Goal: Task Accomplishment & Management: Complete application form

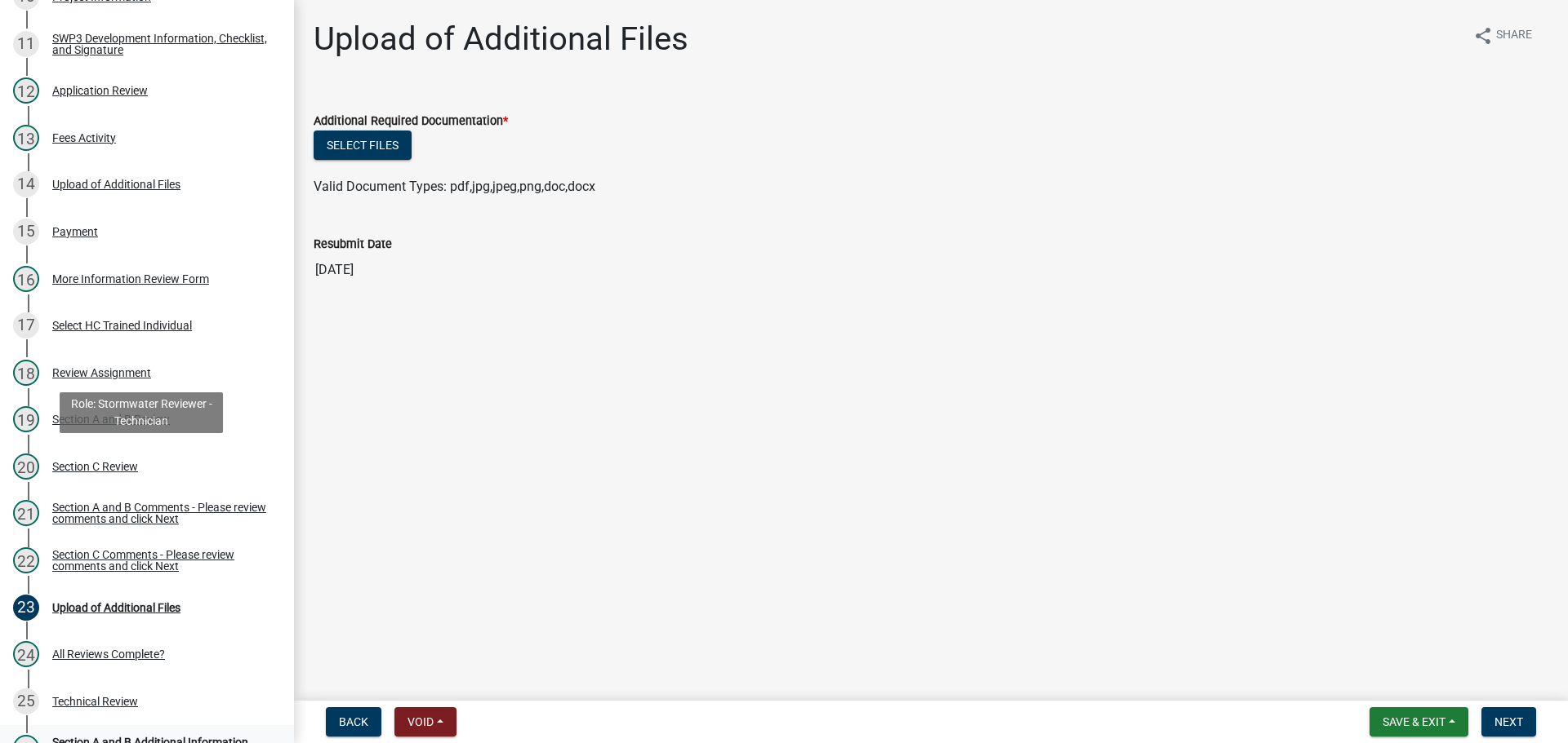
scroll to position [1016, 0]
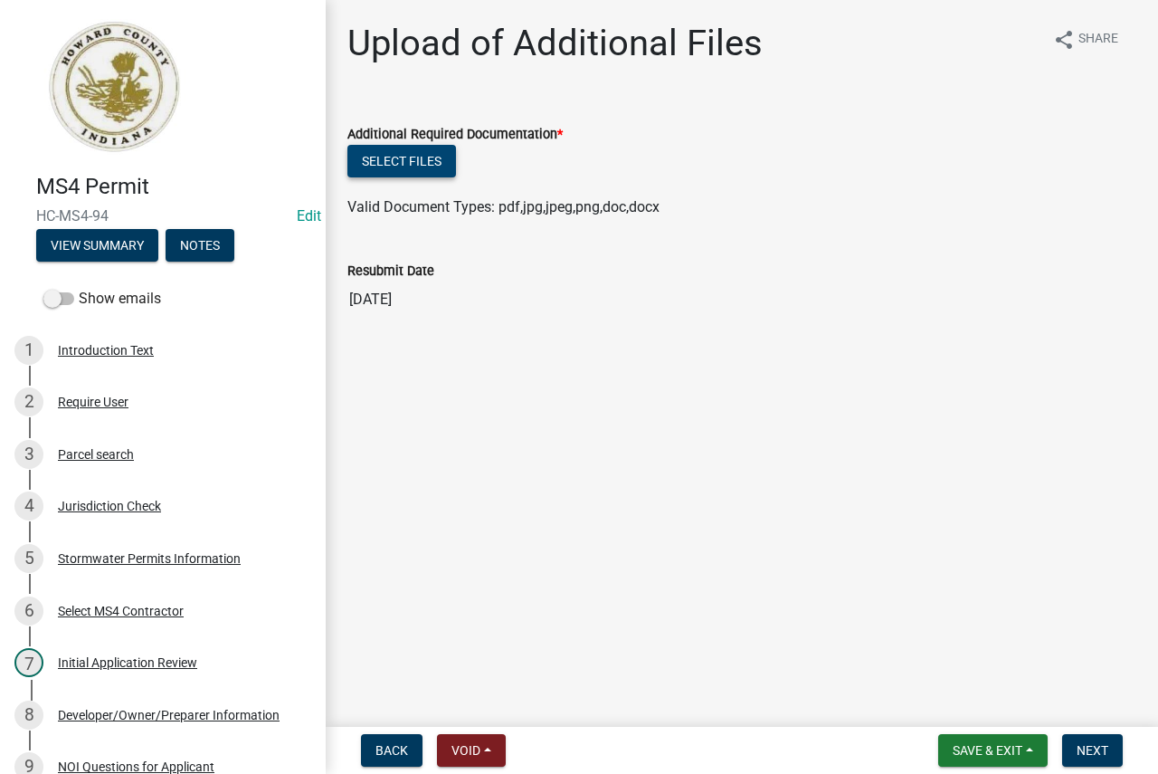
click at [431, 161] on button "Select files" at bounding box center [402, 161] width 109 height 33
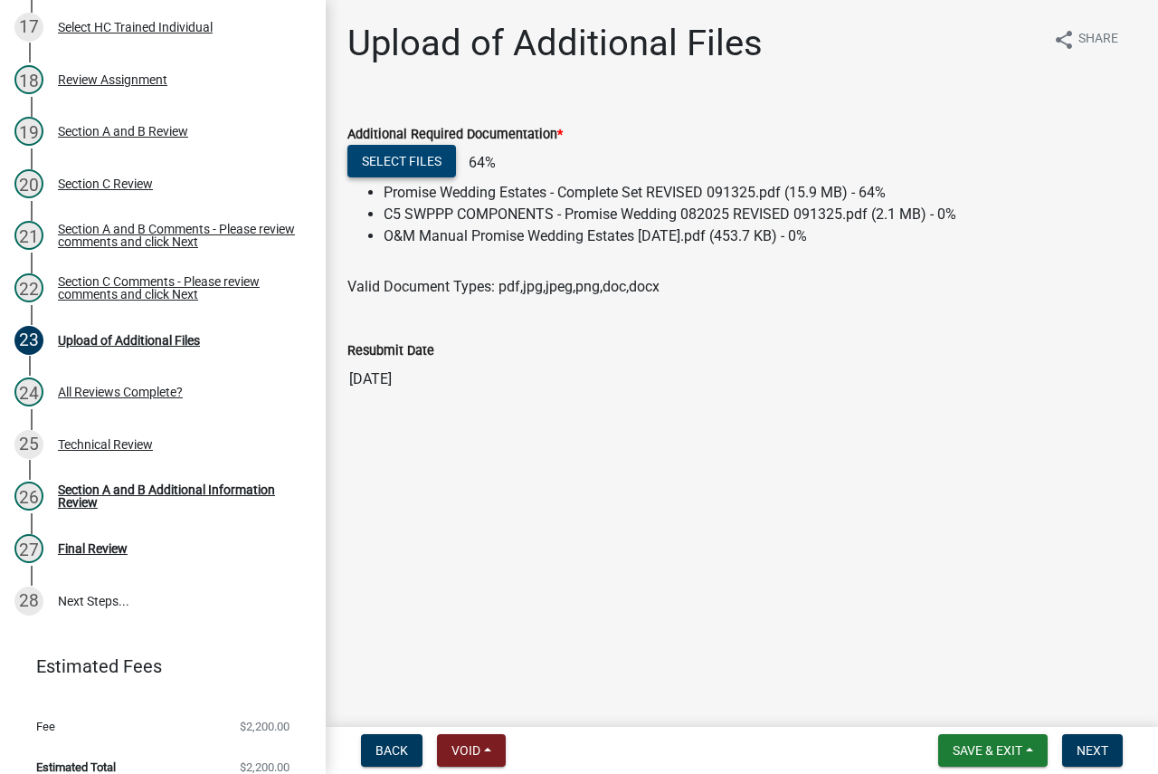
scroll to position [1176, 0]
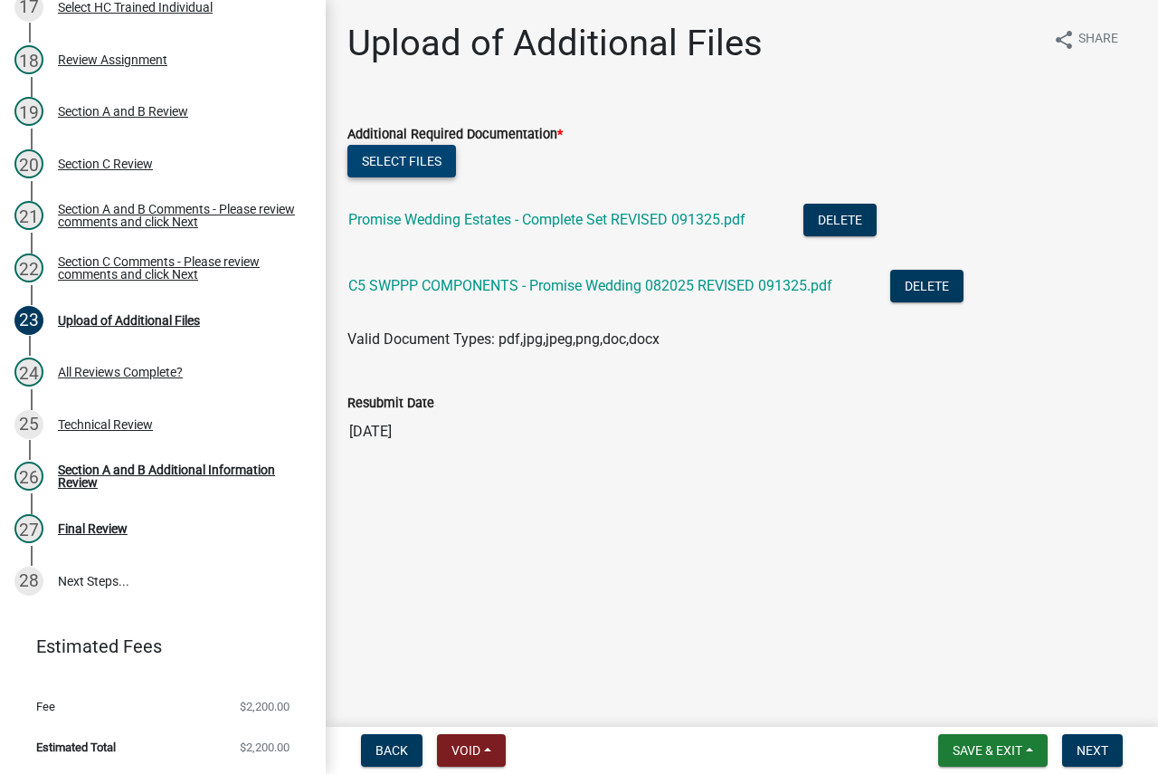
click at [409, 167] on button "Select files" at bounding box center [402, 161] width 109 height 33
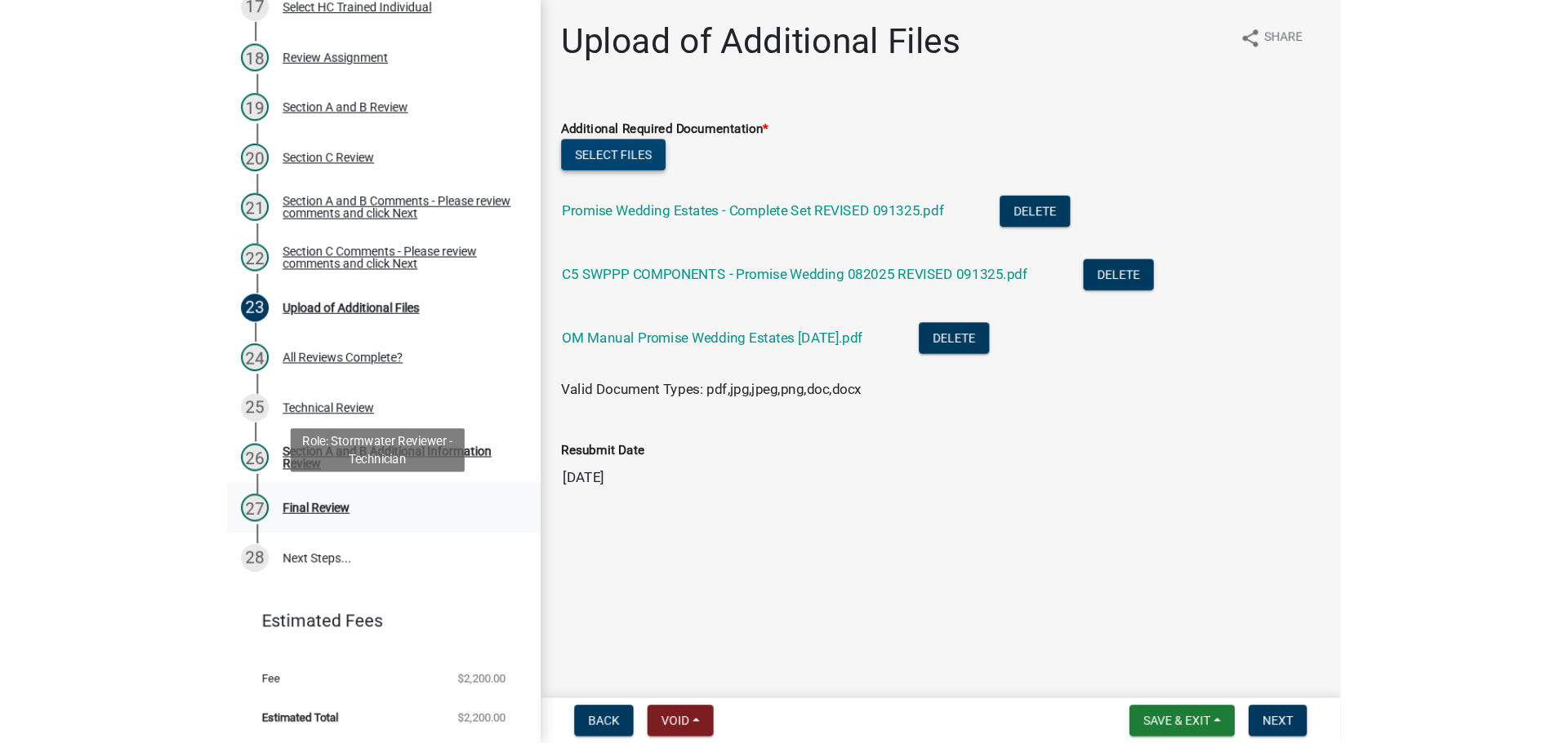
scroll to position [1061, 0]
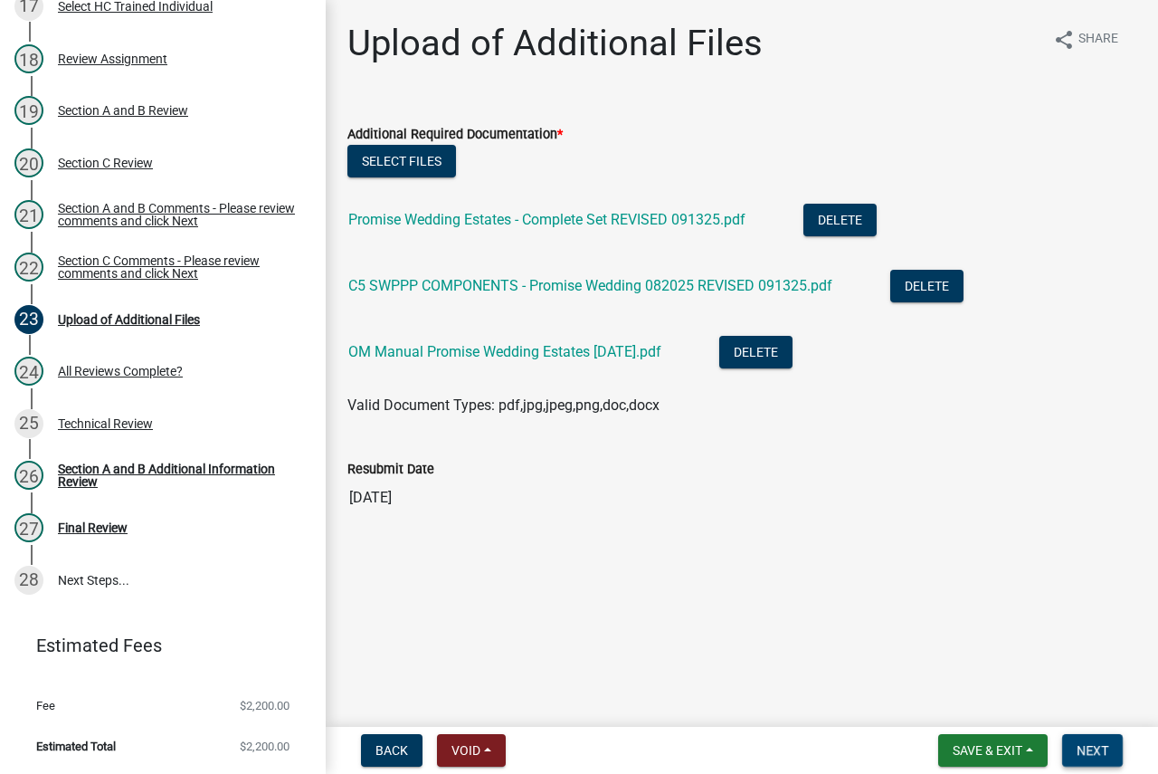
click at [1087, 744] on span "Next" at bounding box center [1093, 750] width 32 height 14
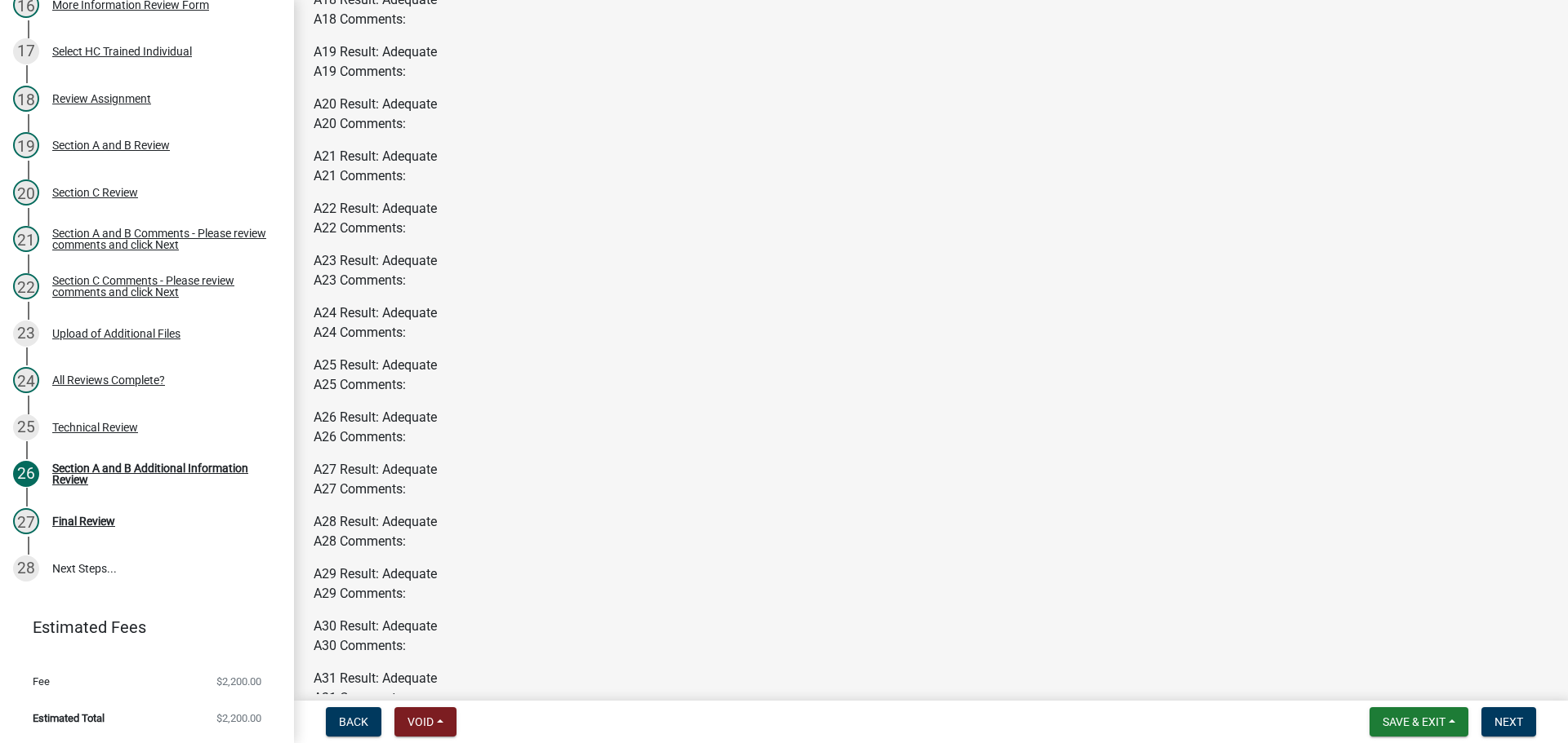
scroll to position [1142, 0]
click at [1518, 721] on span "Next" at bounding box center [1508, 722] width 29 height 13
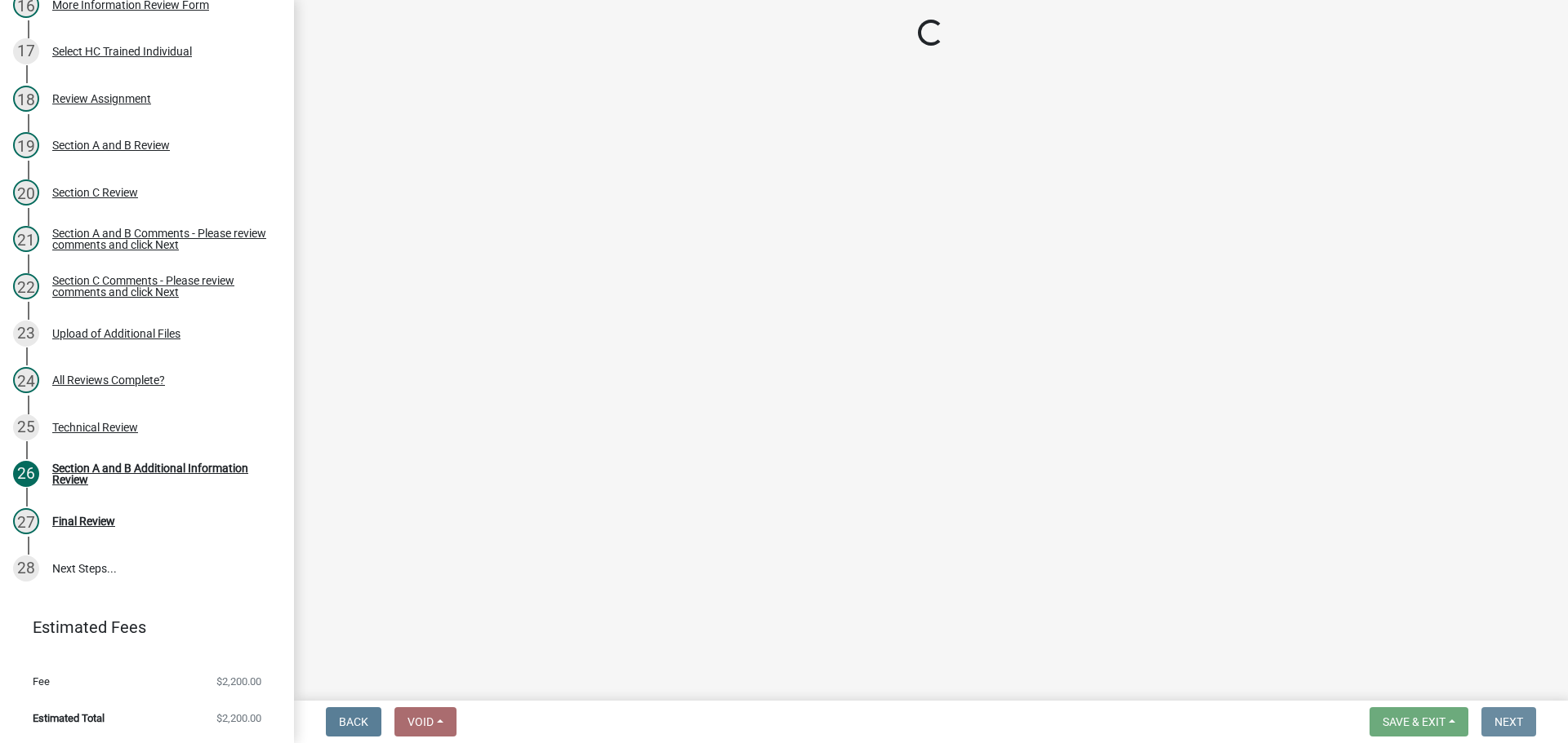
scroll to position [0, 0]
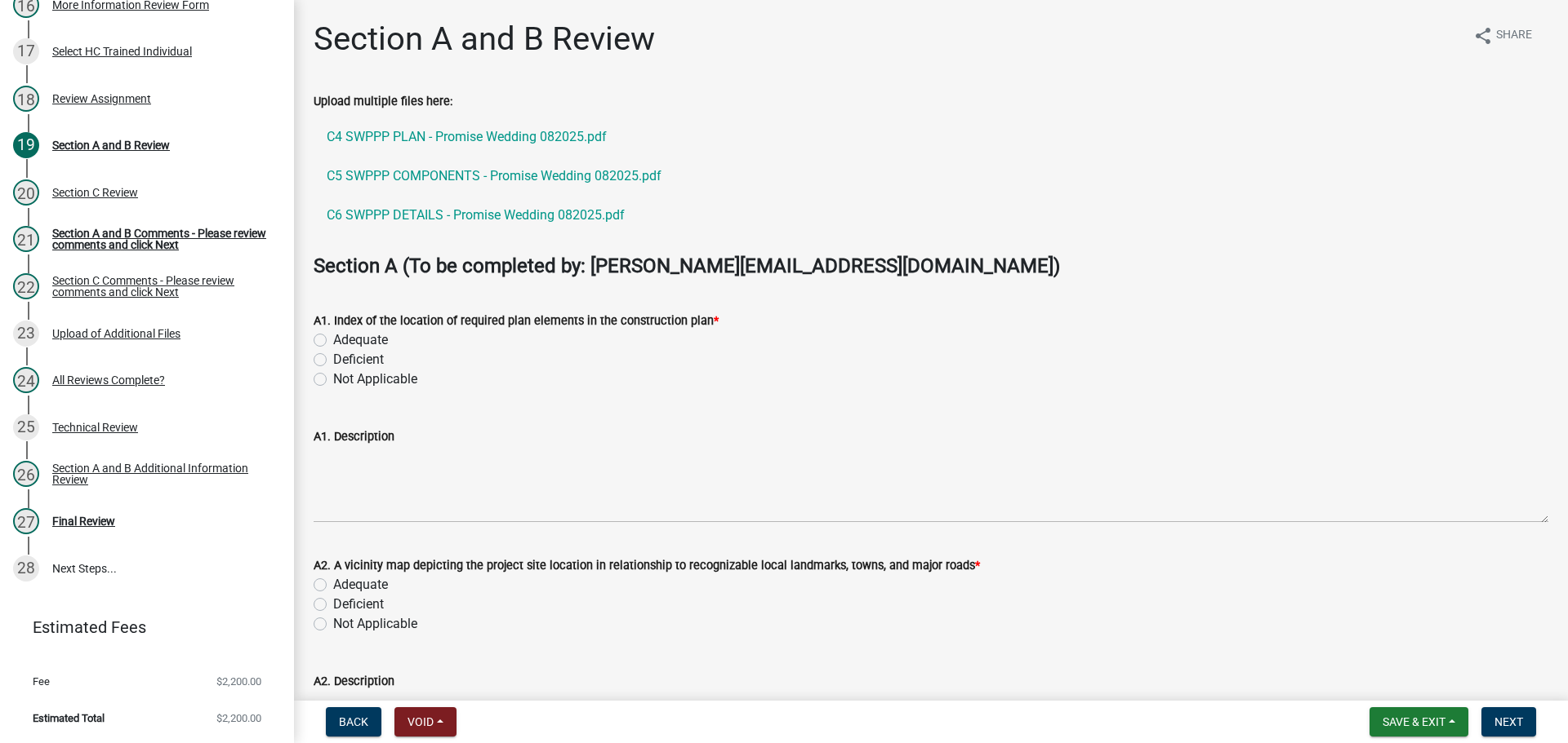
click at [344, 337] on label "Adequate" at bounding box center [360, 341] width 55 height 20
click at [344, 337] on input "Adequate" at bounding box center [338, 336] width 11 height 11
radio input "true"
click at [353, 589] on label "Adequate" at bounding box center [360, 585] width 55 height 20
click at [344, 586] on input "Adequate" at bounding box center [338, 581] width 11 height 11
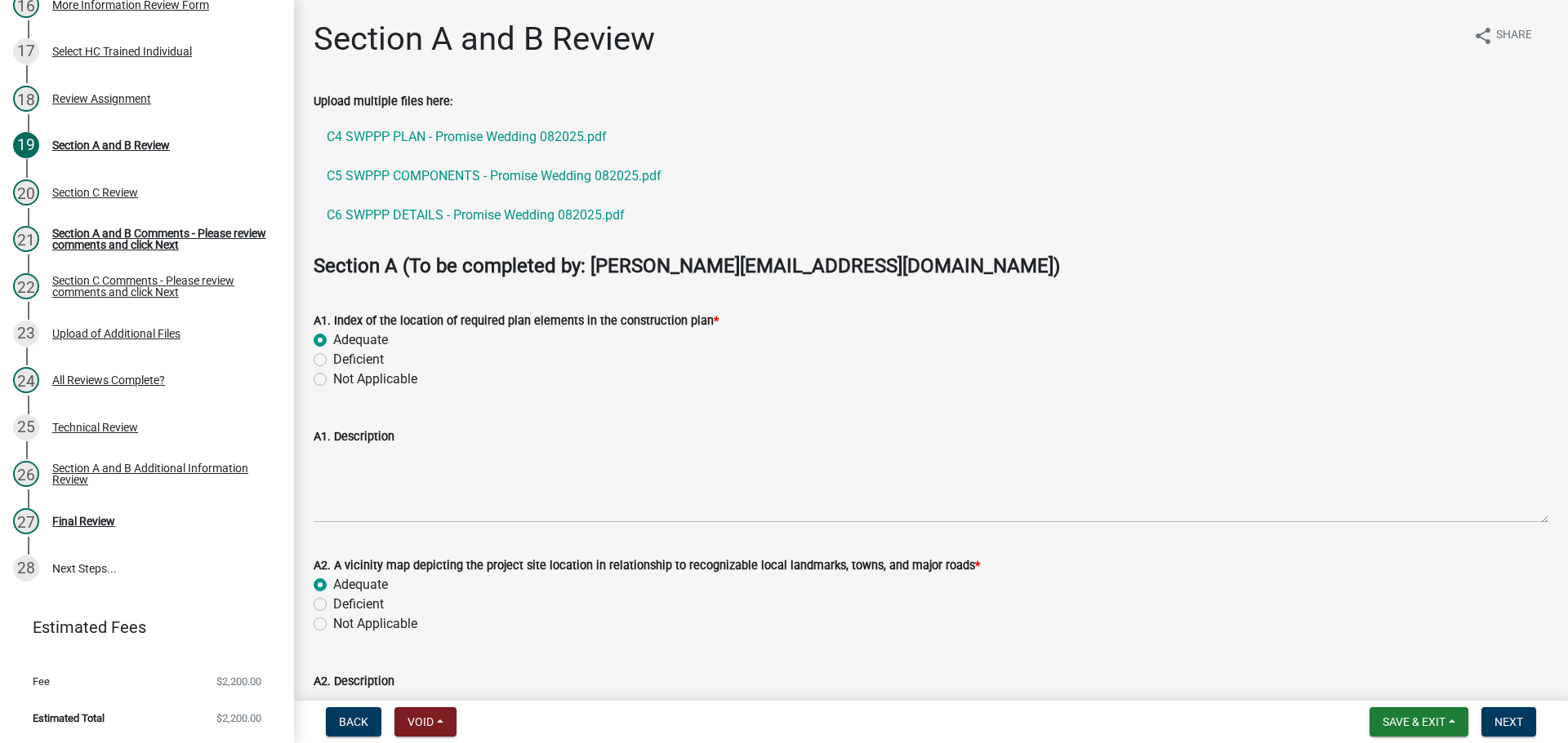
radio input "true"
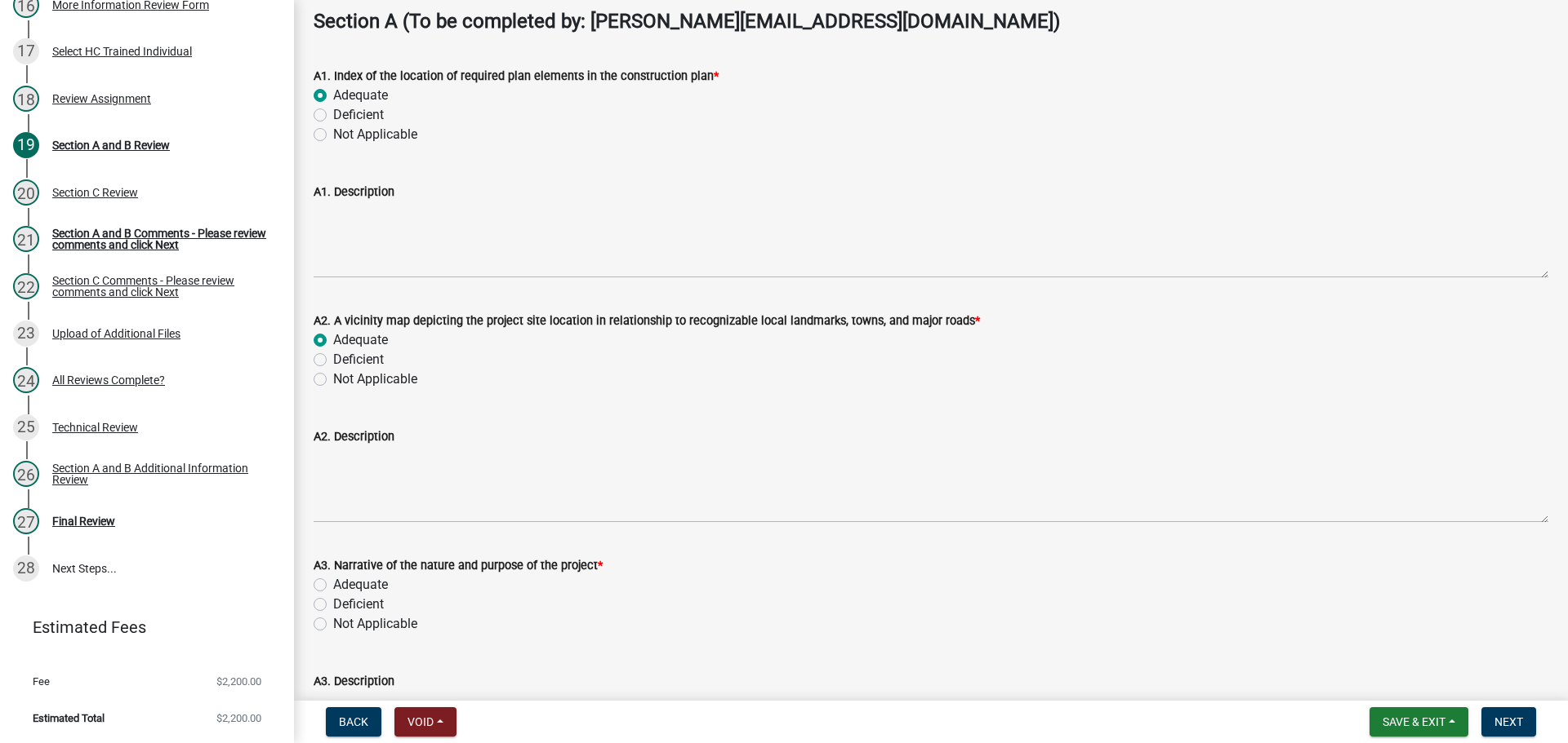
click at [364, 585] on label "Adequate" at bounding box center [360, 585] width 55 height 20
click at [344, 585] on input "Adequate" at bounding box center [338, 581] width 11 height 11
radio input "true"
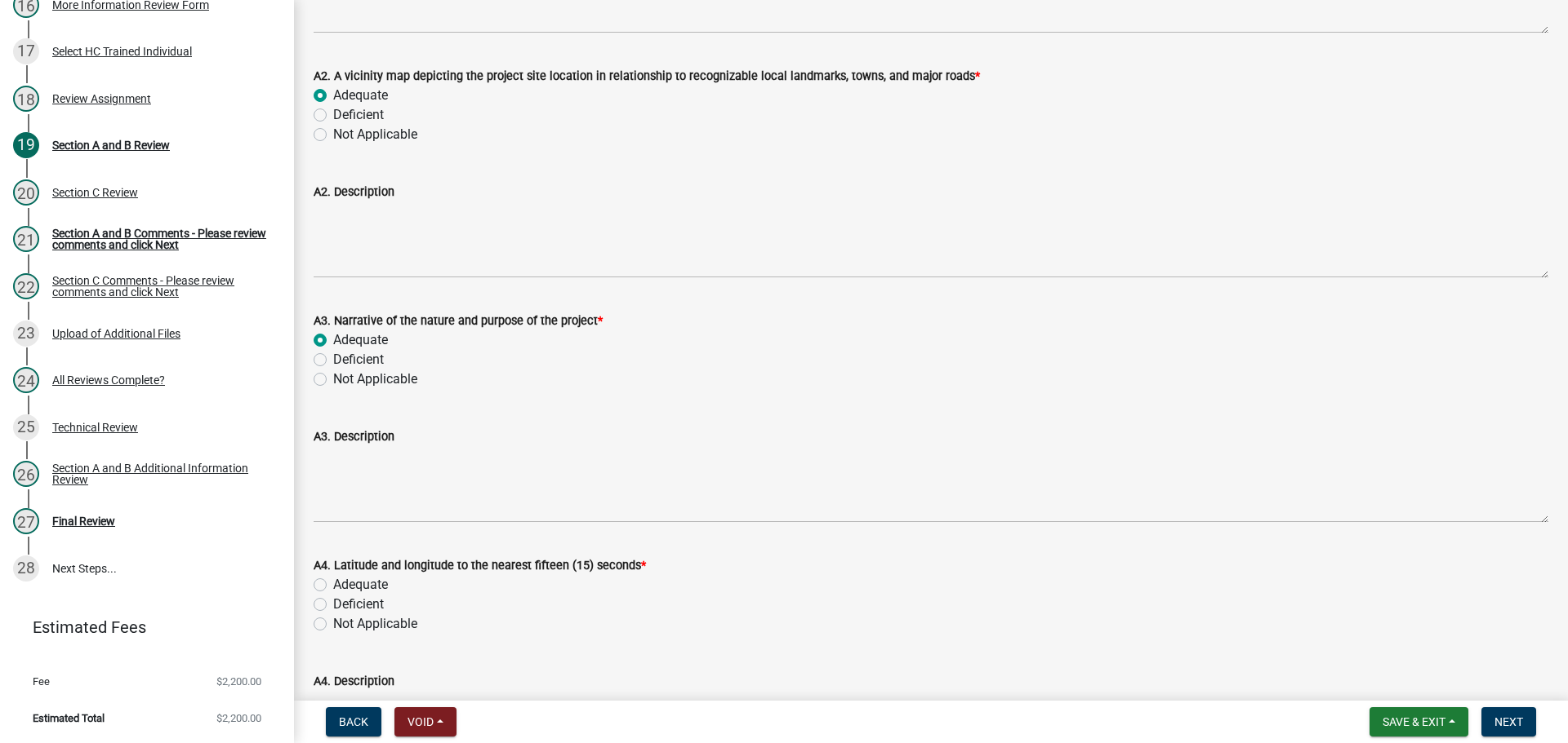
click at [371, 586] on label "Adequate" at bounding box center [360, 585] width 55 height 20
click at [344, 586] on input "Adequate" at bounding box center [338, 581] width 11 height 11
radio input "true"
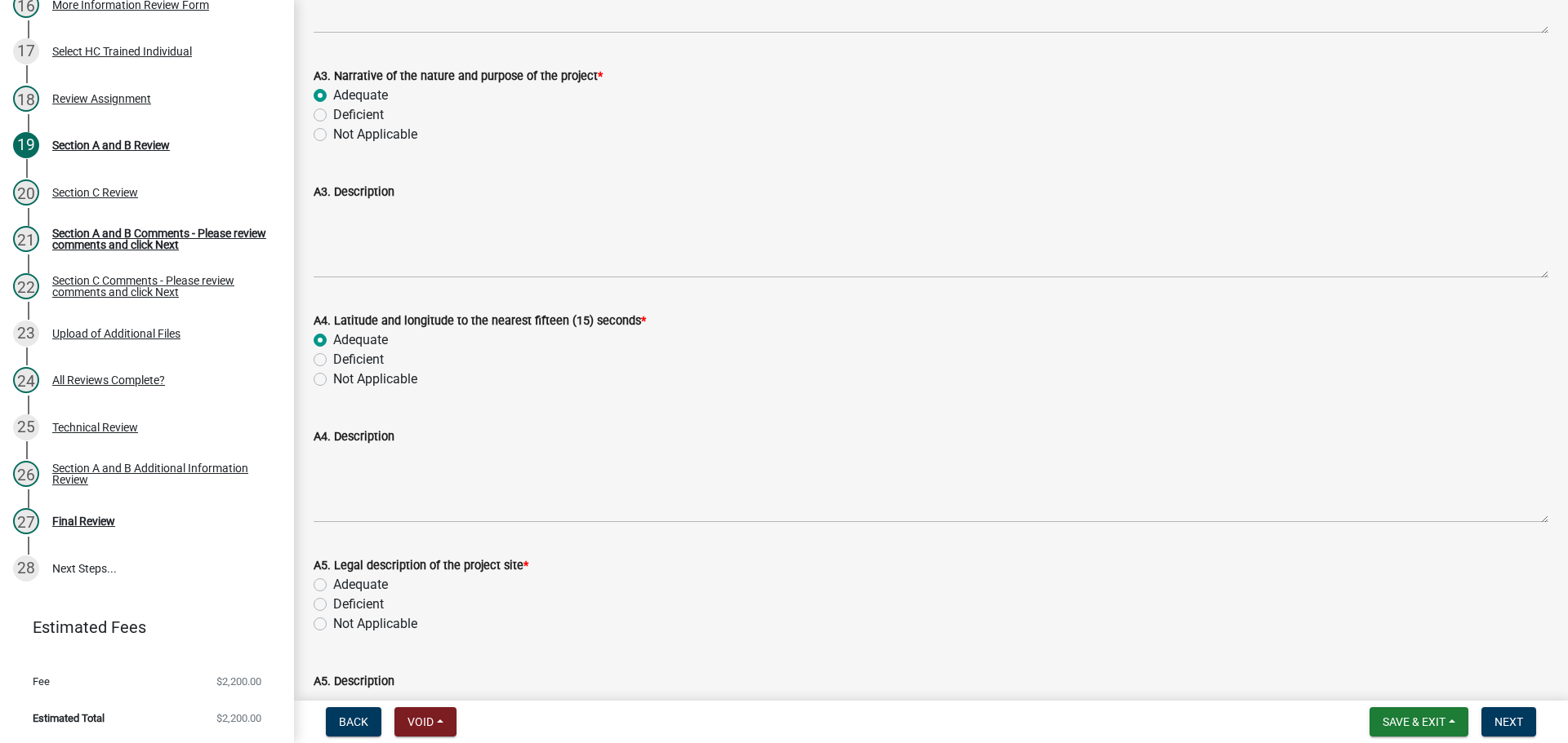
click at [374, 584] on label "Adequate" at bounding box center [360, 585] width 55 height 20
click at [344, 584] on input "Adequate" at bounding box center [338, 581] width 11 height 11
radio input "true"
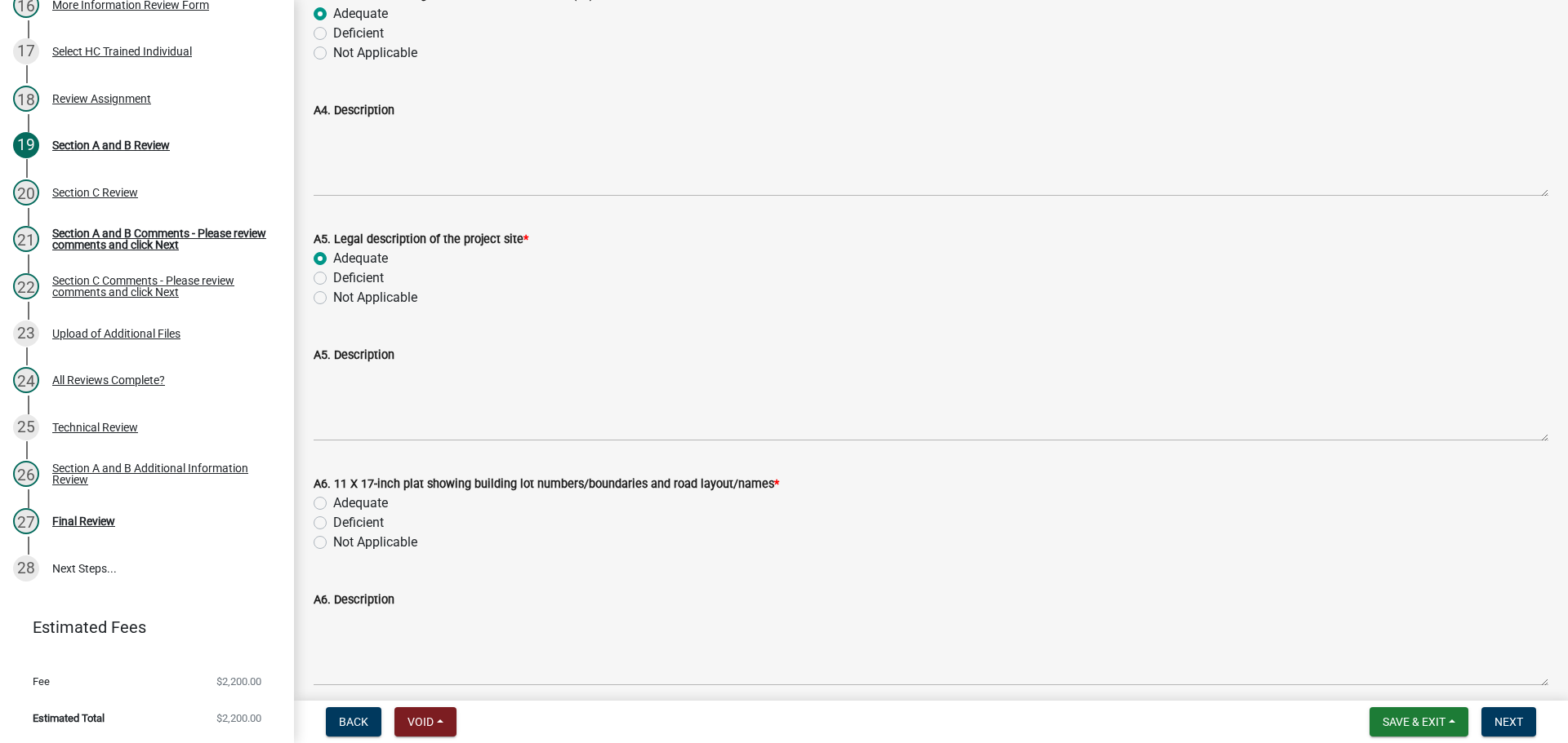
click at [358, 504] on label "Adequate" at bounding box center [360, 504] width 55 height 20
click at [344, 504] on input "Adequate" at bounding box center [338, 500] width 11 height 11
radio input "true"
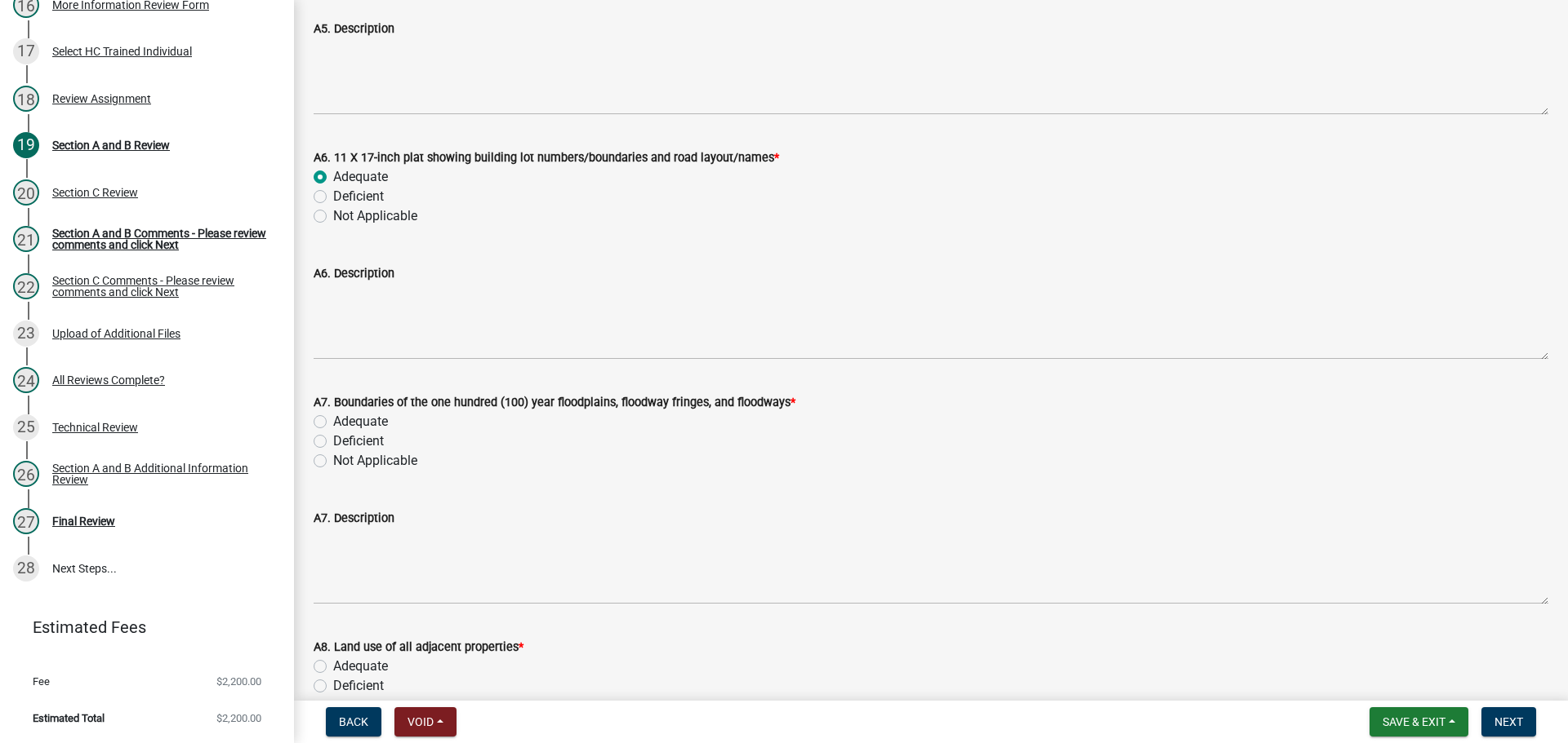
click at [355, 420] on label "Adequate" at bounding box center [360, 422] width 55 height 20
click at [344, 420] on input "Adequate" at bounding box center [338, 417] width 11 height 11
radio input "true"
click at [348, 425] on label "Adequate" at bounding box center [360, 422] width 55 height 20
click at [344, 423] on input "Adequate" at bounding box center [338, 417] width 11 height 11
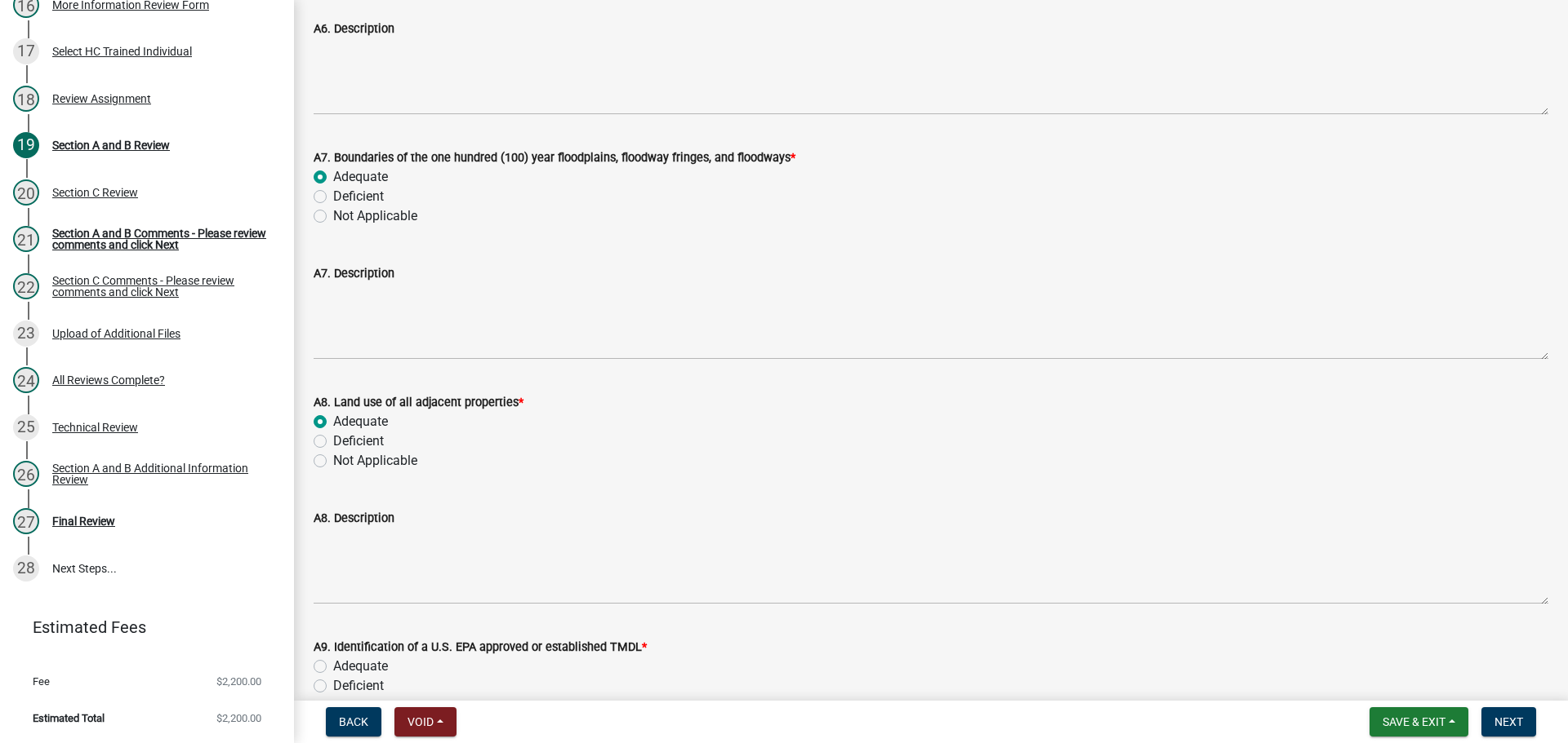
radio input "true"
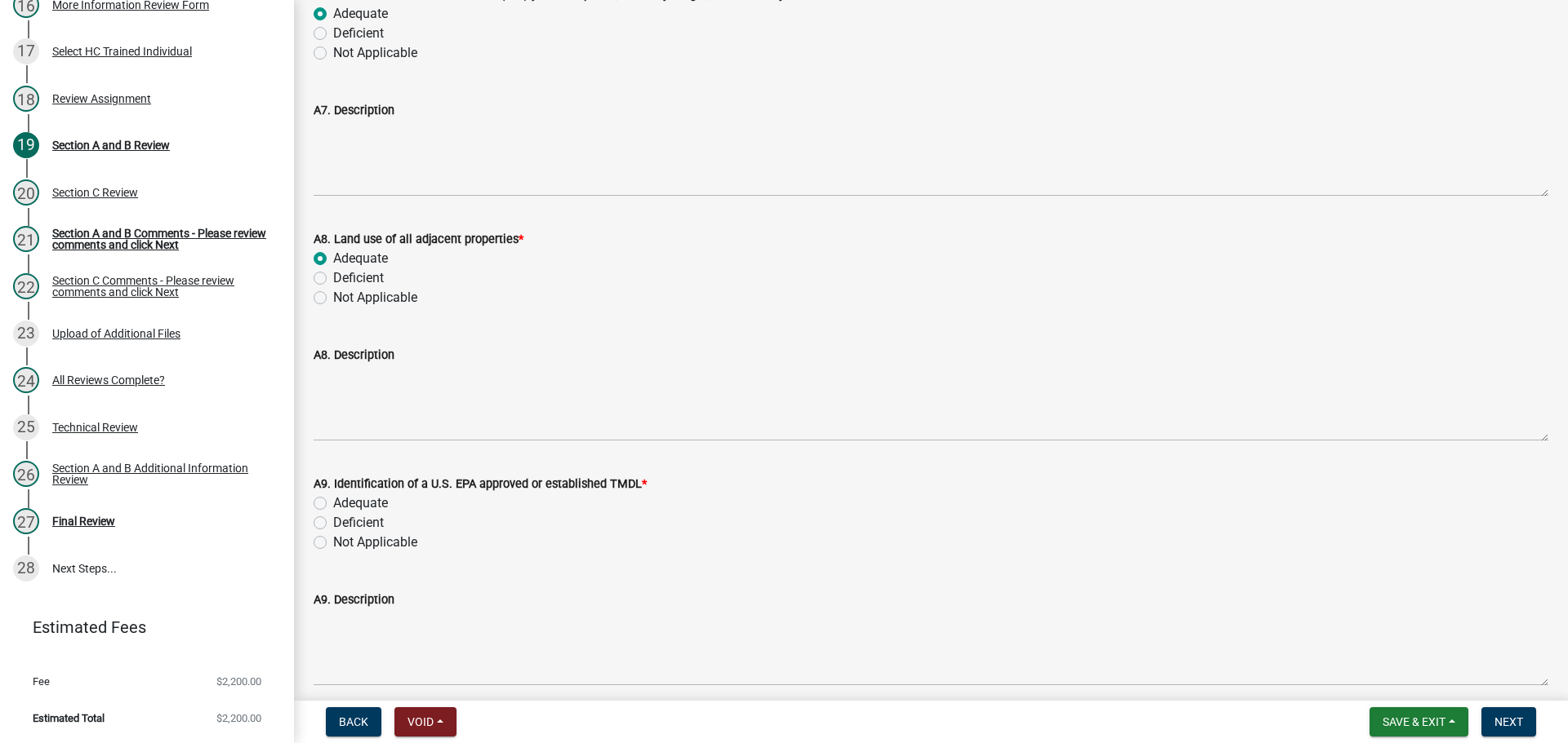
click at [365, 500] on label "Adequate" at bounding box center [360, 504] width 55 height 20
click at [344, 500] on input "Adequate" at bounding box center [338, 500] width 11 height 11
radio input "true"
drag, startPoint x: 1019, startPoint y: 738, endPoint x: 610, endPoint y: 534, distance: 457.1
click at [612, 537] on div "Not Applicable" at bounding box center [931, 543] width 1234 height 20
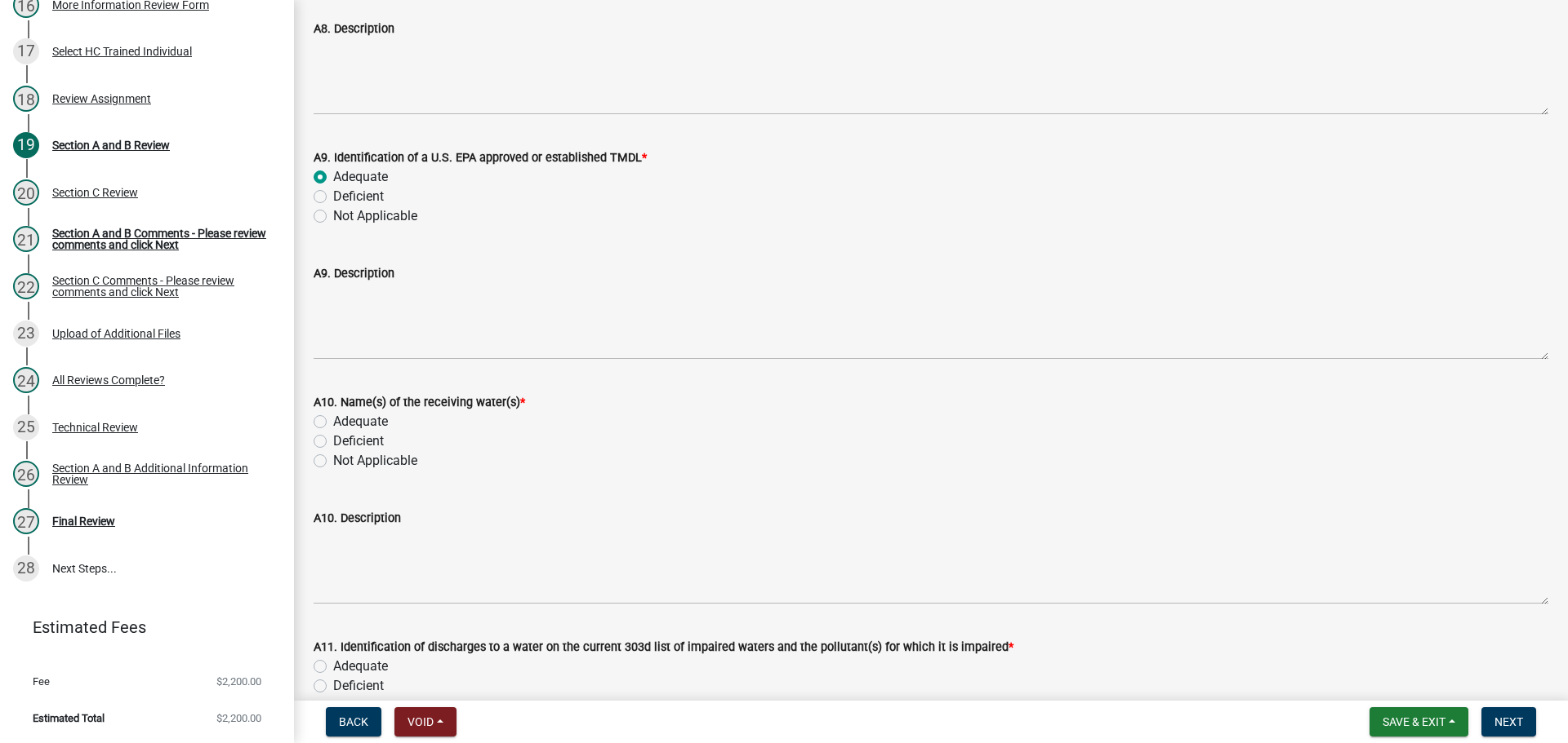
click at [367, 423] on label "Adequate" at bounding box center [360, 422] width 55 height 20
click at [344, 423] on input "Adequate" at bounding box center [338, 417] width 11 height 11
radio input "true"
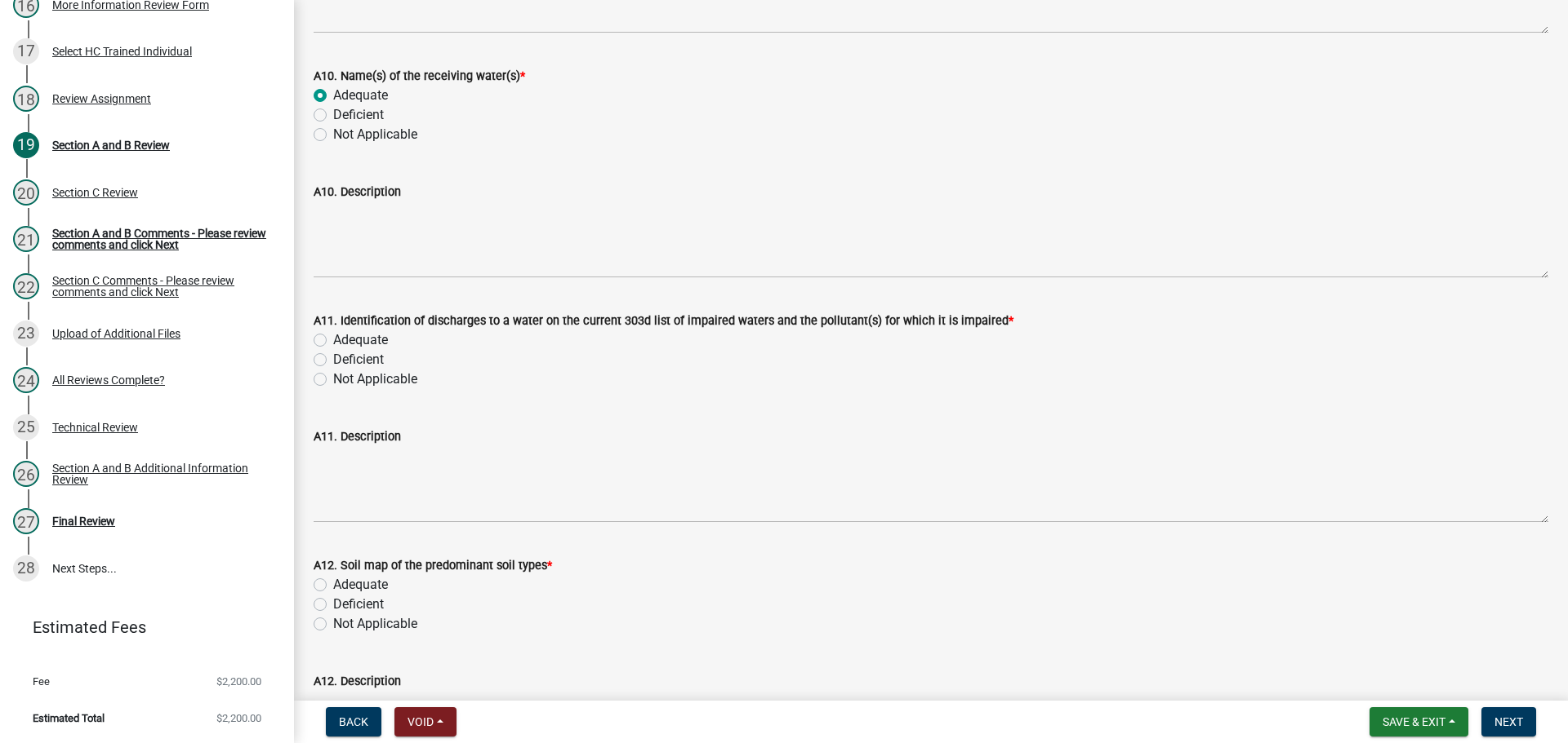
click at [355, 345] on label "Adequate" at bounding box center [360, 341] width 55 height 20
click at [344, 341] on input "Adequate" at bounding box center [338, 336] width 11 height 11
radio input "true"
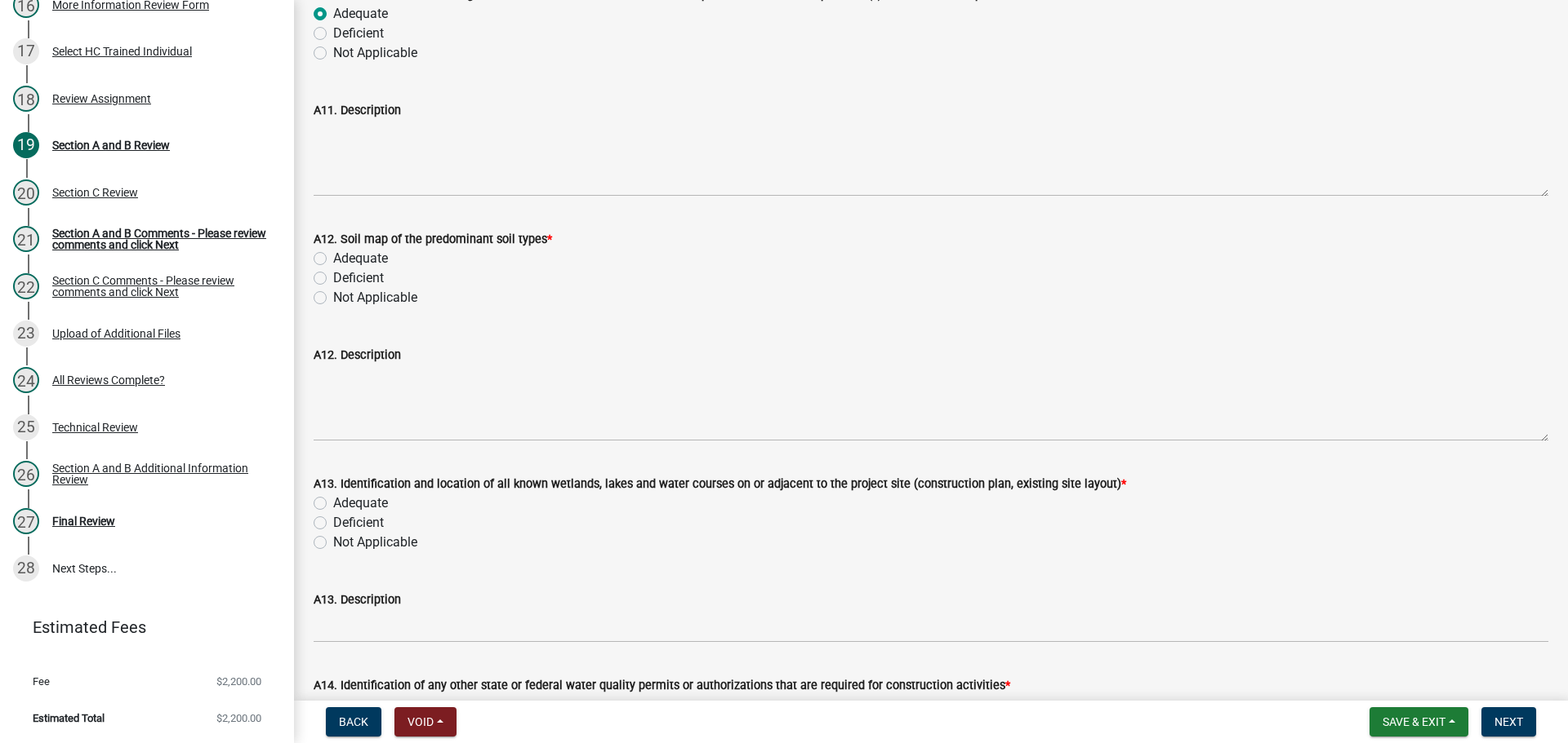
click at [372, 255] on label "Adequate" at bounding box center [360, 259] width 55 height 20
click at [344, 255] on input "Adequate" at bounding box center [338, 254] width 11 height 11
radio input "true"
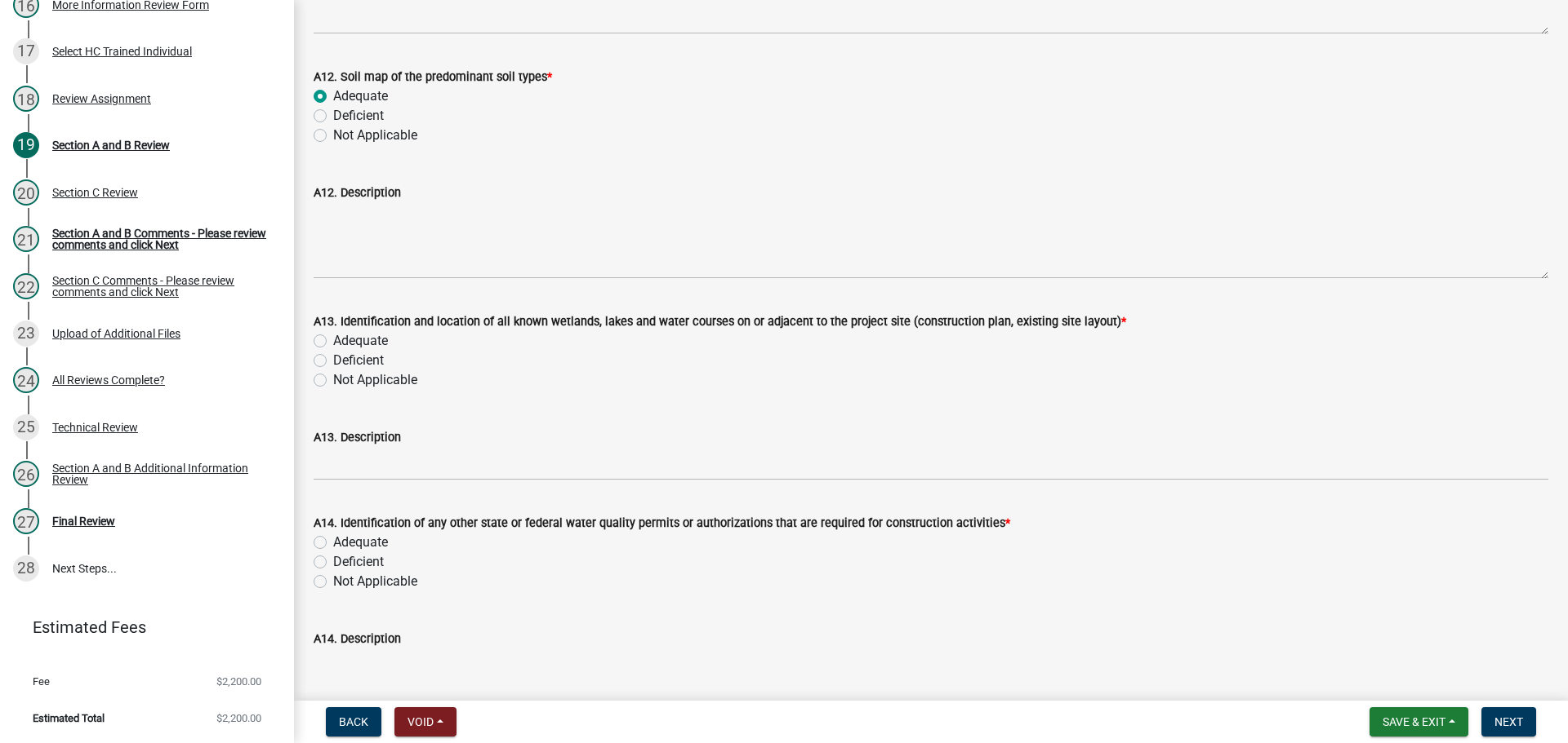
scroll to position [2938, 0]
click at [356, 334] on label "Adequate" at bounding box center [360, 341] width 55 height 20
click at [344, 334] on input "Adequate" at bounding box center [338, 336] width 11 height 11
radio input "true"
click at [371, 544] on label "Adequate" at bounding box center [360, 542] width 55 height 20
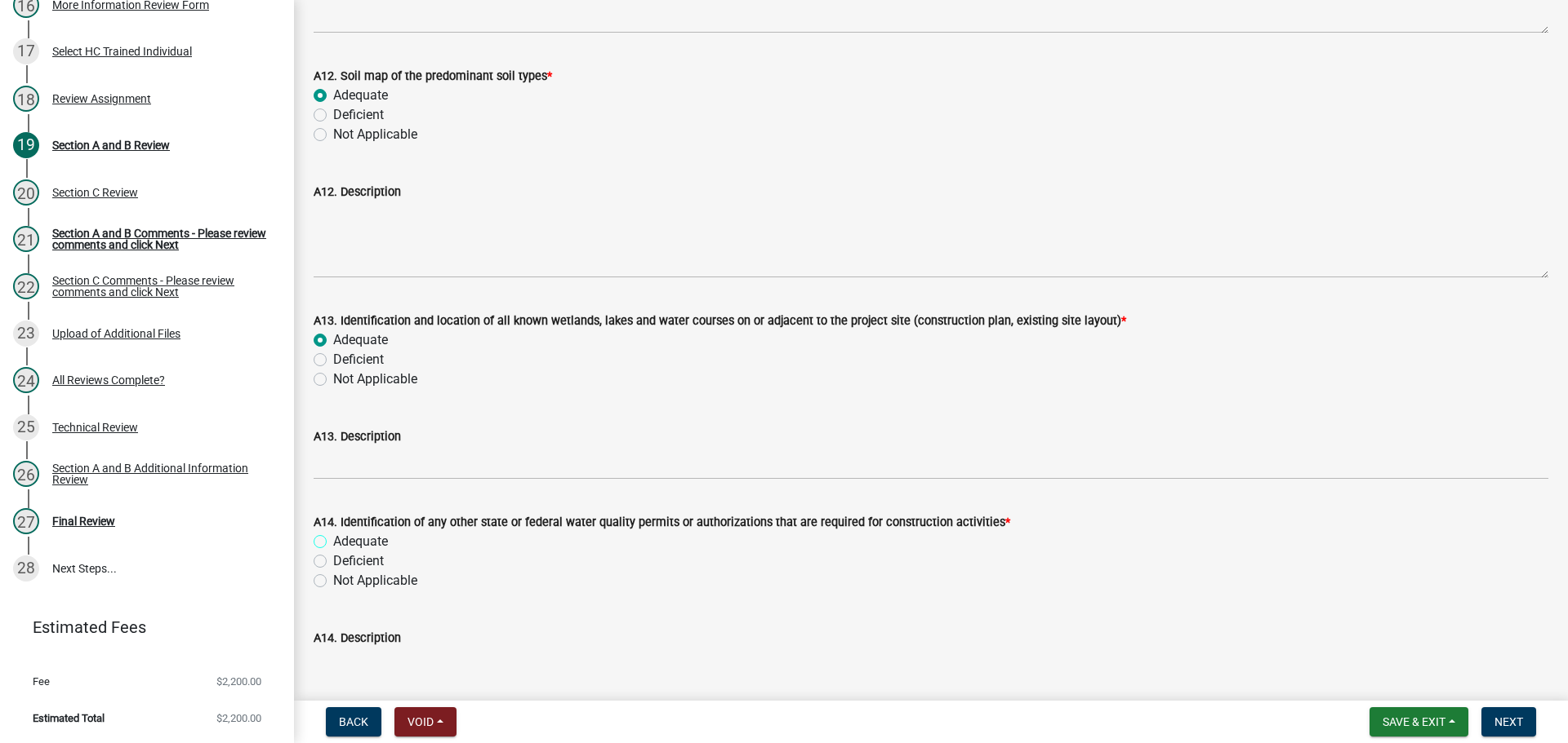
click at [344, 543] on input "Adequate" at bounding box center [338, 537] width 11 height 11
radio input "true"
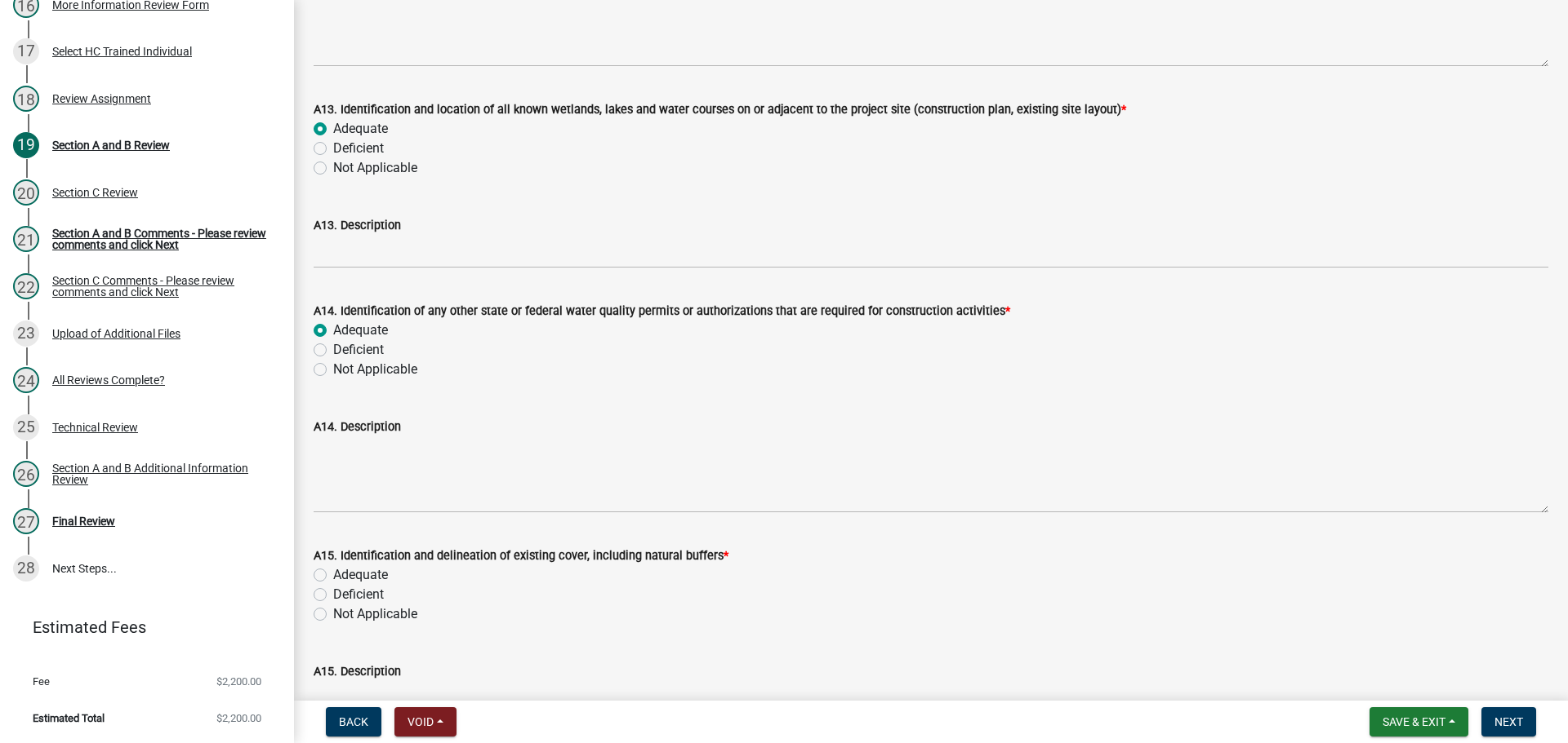
scroll to position [3182, 0]
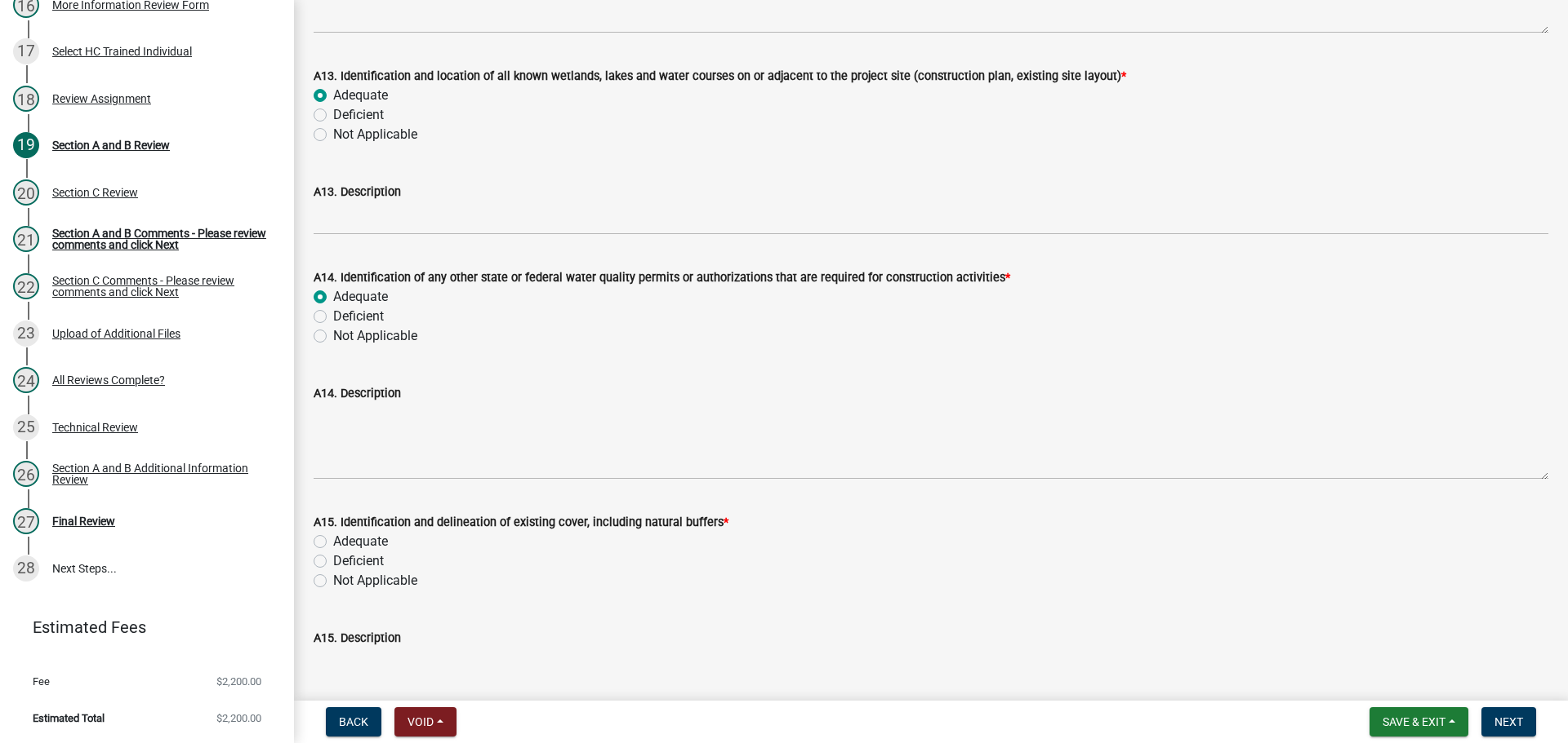
click at [364, 534] on label "Adequate" at bounding box center [360, 542] width 55 height 20
click at [344, 534] on input "Adequate" at bounding box center [338, 537] width 11 height 11
radio input "true"
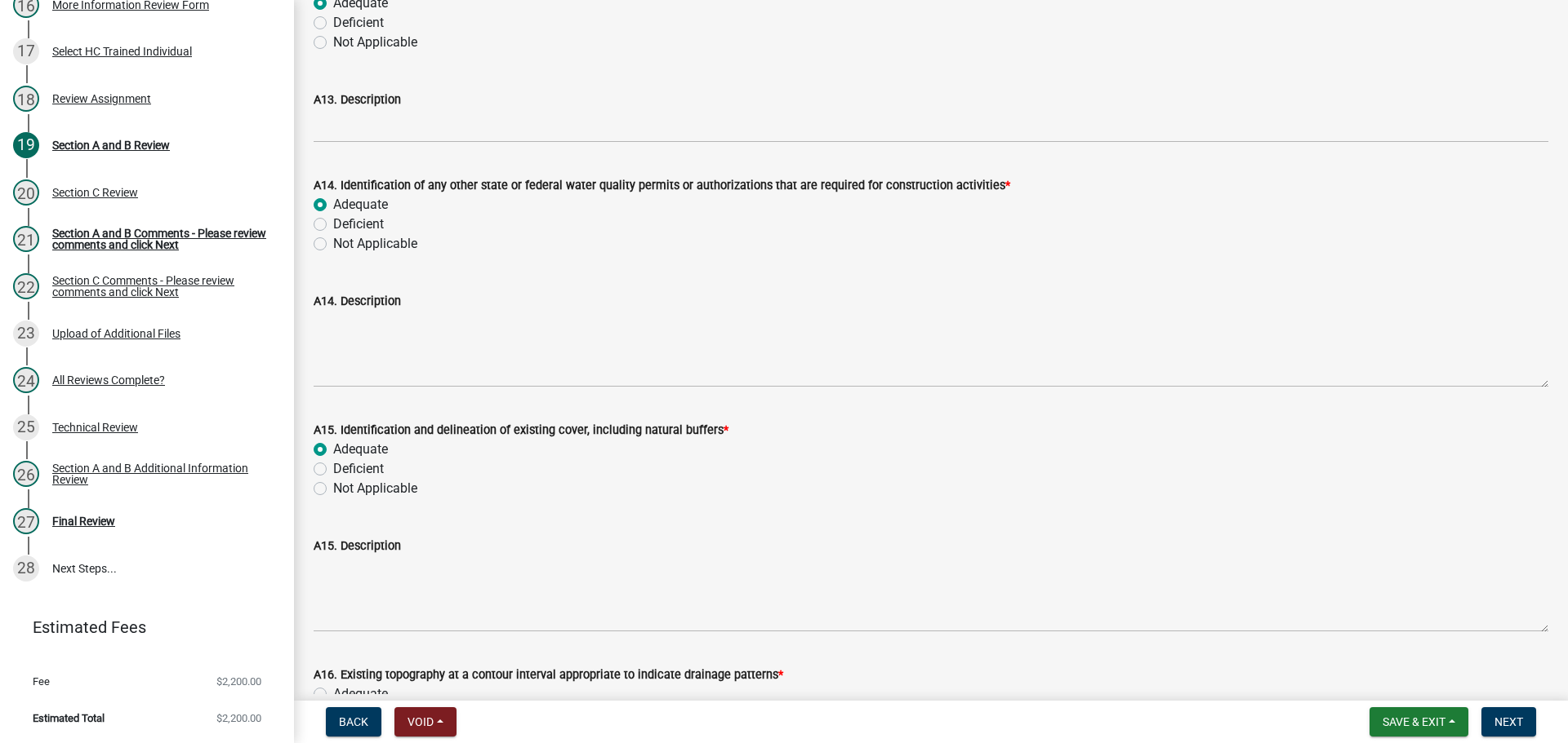
scroll to position [3591, 0]
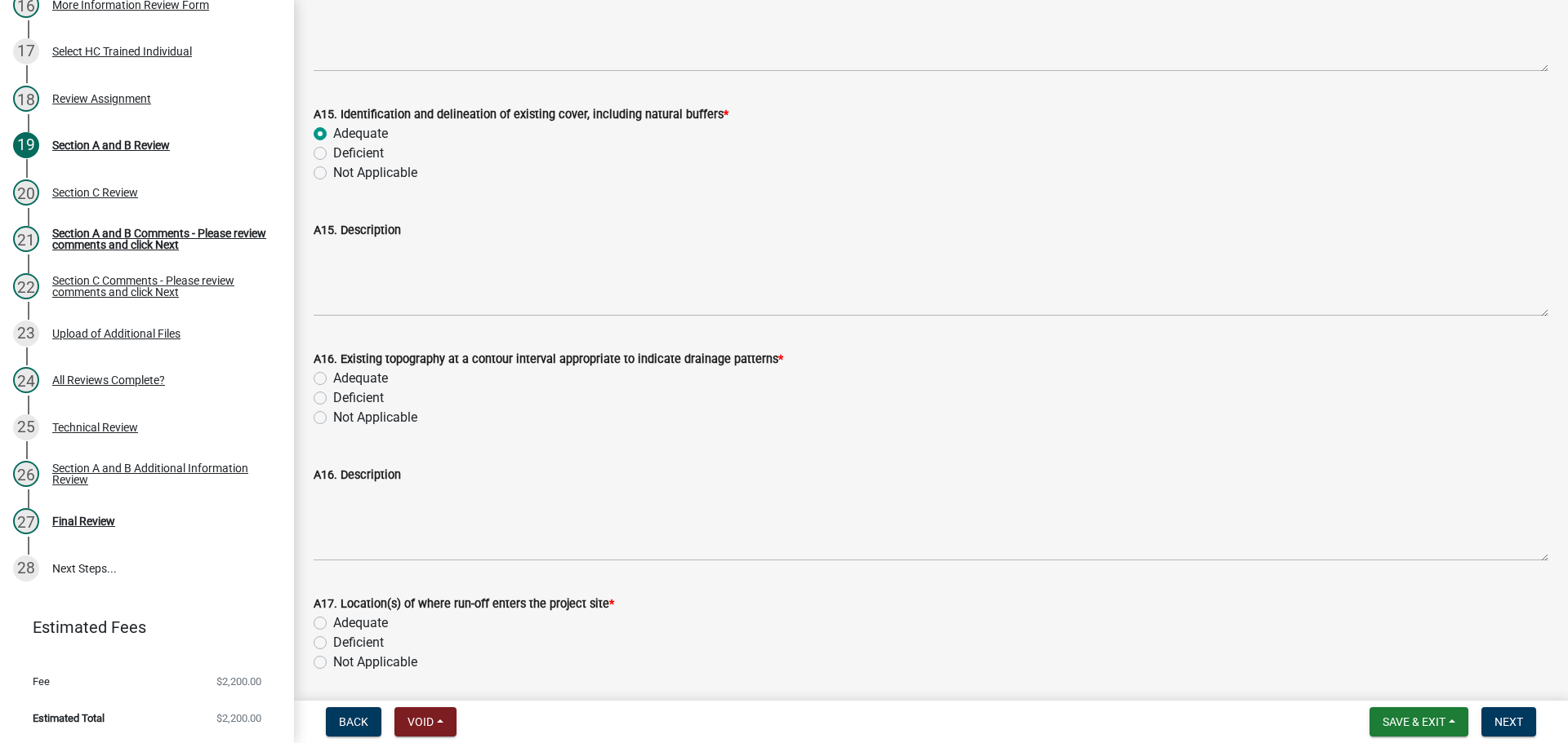
click at [370, 375] on label "Adequate" at bounding box center [360, 379] width 55 height 20
click at [344, 375] on input "Adequate" at bounding box center [338, 374] width 11 height 11
radio input "true"
click at [373, 624] on label "Adequate" at bounding box center [360, 624] width 55 height 20
click at [344, 624] on input "Adequate" at bounding box center [338, 619] width 11 height 11
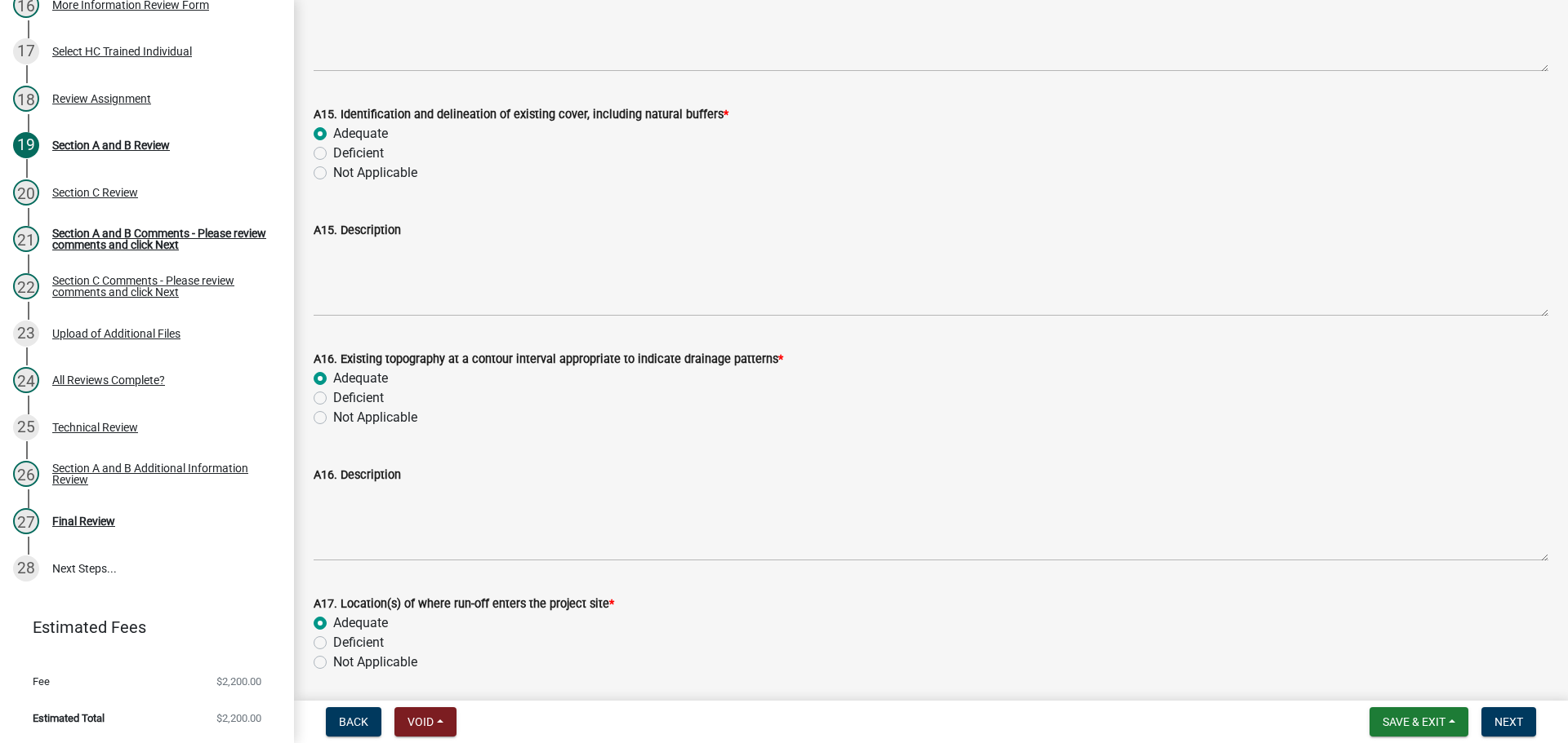
radio input "true"
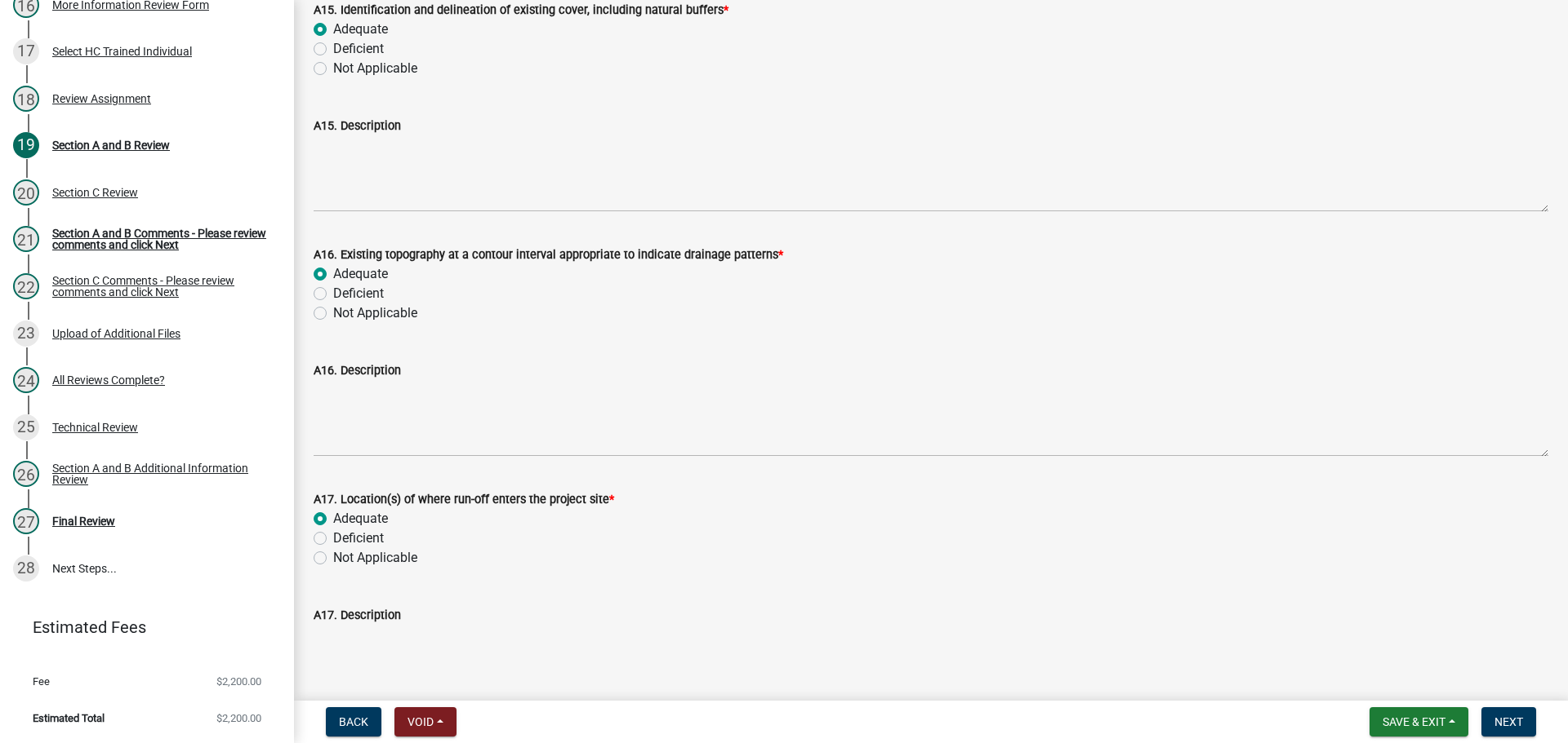
scroll to position [3917, 0]
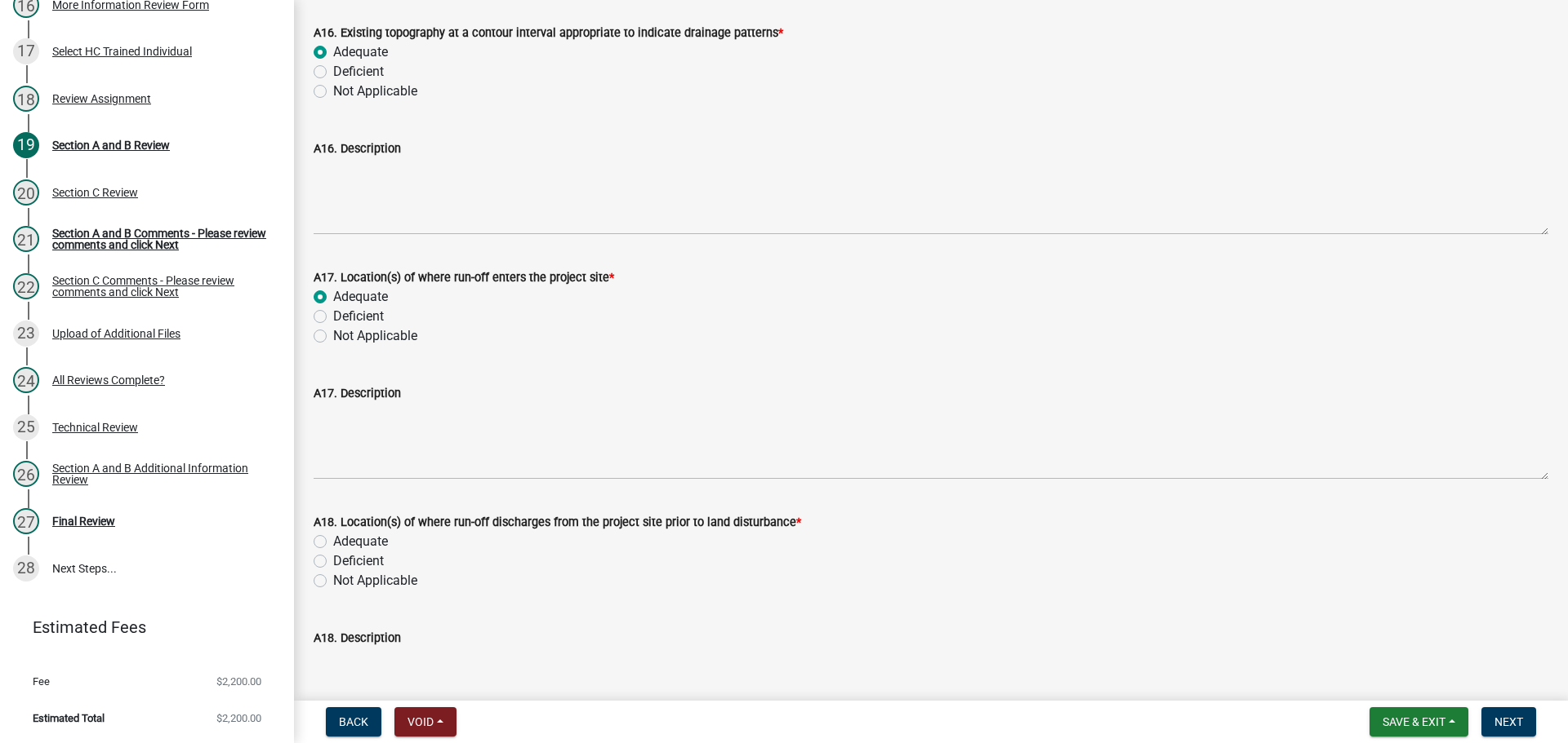
click at [371, 542] on label "Adequate" at bounding box center [360, 542] width 55 height 20
click at [344, 542] on input "Adequate" at bounding box center [338, 537] width 11 height 11
radio input "true"
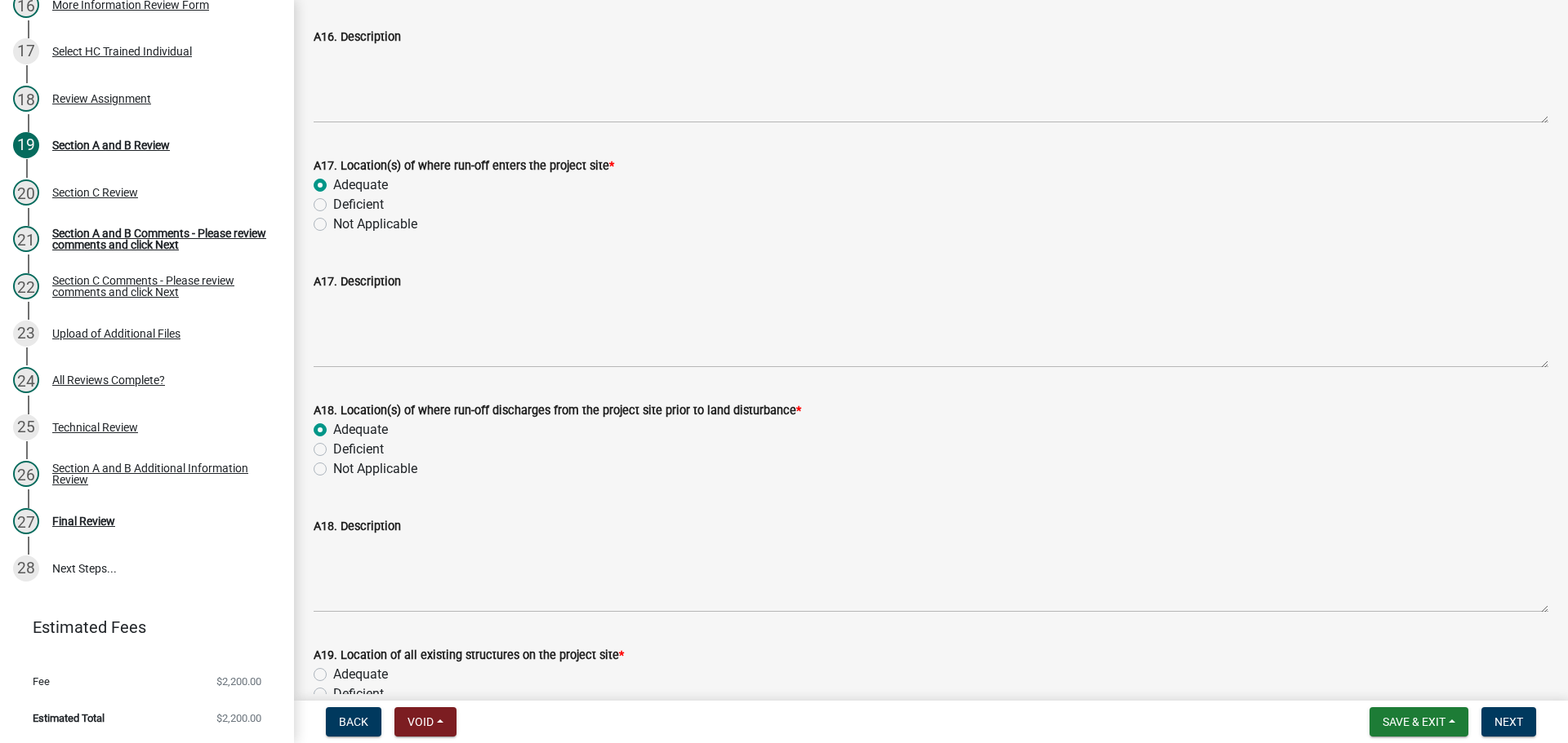
scroll to position [4325, 0]
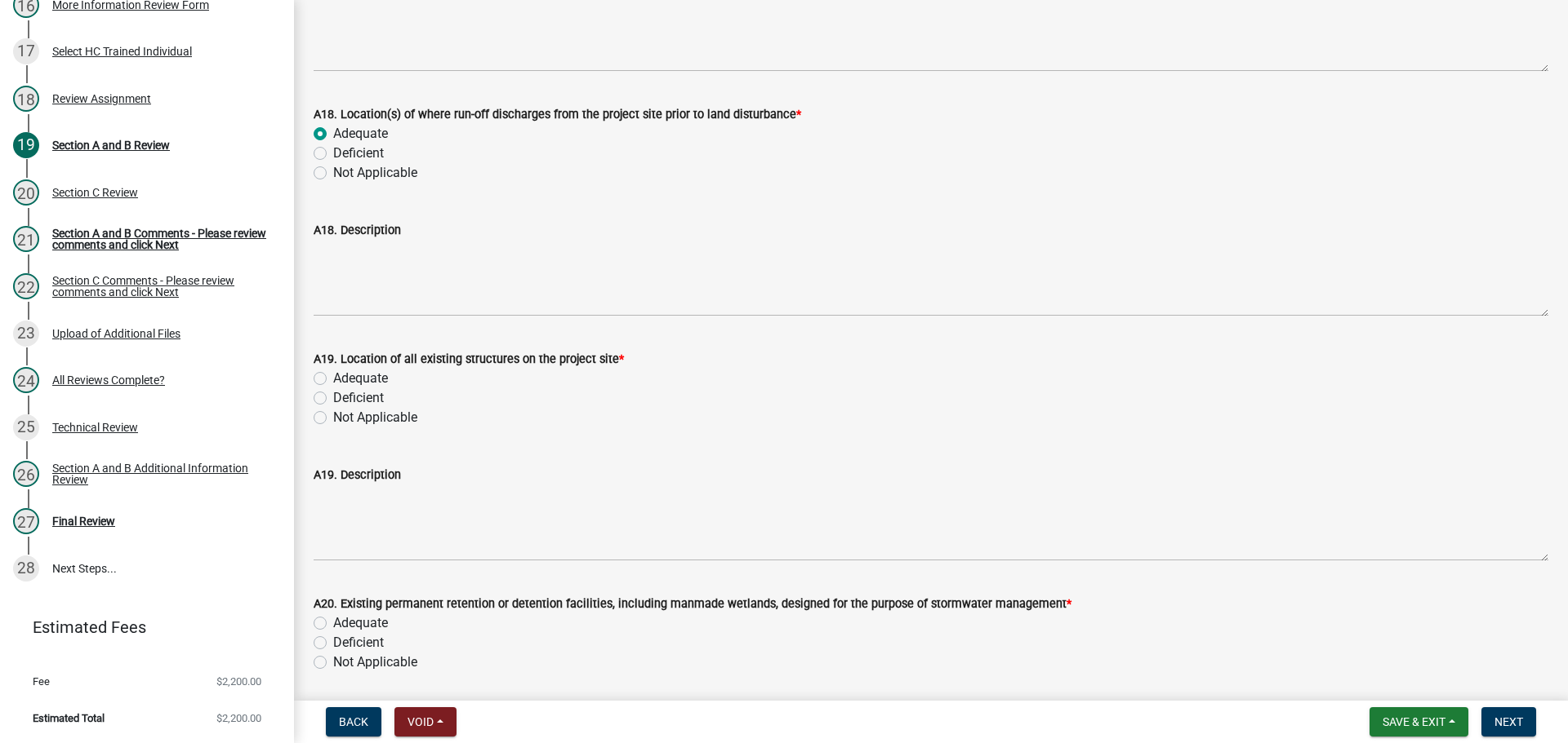
click at [358, 382] on label "Adequate" at bounding box center [360, 379] width 55 height 20
click at [344, 380] on input "Adequate" at bounding box center [338, 374] width 11 height 11
radio input "true"
click at [356, 621] on label "Adequate" at bounding box center [360, 624] width 55 height 20
click at [344, 621] on input "Adequate" at bounding box center [338, 619] width 11 height 11
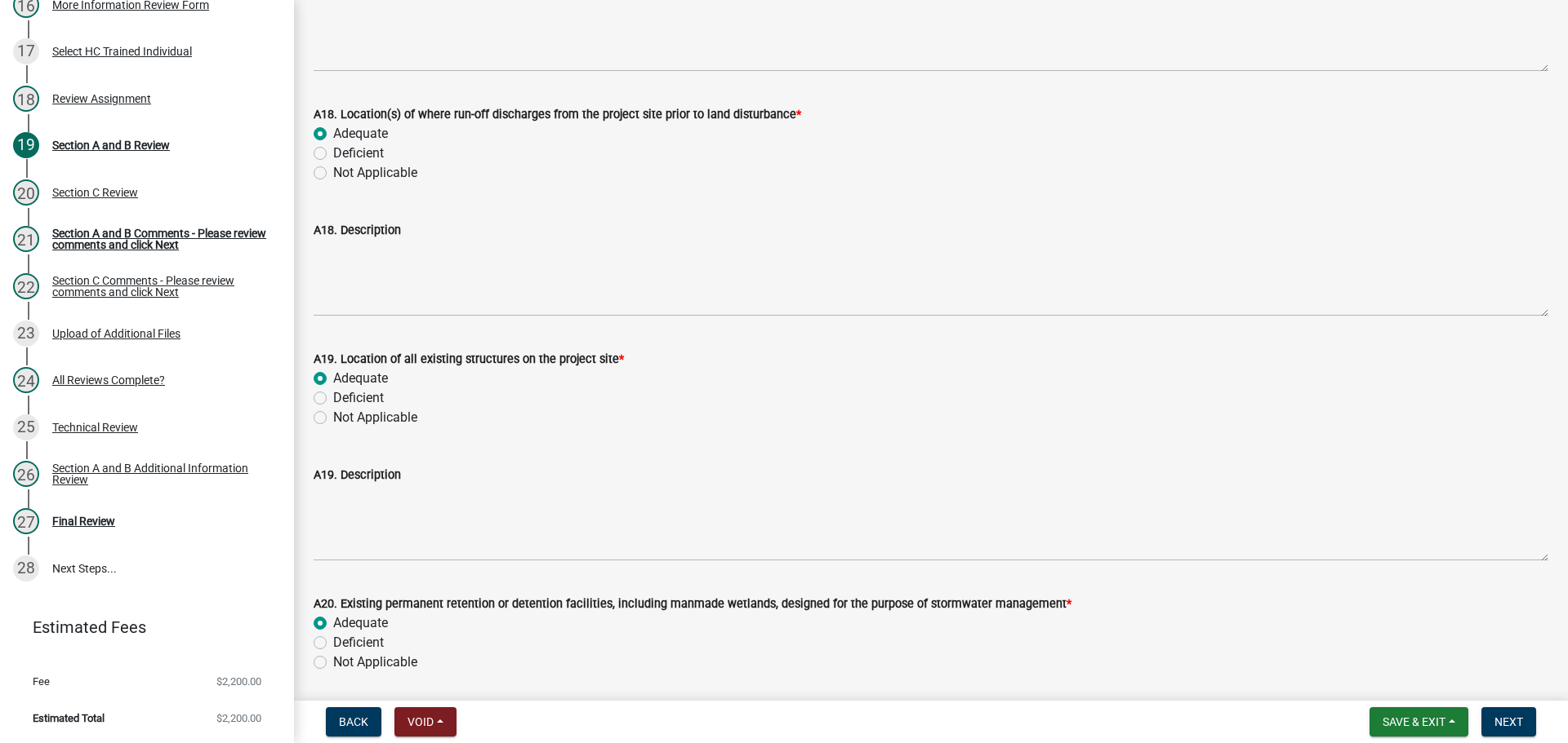
radio input "true"
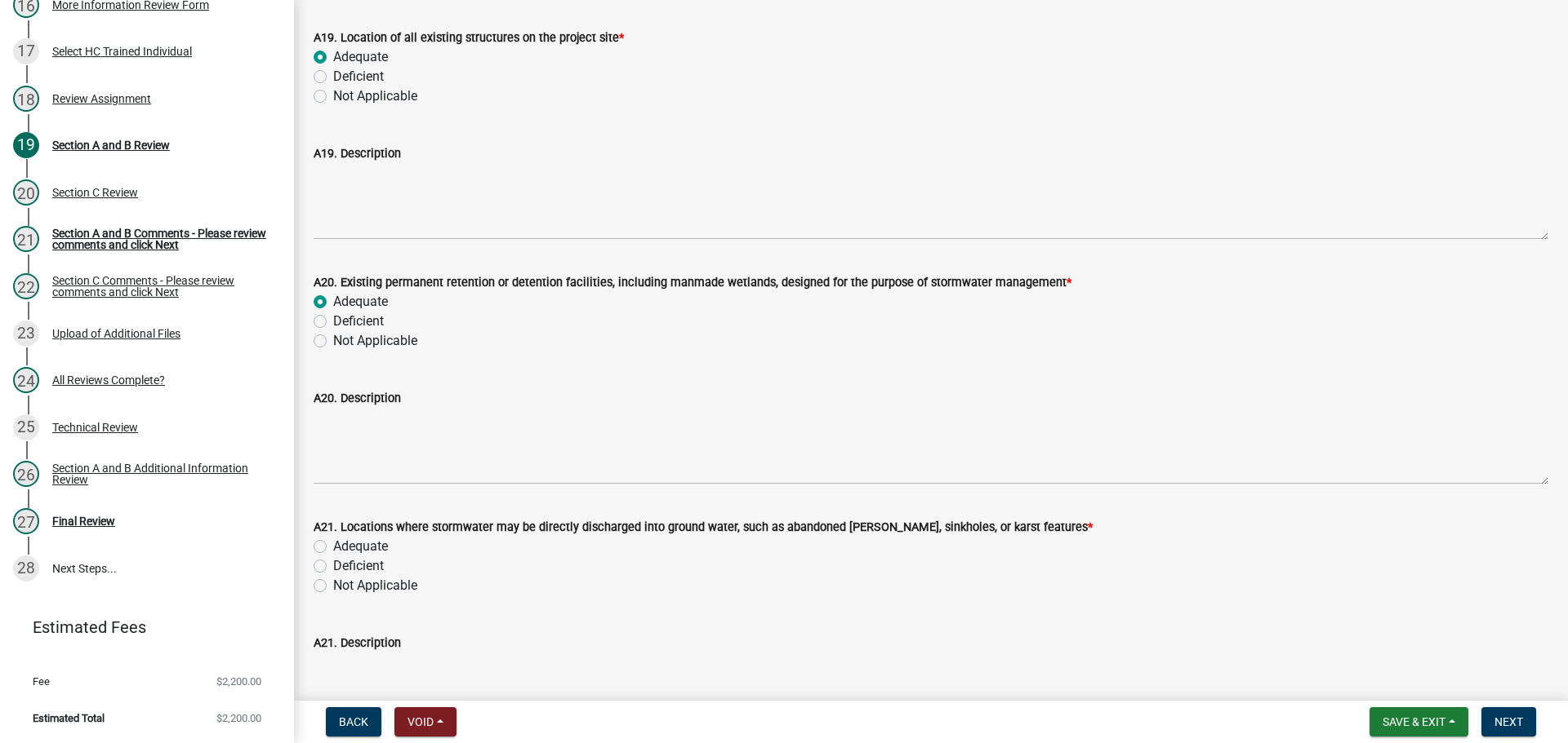
scroll to position [4814, 0]
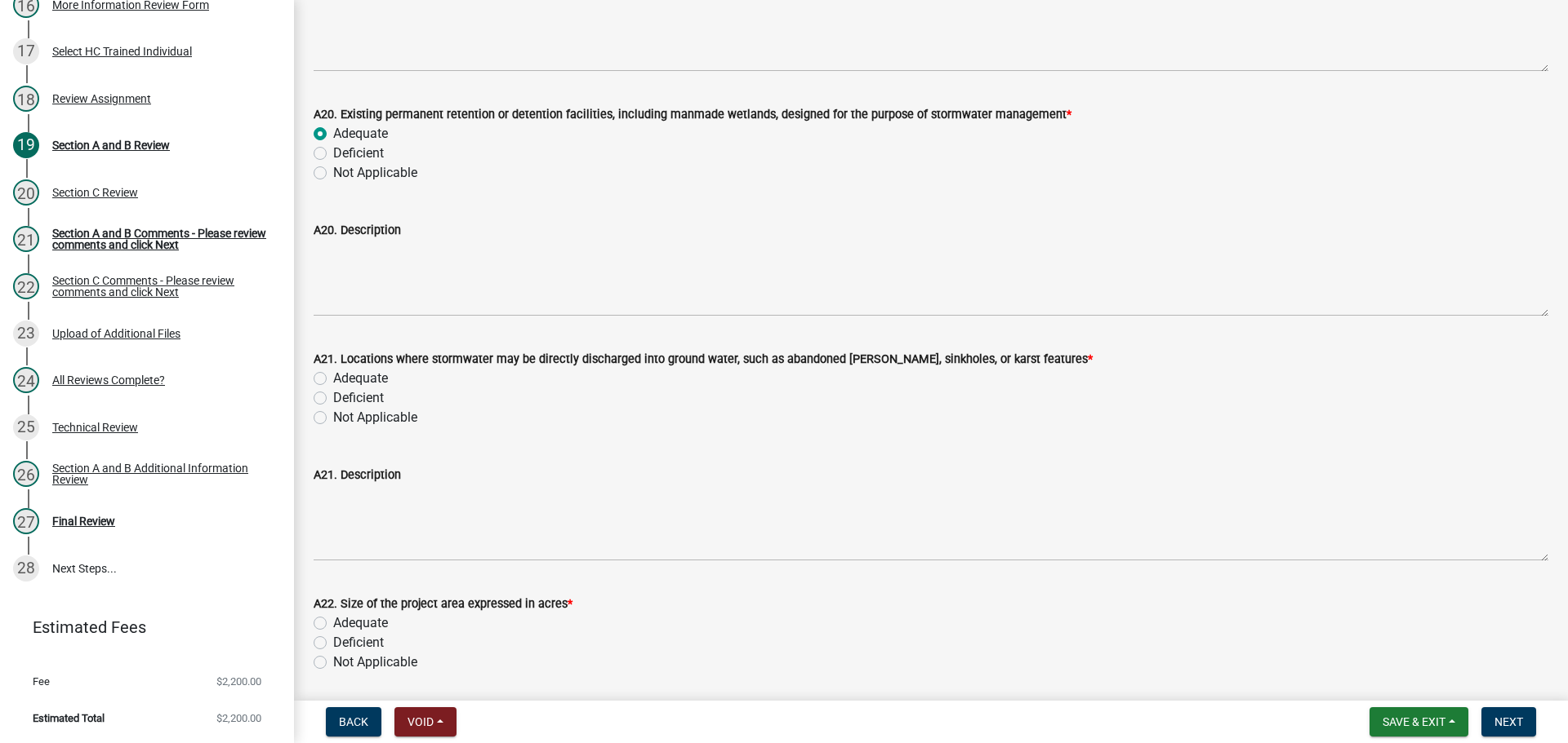
click at [362, 381] on label "Adequate" at bounding box center [360, 379] width 55 height 20
click at [344, 380] on input "Adequate" at bounding box center [338, 374] width 11 height 11
radio input "true"
click at [370, 622] on label "Adequate" at bounding box center [360, 624] width 55 height 20
click at [344, 622] on input "Adequate" at bounding box center [338, 619] width 11 height 11
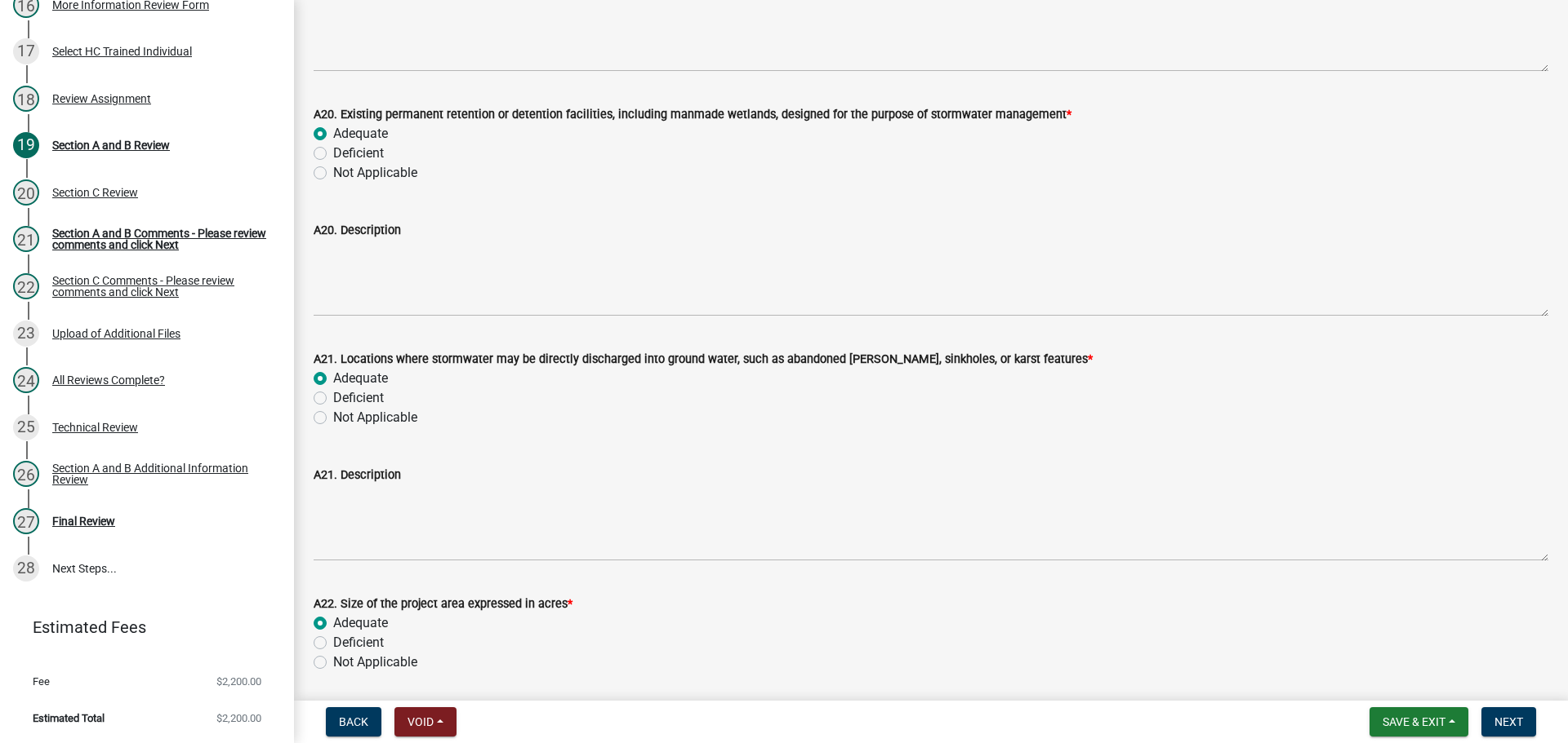
radio input "true"
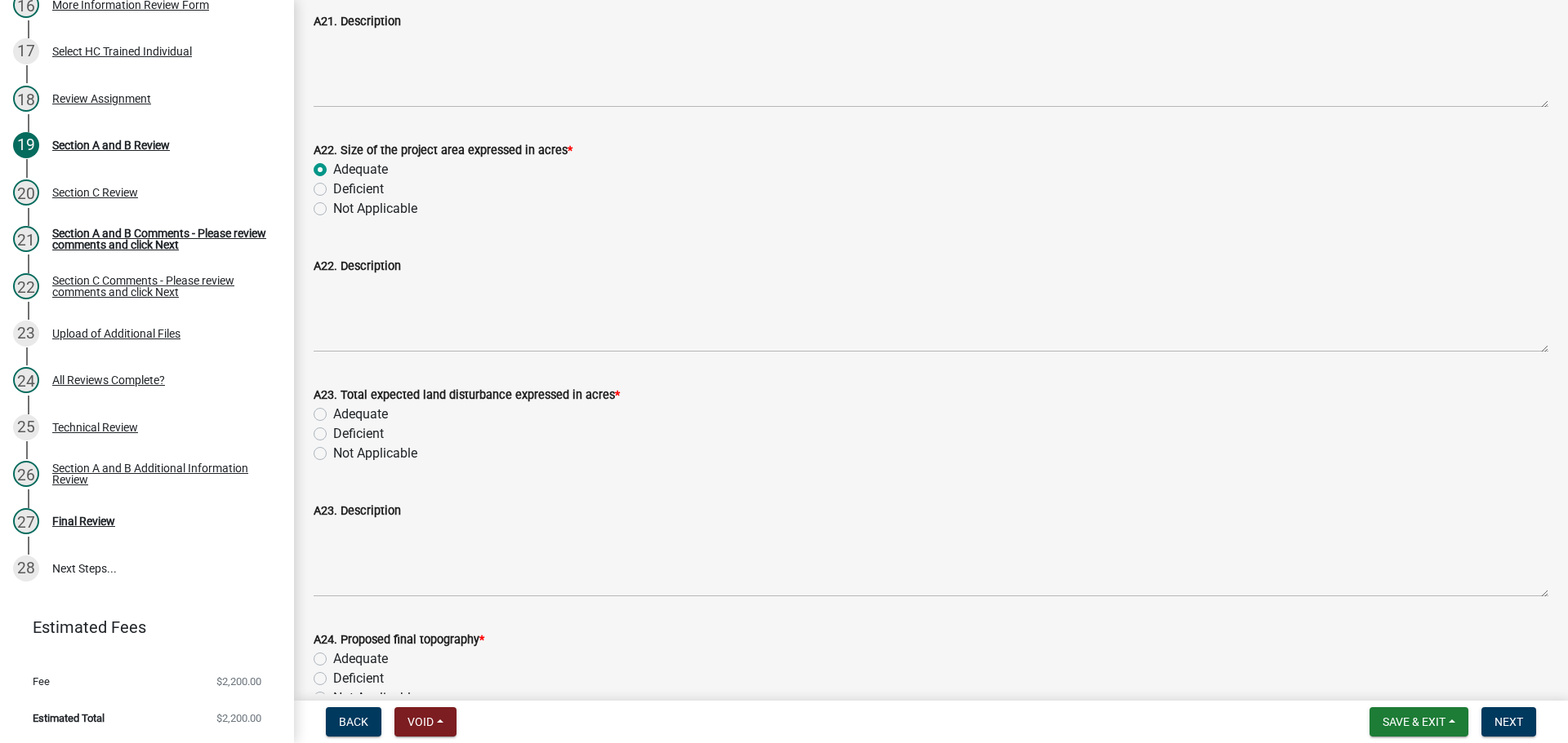
scroll to position [5304, 0]
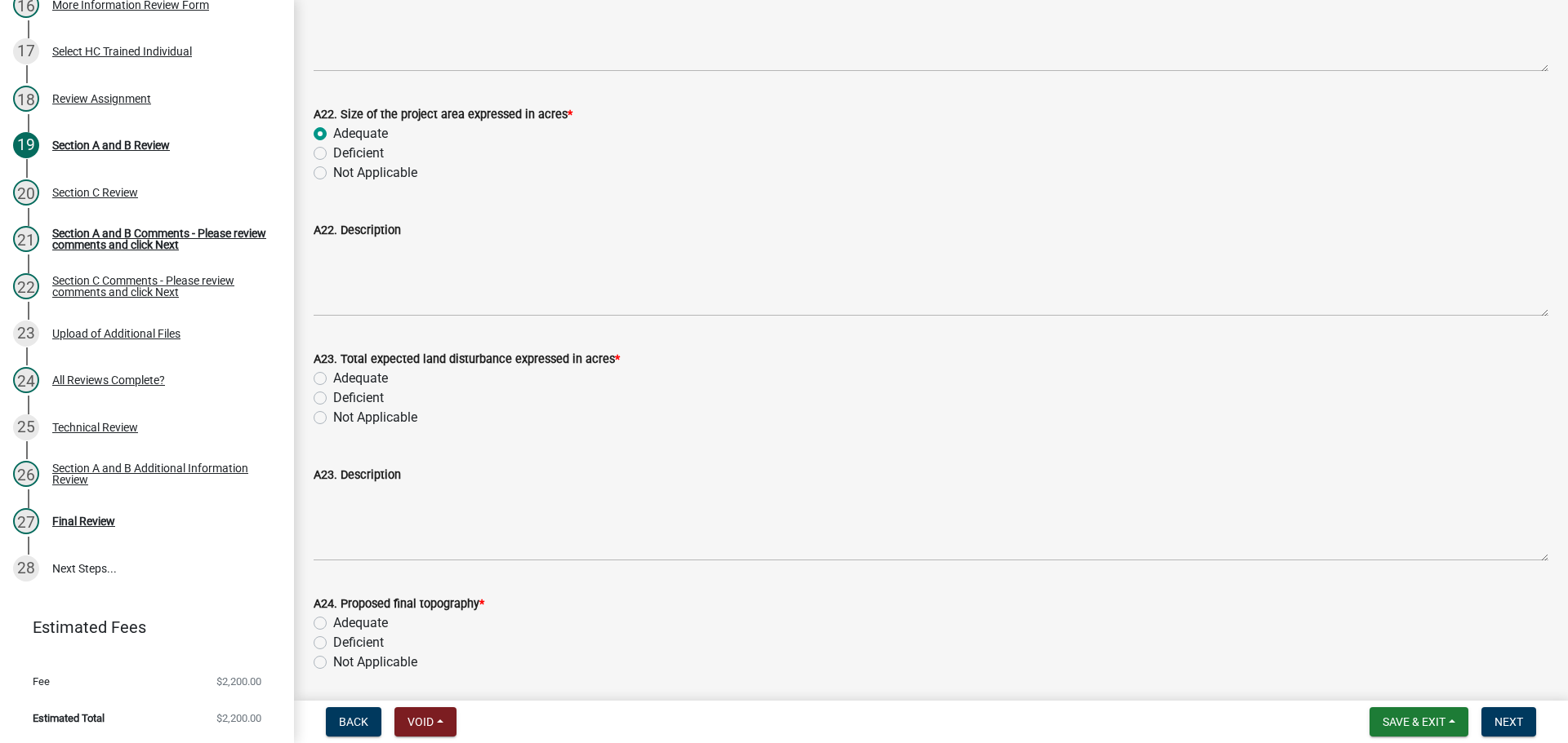
click at [369, 378] on label "Adequate" at bounding box center [360, 379] width 55 height 20
click at [344, 378] on input "Adequate" at bounding box center [338, 374] width 11 height 11
radio input "true"
click at [374, 626] on label "Adequate" at bounding box center [360, 624] width 55 height 20
click at [344, 624] on input "Adequate" at bounding box center [338, 619] width 11 height 11
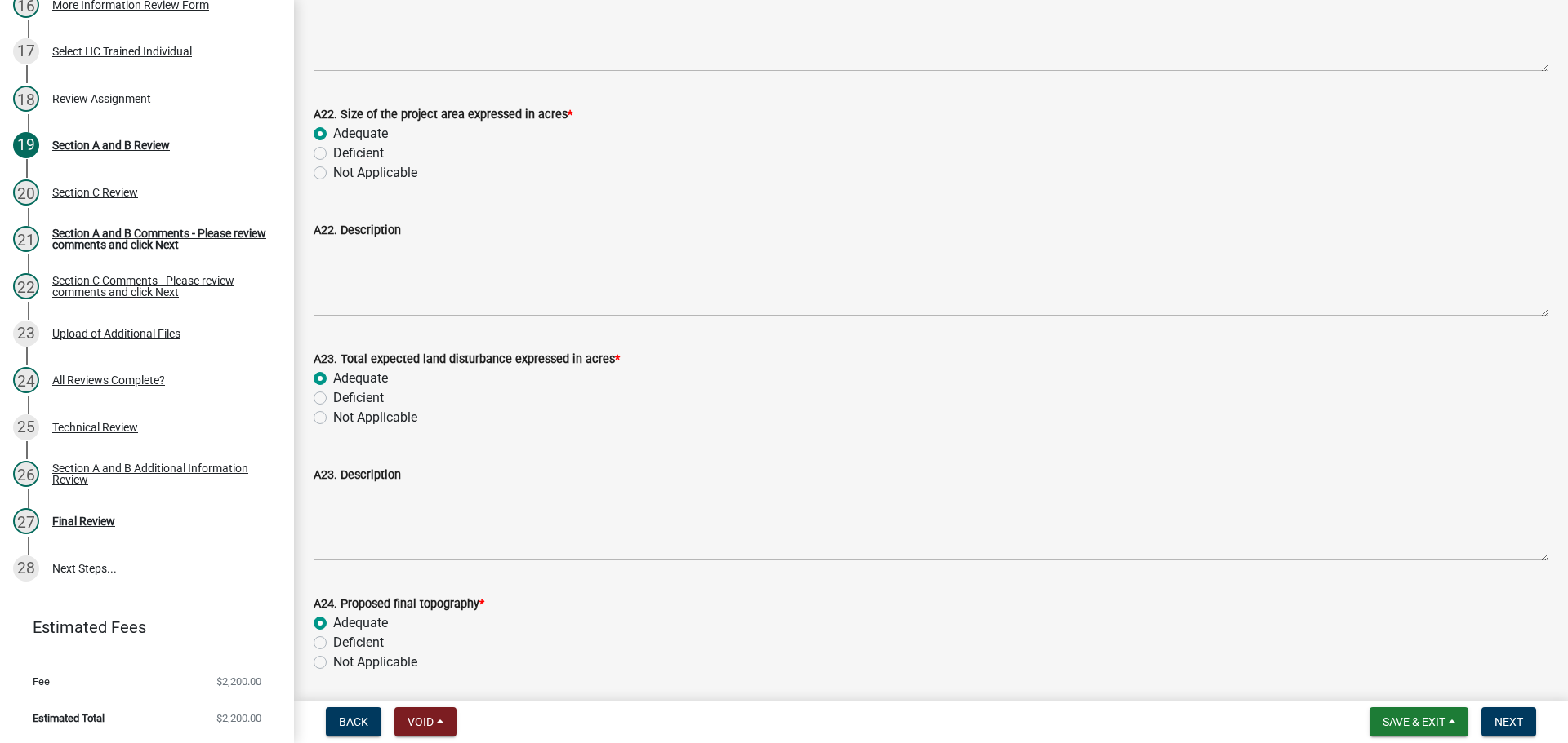
radio input "true"
click at [360, 373] on label "Adequate" at bounding box center [360, 379] width 55 height 20
click at [344, 373] on input "Adequate" at bounding box center [338, 374] width 11 height 11
radio input "true"
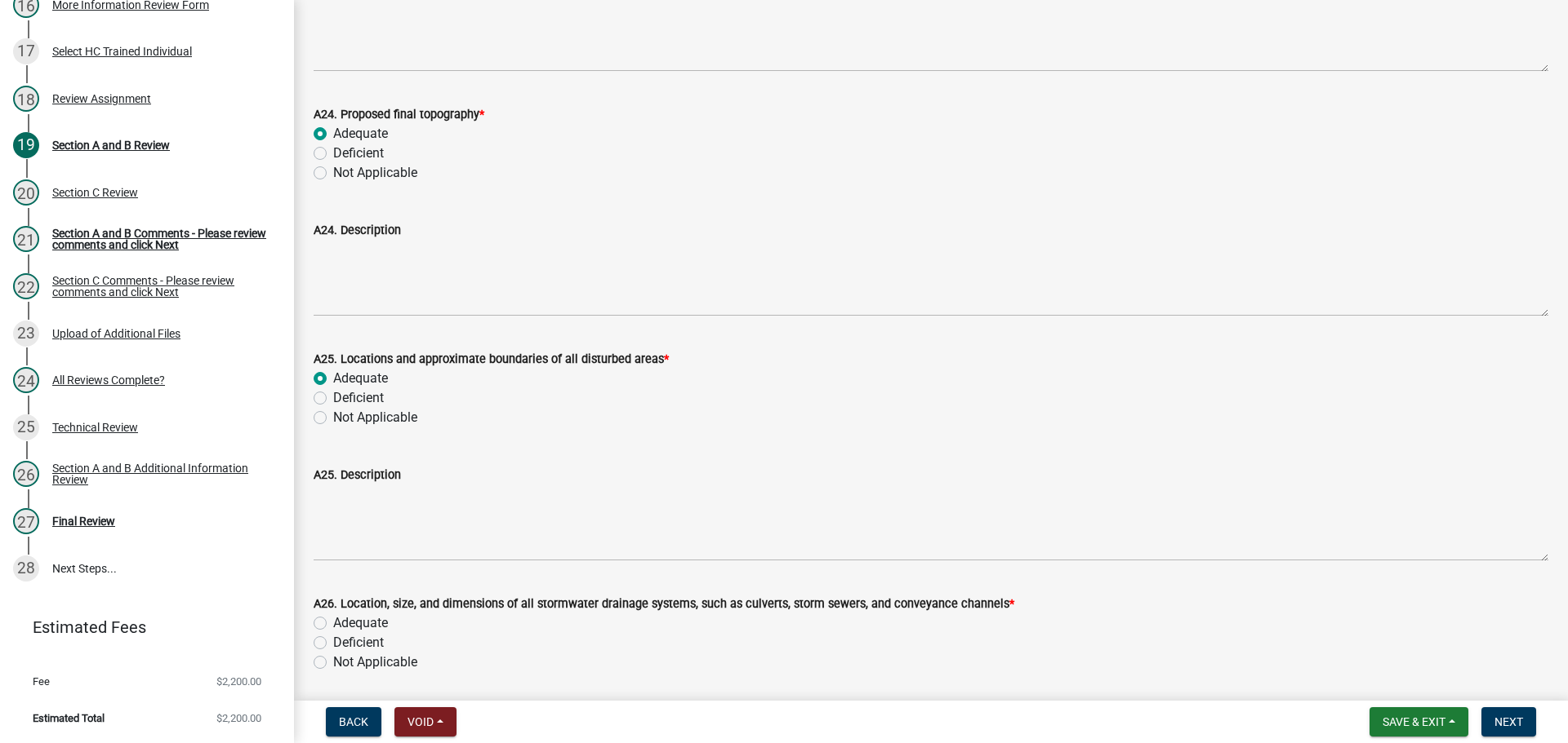
click at [365, 627] on label "Adequate" at bounding box center [360, 624] width 55 height 20
click at [344, 624] on input "Adequate" at bounding box center [338, 619] width 11 height 11
radio input "true"
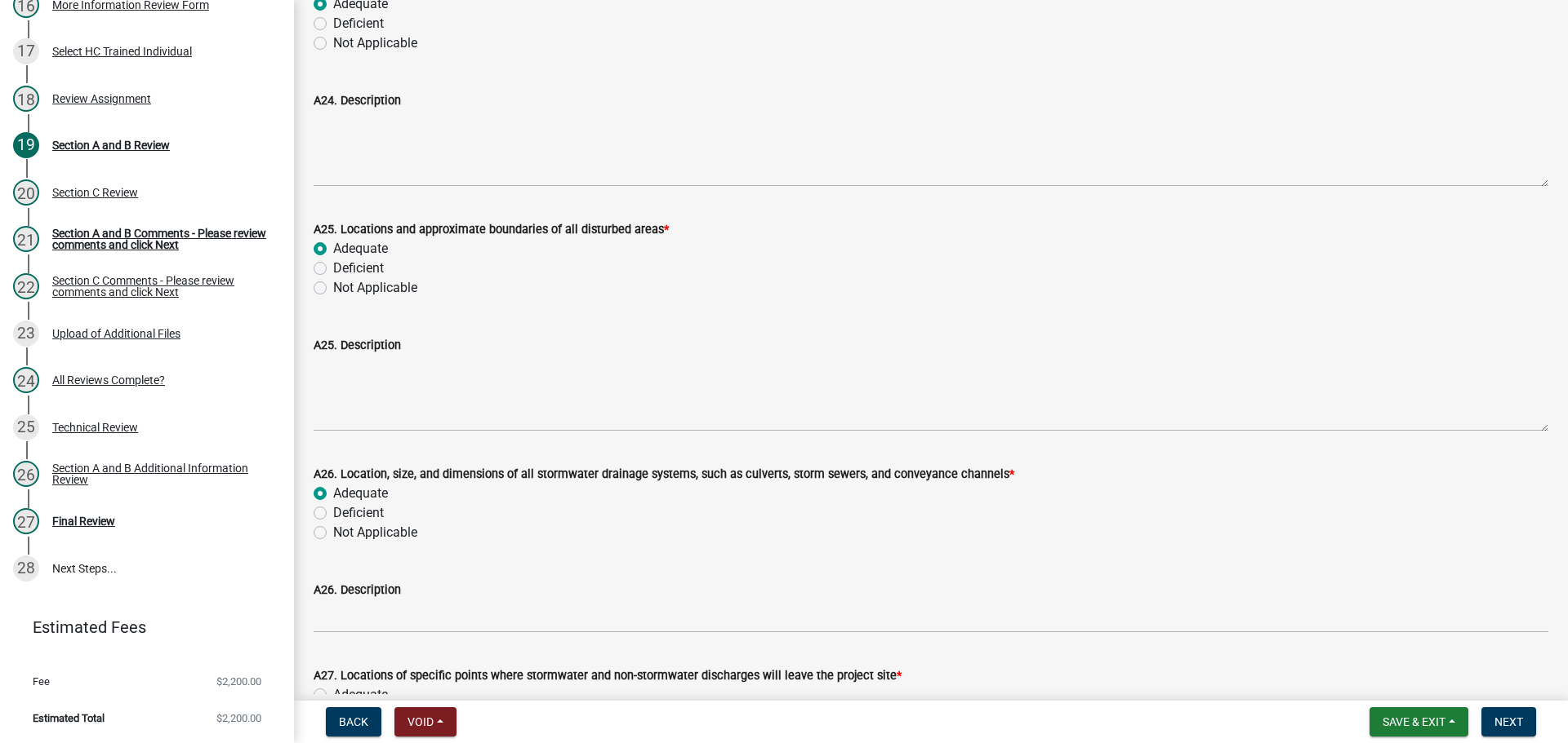
scroll to position [6202, 0]
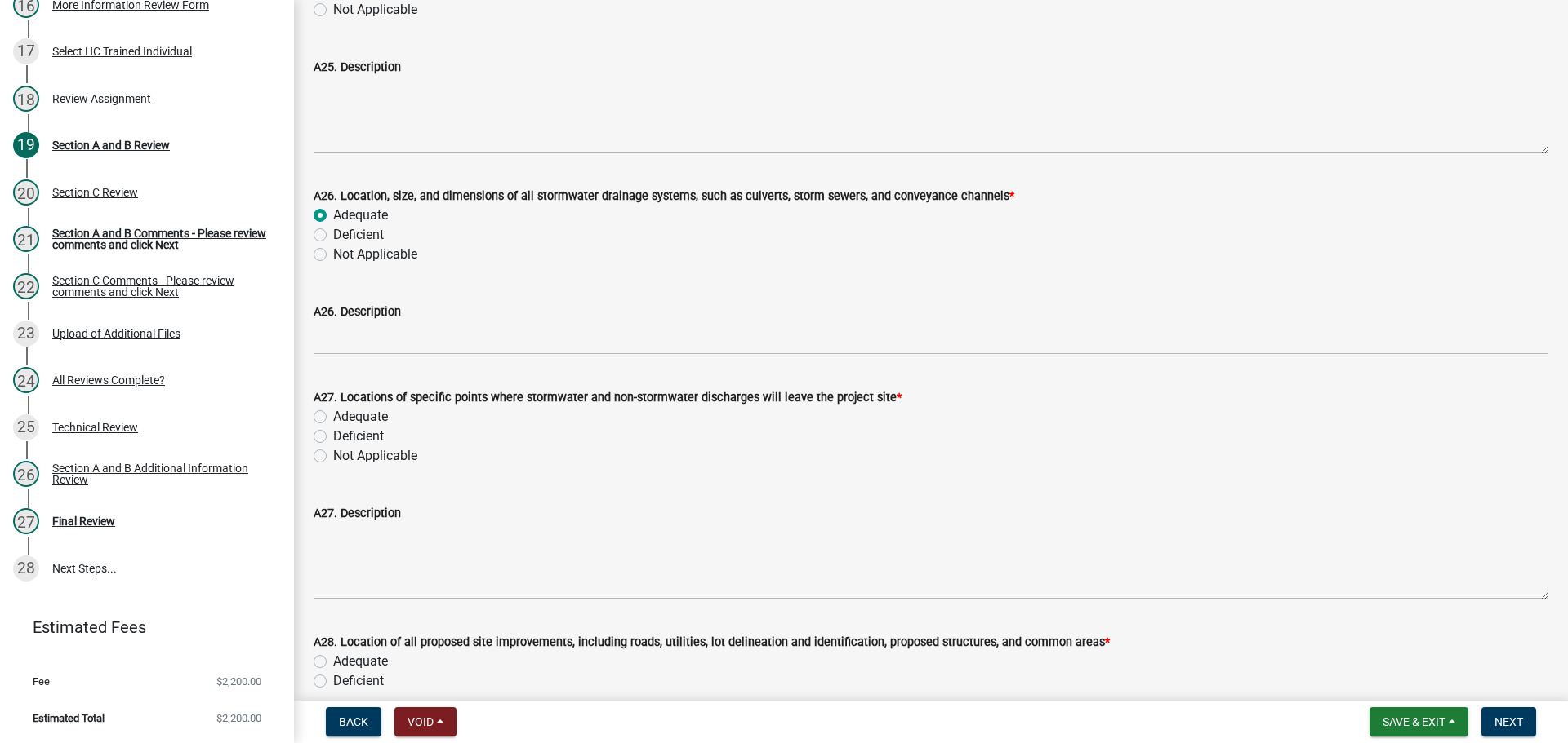
click at [360, 417] on label "Adequate" at bounding box center [360, 417] width 55 height 20
click at [344, 417] on input "Adequate" at bounding box center [338, 413] width 11 height 11
radio input "true"
click at [366, 660] on label "Adequate" at bounding box center [360, 662] width 55 height 20
click at [344, 660] on input "Adequate" at bounding box center [338, 657] width 11 height 11
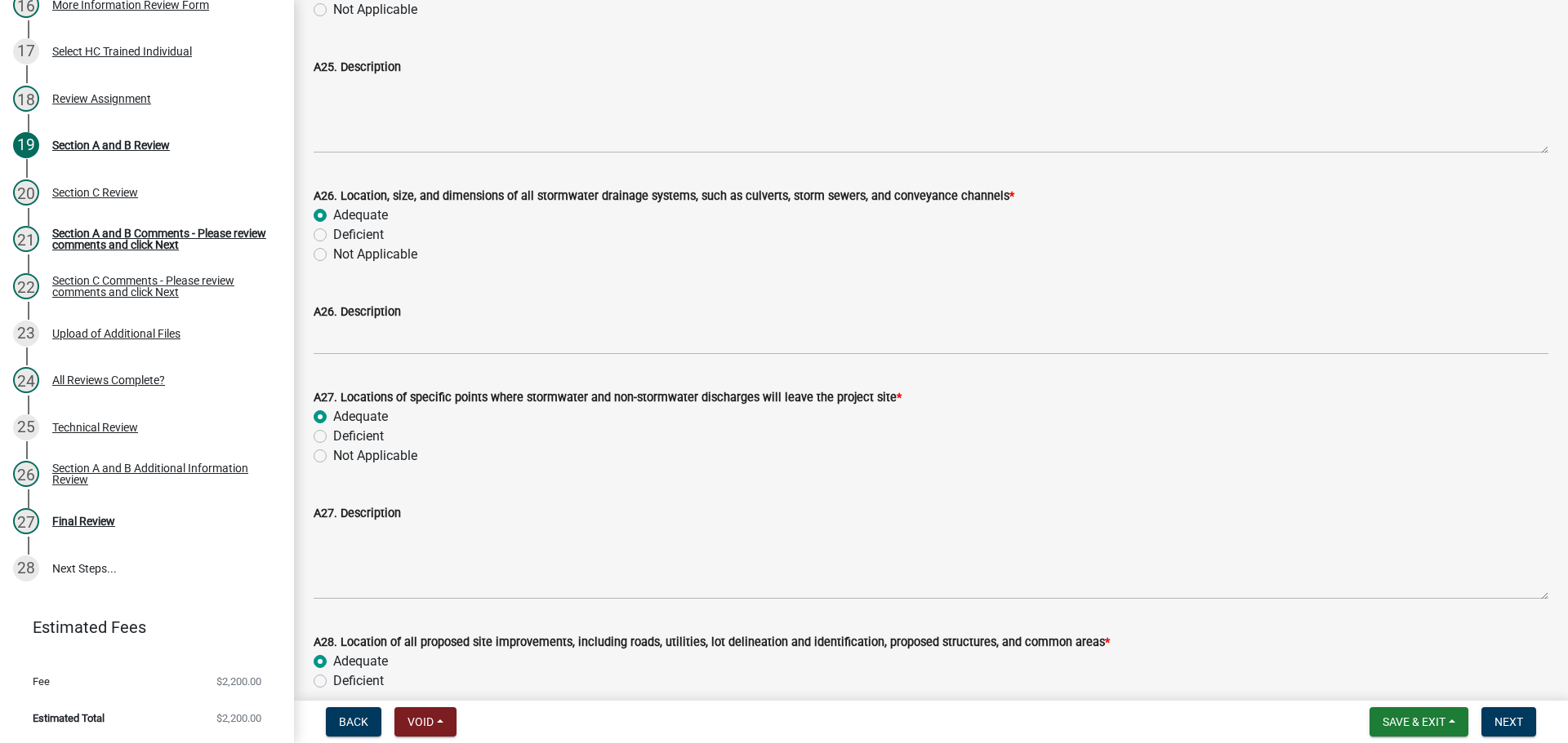
radio input "true"
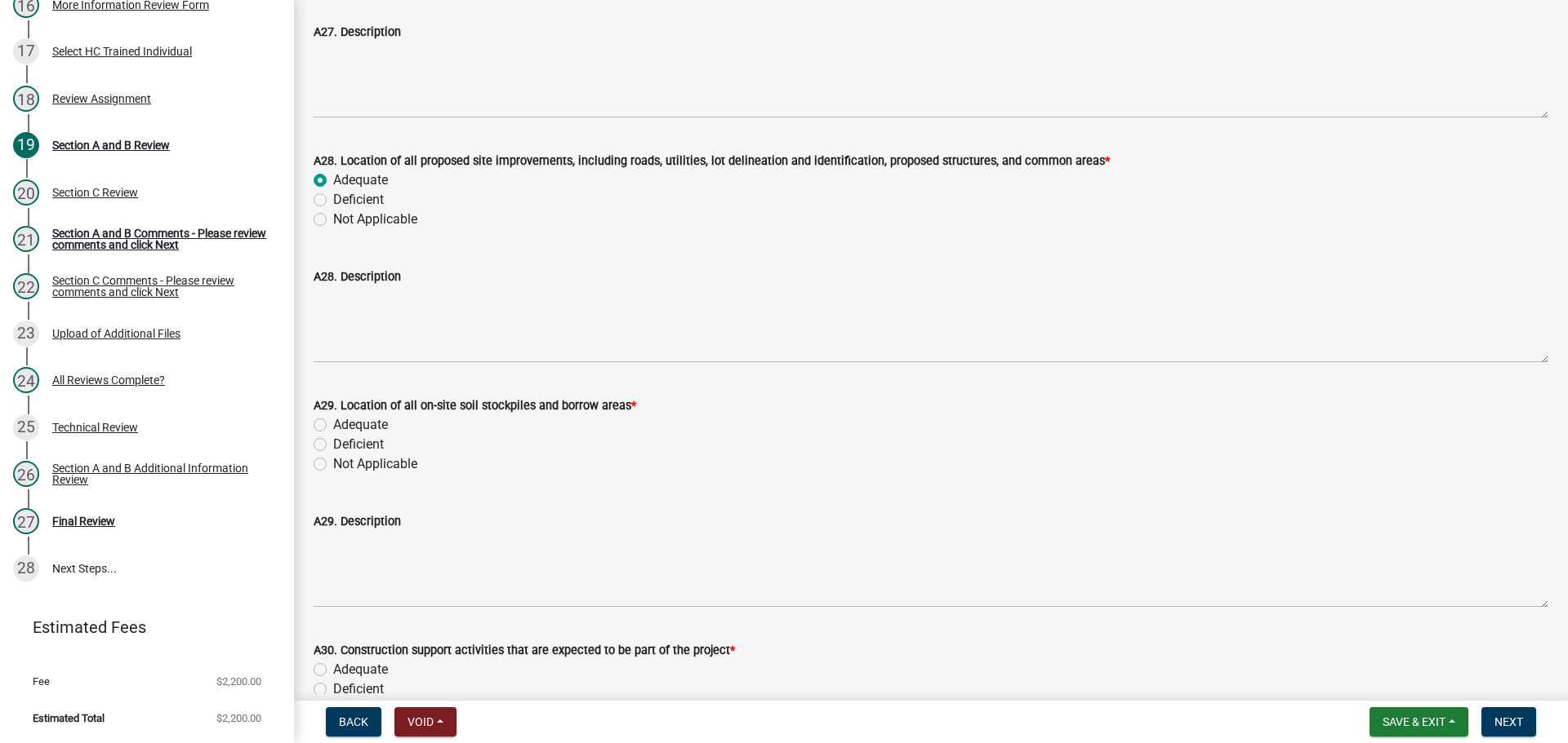
scroll to position [6692, 0]
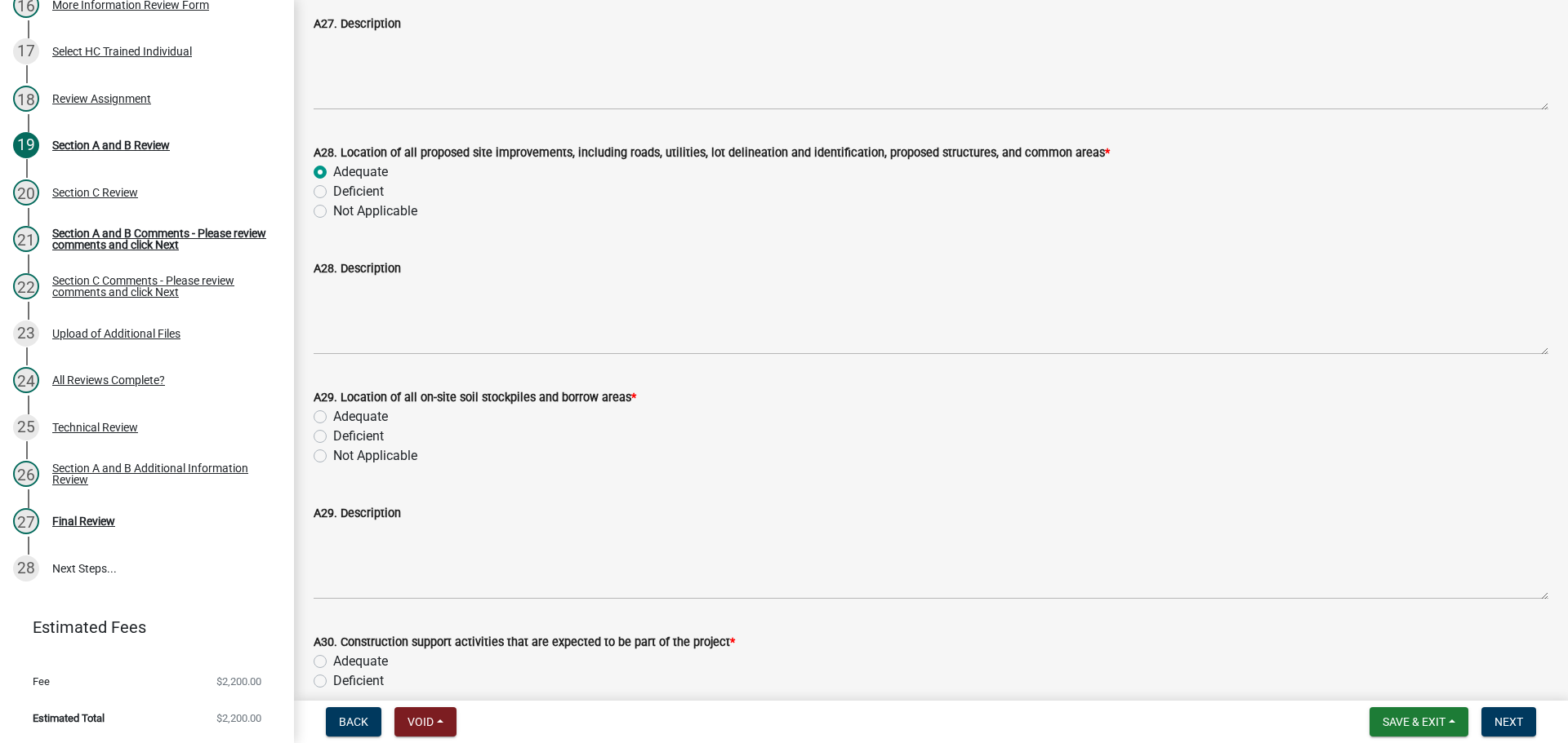
click at [365, 416] on label "Adequate" at bounding box center [360, 417] width 55 height 20
click at [344, 416] on input "Adequate" at bounding box center [338, 413] width 11 height 11
radio input "true"
click at [358, 656] on label "Adequate" at bounding box center [360, 662] width 55 height 20
click at [344, 656] on input "Adequate" at bounding box center [338, 657] width 11 height 11
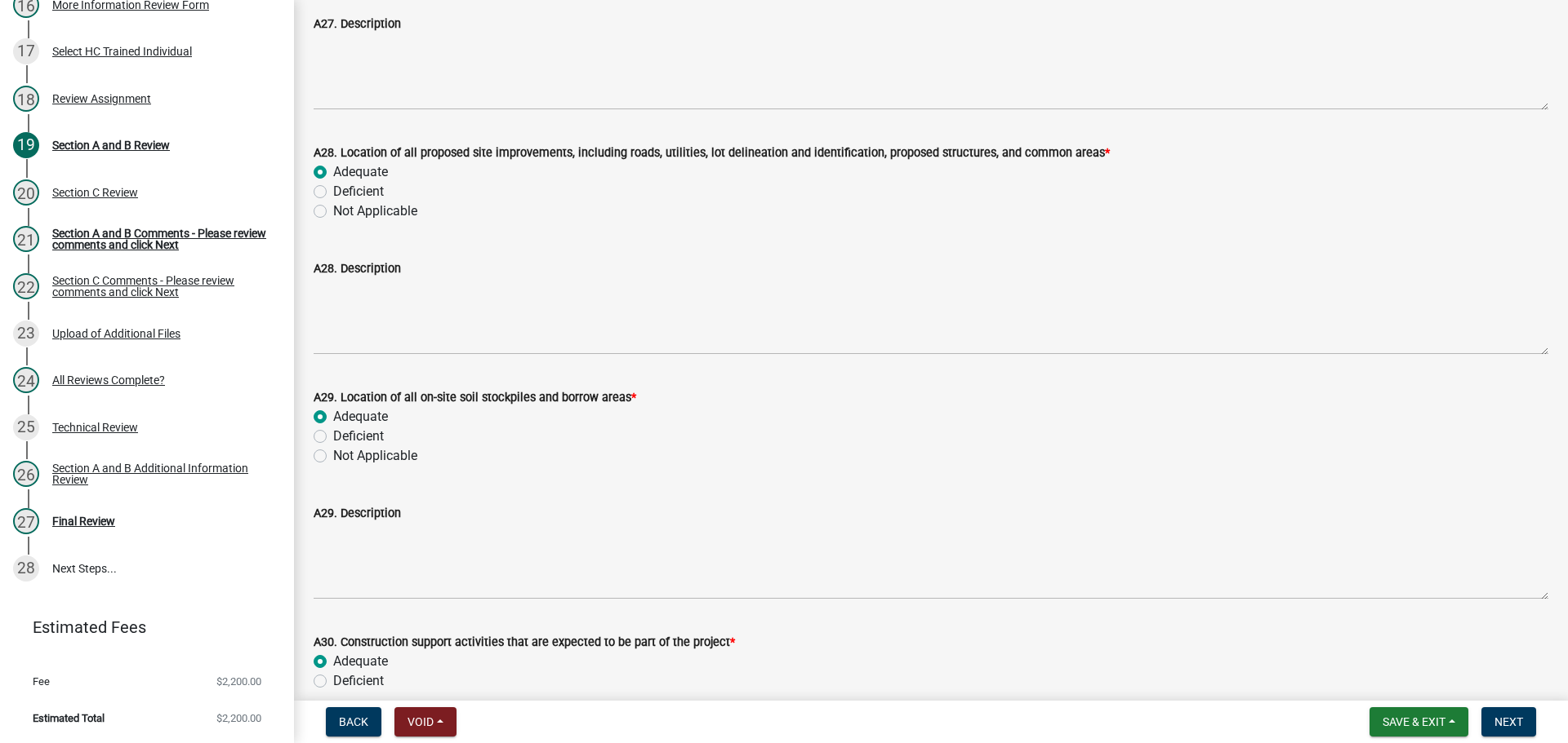
radio input "true"
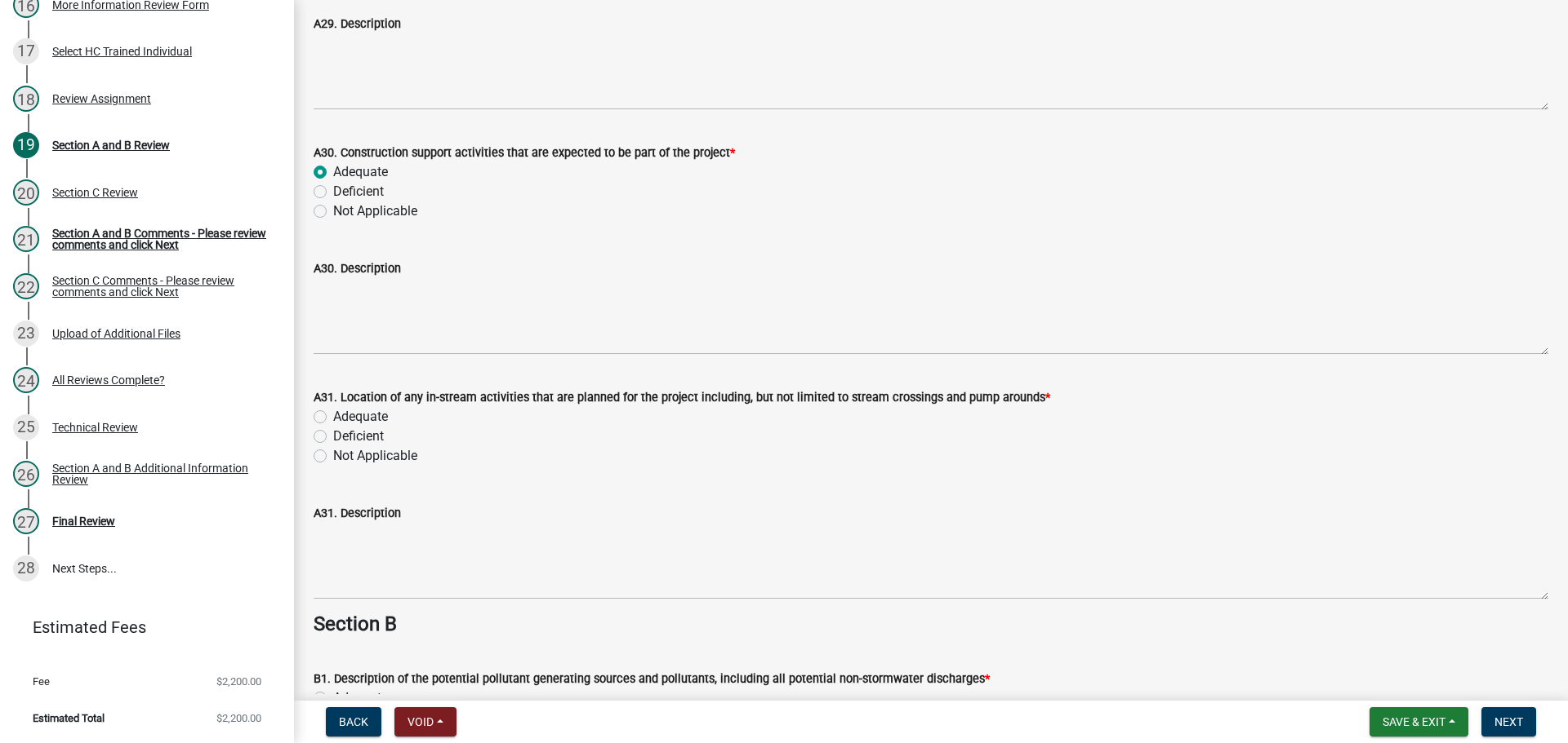
click at [371, 417] on label "Adequate" at bounding box center [360, 417] width 55 height 20
click at [344, 417] on input "Adequate" at bounding box center [338, 413] width 11 height 11
radio input "true"
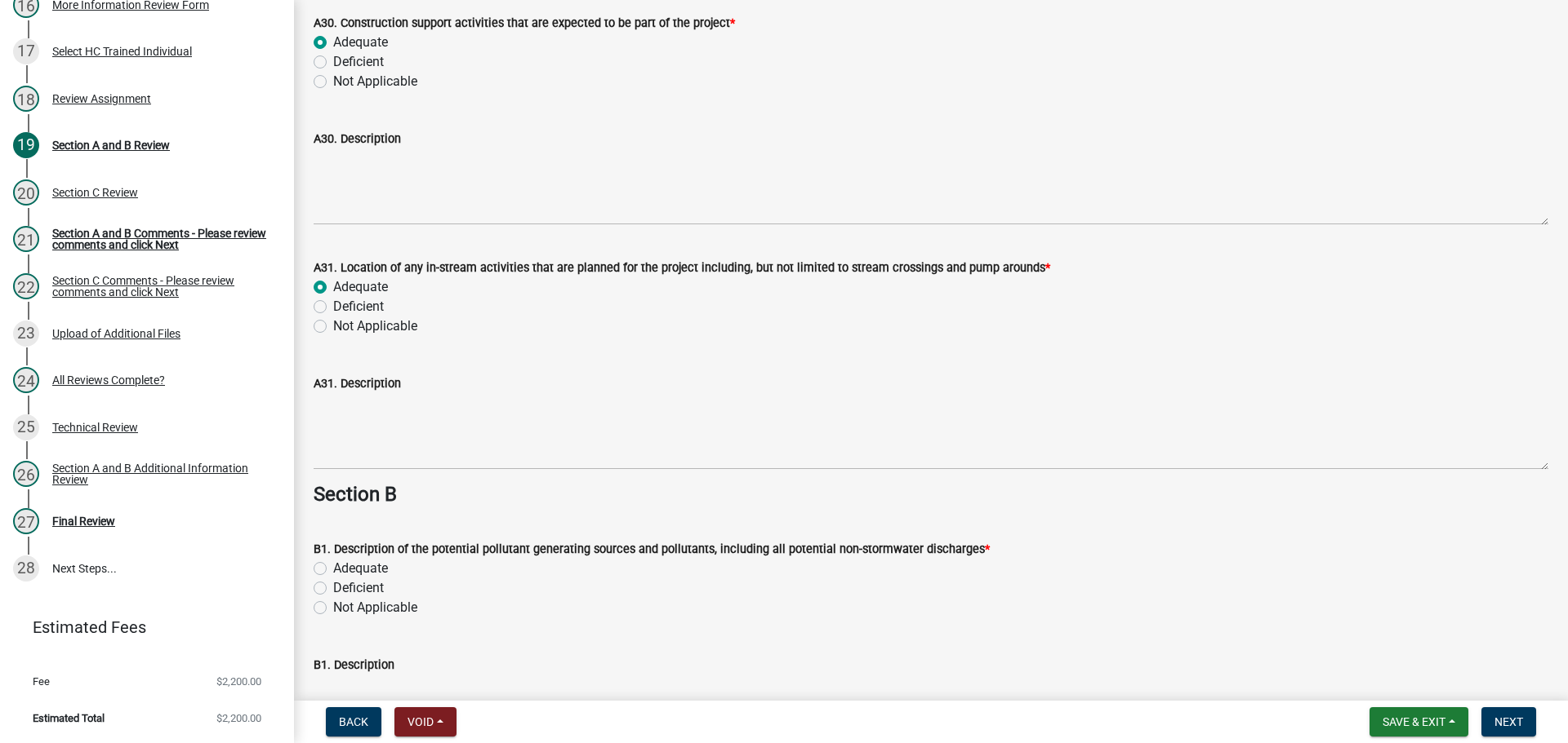
scroll to position [7589, 0]
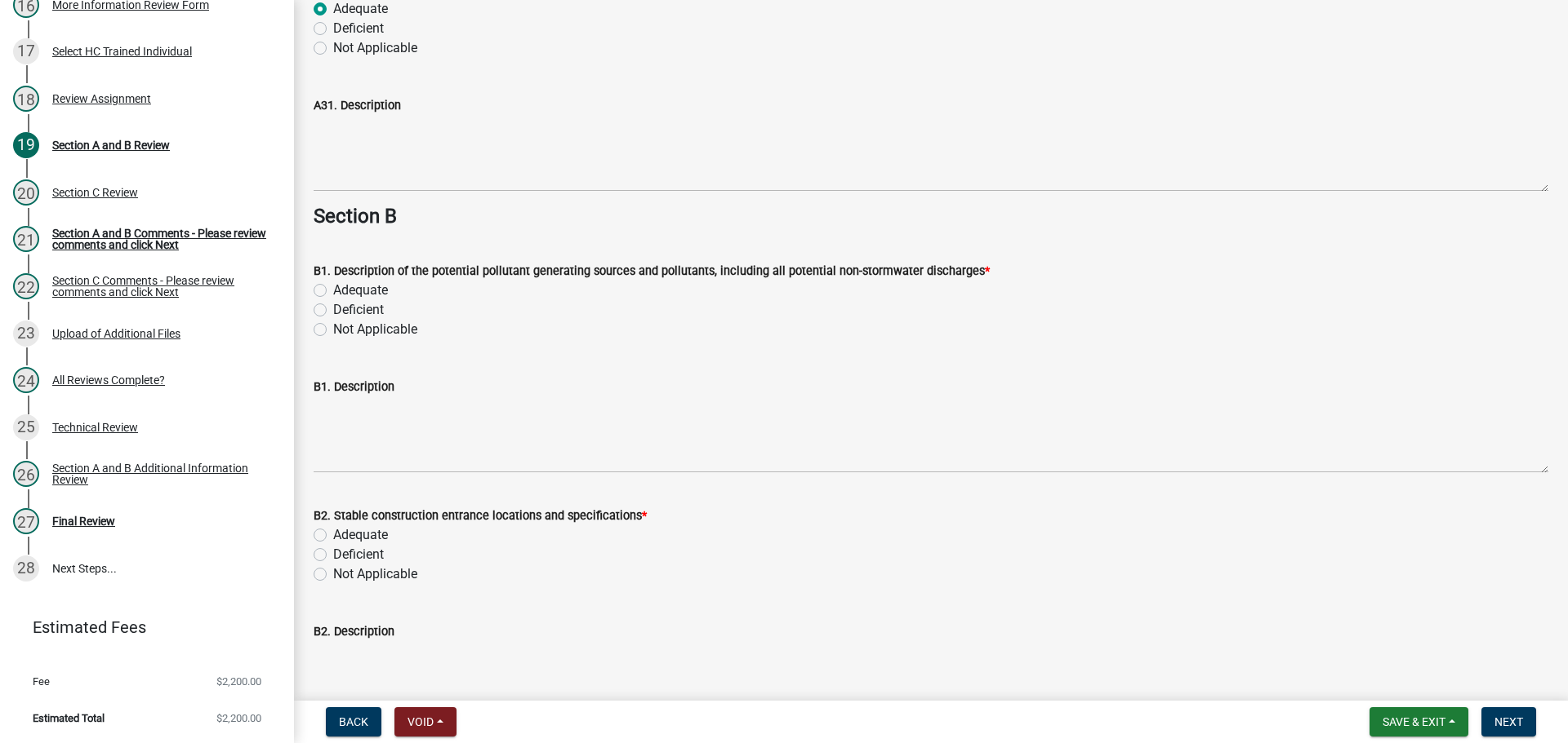
click at [363, 297] on label "Adequate" at bounding box center [360, 290] width 55 height 20
click at [344, 291] on input "Adequate" at bounding box center [338, 286] width 11 height 11
radio input "true"
click at [357, 537] on label "Adequate" at bounding box center [360, 536] width 55 height 20
click at [344, 537] on input "Adequate" at bounding box center [338, 531] width 11 height 11
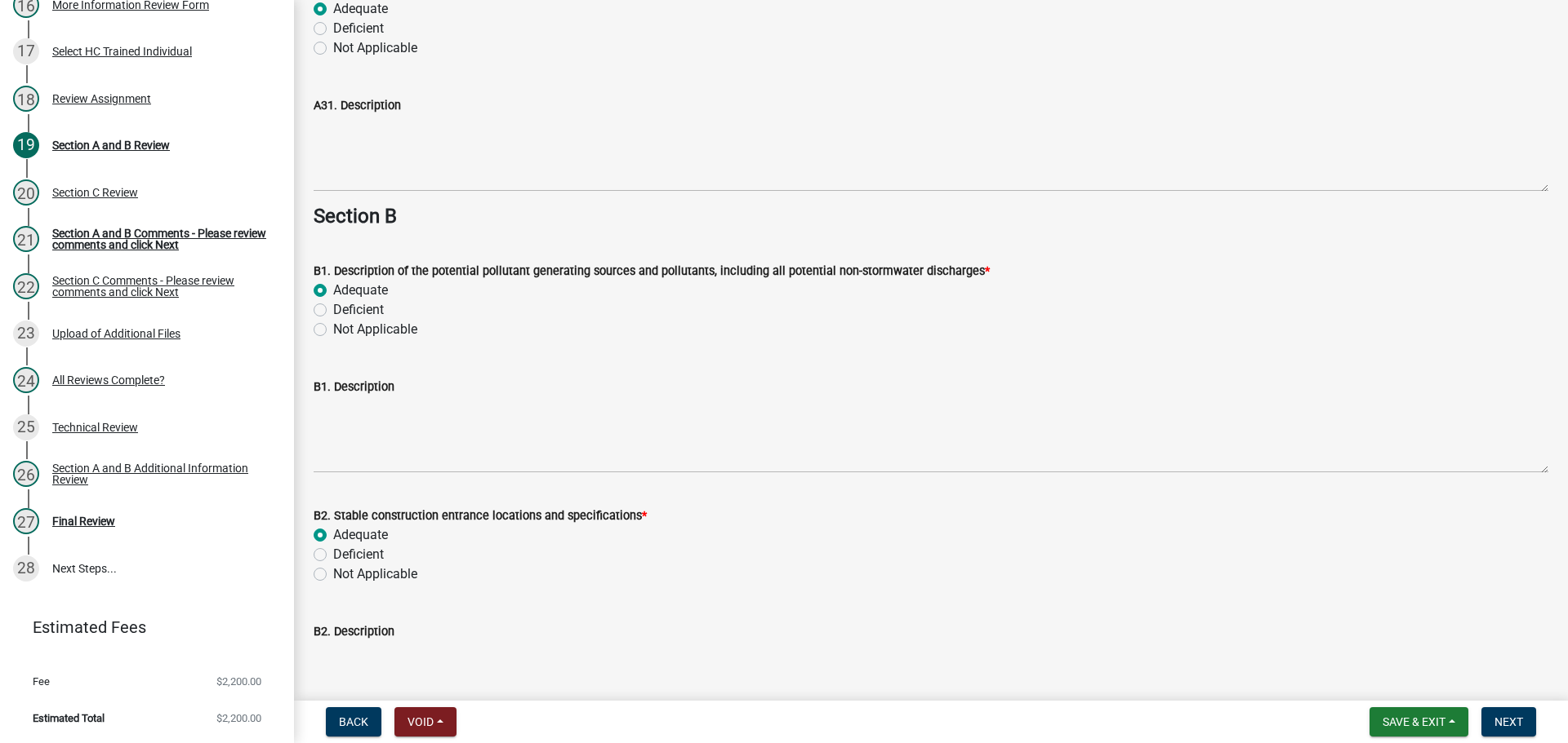
radio input "true"
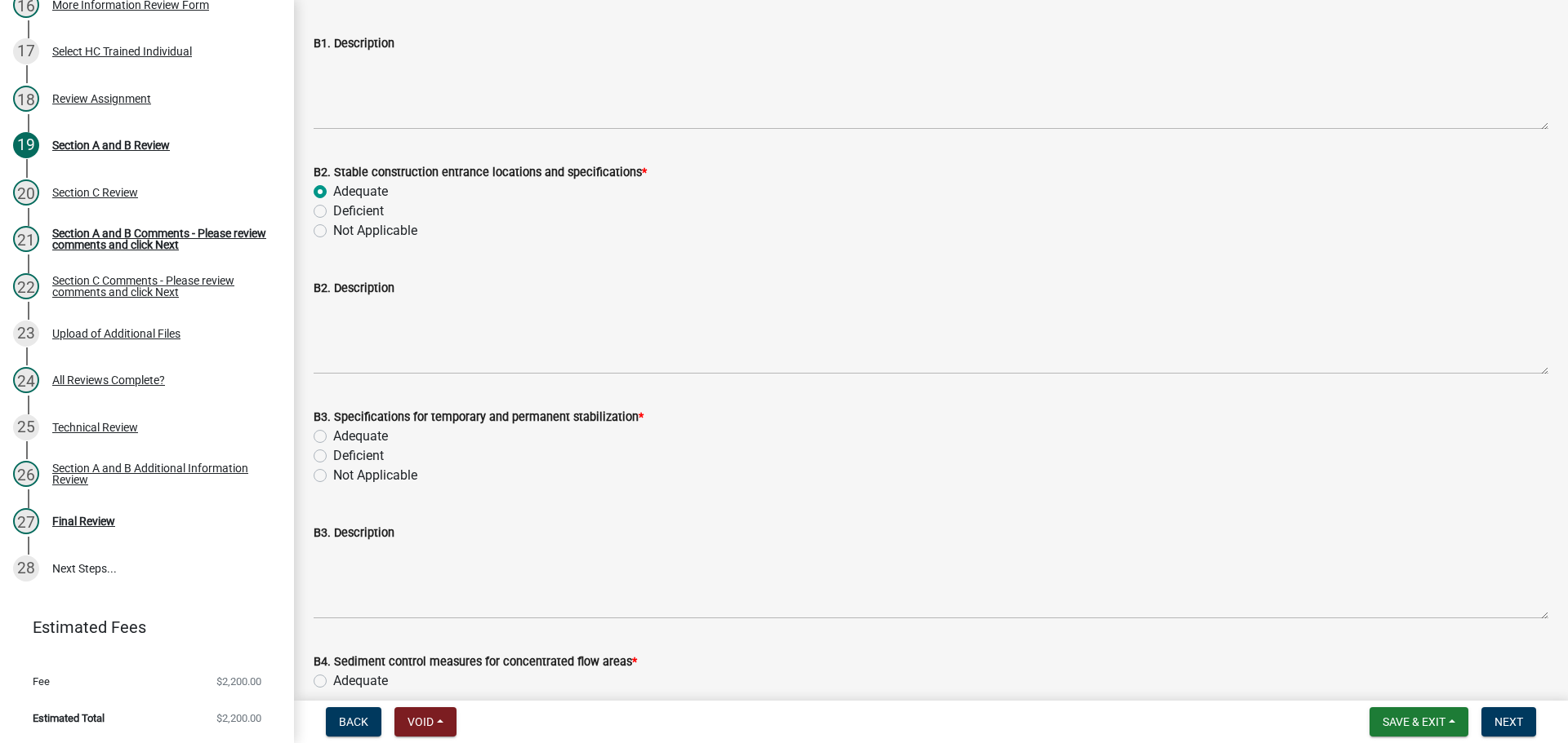
scroll to position [7997, 0]
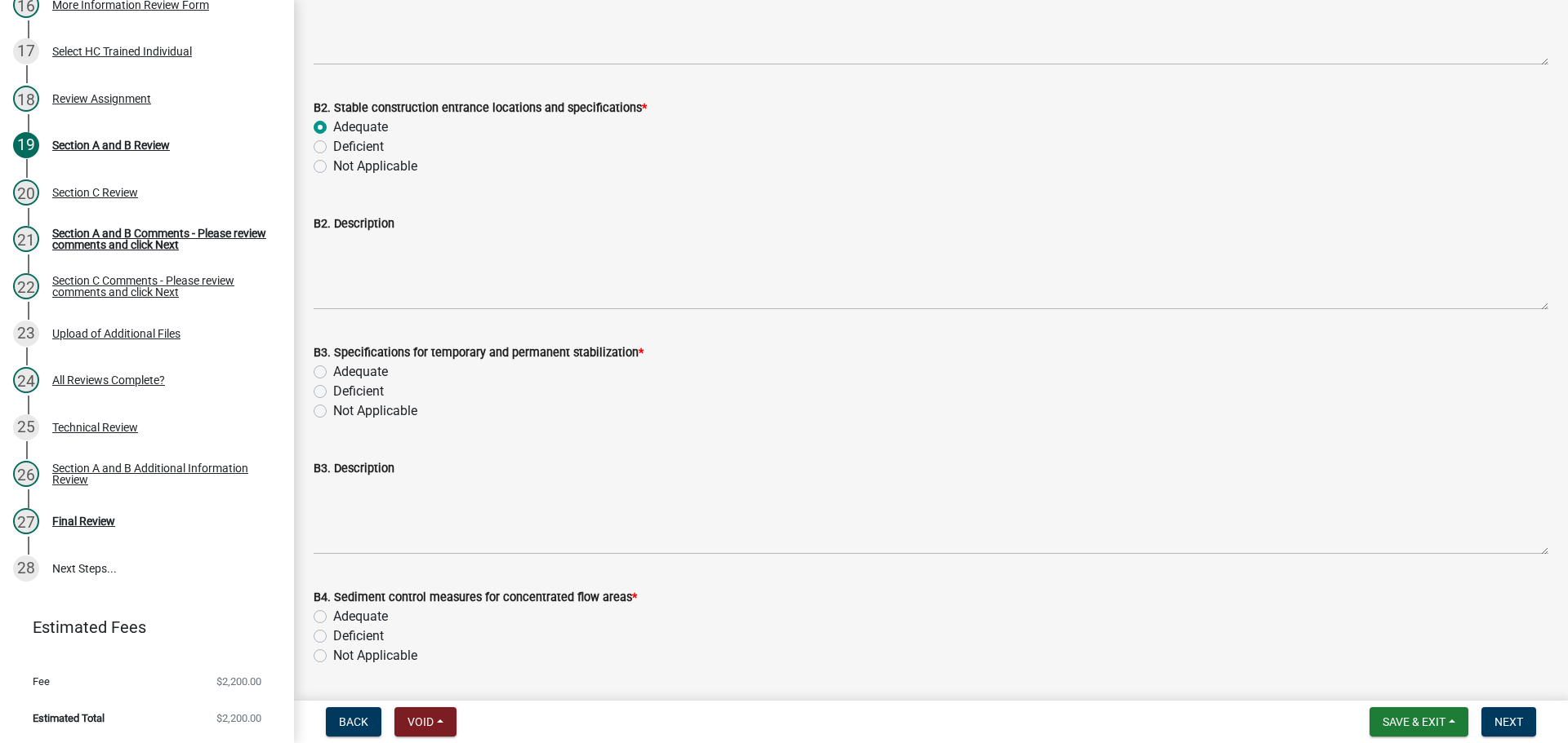
click at [352, 370] on label "Adequate" at bounding box center [360, 372] width 55 height 20
click at [344, 370] on input "Adequate" at bounding box center [338, 368] width 11 height 11
radio input "true"
click at [365, 613] on label "Adequate" at bounding box center [360, 617] width 55 height 20
click at [344, 613] on input "Adequate" at bounding box center [338, 612] width 11 height 11
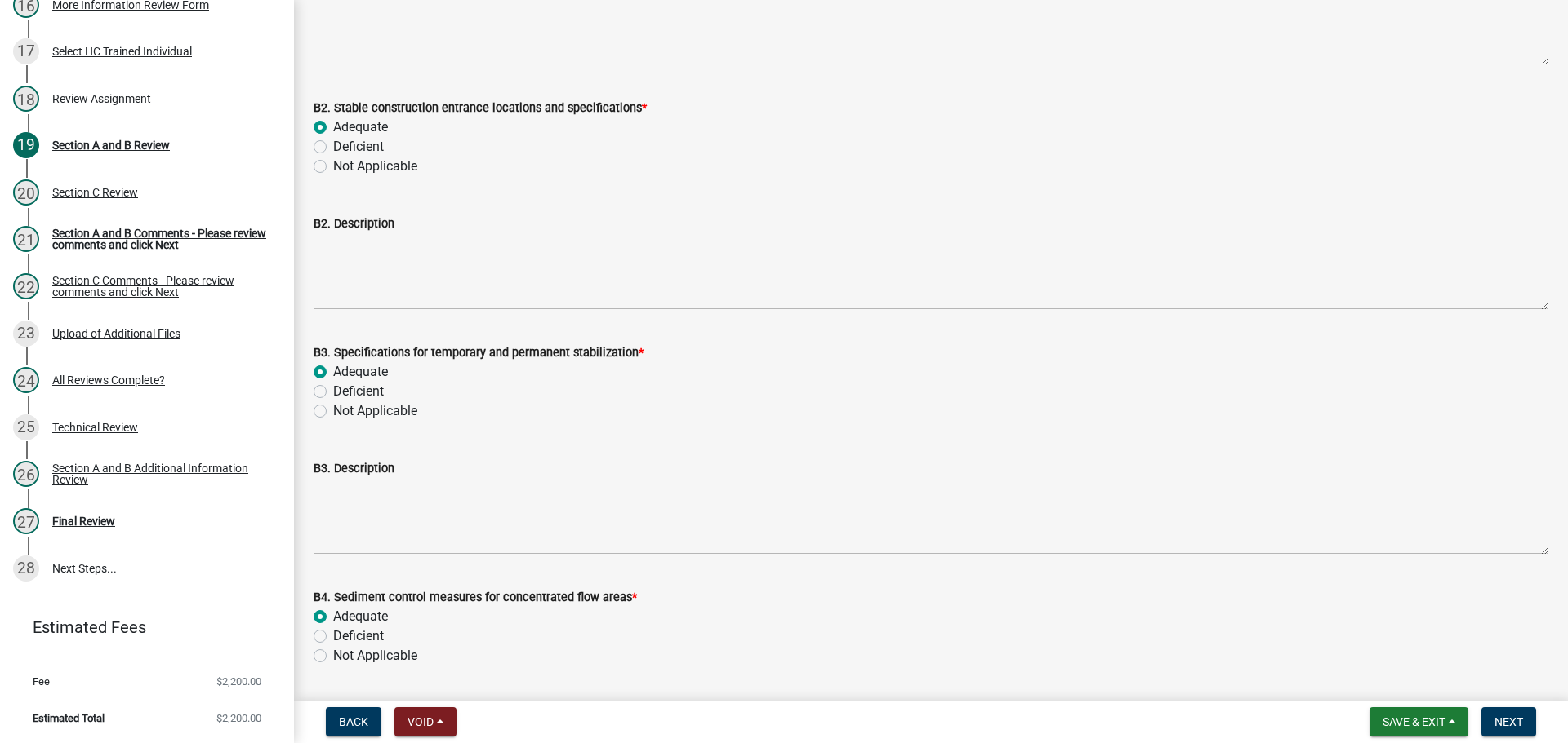
radio input "true"
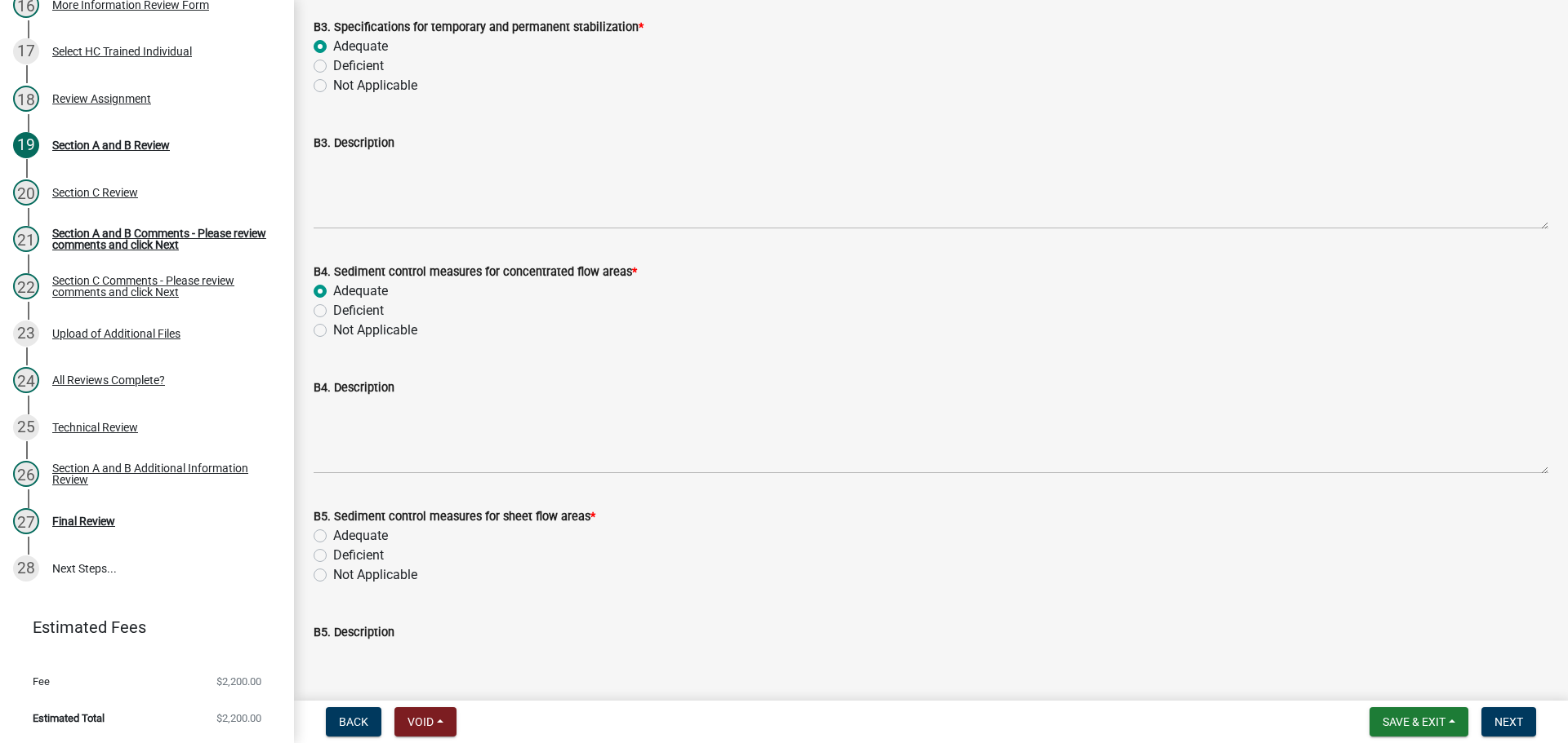
scroll to position [8324, 0]
click at [365, 531] on label "Adequate" at bounding box center [360, 536] width 55 height 20
click at [344, 531] on input "Adequate" at bounding box center [338, 531] width 11 height 11
radio input "true"
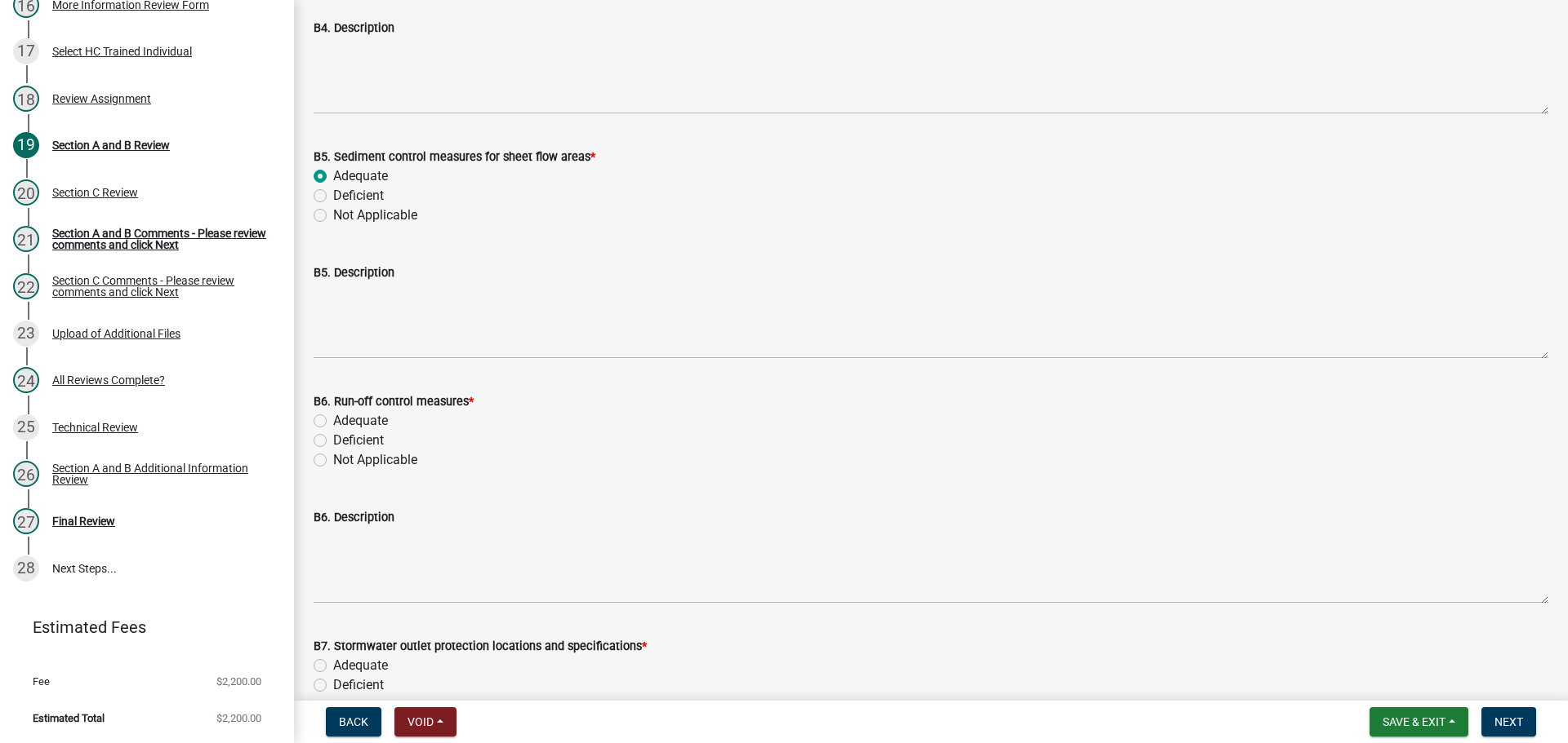
scroll to position [8731, 0]
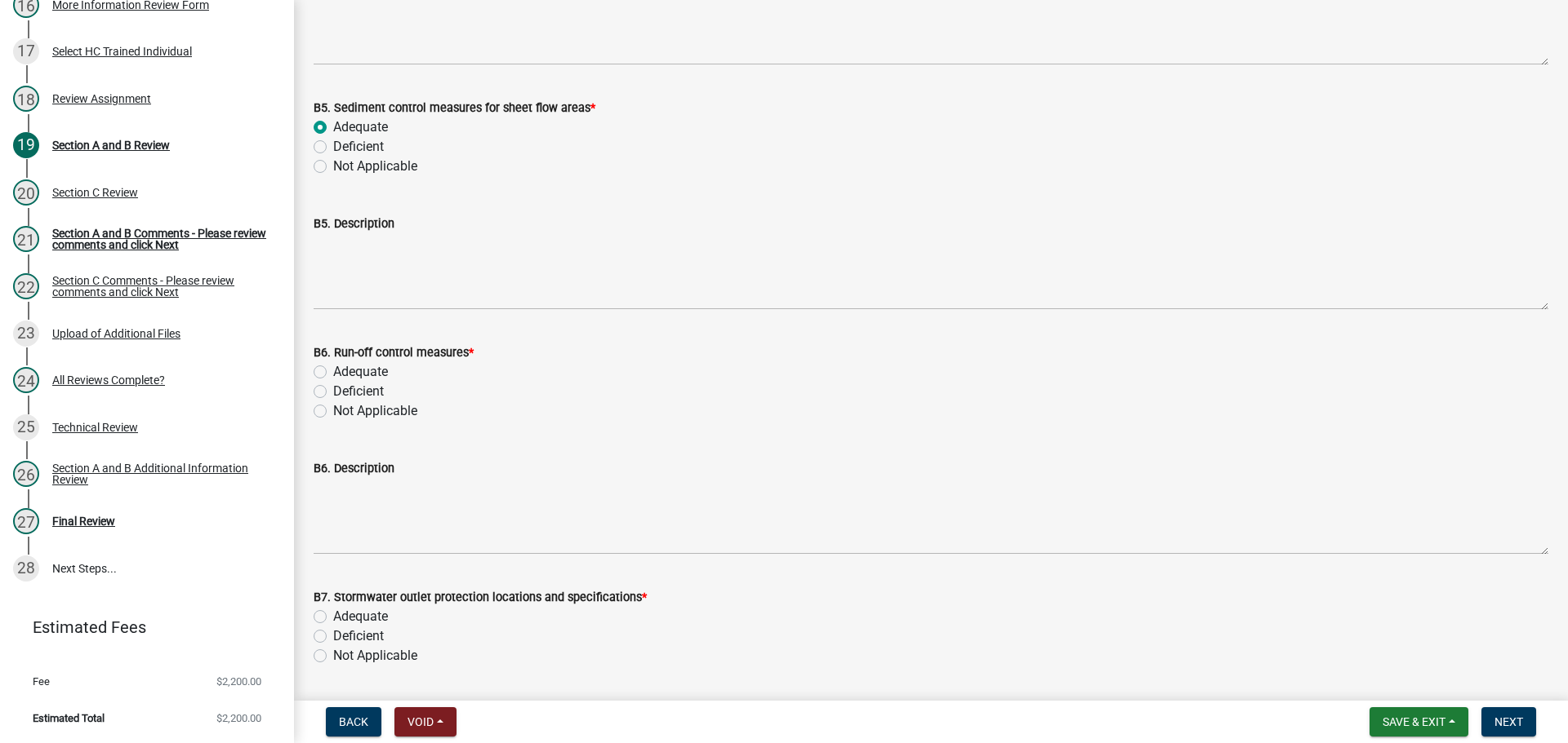
click at [355, 369] on label "Adequate" at bounding box center [360, 372] width 55 height 20
click at [344, 369] on input "Adequate" at bounding box center [338, 368] width 11 height 11
radio input "true"
click at [376, 616] on label "Adequate" at bounding box center [360, 617] width 55 height 20
click at [344, 616] on input "Adequate" at bounding box center [338, 612] width 11 height 11
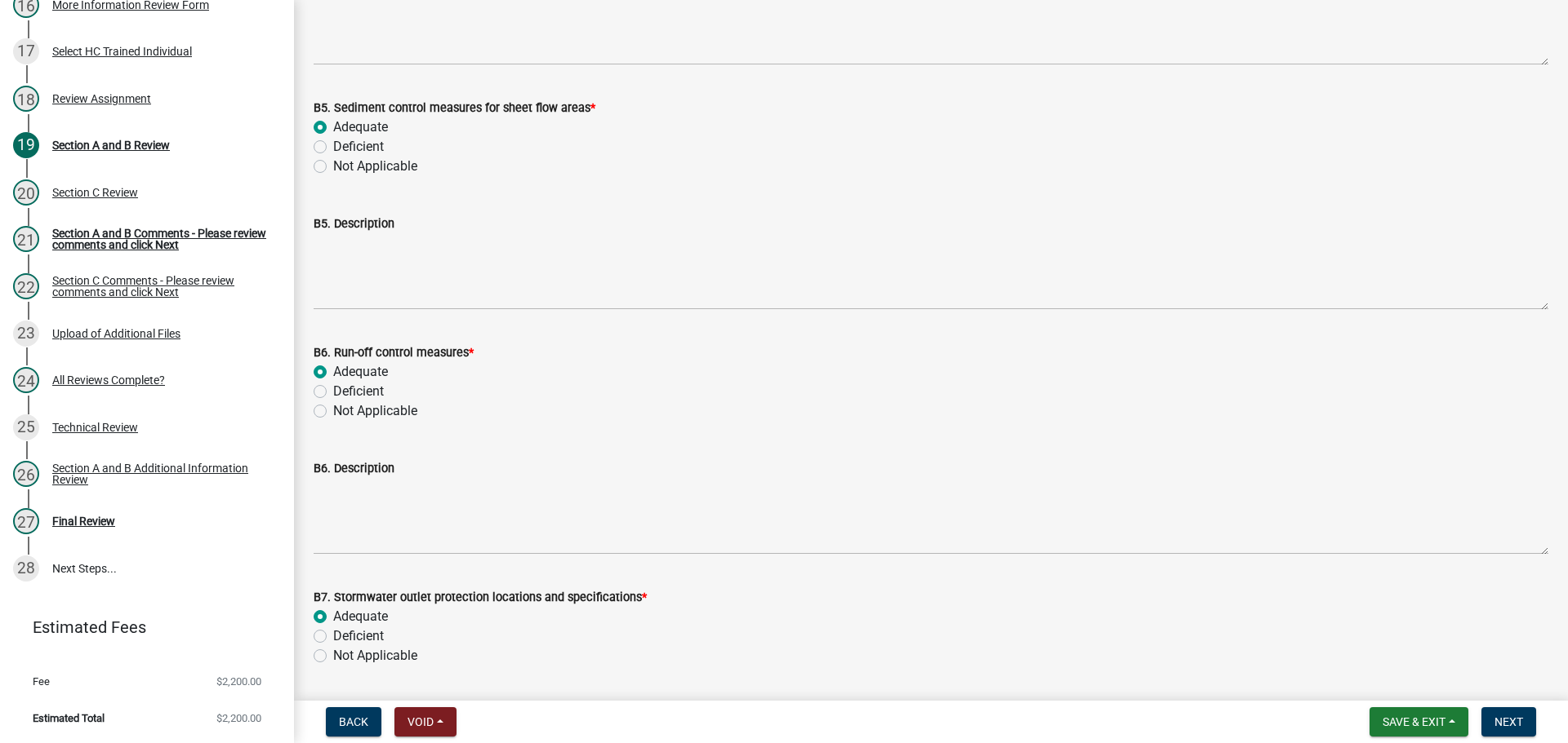
radio input "true"
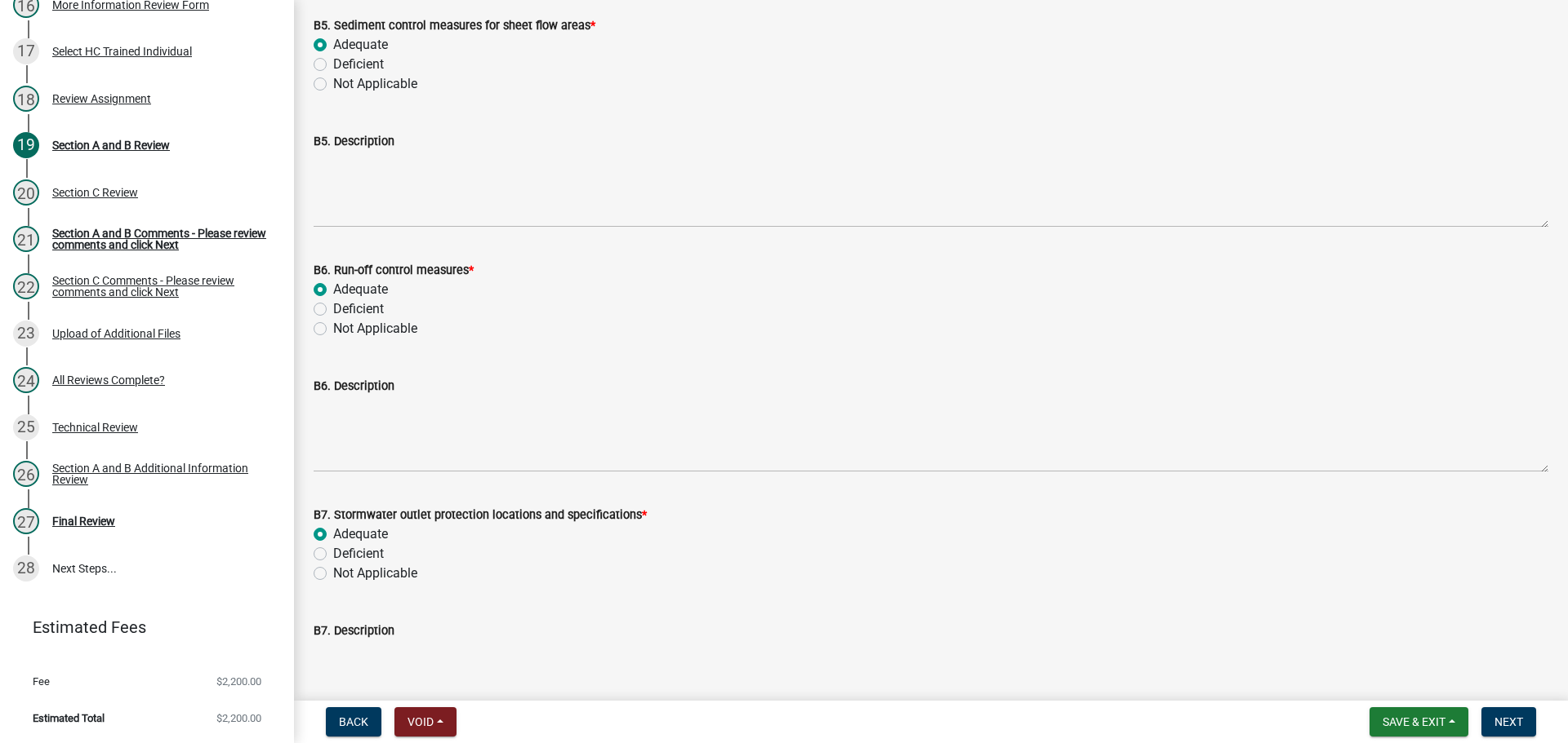
scroll to position [9140, 0]
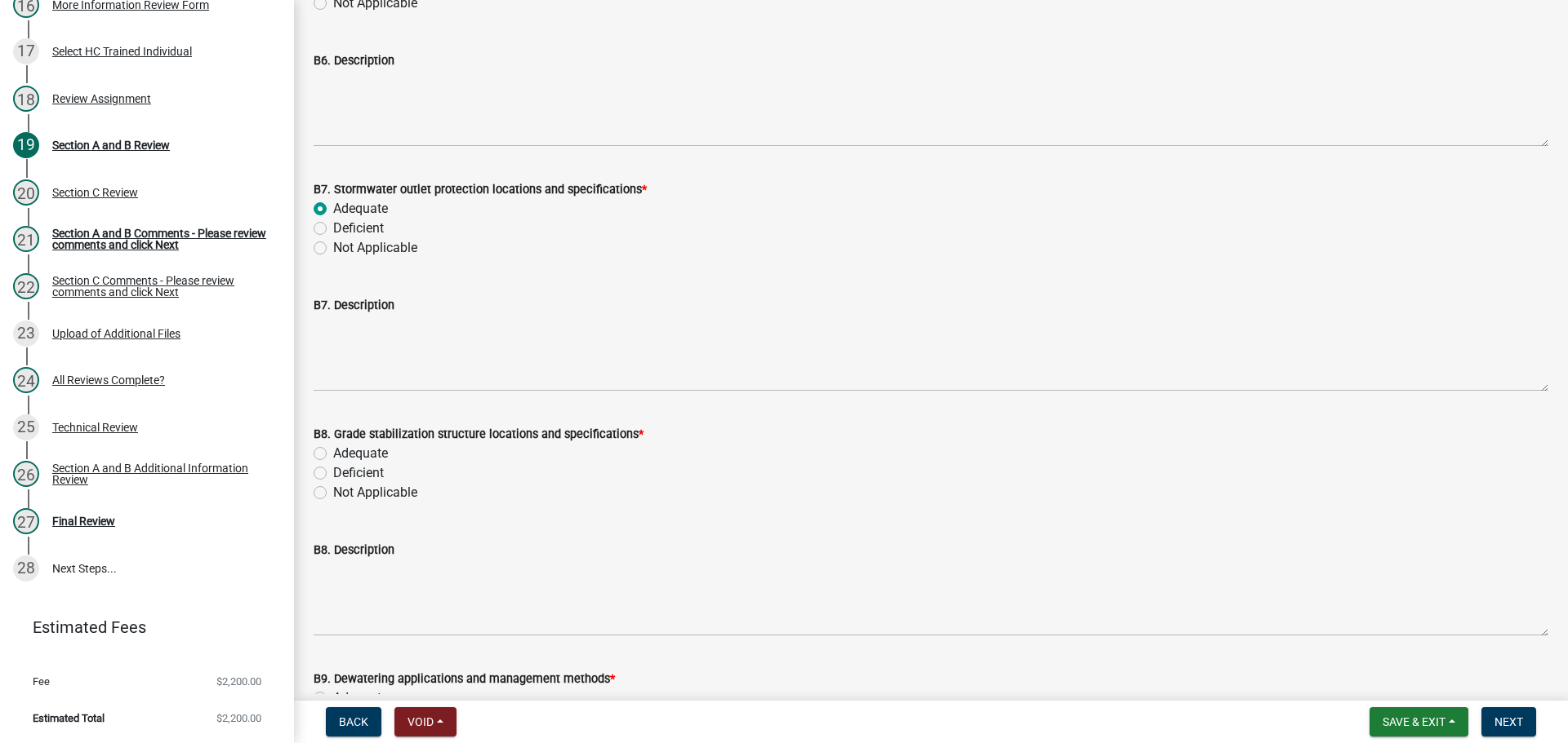
click at [343, 450] on label "Adequate" at bounding box center [360, 454] width 55 height 20
click at [343, 450] on input "Adequate" at bounding box center [338, 449] width 11 height 11
radio input "true"
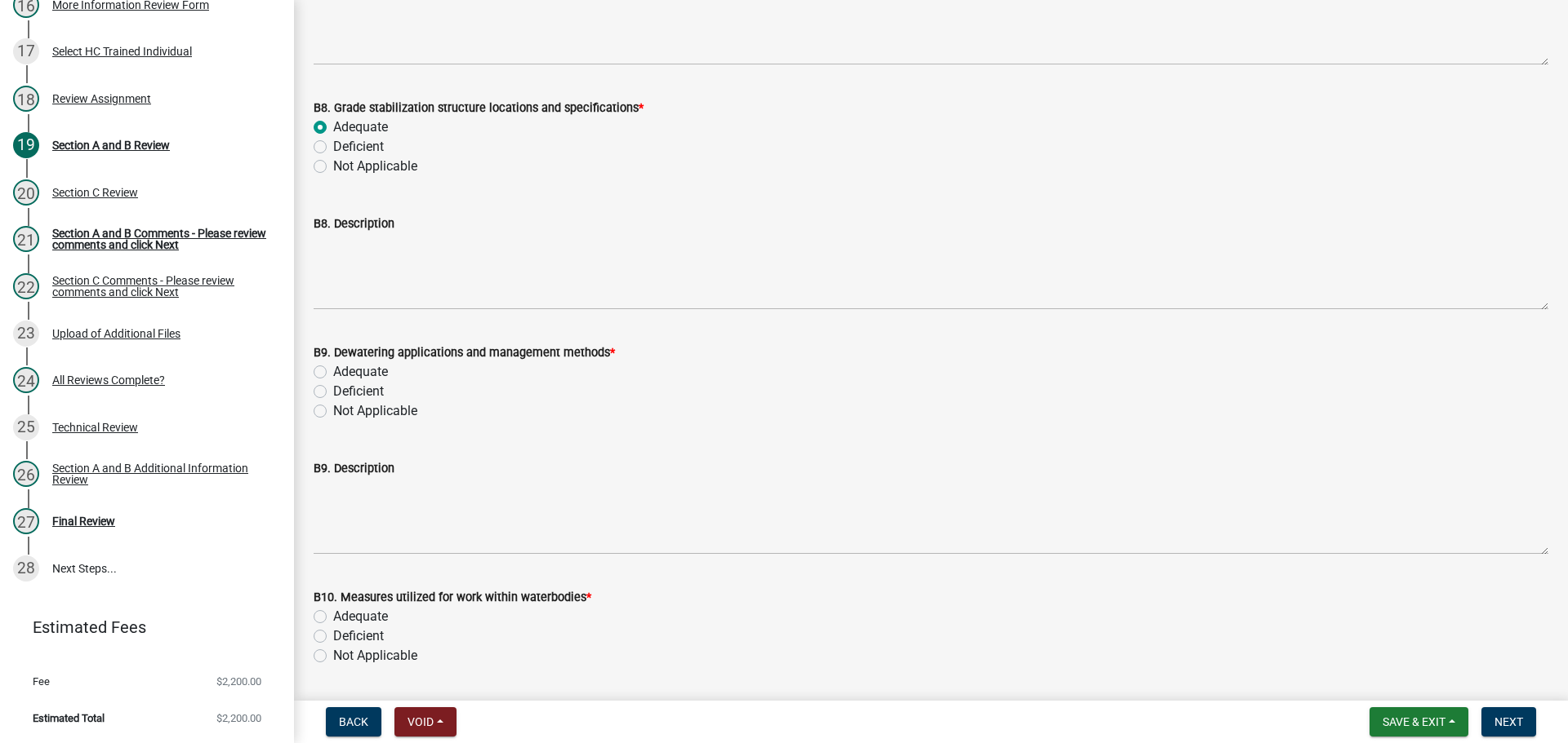
click at [356, 374] on label "Adequate" at bounding box center [360, 372] width 55 height 20
click at [344, 373] on input "Adequate" at bounding box center [338, 368] width 11 height 11
radio input "true"
click at [374, 618] on label "Adequate" at bounding box center [360, 617] width 55 height 20
click at [344, 618] on input "Adequate" at bounding box center [338, 612] width 11 height 11
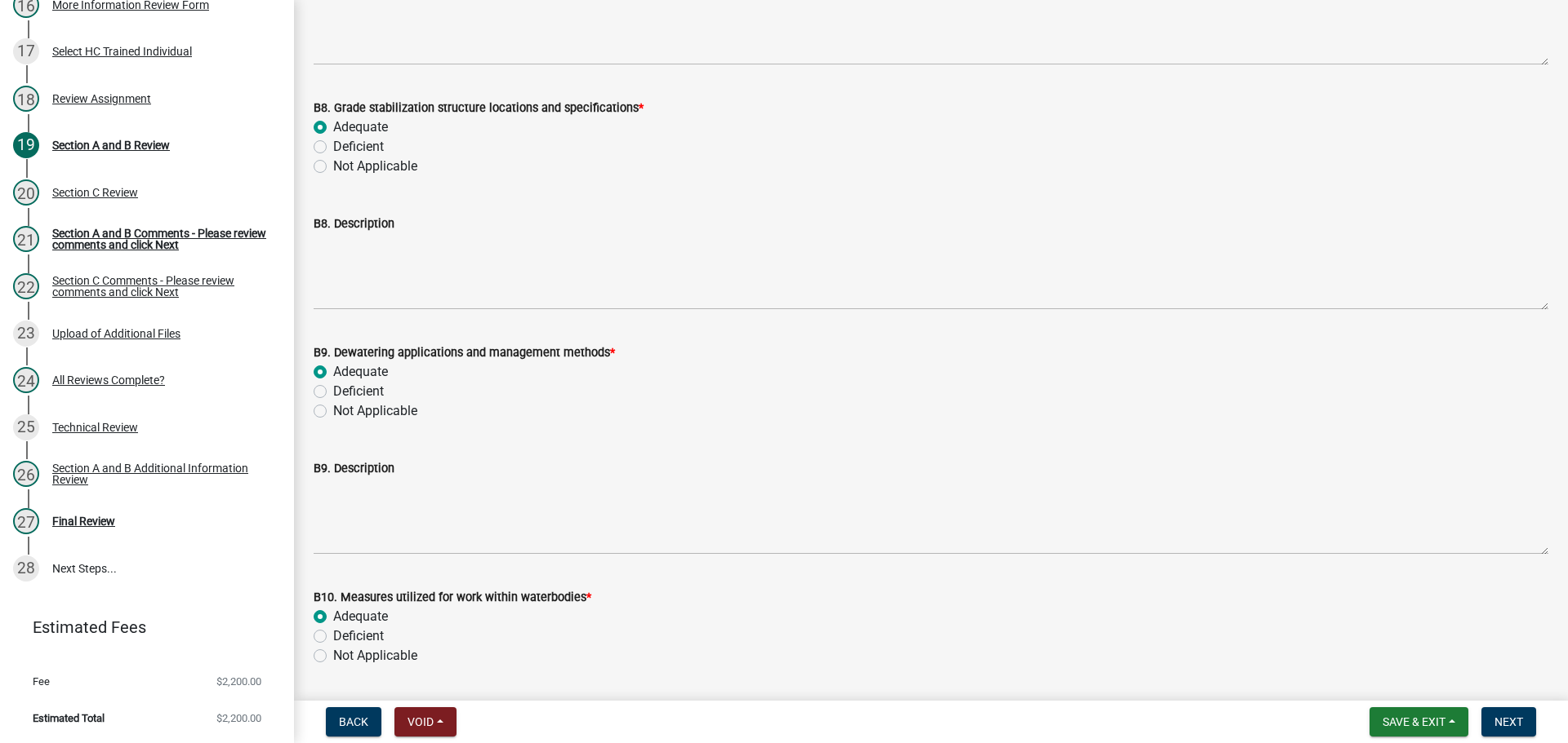
radio input "true"
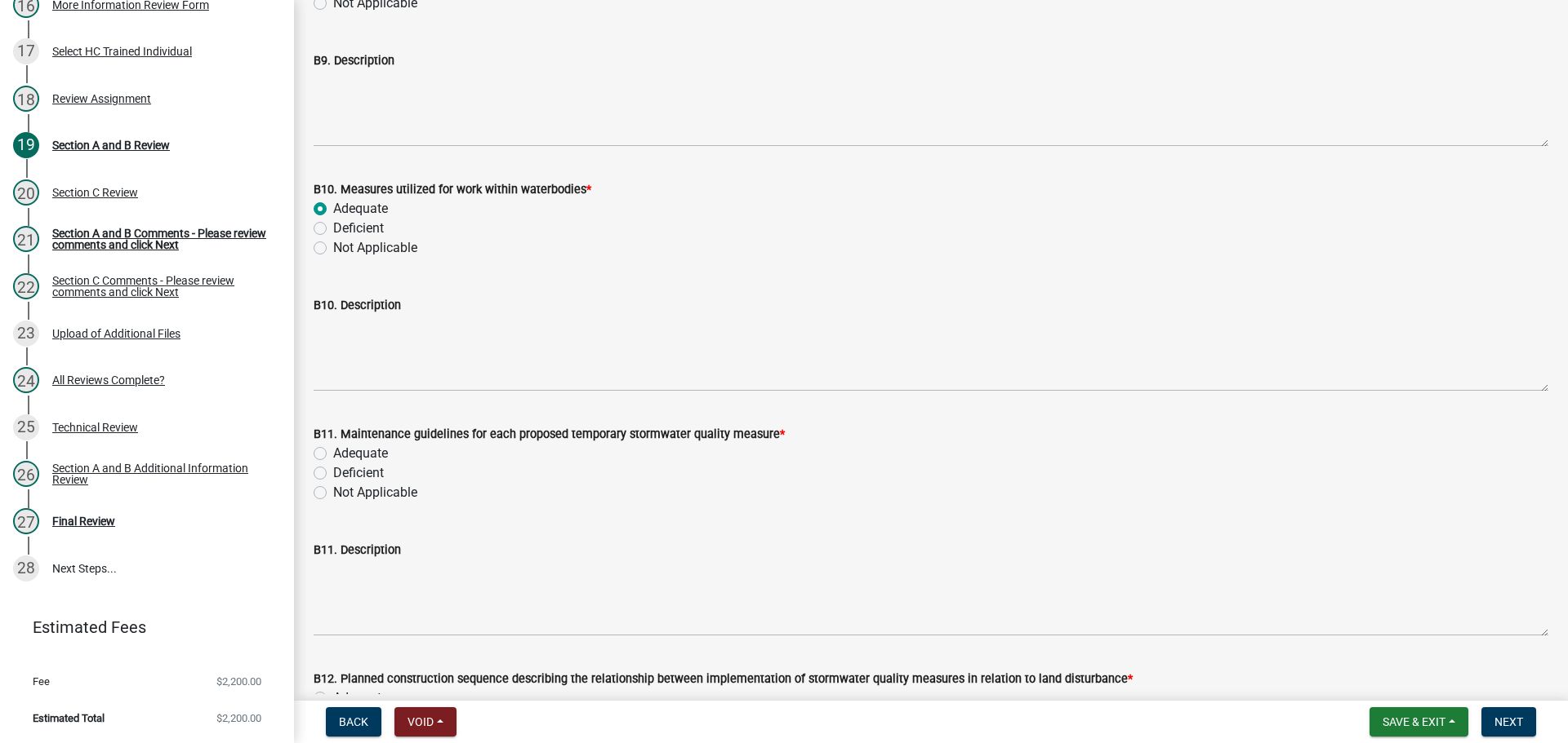
click at [363, 456] on label "Adequate" at bounding box center [360, 454] width 55 height 20
click at [344, 454] on input "Adequate" at bounding box center [338, 449] width 11 height 11
radio input "true"
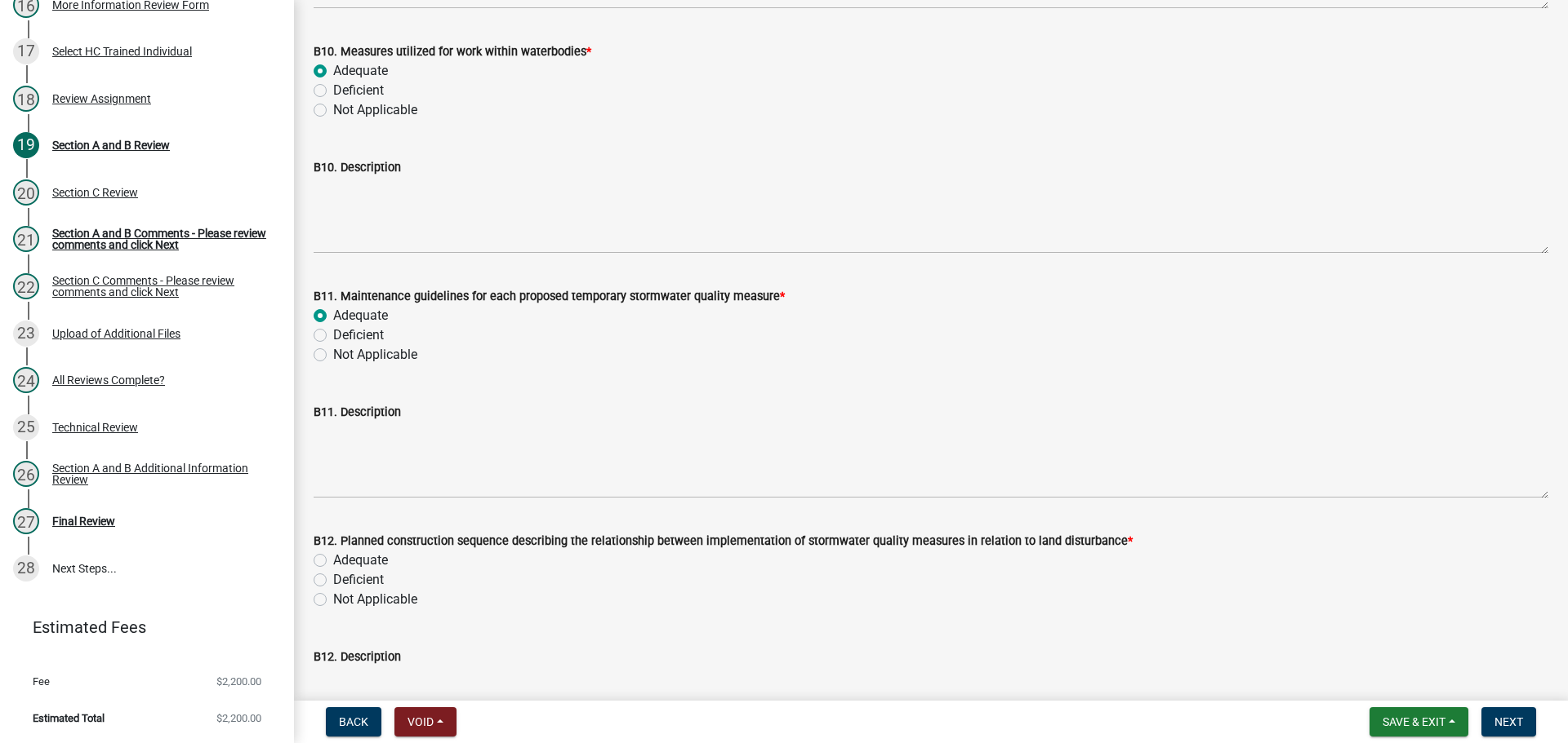
scroll to position [10200, 0]
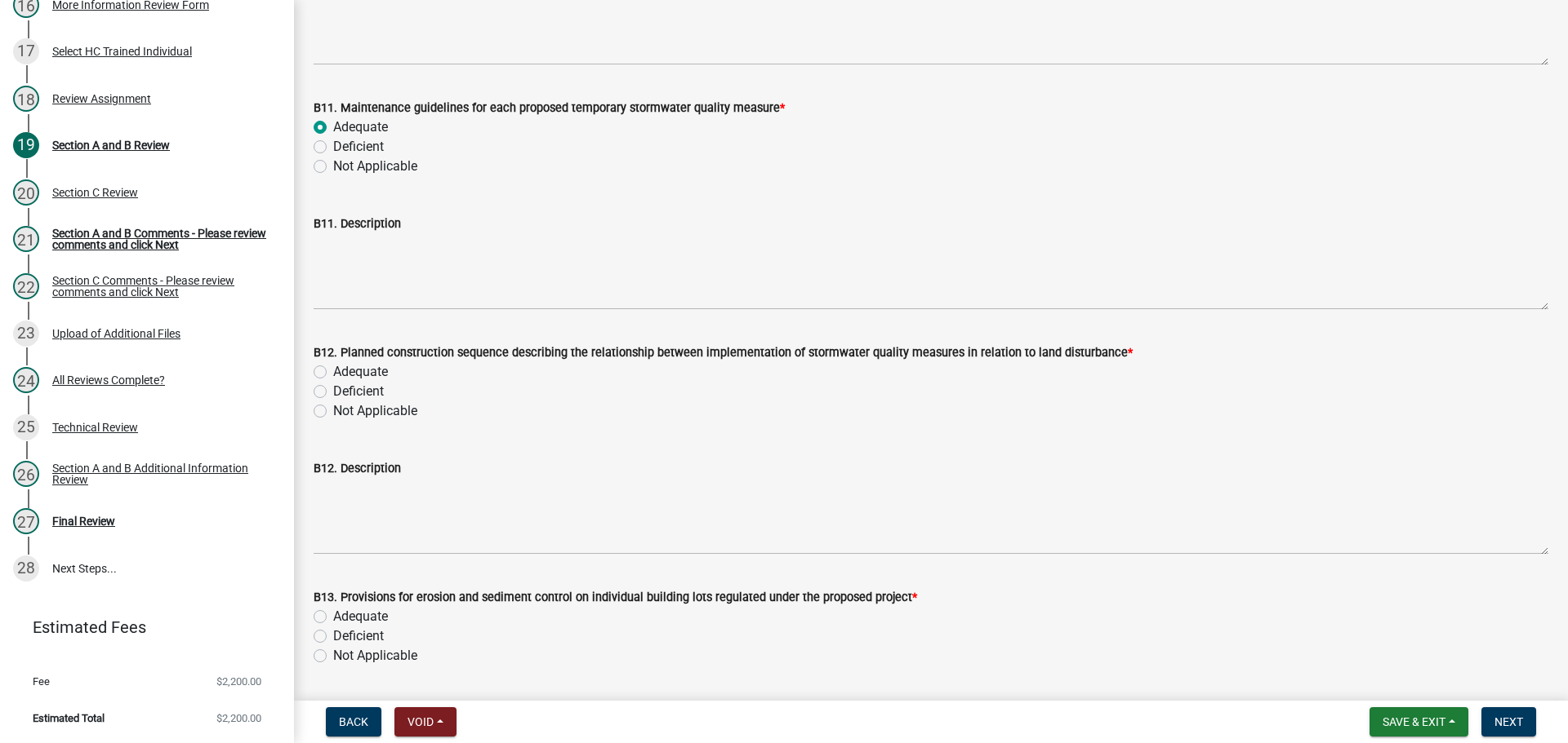
click at [355, 373] on label "Adequate" at bounding box center [360, 372] width 55 height 20
click at [344, 373] on input "Adequate" at bounding box center [338, 368] width 11 height 11
radio input "true"
click at [366, 619] on label "Adequate" at bounding box center [360, 617] width 55 height 20
click at [344, 618] on input "Adequate" at bounding box center [338, 612] width 11 height 11
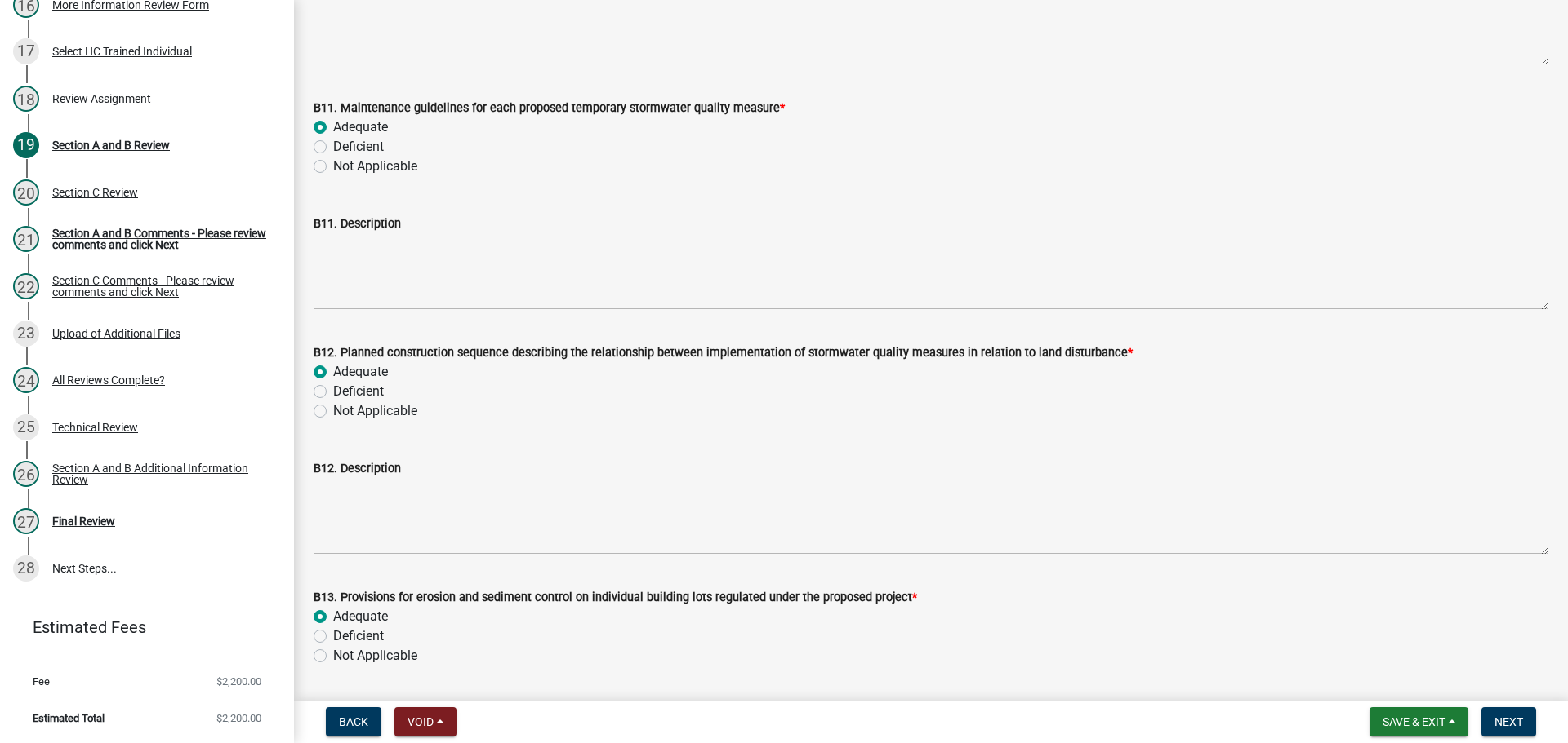
radio input "true"
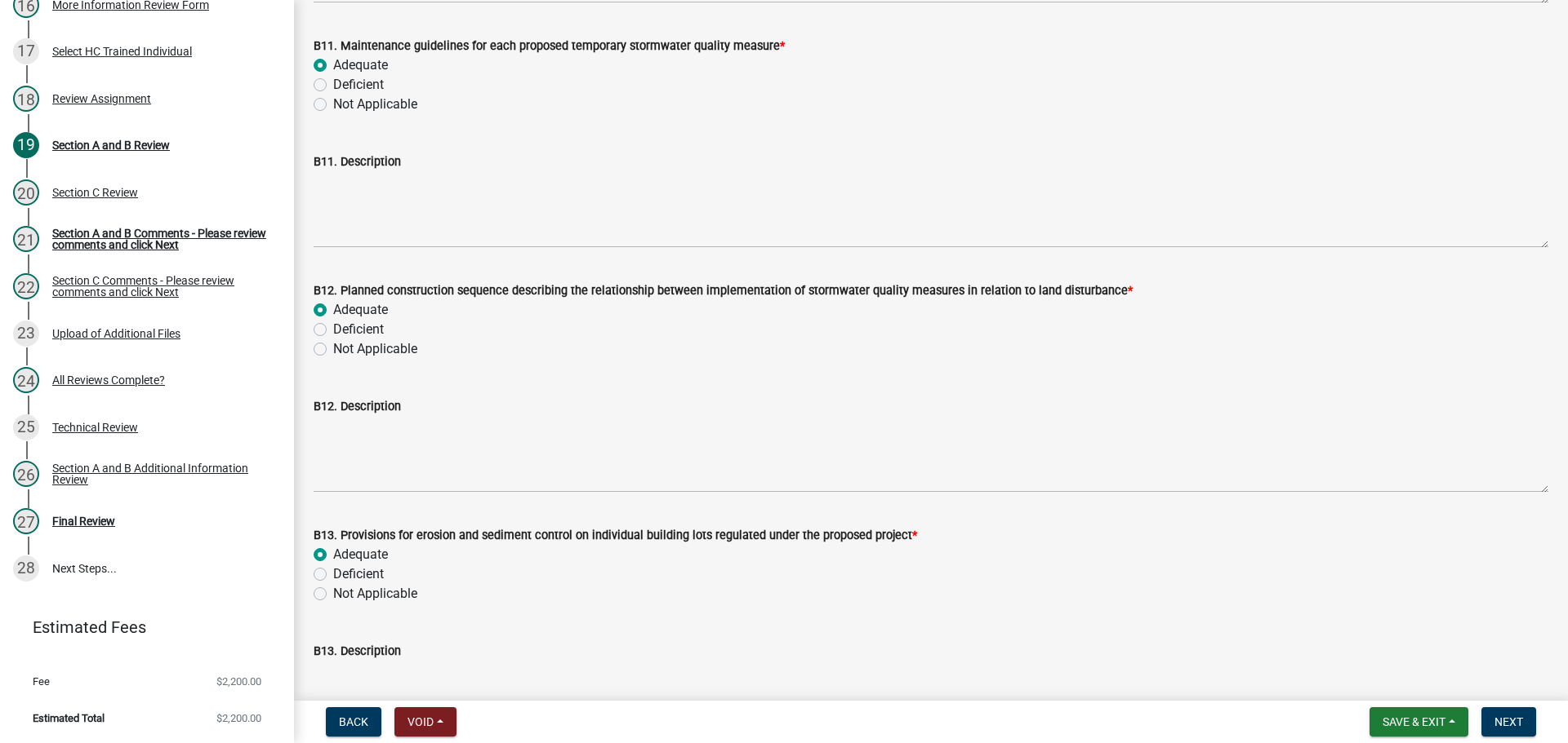
scroll to position [10690, 0]
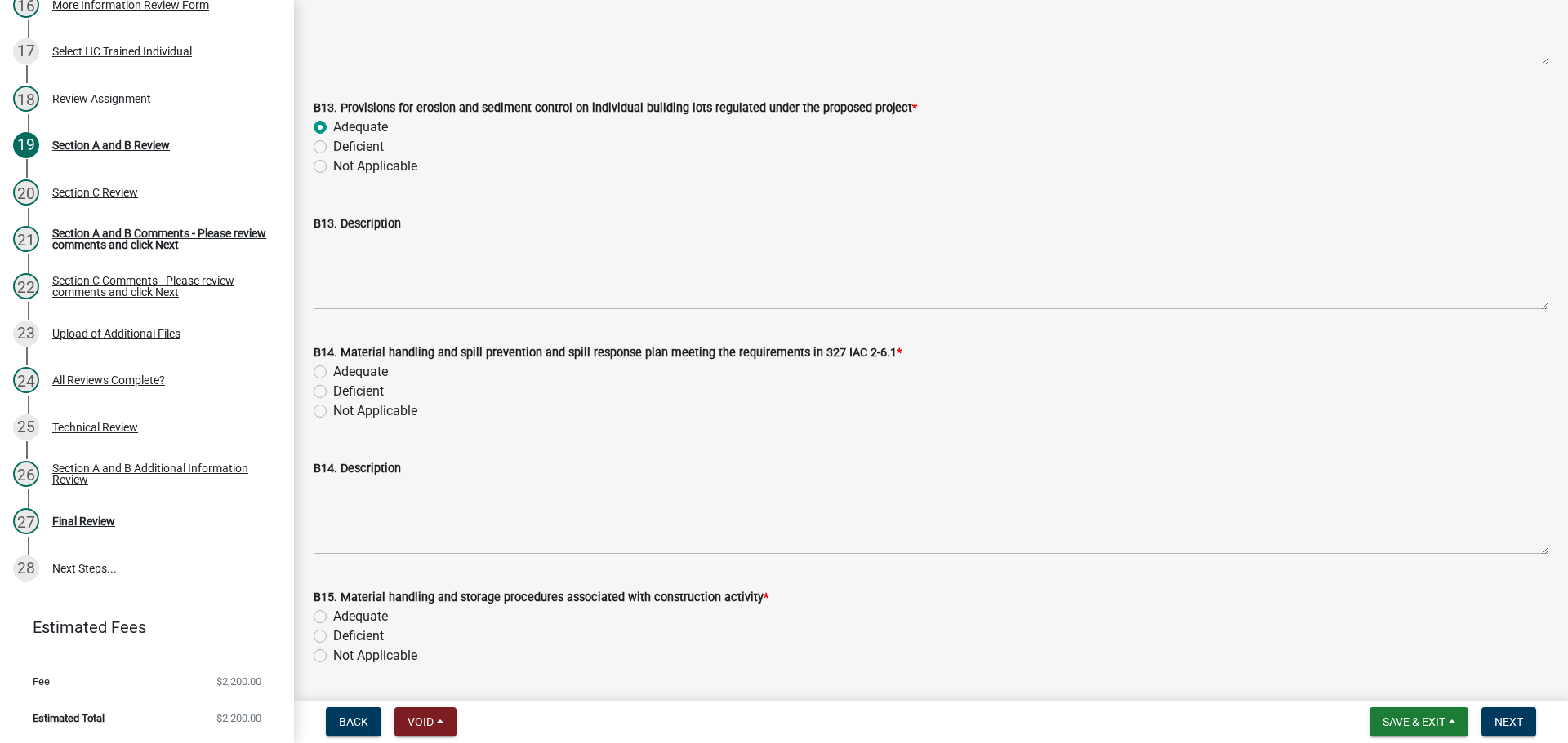
click at [364, 373] on label "Adequate" at bounding box center [360, 372] width 55 height 20
click at [344, 373] on input "Adequate" at bounding box center [338, 368] width 11 height 11
radio input "true"
click at [377, 610] on label "Adequate" at bounding box center [360, 617] width 55 height 20
click at [344, 610] on input "Adequate" at bounding box center [338, 612] width 11 height 11
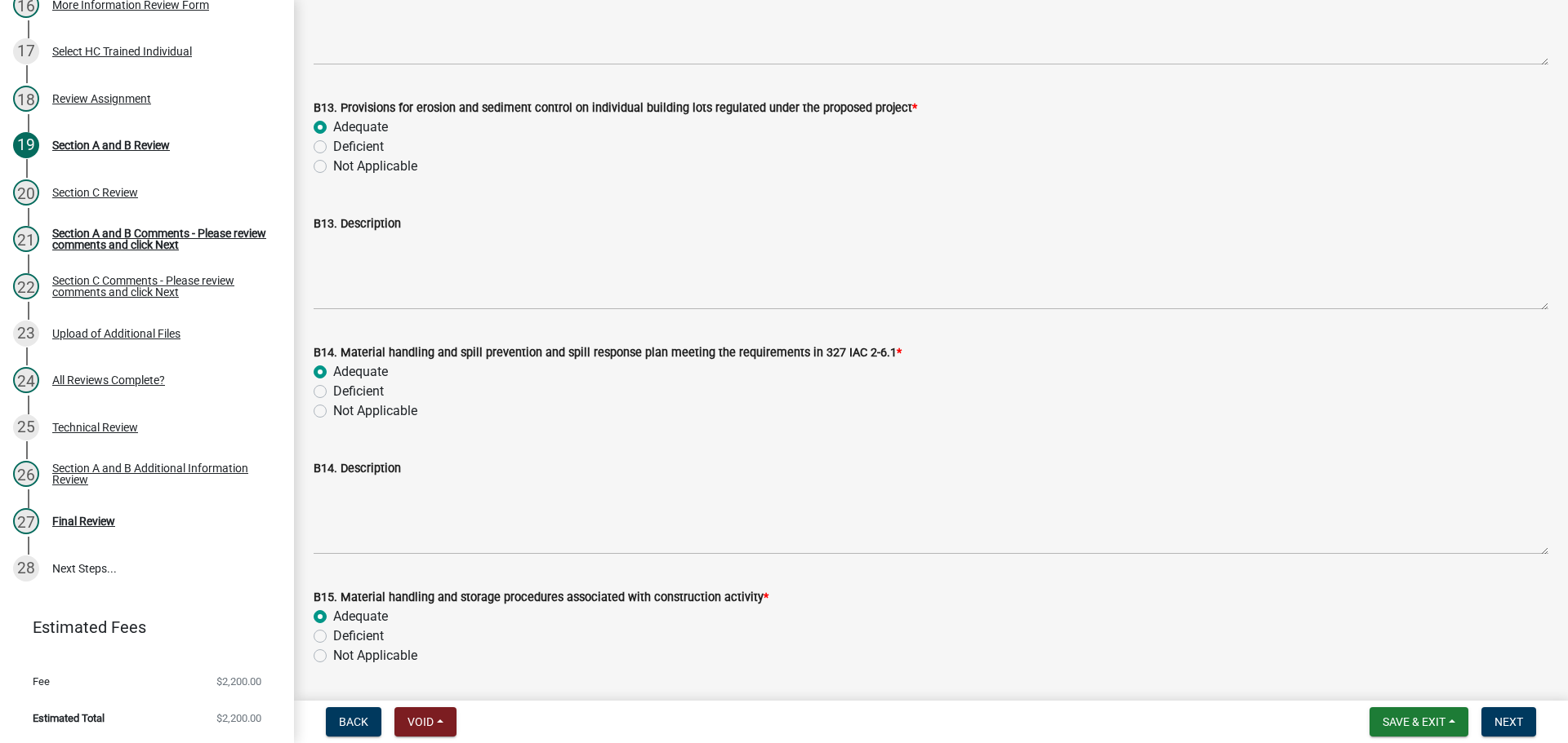
radio input "true"
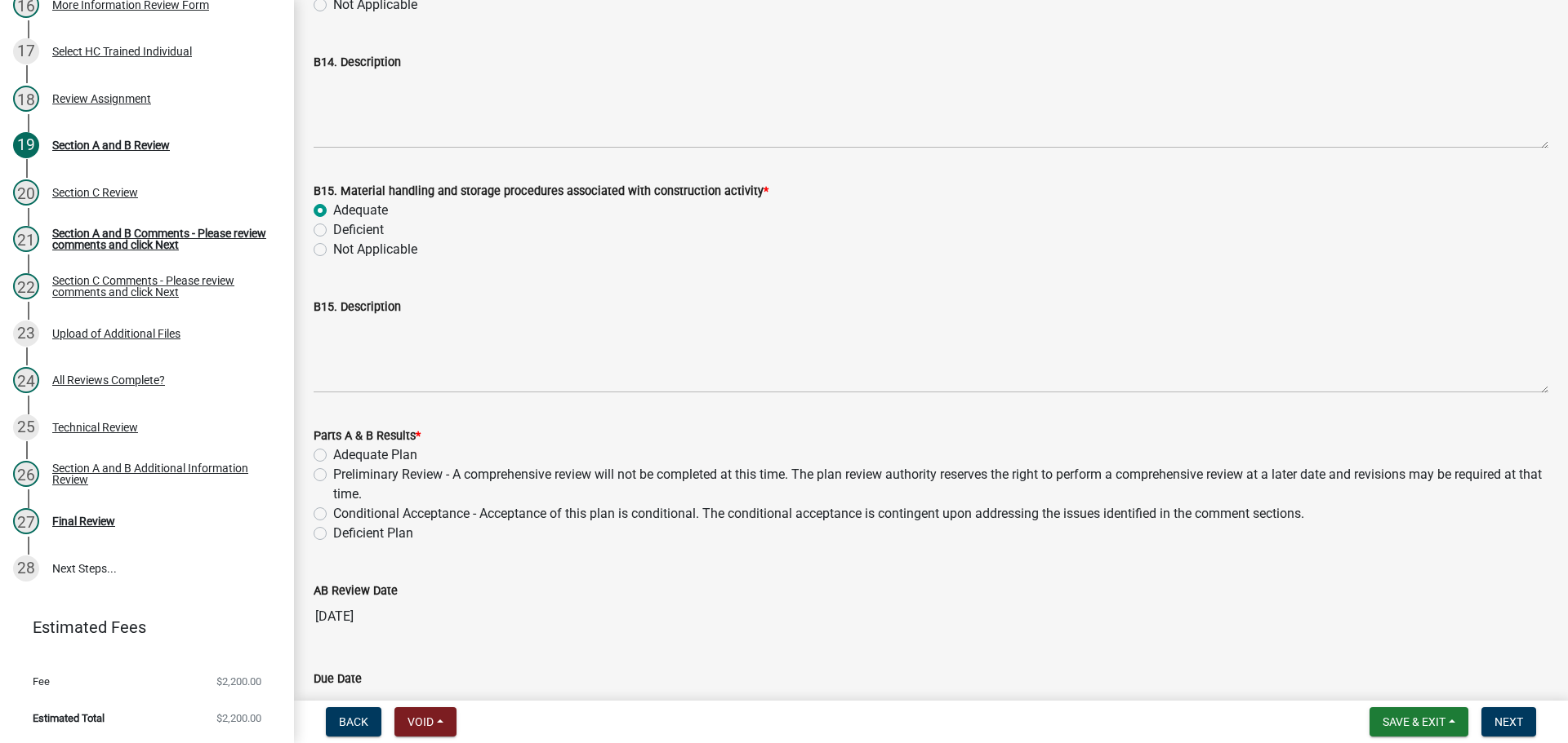
scroll to position [11098, 0]
click at [366, 451] on label "Adequate Plan" at bounding box center [374, 454] width 84 height 20
click at [344, 451] on input "Adequate Plan" at bounding box center [338, 449] width 11 height 11
radio input "true"
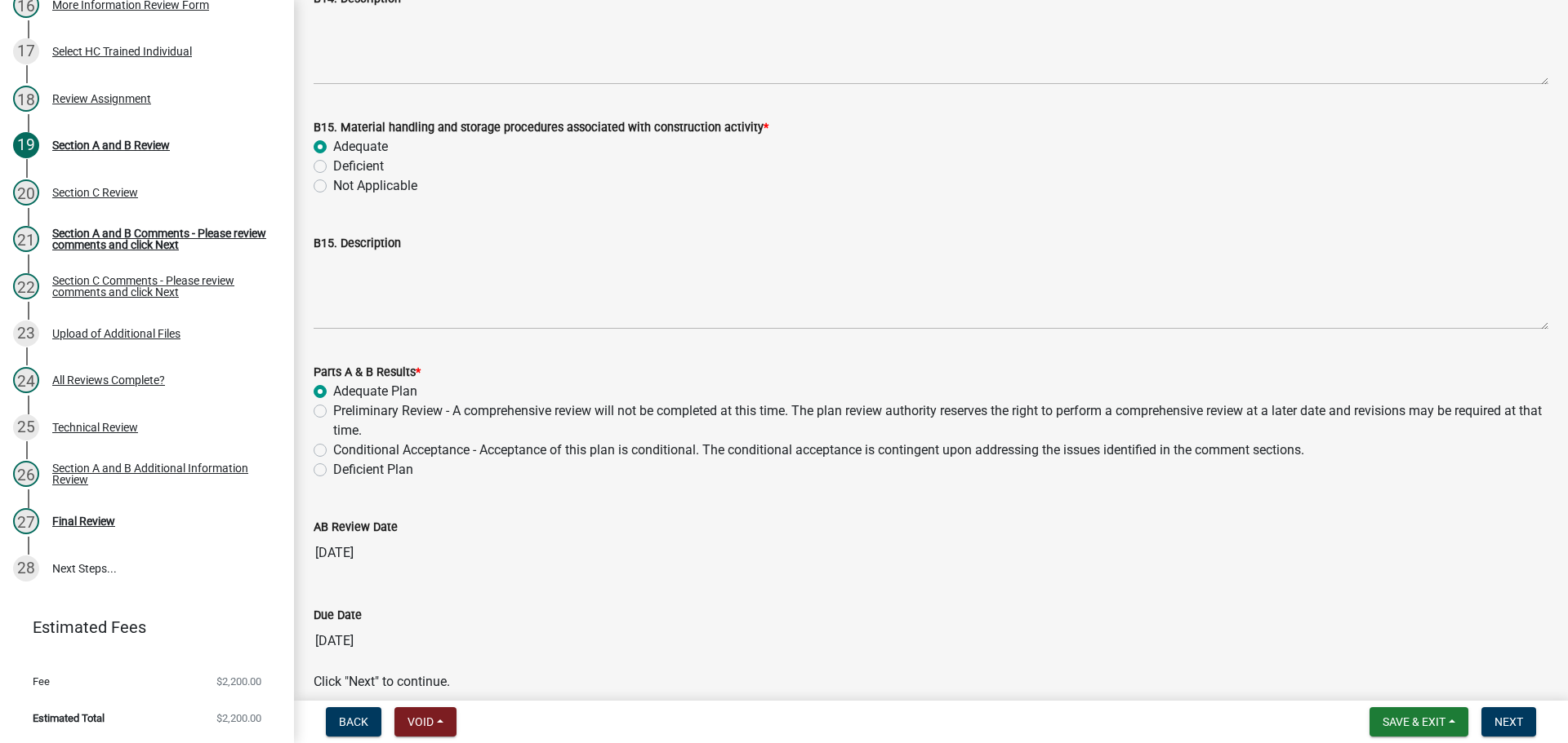
scroll to position [11234, 0]
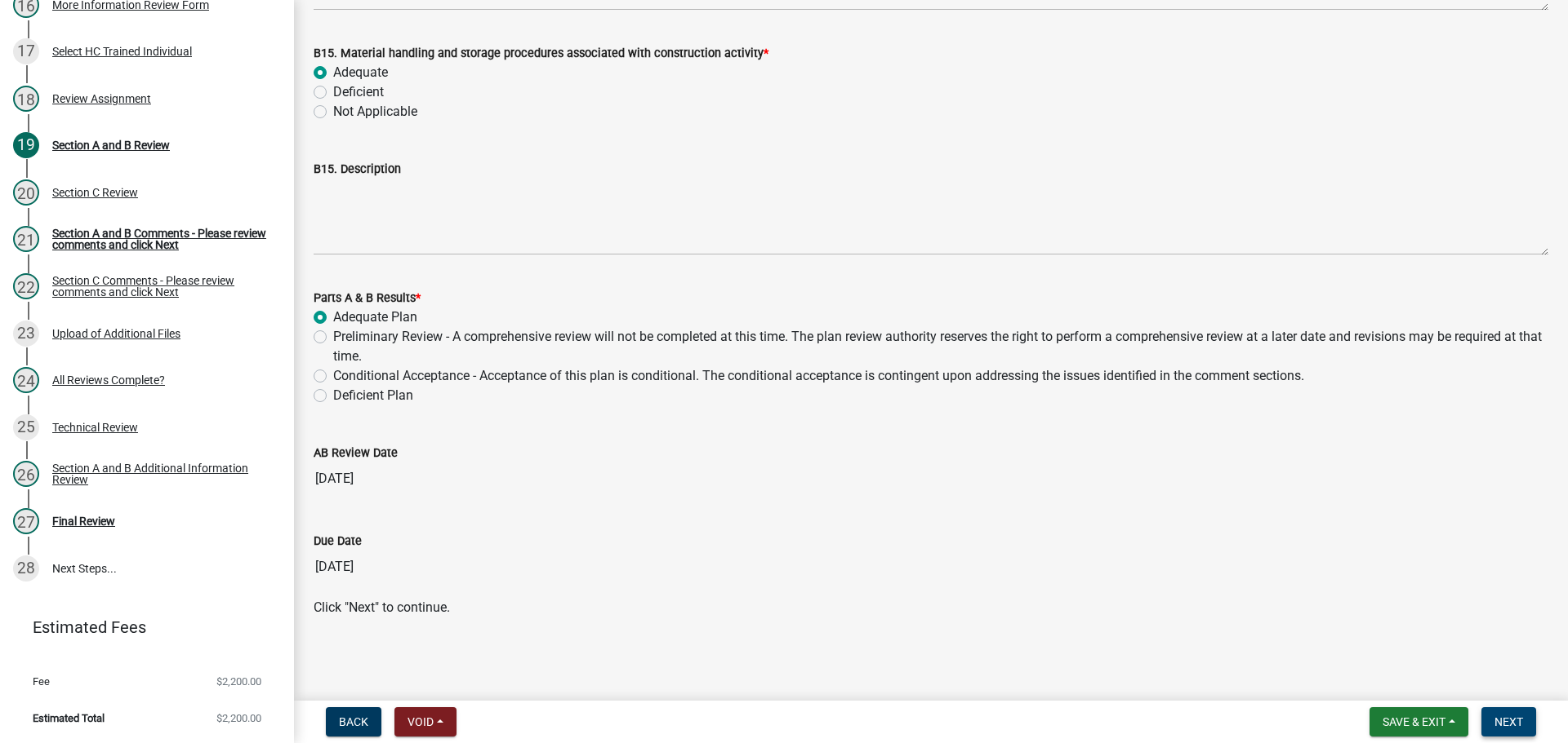
click at [1515, 717] on span "Next" at bounding box center [1508, 722] width 29 height 13
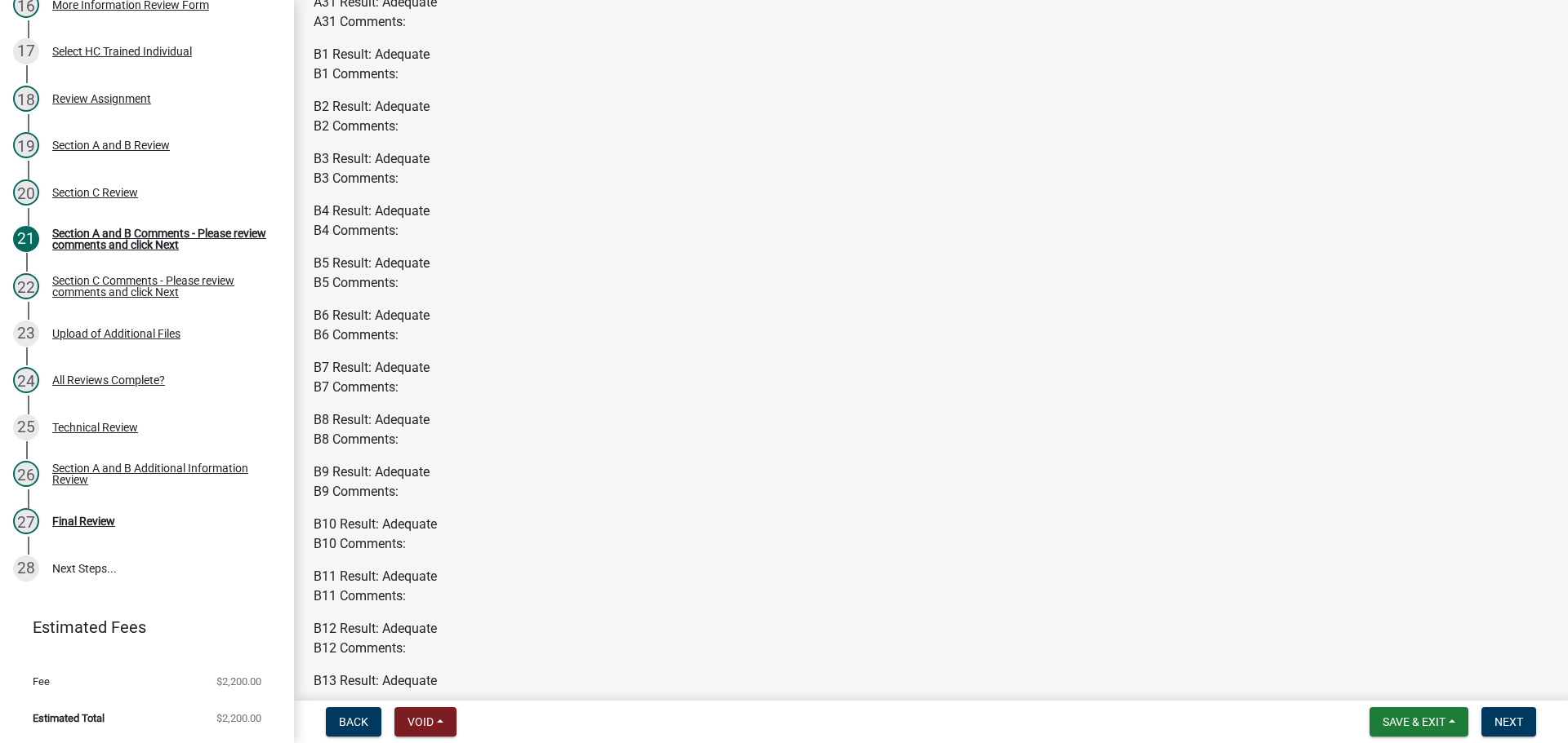
scroll to position [1863, 0]
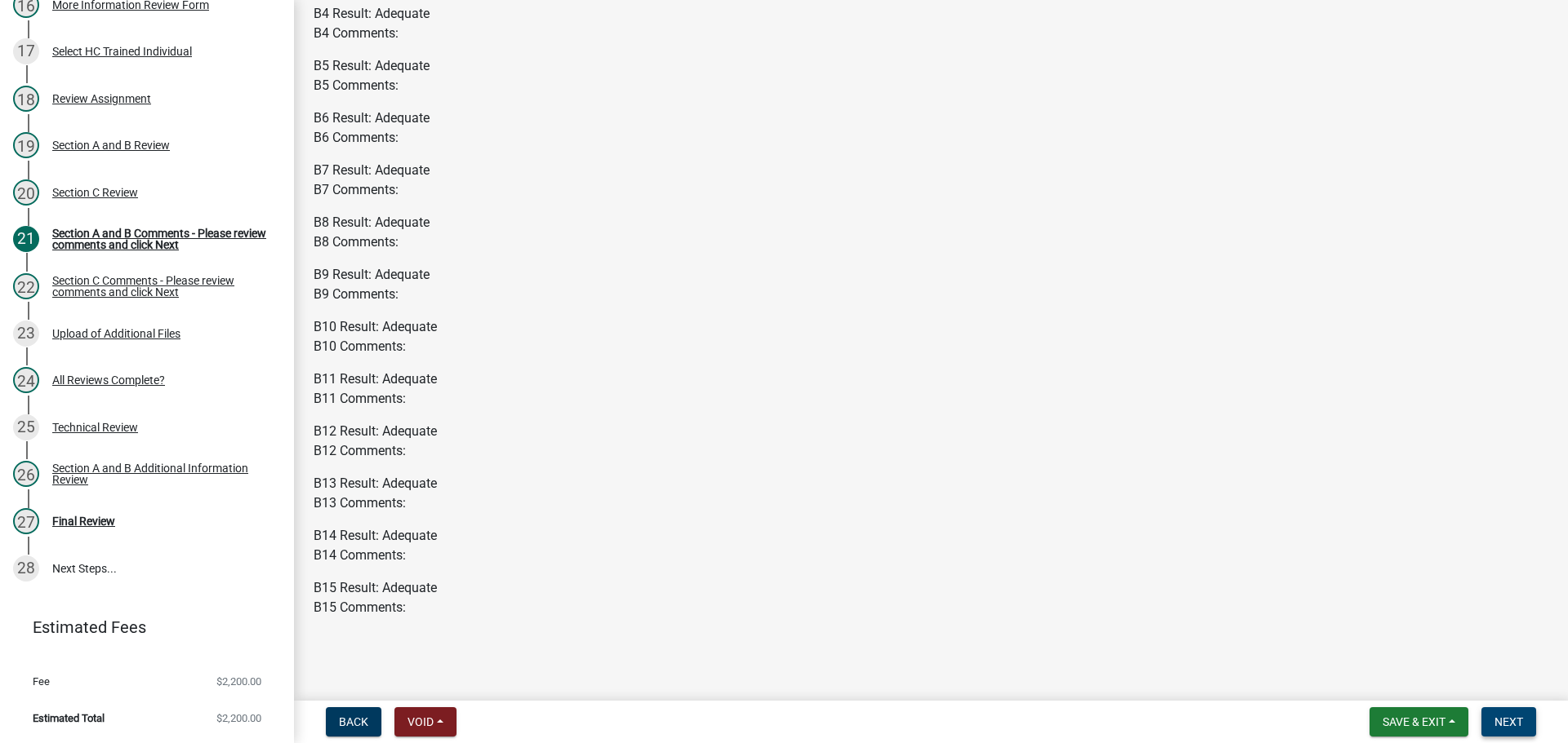
click at [1510, 723] on span "Next" at bounding box center [1508, 722] width 29 height 13
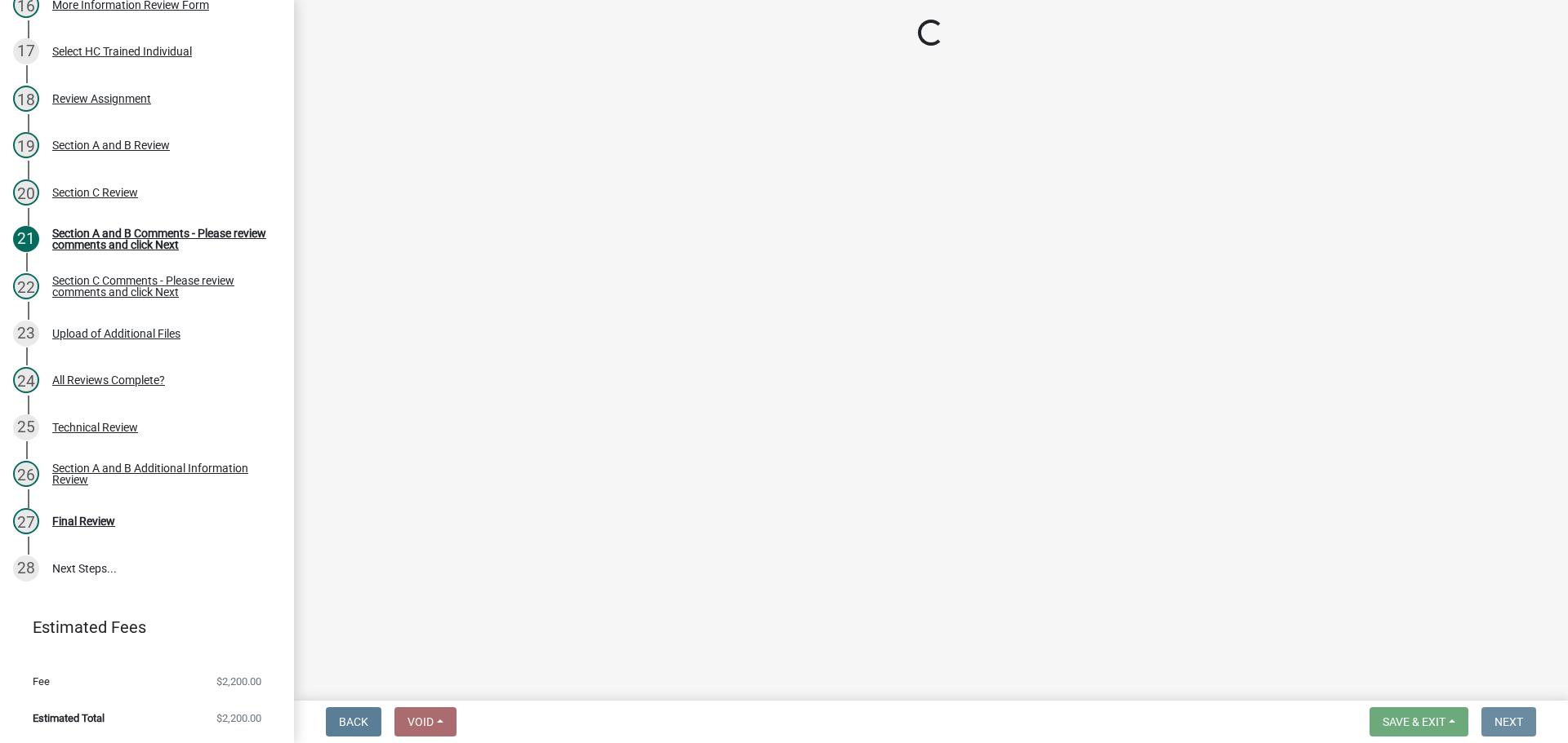
scroll to position [0, 0]
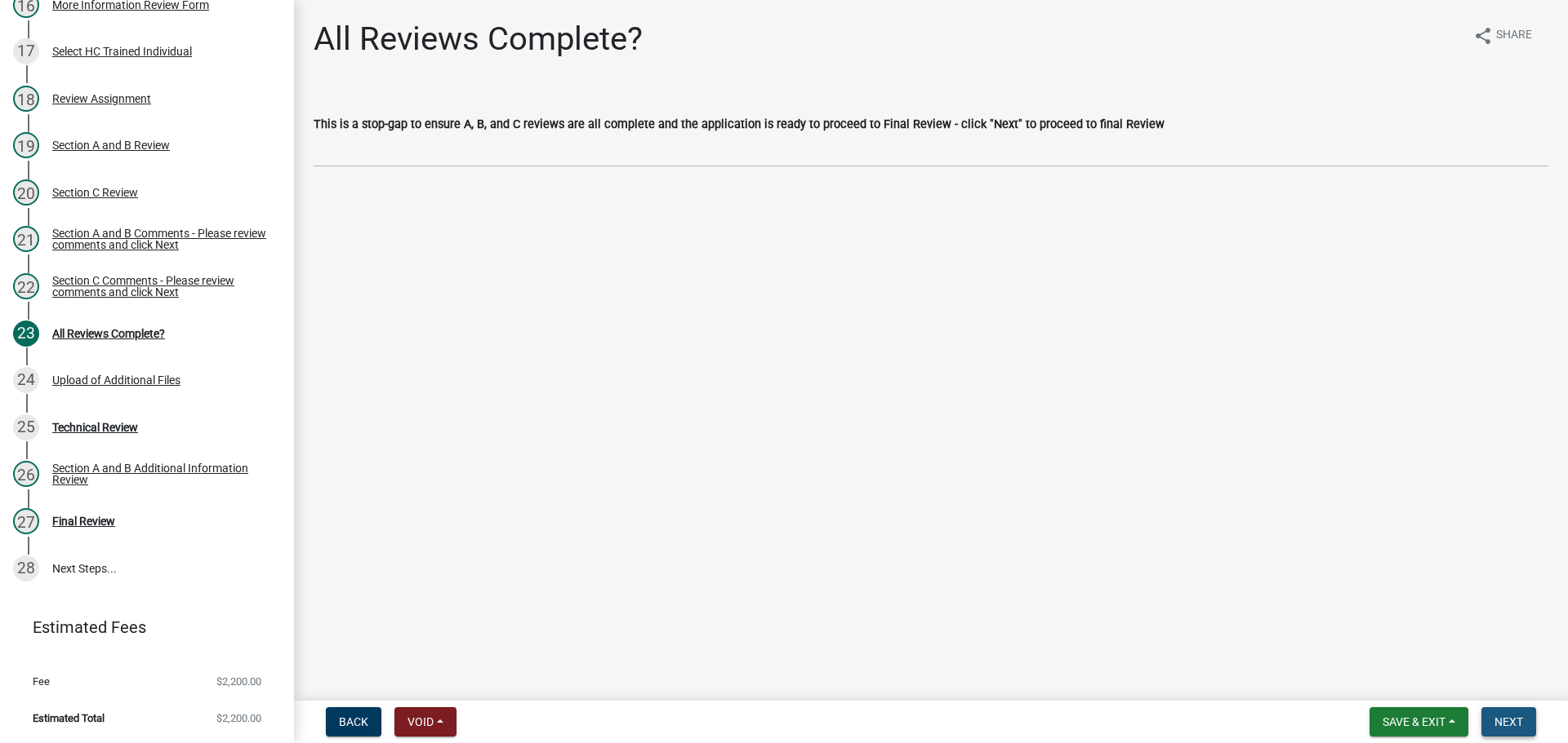
click at [1521, 726] on span "Next" at bounding box center [1508, 722] width 29 height 13
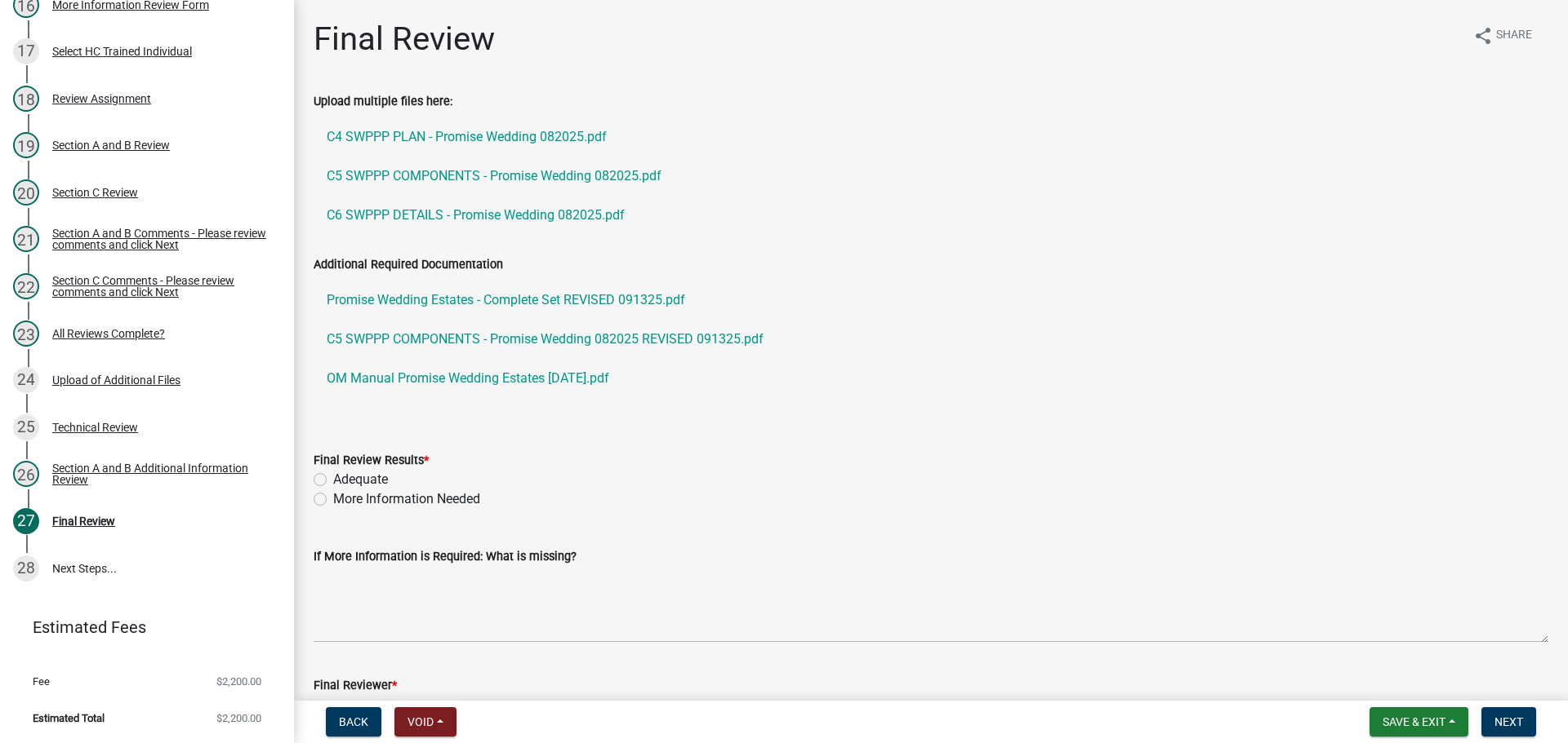
click at [355, 478] on label "Adequate" at bounding box center [360, 480] width 55 height 20
click at [344, 478] on input "Adequate" at bounding box center [338, 475] width 11 height 11
radio input "true"
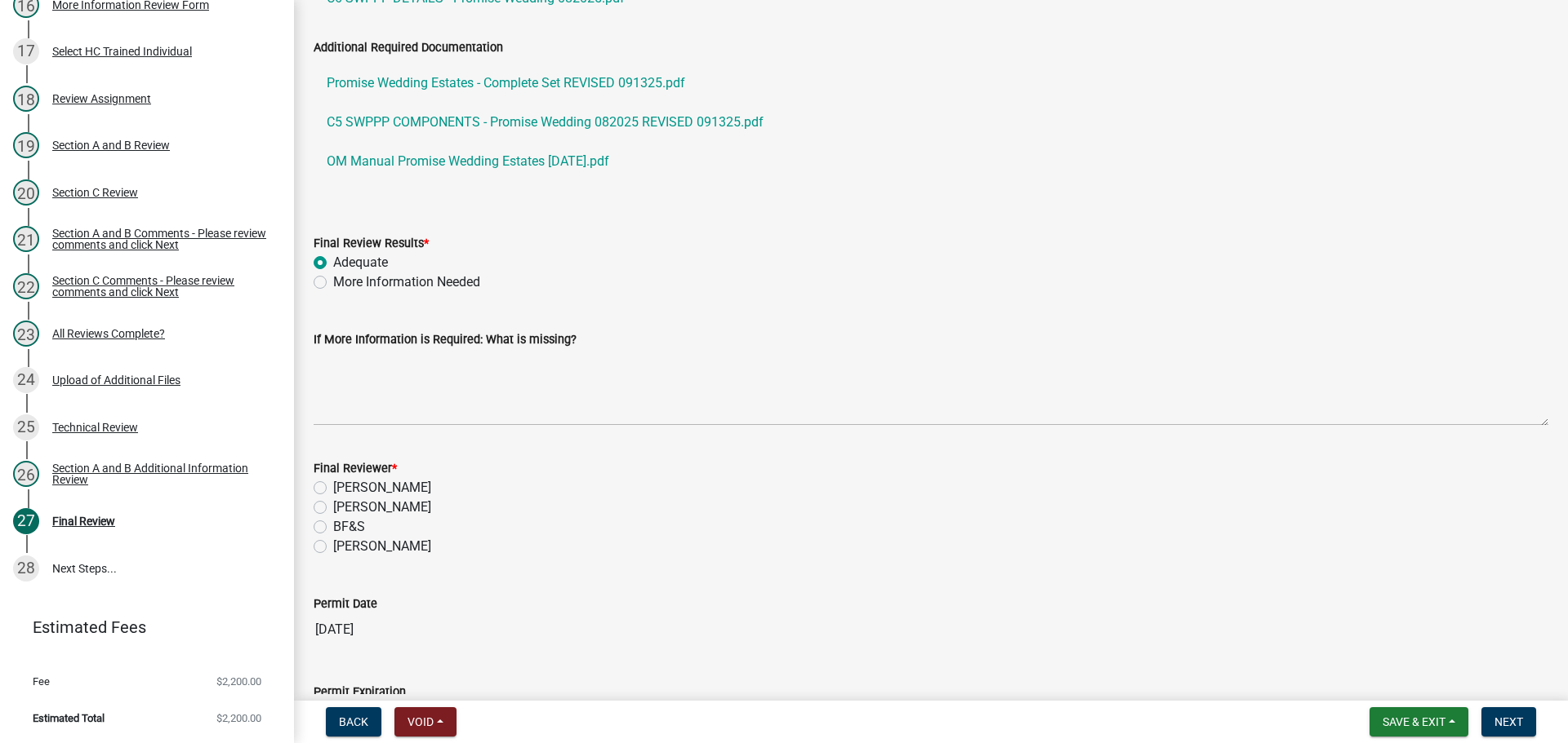
scroll to position [244, 0]
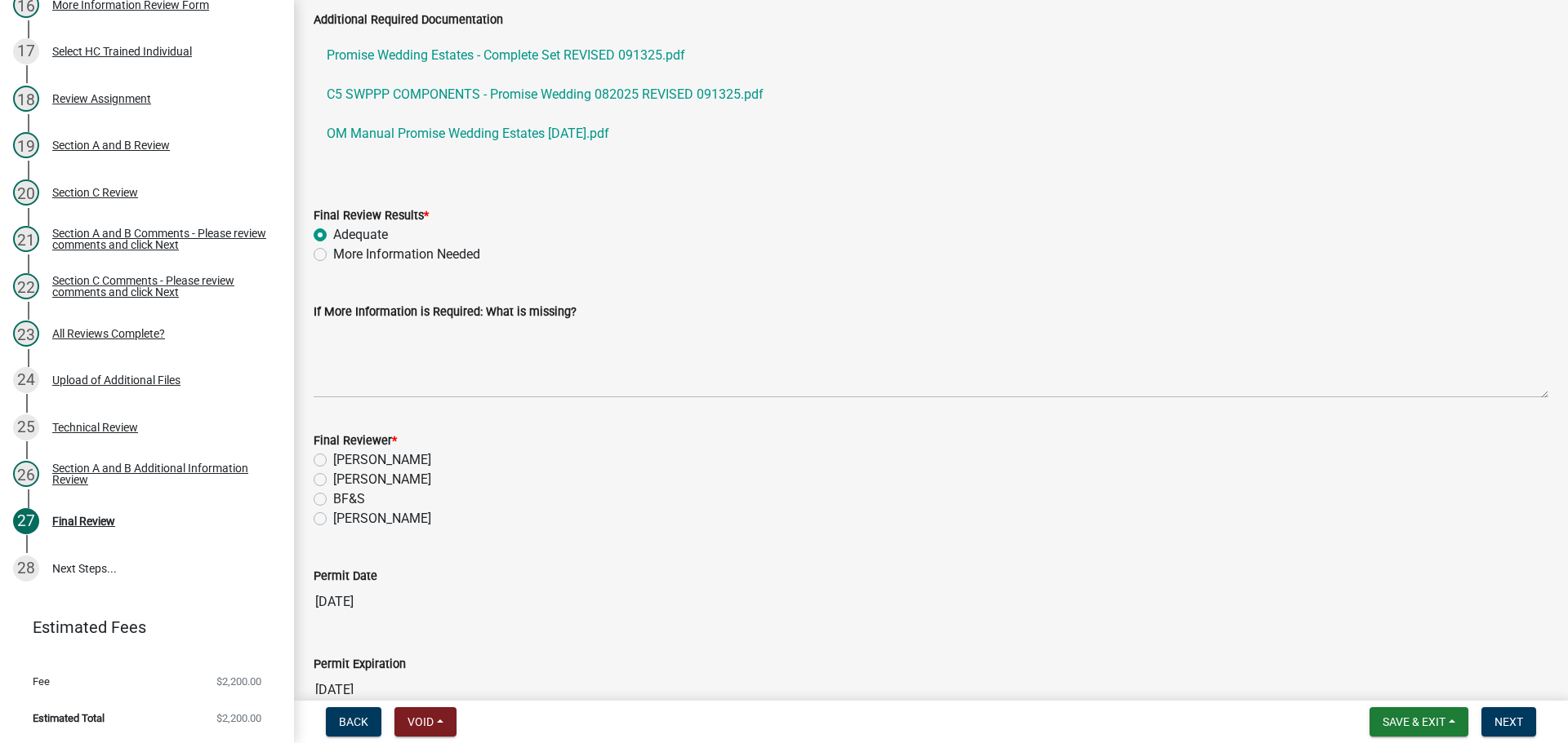
click at [383, 517] on label "[PERSON_NAME]" at bounding box center [382, 519] width 98 height 20
click at [344, 517] on input "[PERSON_NAME]" at bounding box center [338, 515] width 11 height 11
radio input "true"
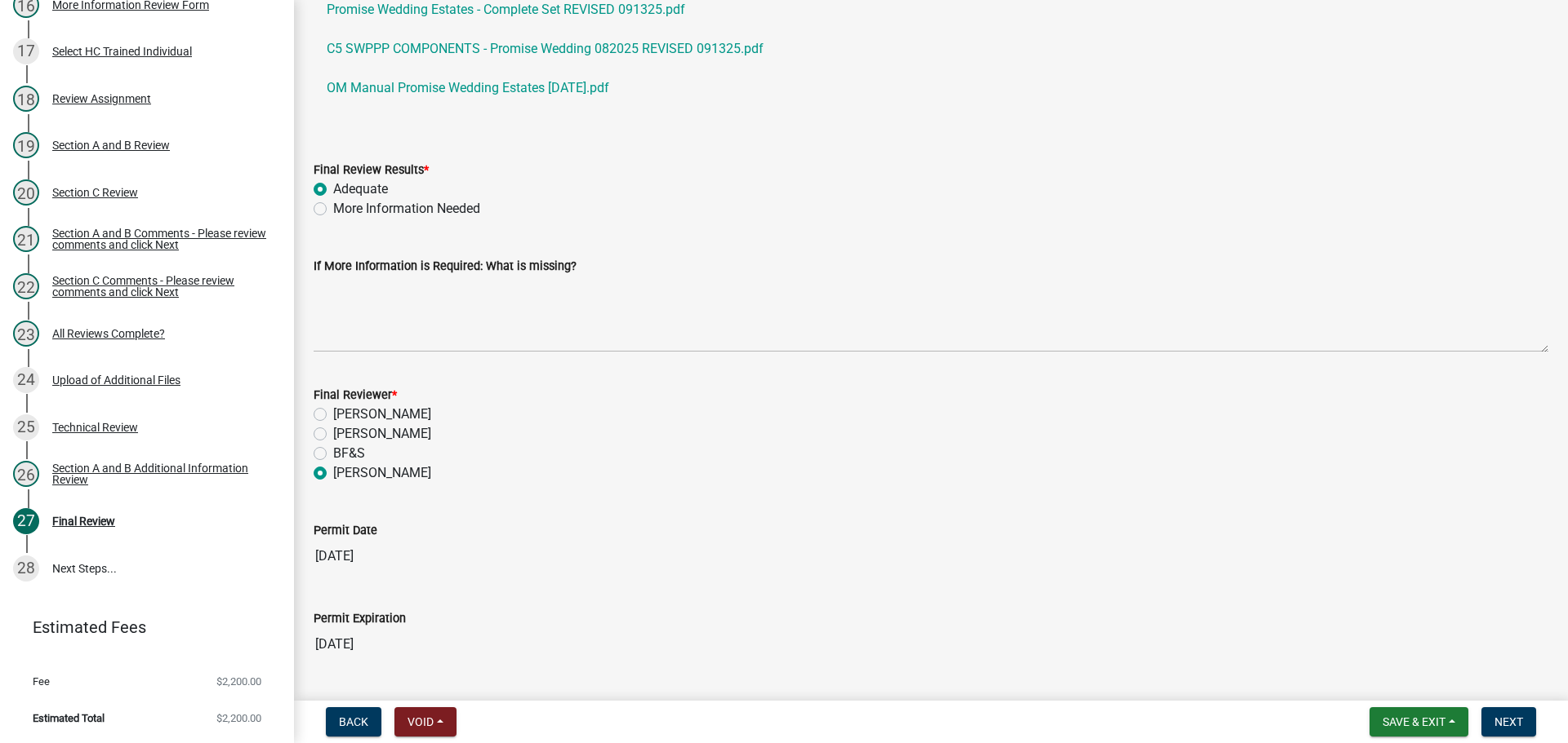
scroll to position [335, 0]
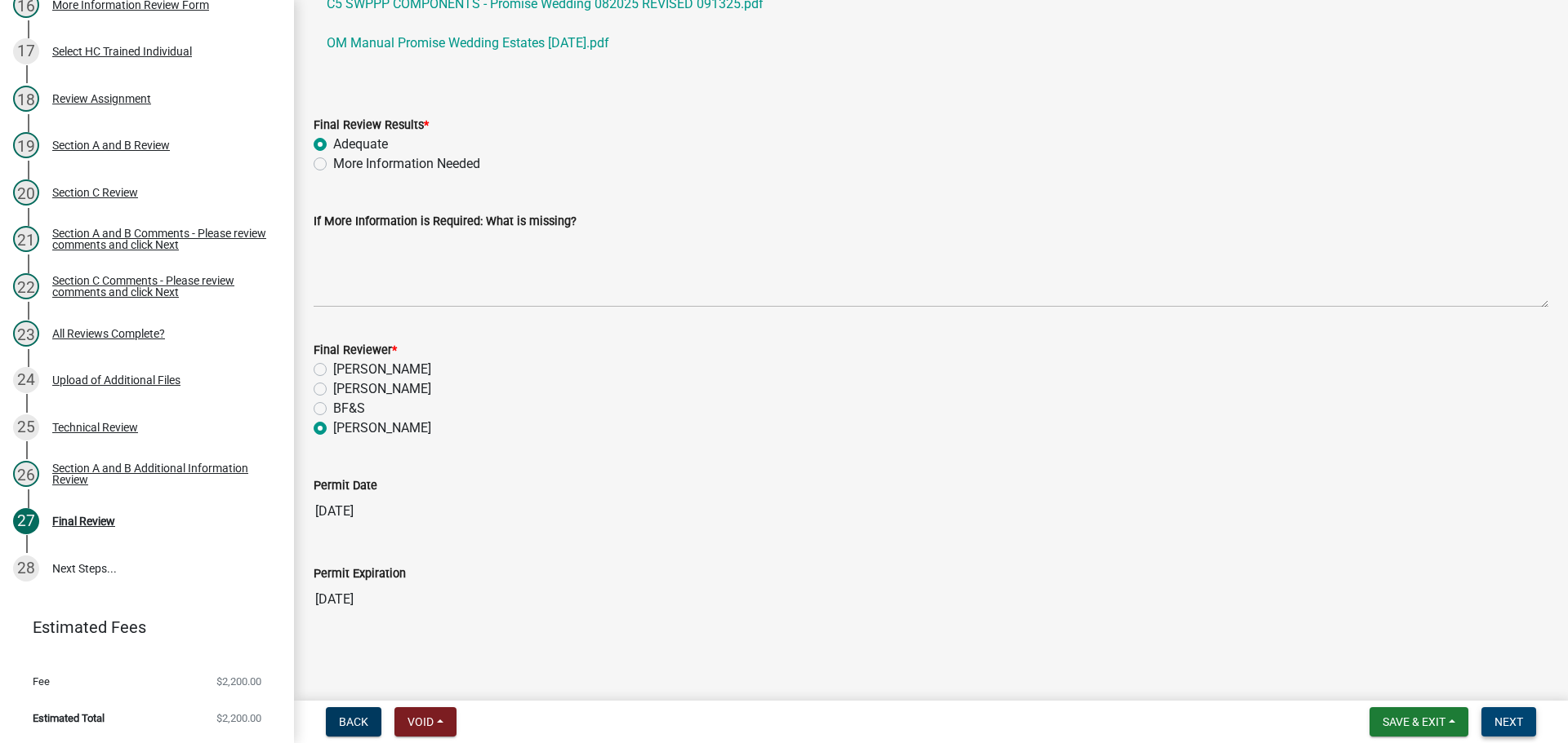
click at [1500, 719] on span "Next" at bounding box center [1508, 722] width 29 height 13
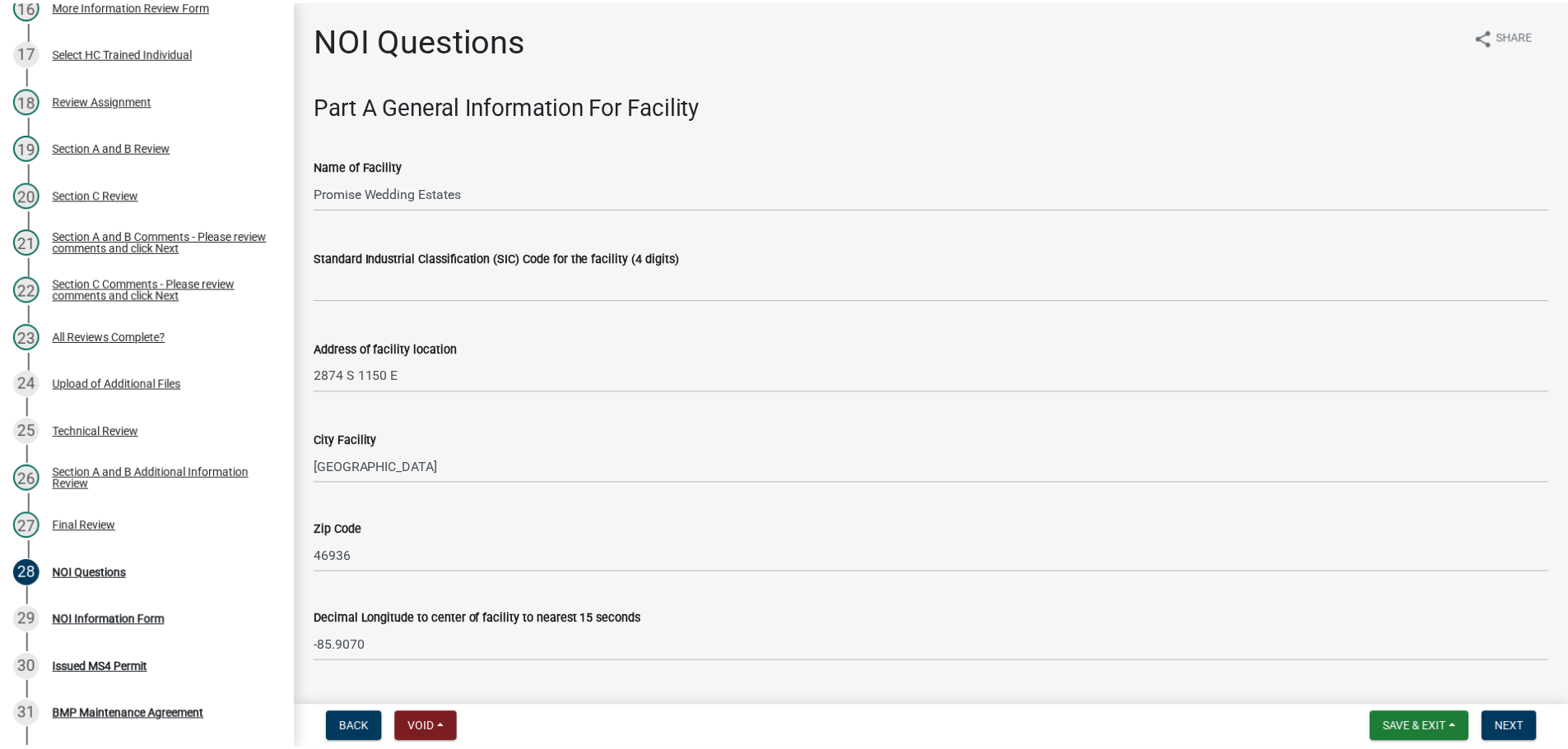
scroll to position [1498, 0]
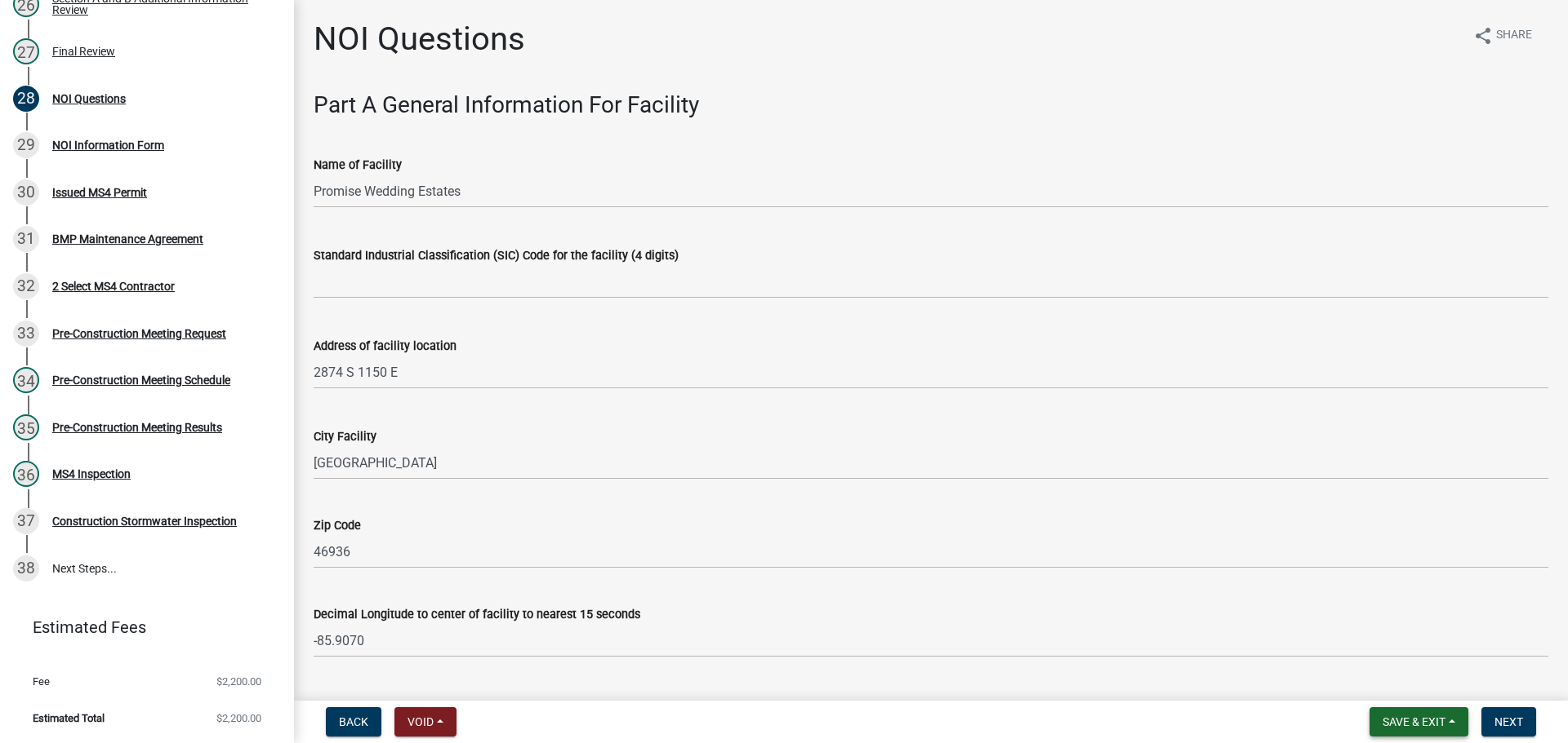
click at [1451, 723] on button "Save & Exit" at bounding box center [1419, 722] width 99 height 30
click at [1413, 680] on button "Save & Exit" at bounding box center [1402, 679] width 131 height 39
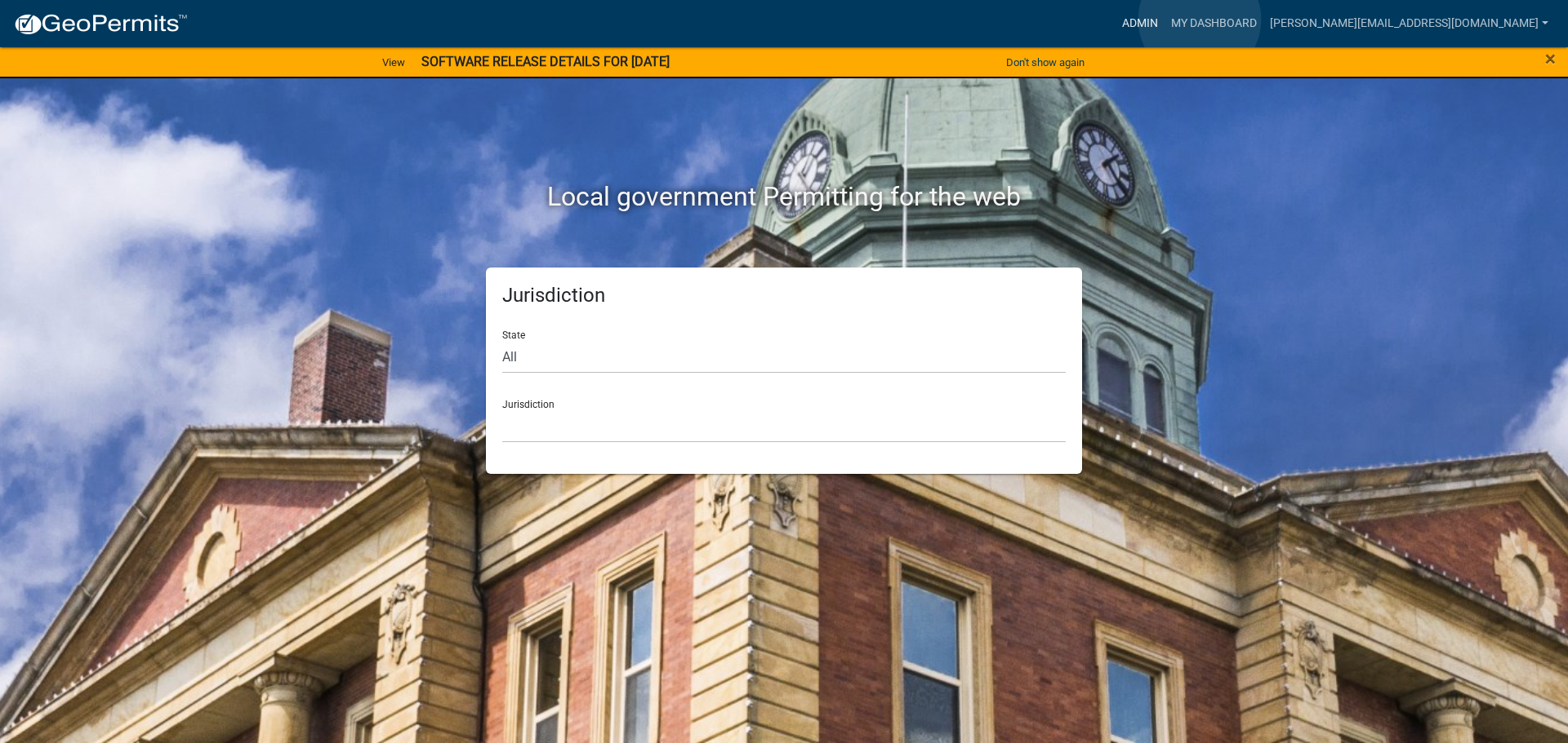
click at [1165, 20] on link "Admin" at bounding box center [1139, 23] width 49 height 31
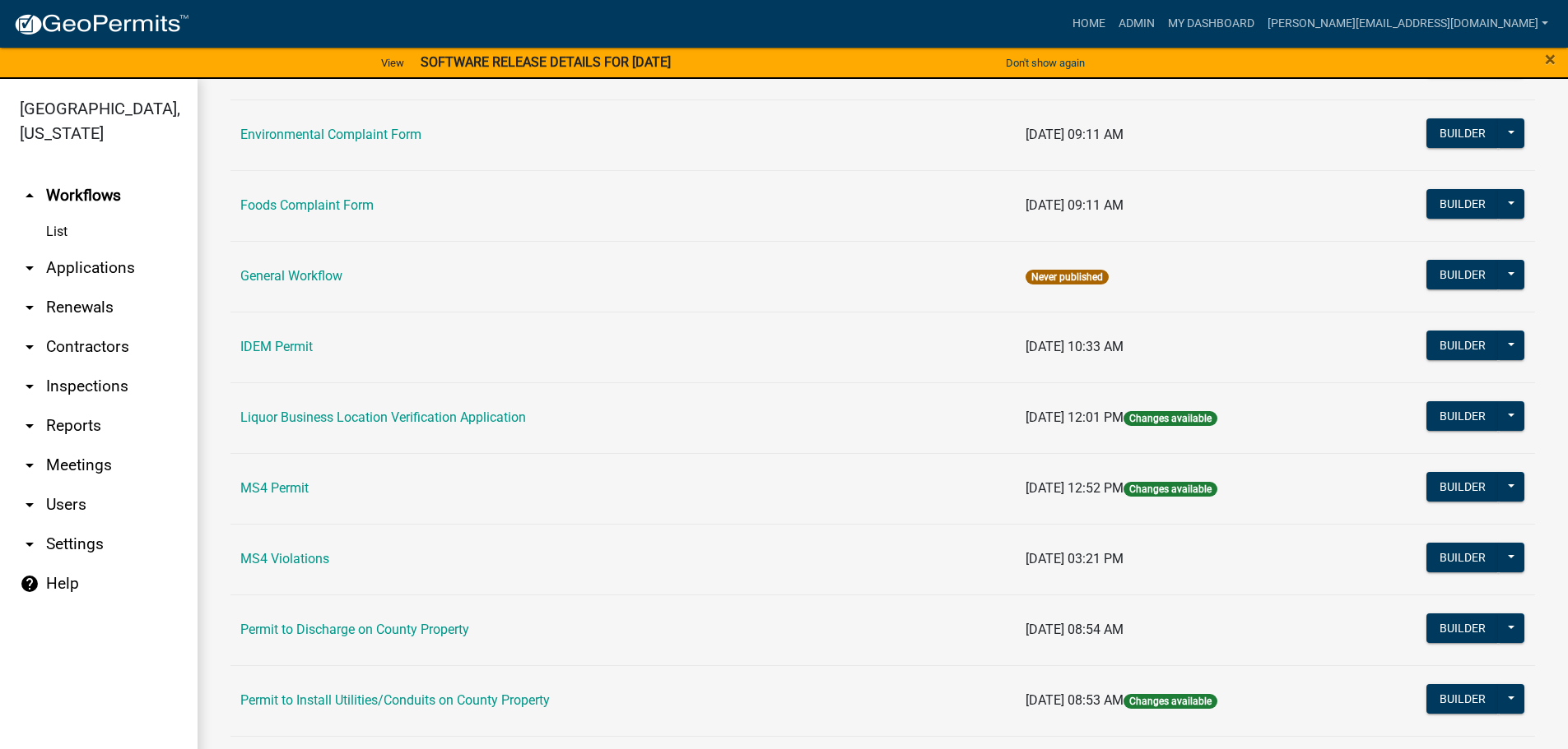
scroll to position [1069, 0]
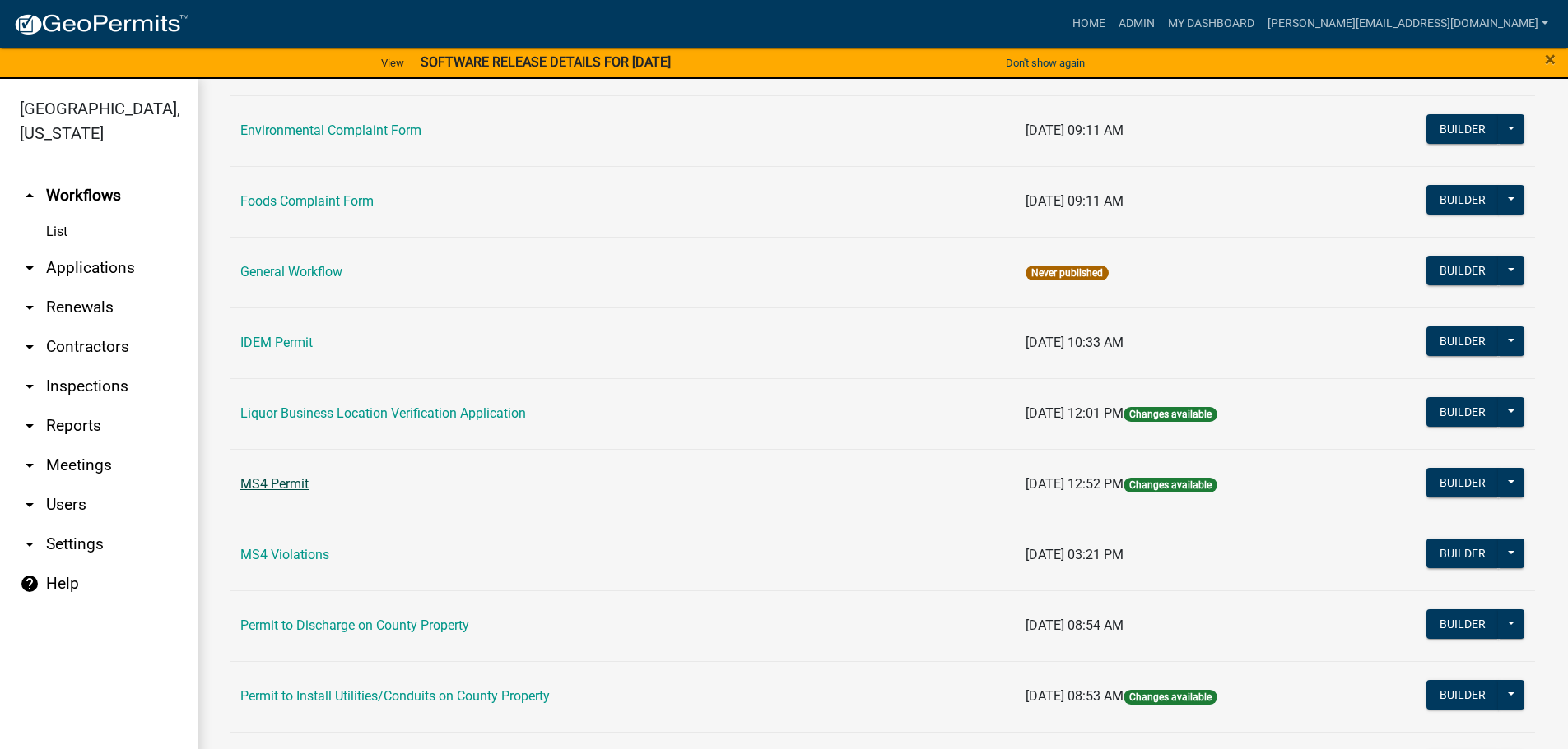
click at [292, 482] on link "MS4 Permit" at bounding box center [274, 484] width 68 height 15
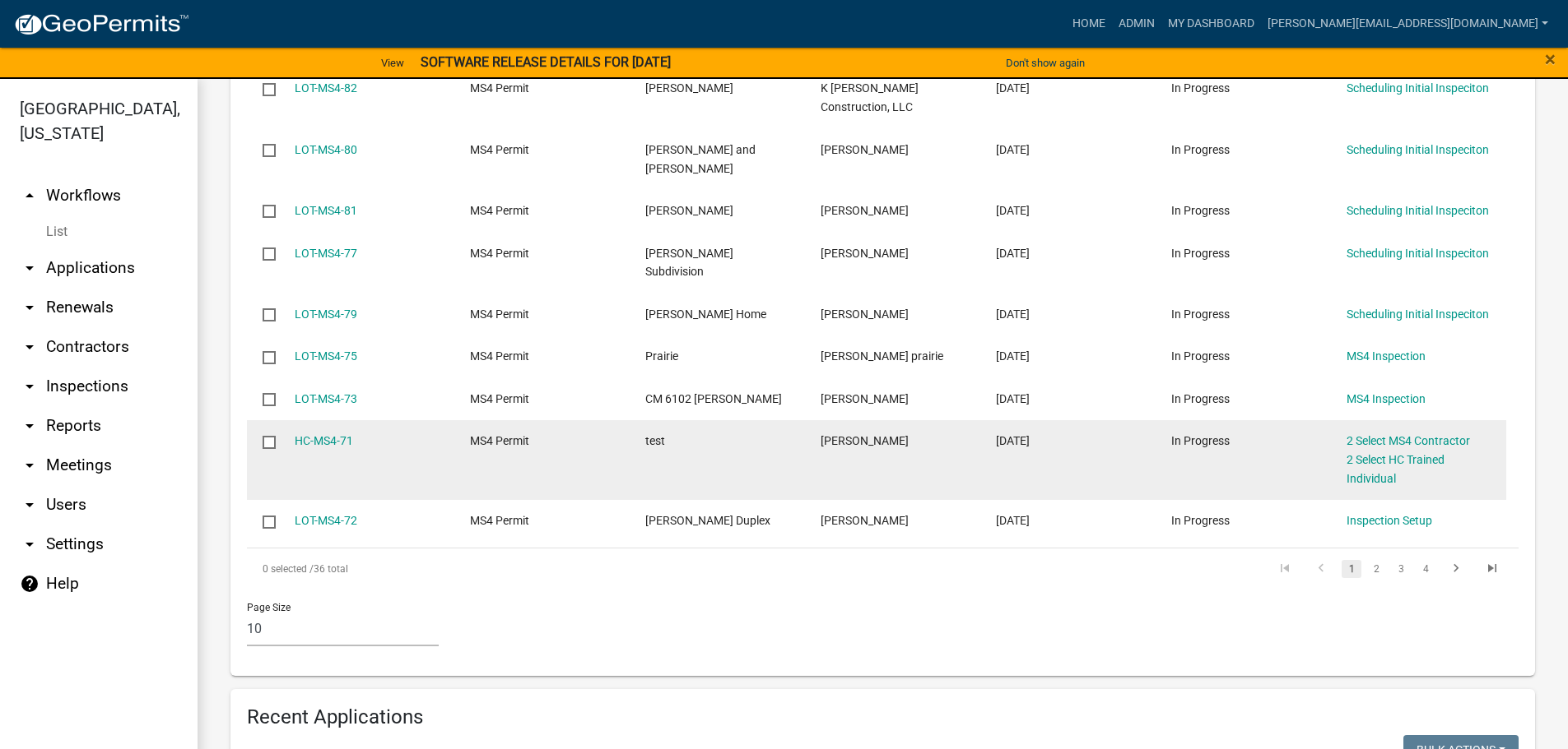
scroll to position [904, 0]
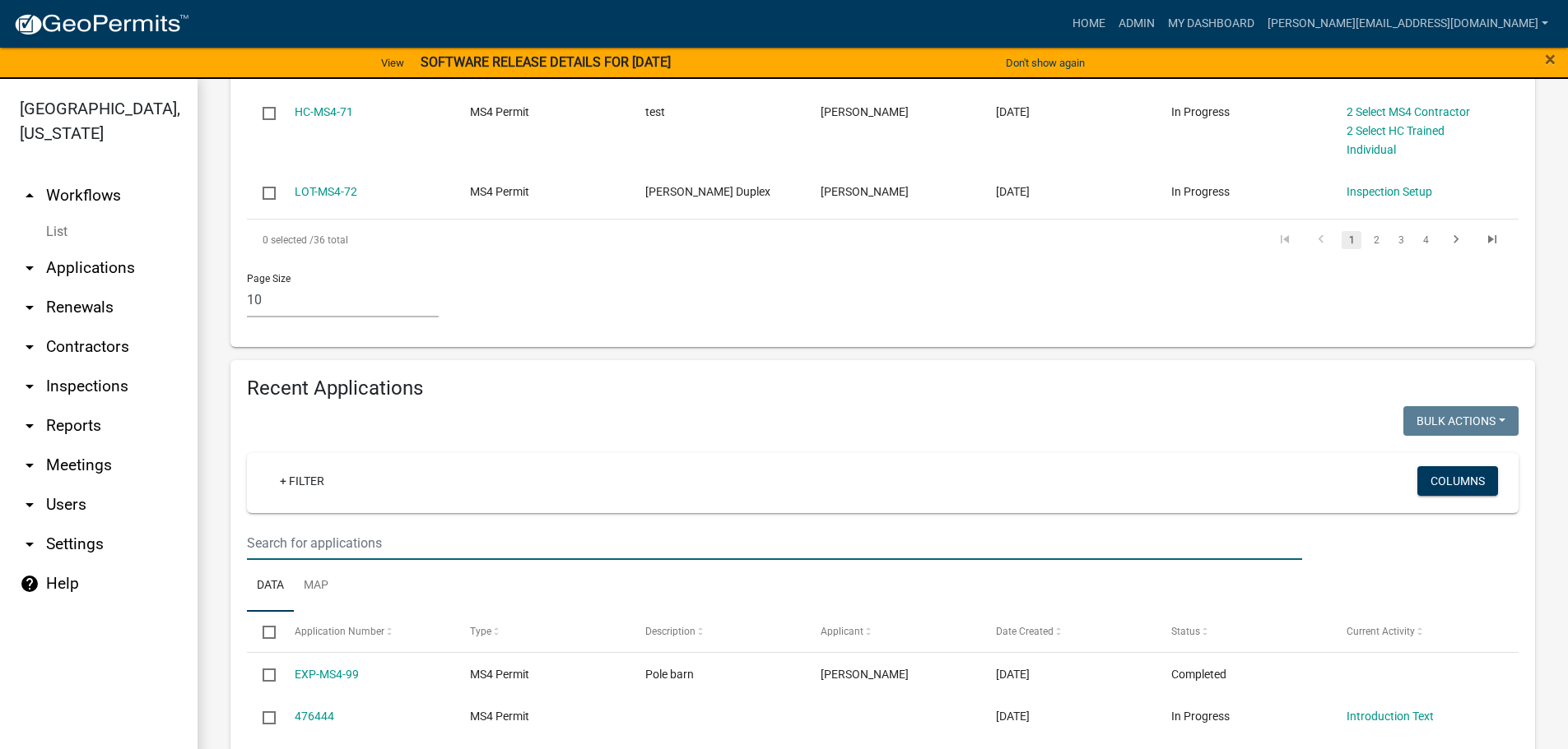
click at [522, 526] on input "text" at bounding box center [774, 543] width 1055 height 34
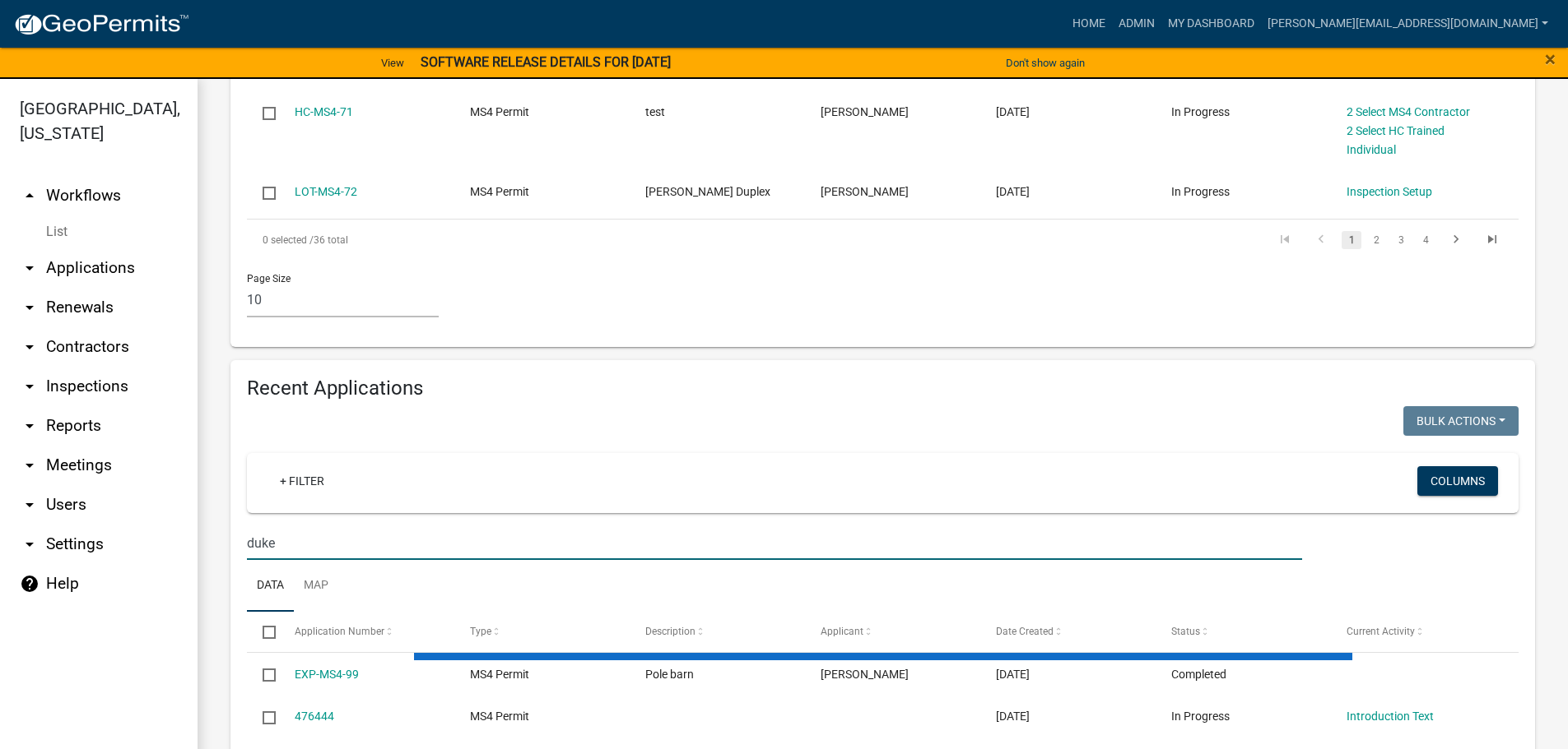
scroll to position [865, 0]
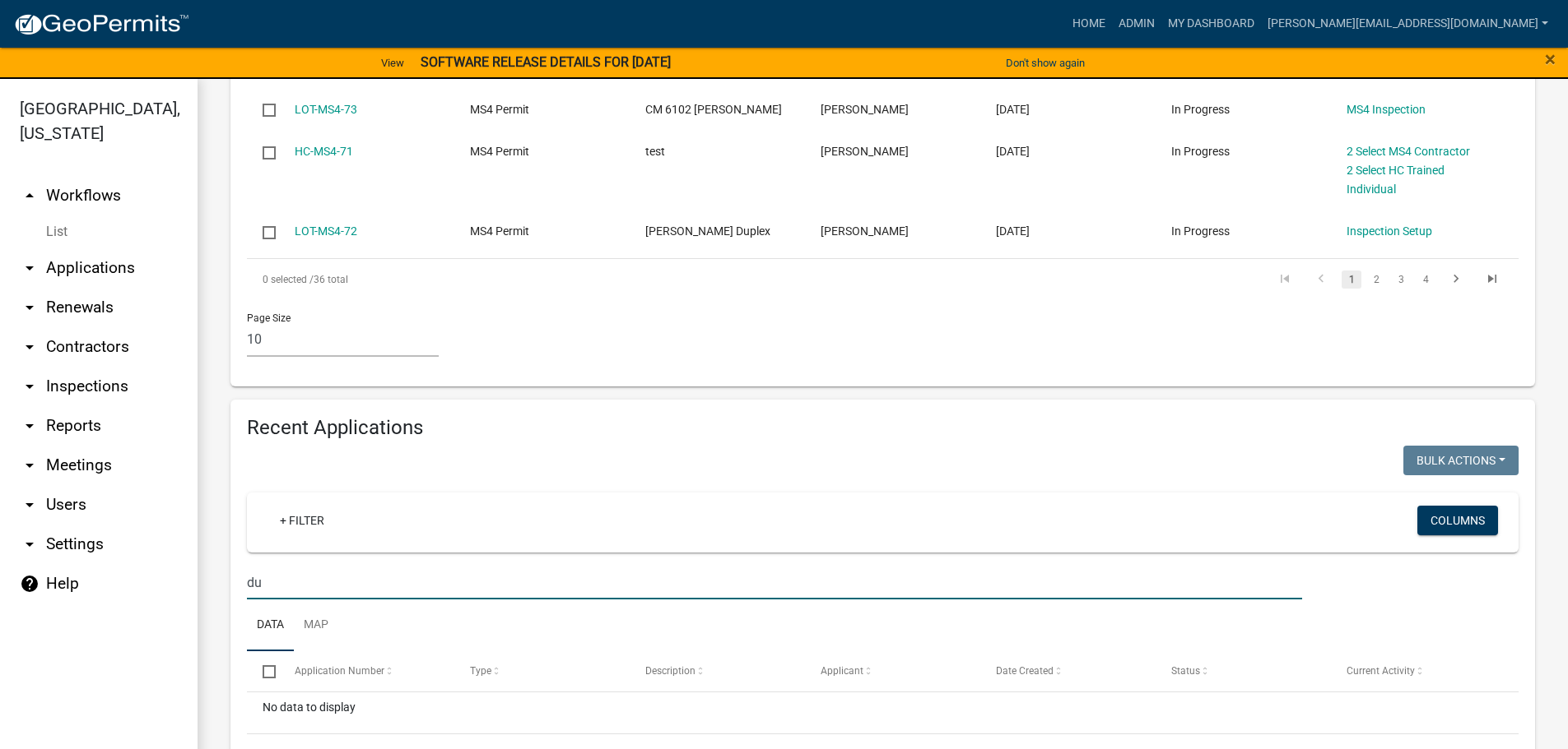
type input "d"
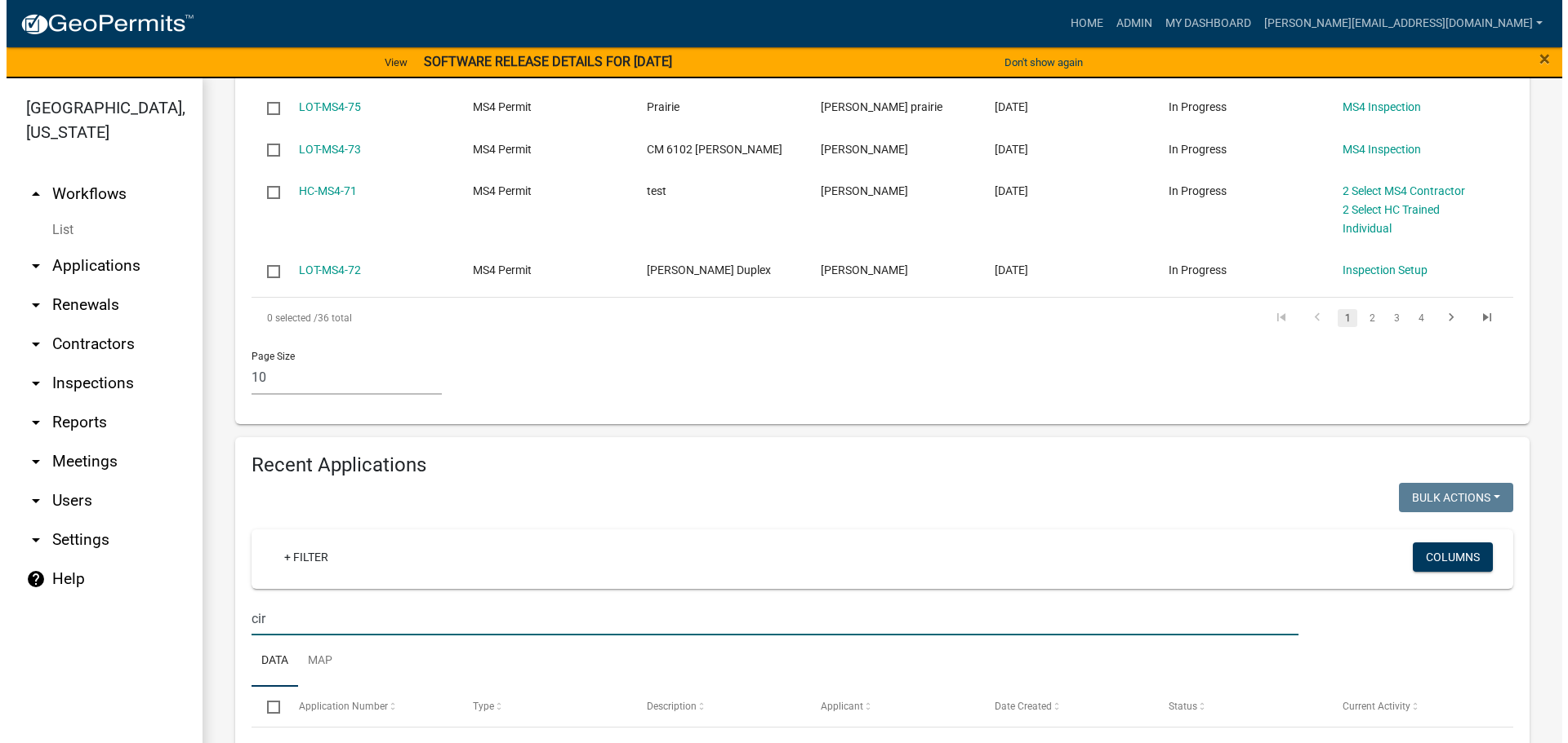
scroll to position [897, 0]
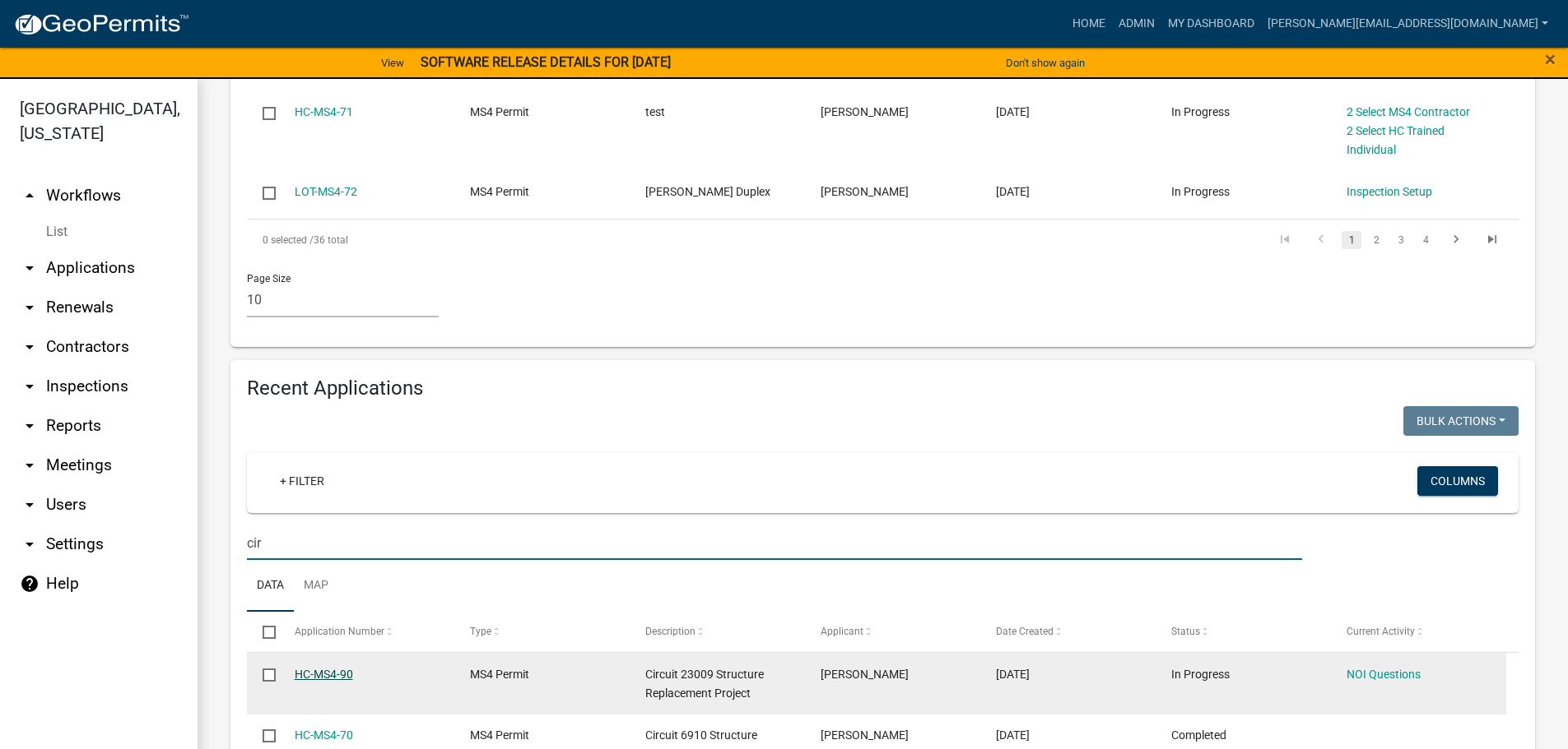
type input "cir"
click at [348, 668] on link "HC-MS4-90" at bounding box center [324, 674] width 58 height 13
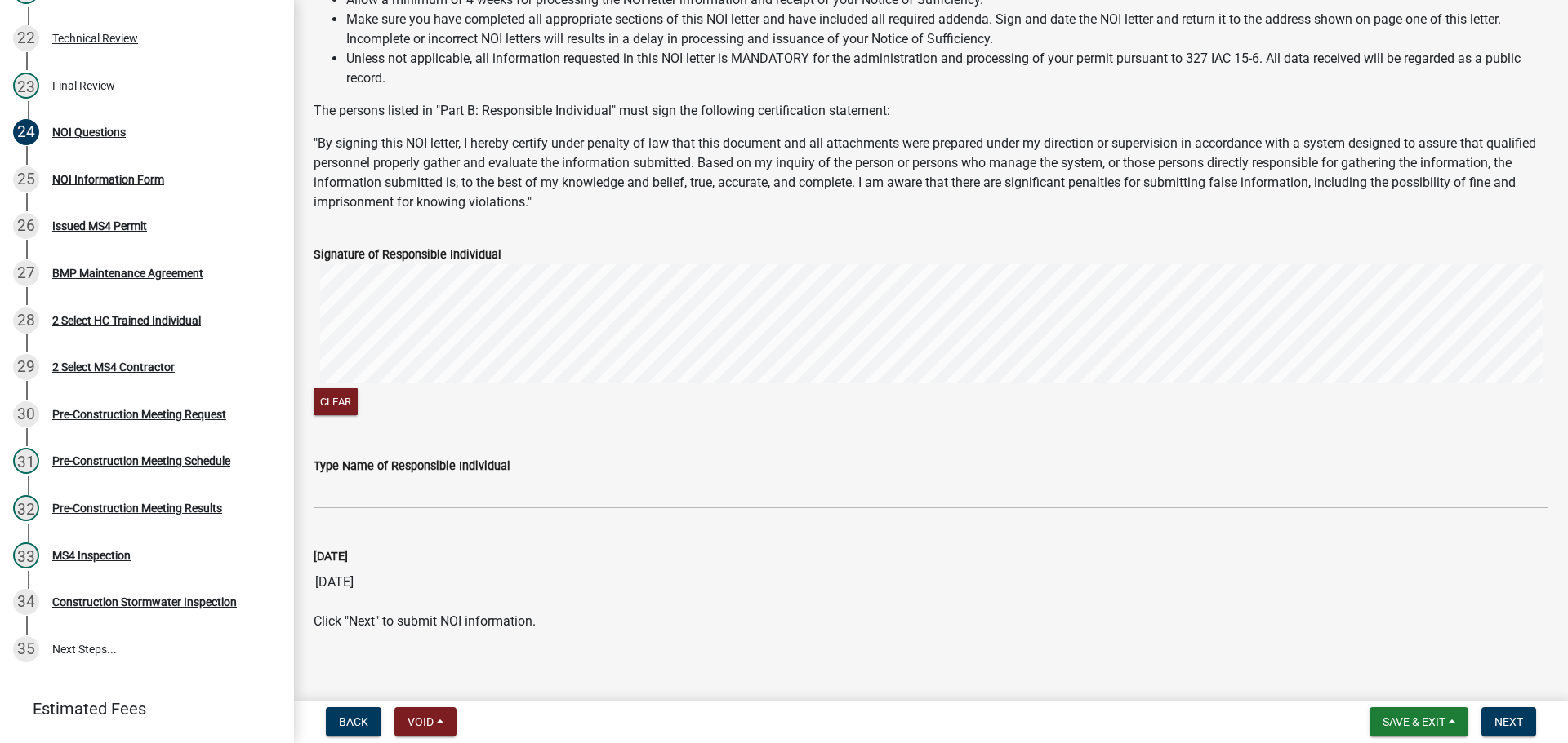
scroll to position [6079, 0]
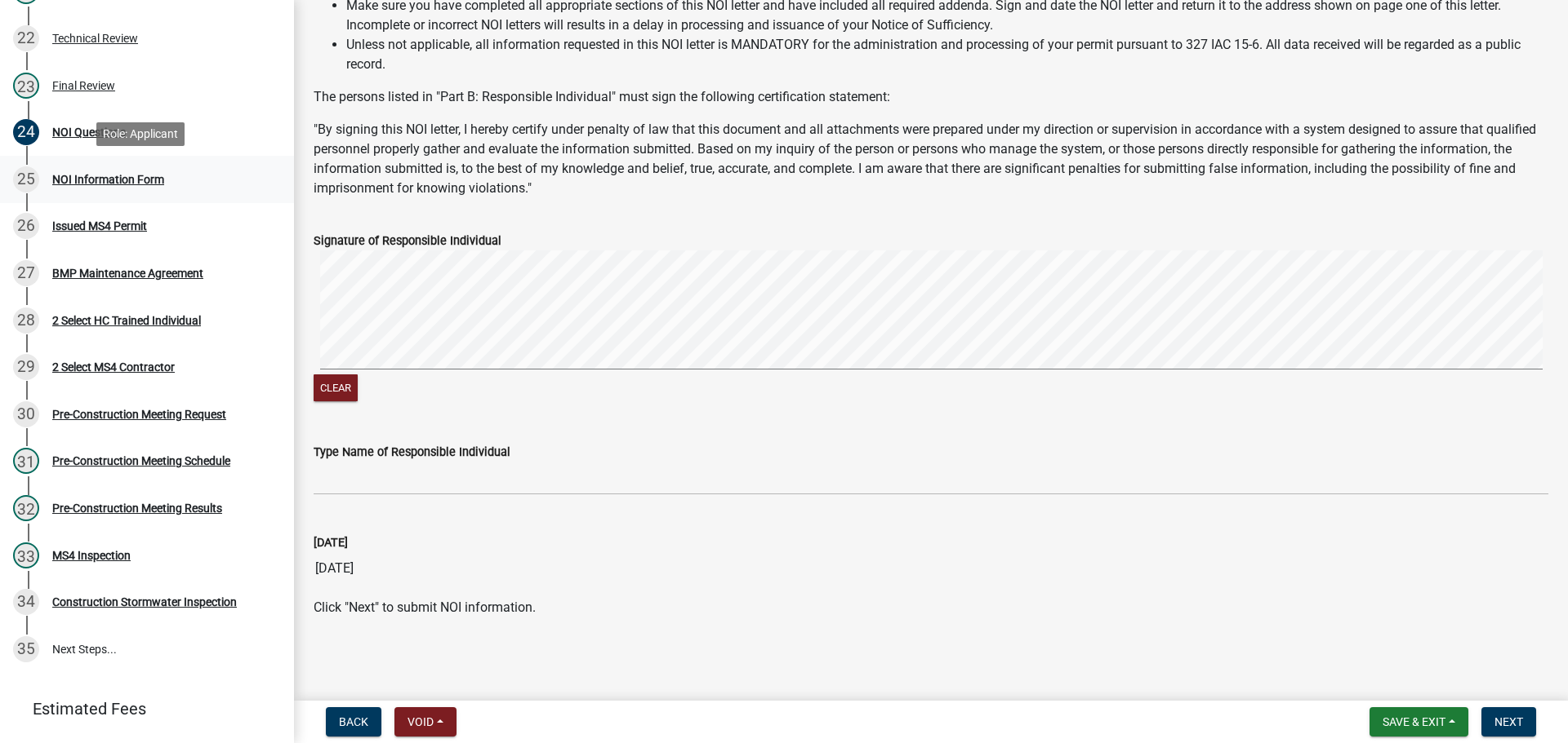
click at [99, 171] on div "25 NOI Information Form" at bounding box center [140, 179] width 254 height 26
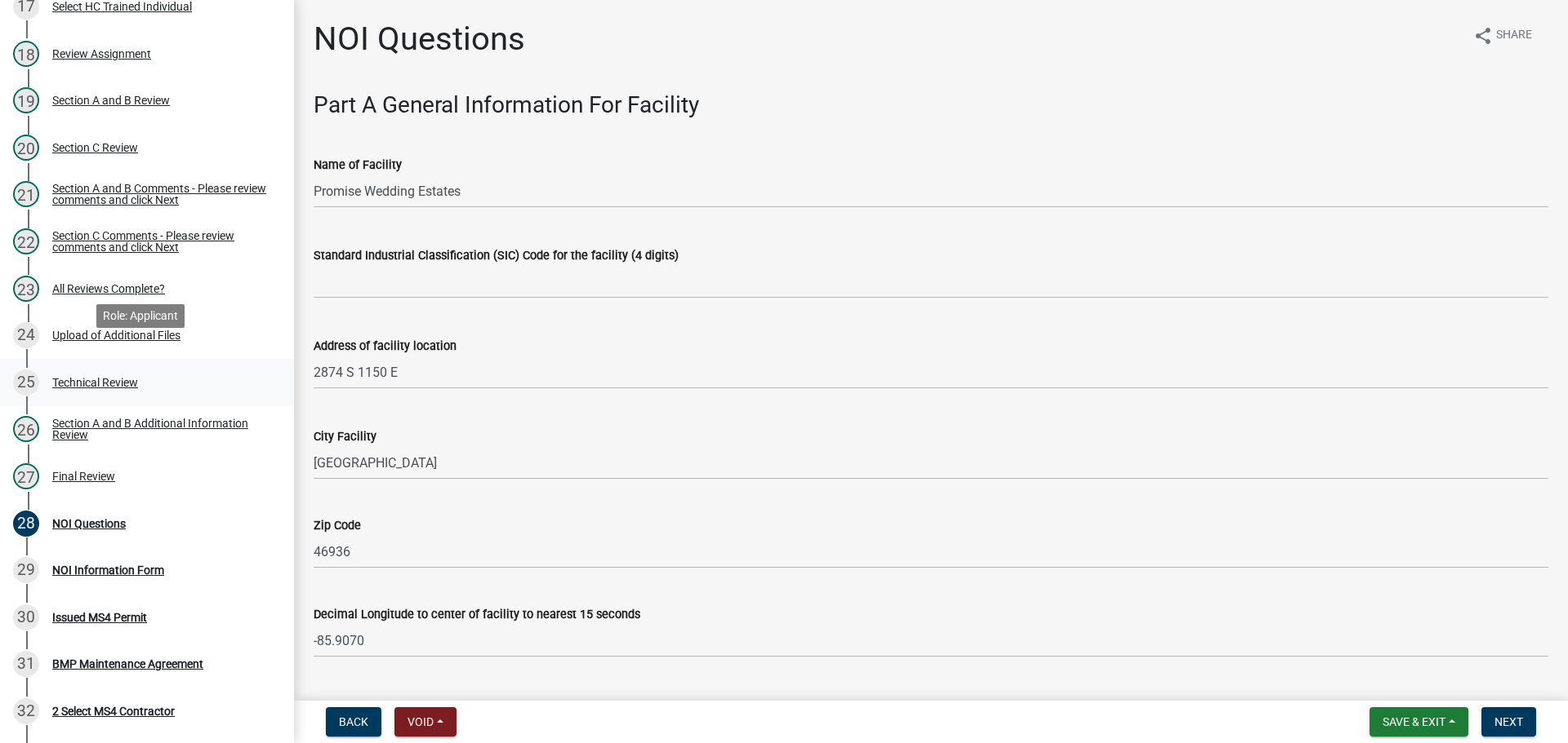
scroll to position [1224, 0]
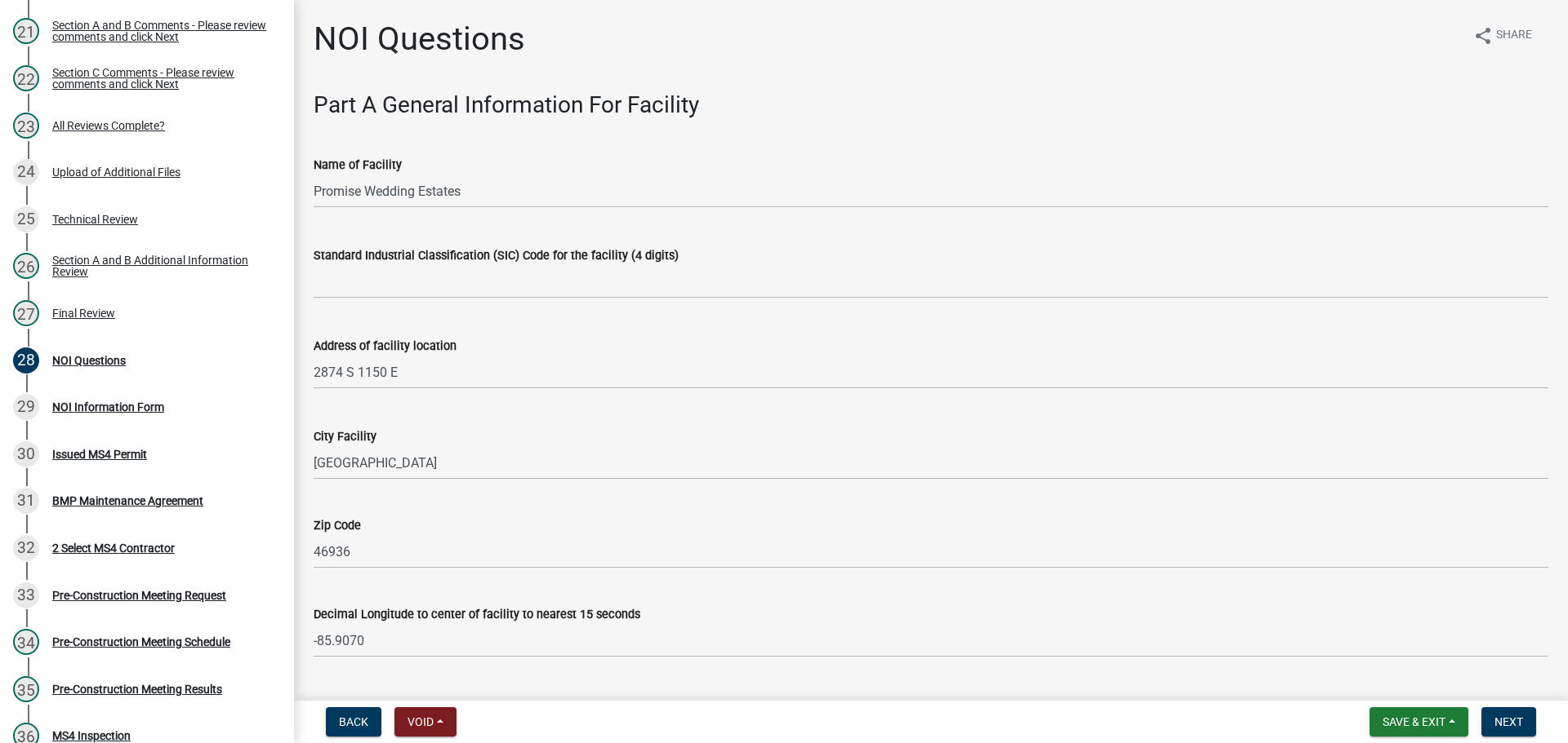
click at [150, 316] on div "27 Final Review" at bounding box center [140, 313] width 254 height 26
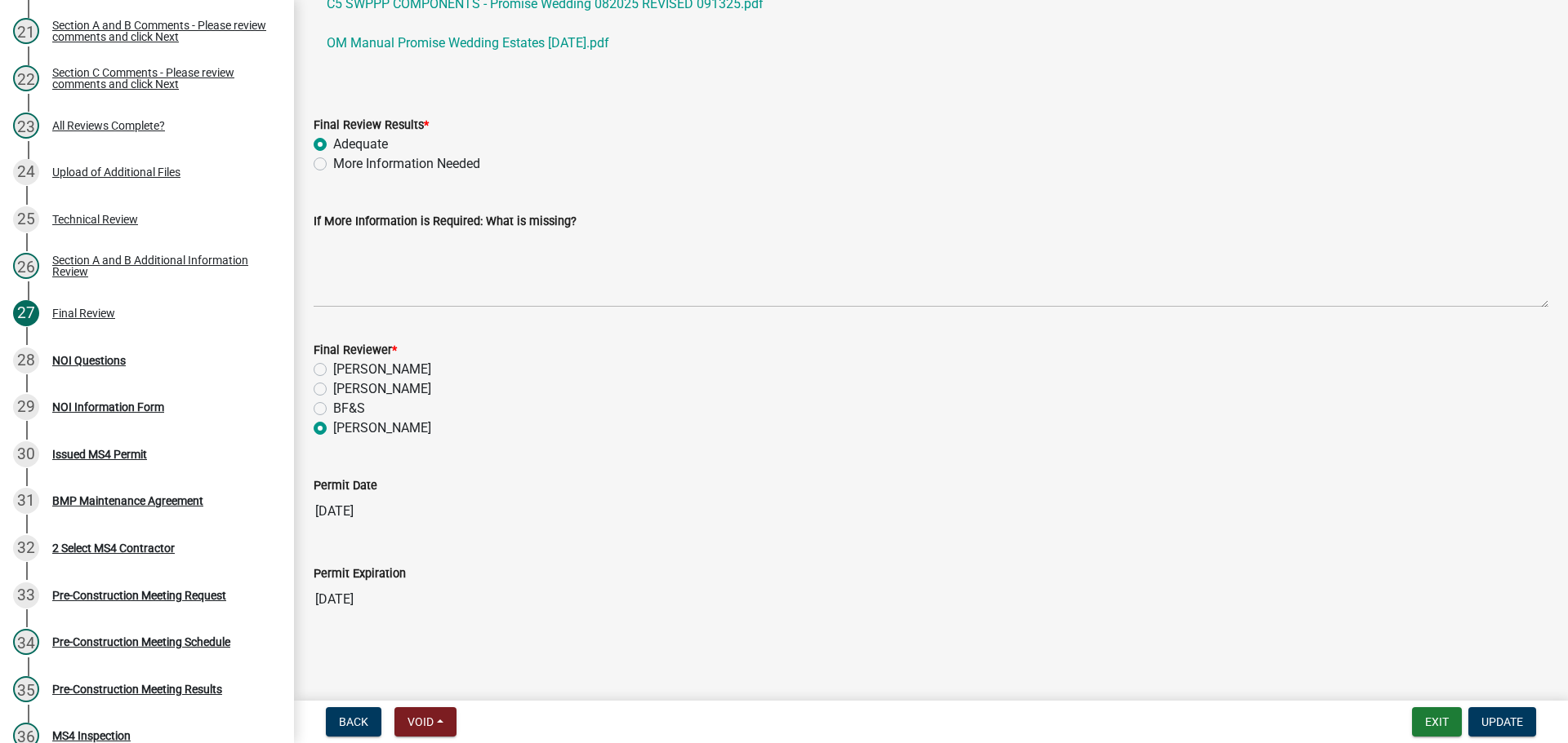
scroll to position [253, 0]
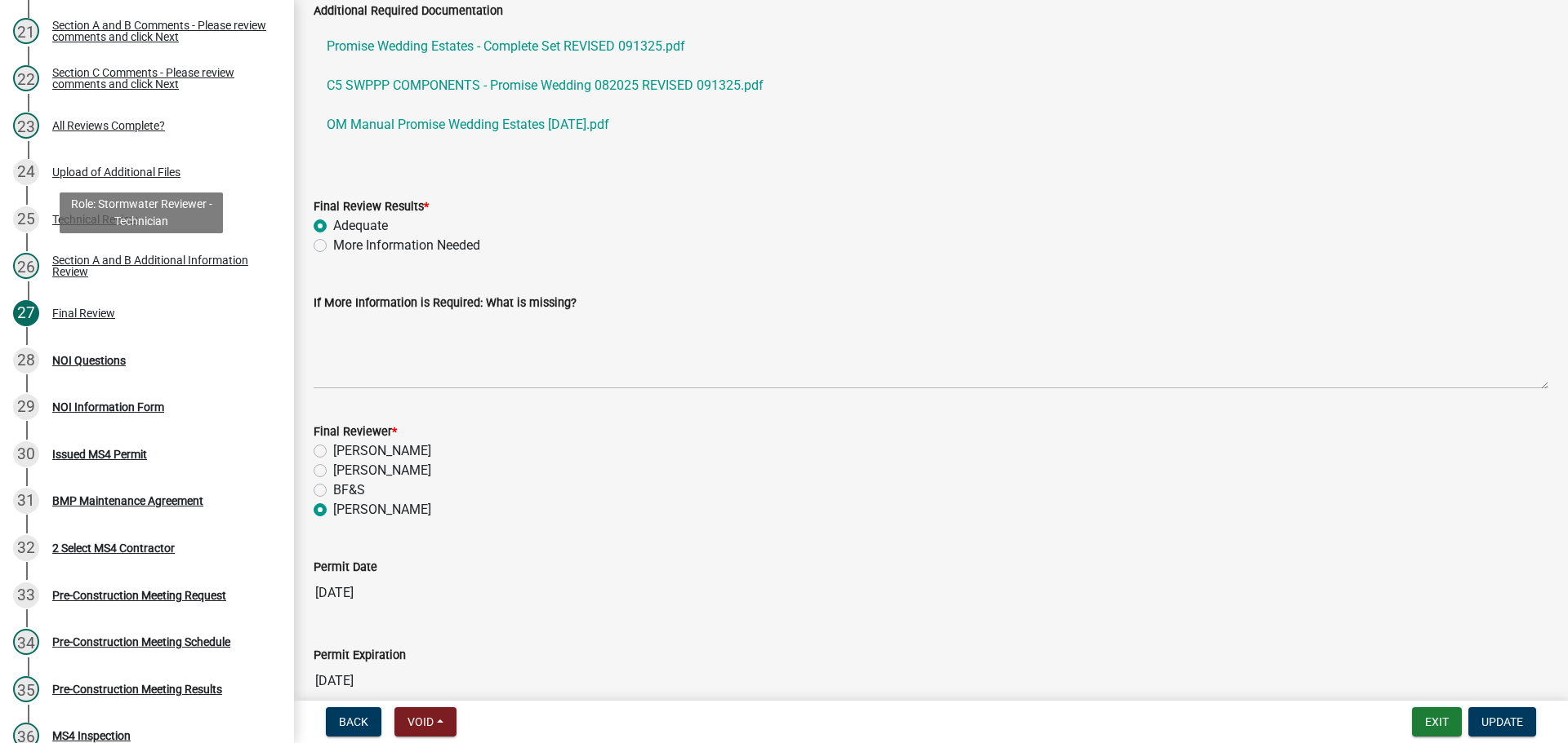
click at [198, 271] on div "Section A and B Additional Information Review" at bounding box center [160, 265] width 216 height 23
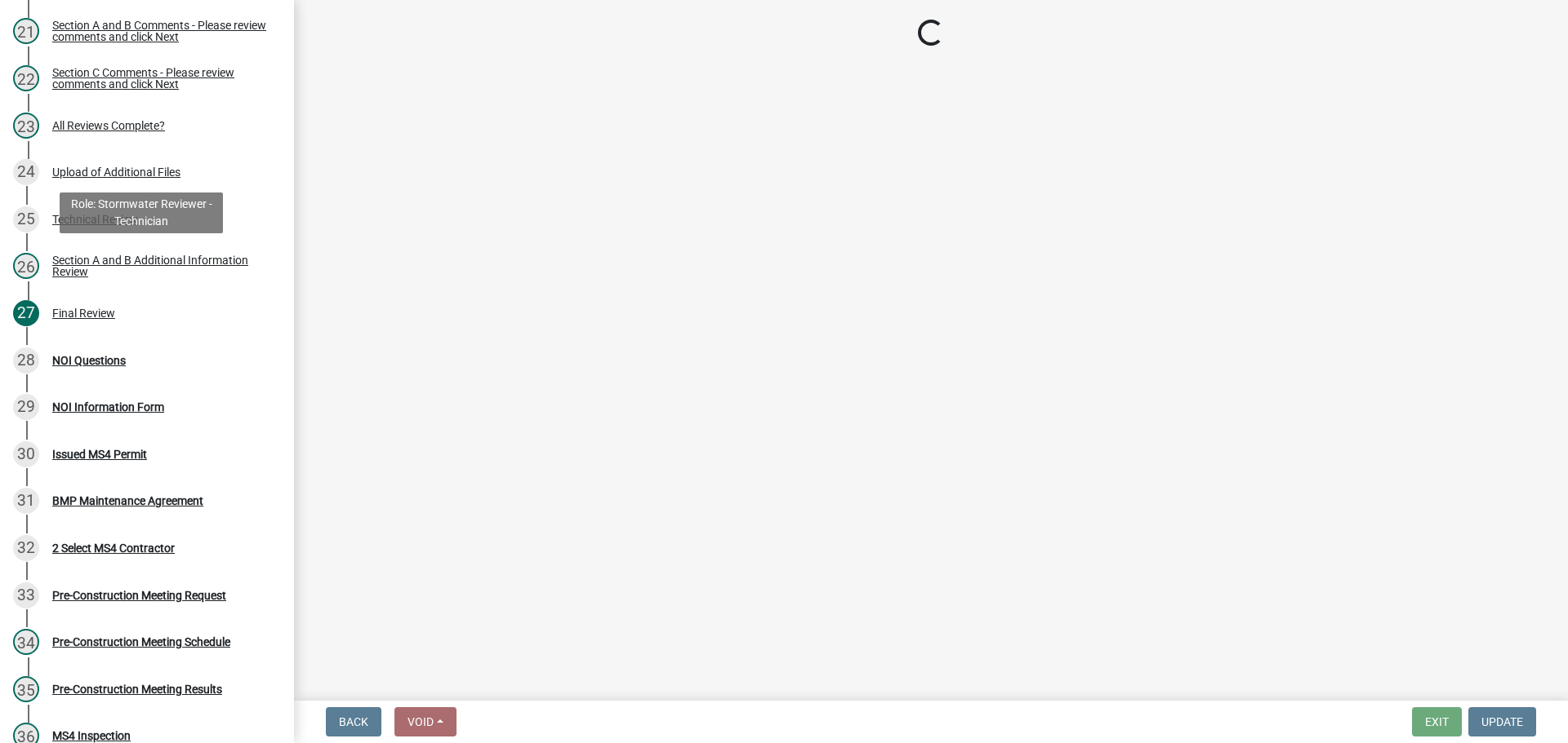
scroll to position [0, 0]
drag, startPoint x: 198, startPoint y: 271, endPoint x: 807, endPoint y: 314, distance: 610.5
click at [807, 314] on main "Loading..." at bounding box center [931, 347] width 1274 height 694
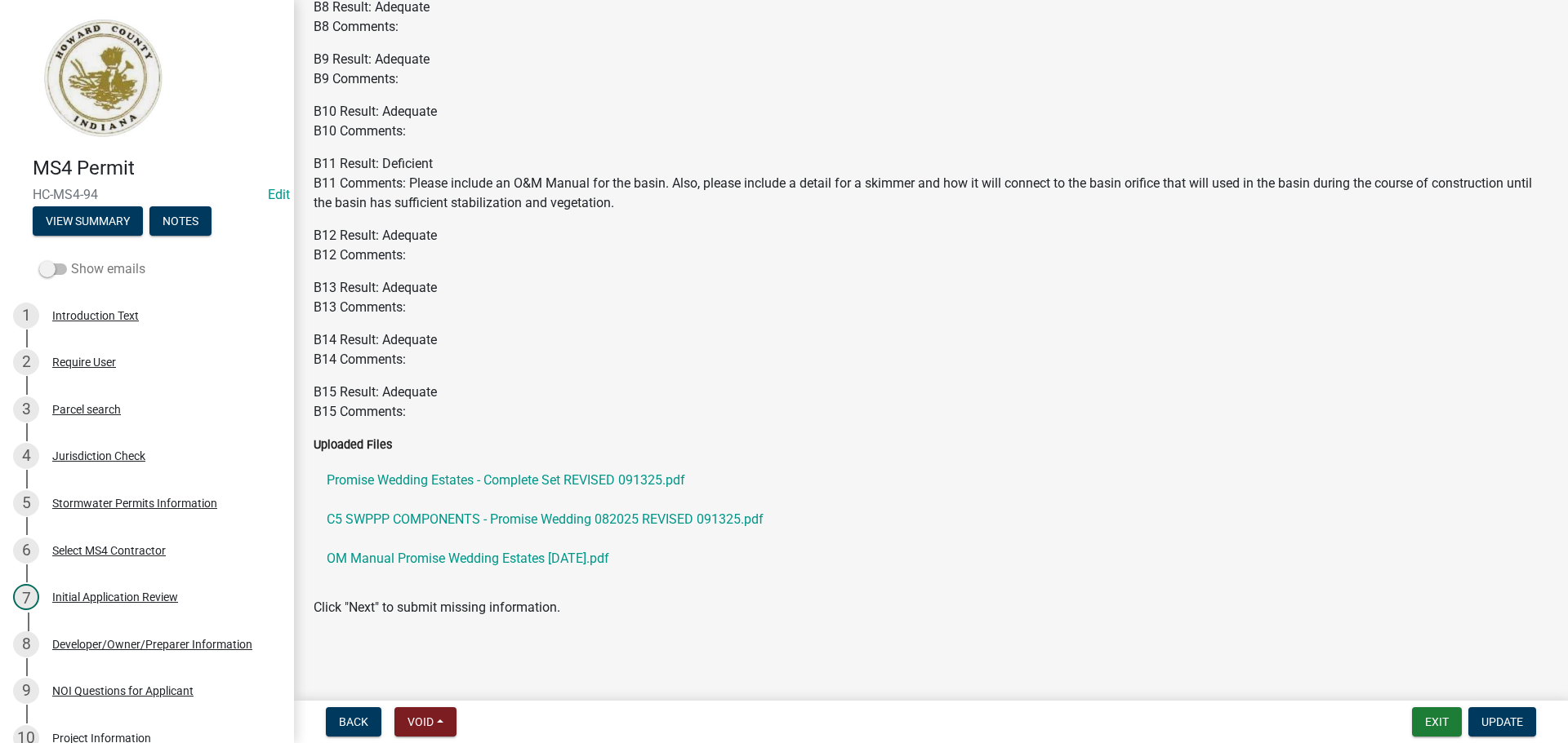
click at [65, 269] on span at bounding box center [52, 269] width 28 height 12
click at [71, 260] on input "Show emails" at bounding box center [71, 260] width 0 height 0
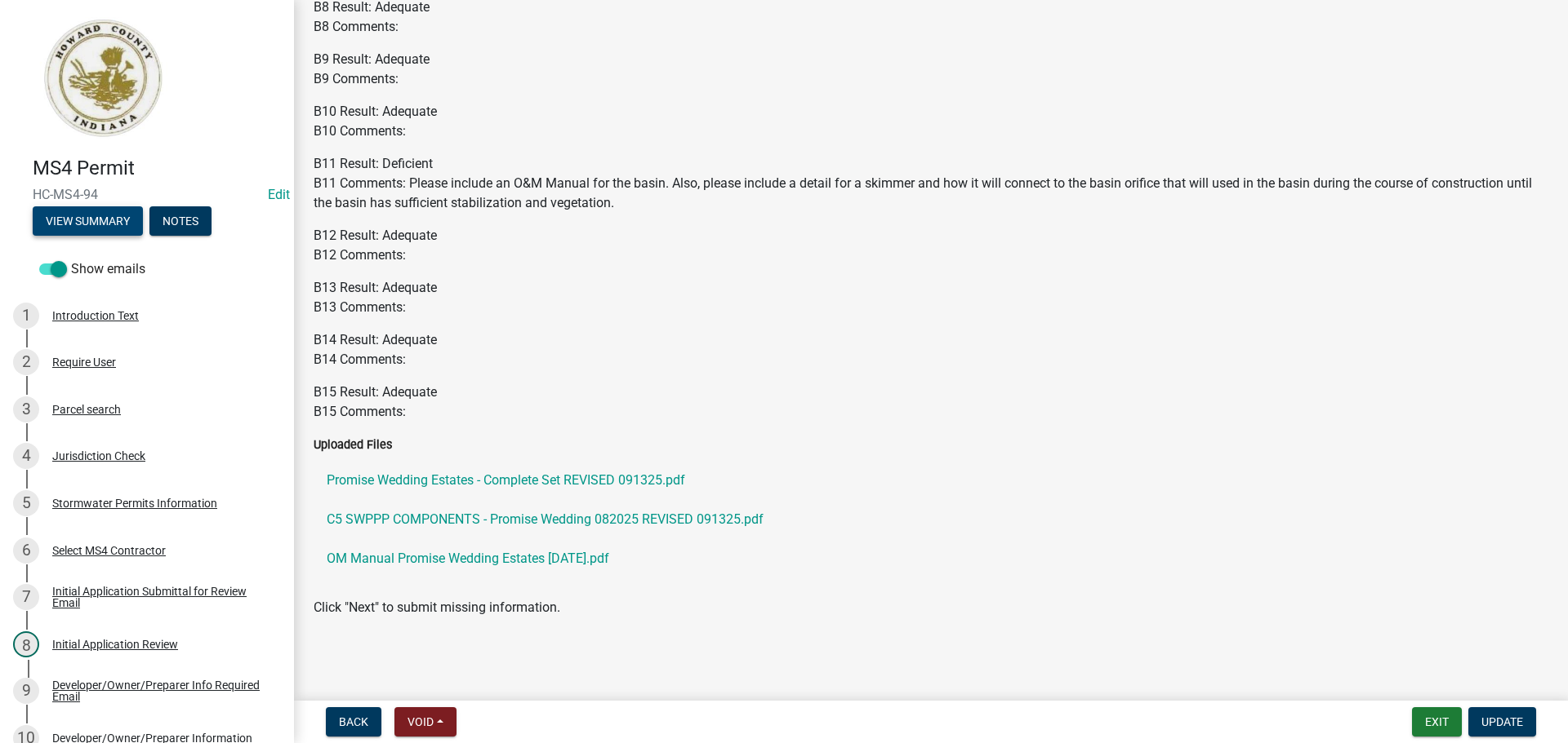
click at [112, 228] on button "View Summary" at bounding box center [88, 221] width 110 height 30
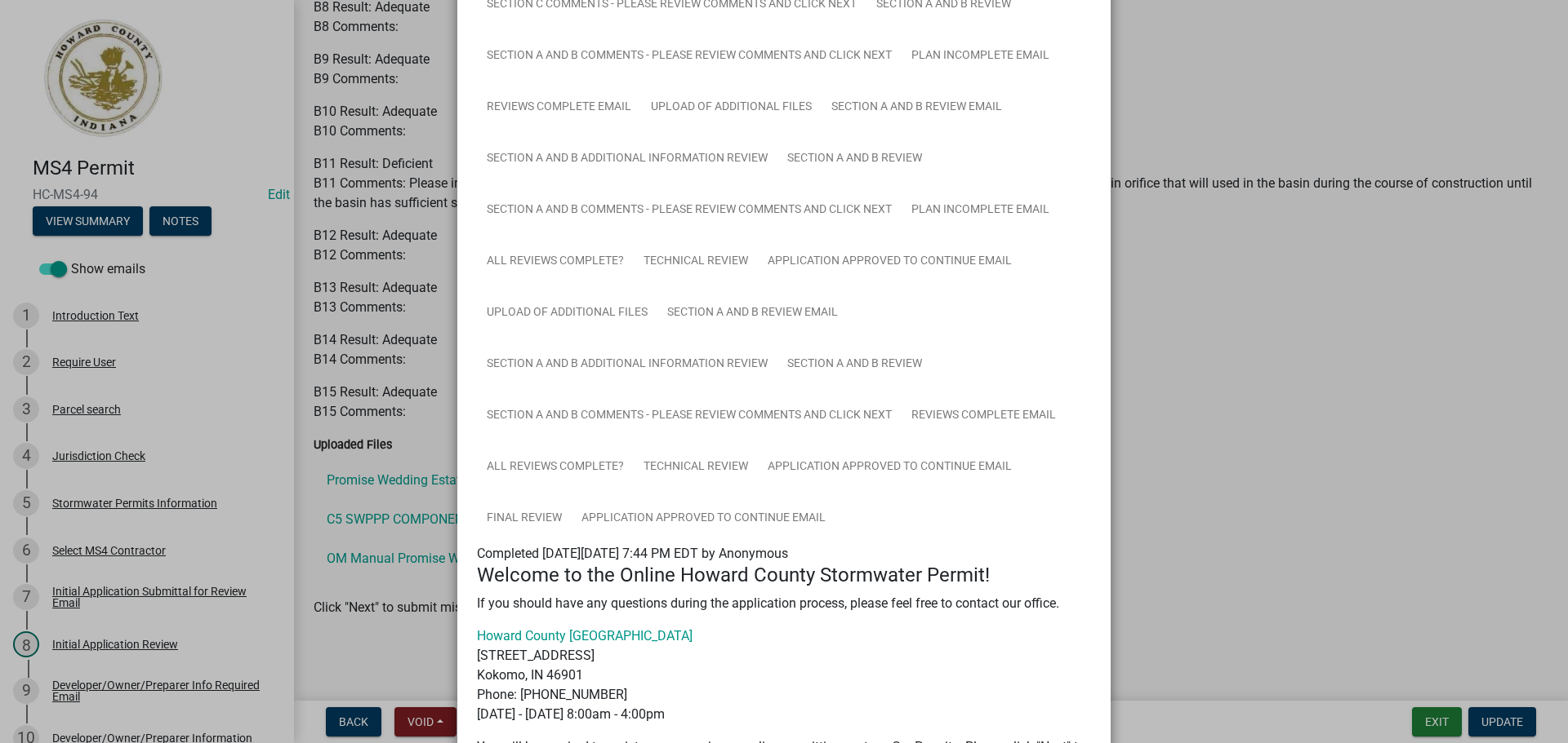
scroll to position [897, 0]
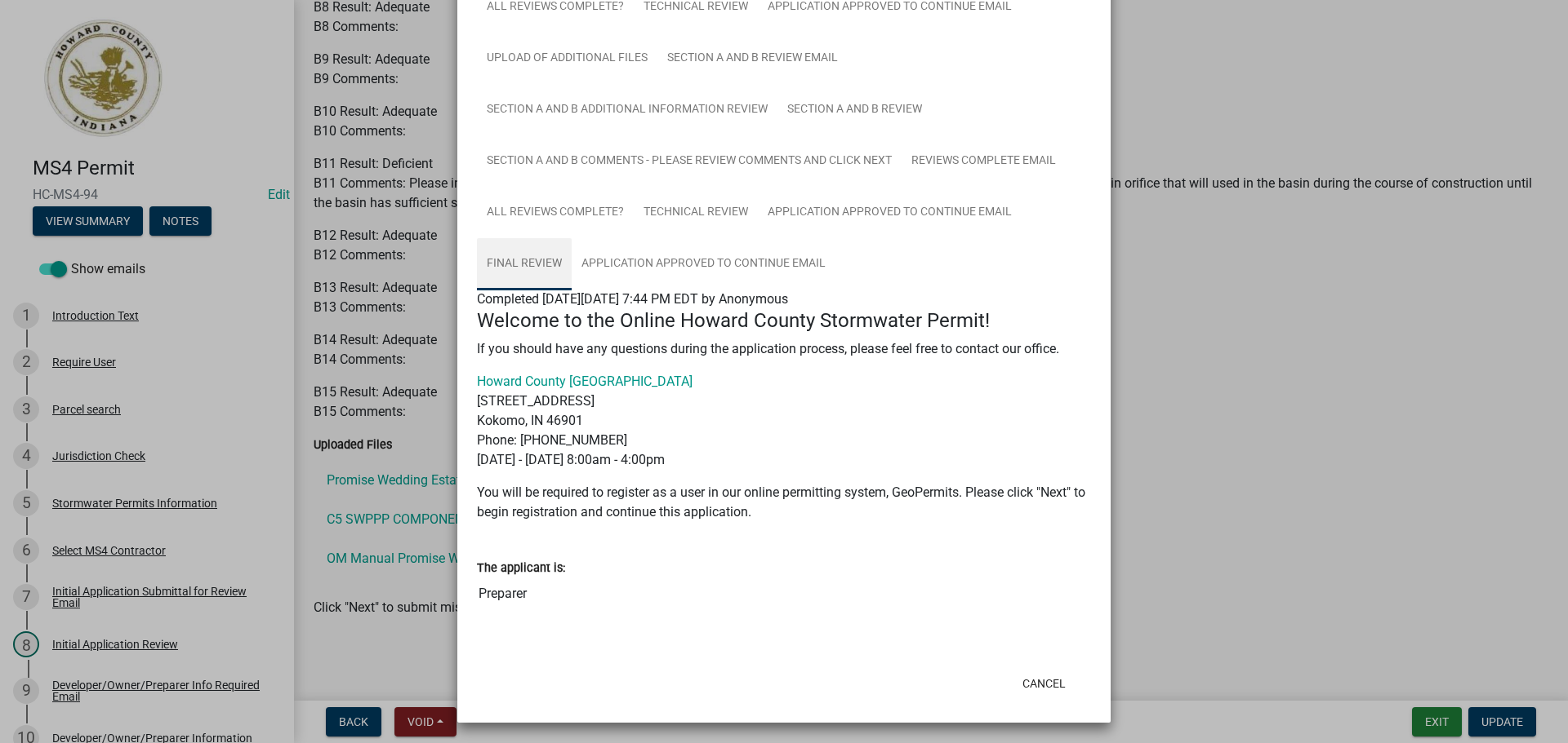
click at [520, 262] on link "Final Review" at bounding box center [524, 264] width 95 height 52
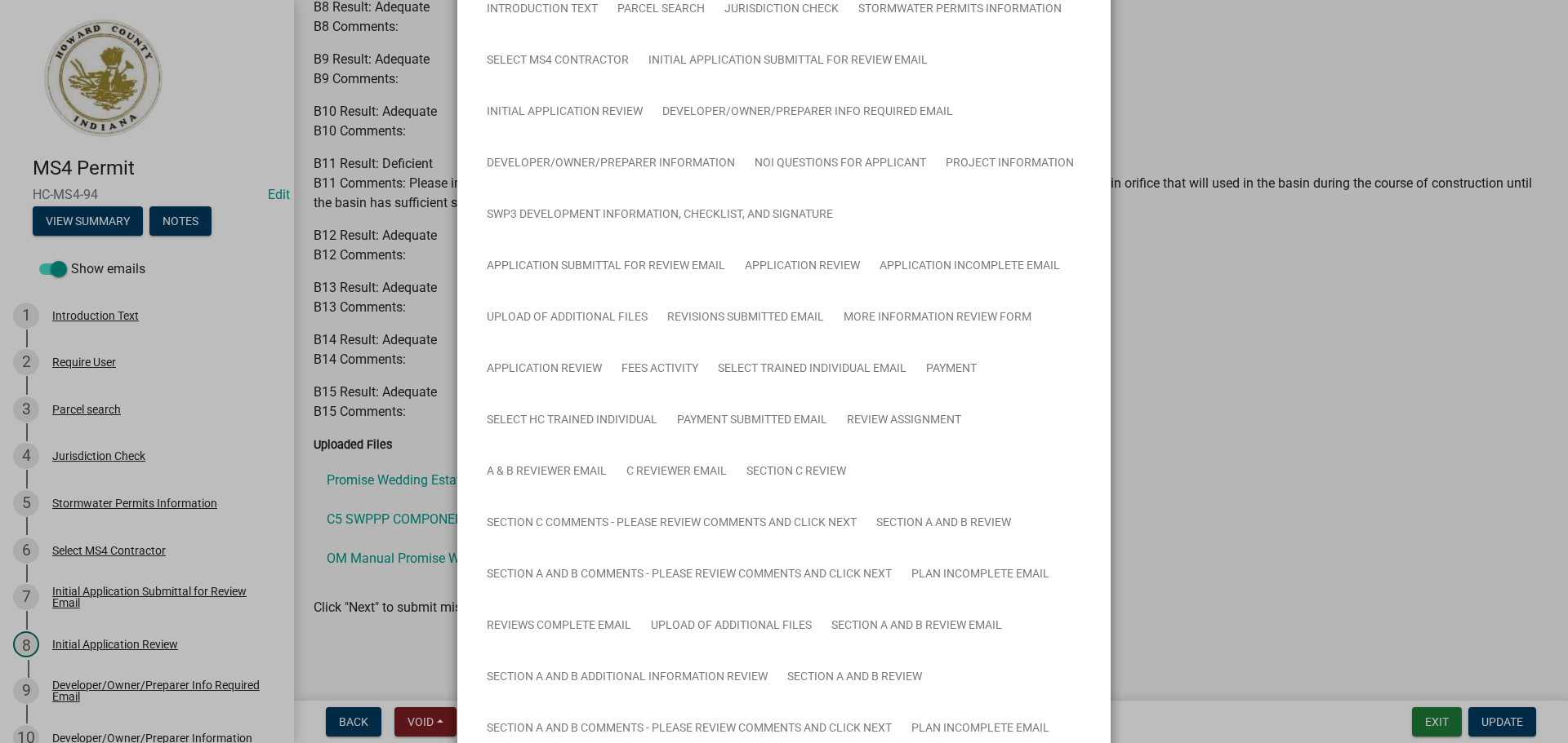
scroll to position [0, 0]
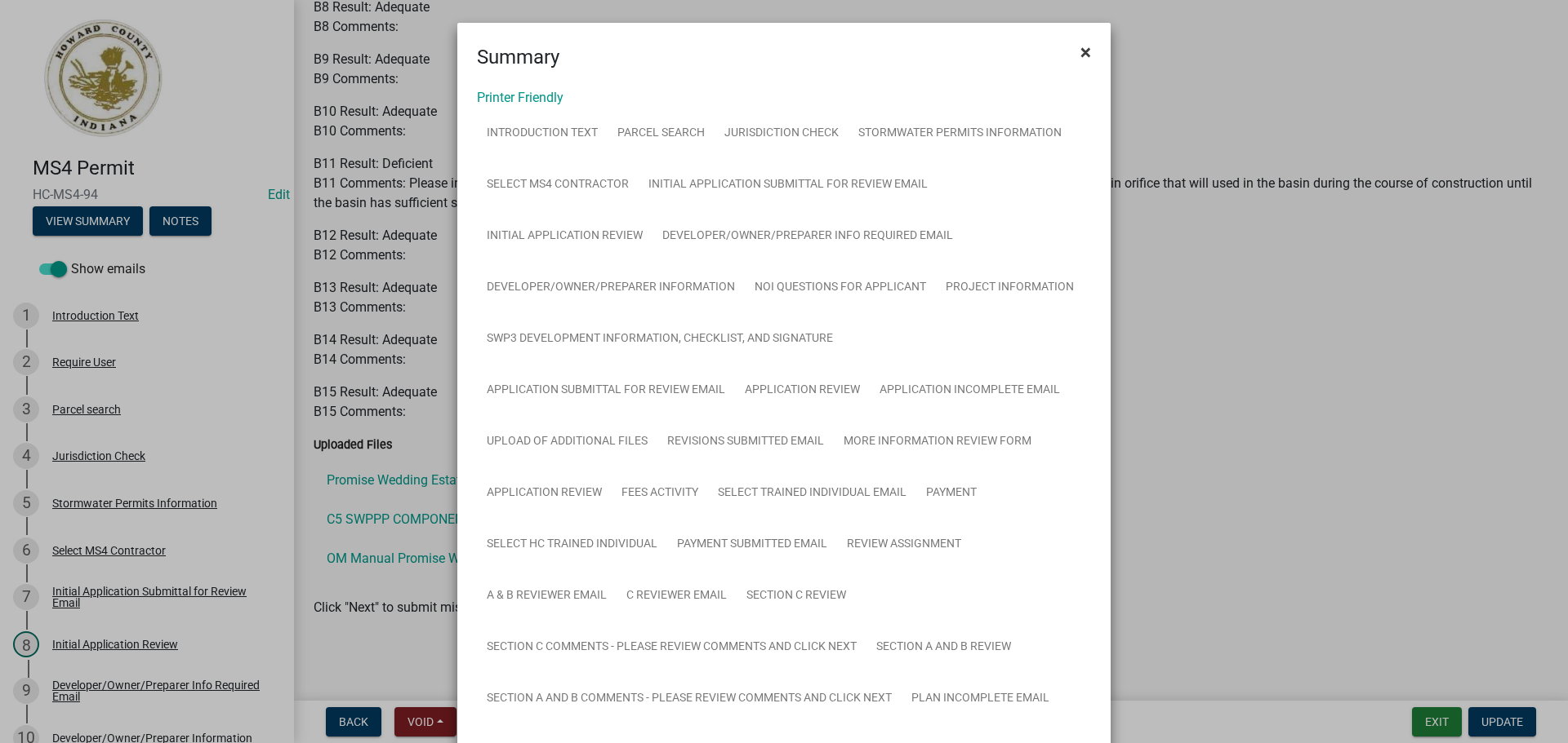
click at [1082, 56] on span "×" at bounding box center [1085, 51] width 11 height 23
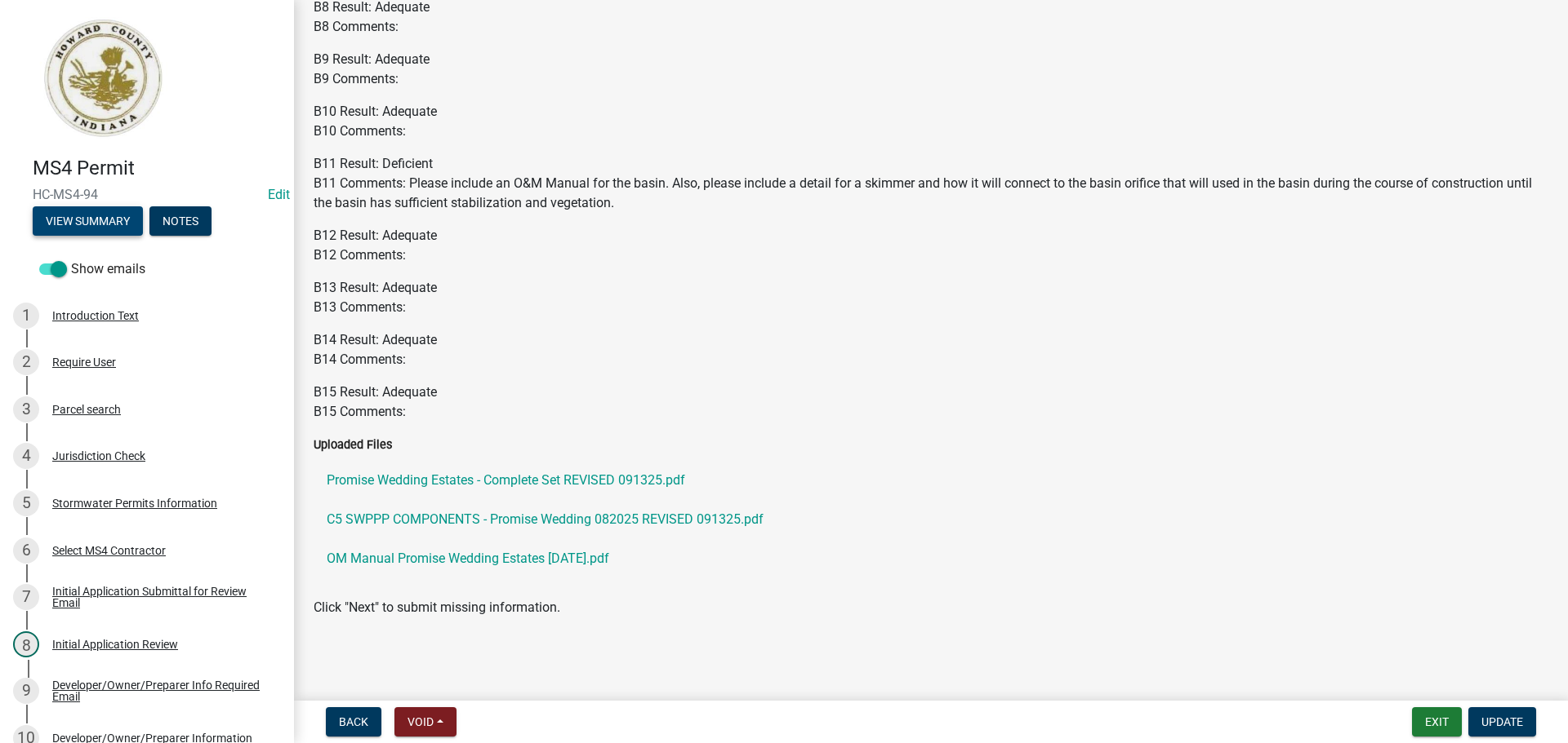
click at [112, 225] on button "View Summary" at bounding box center [88, 221] width 110 height 30
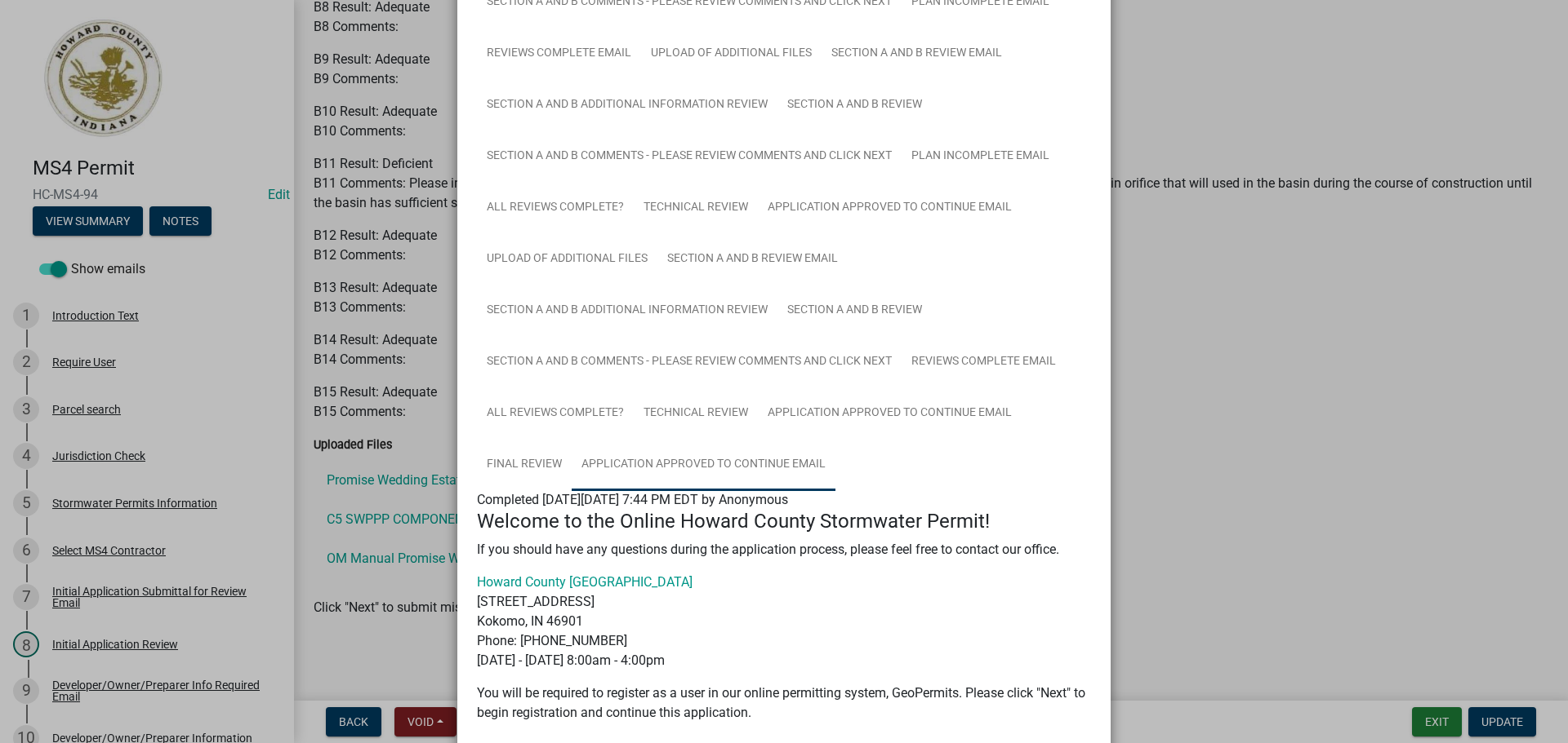
scroll to position [734, 0]
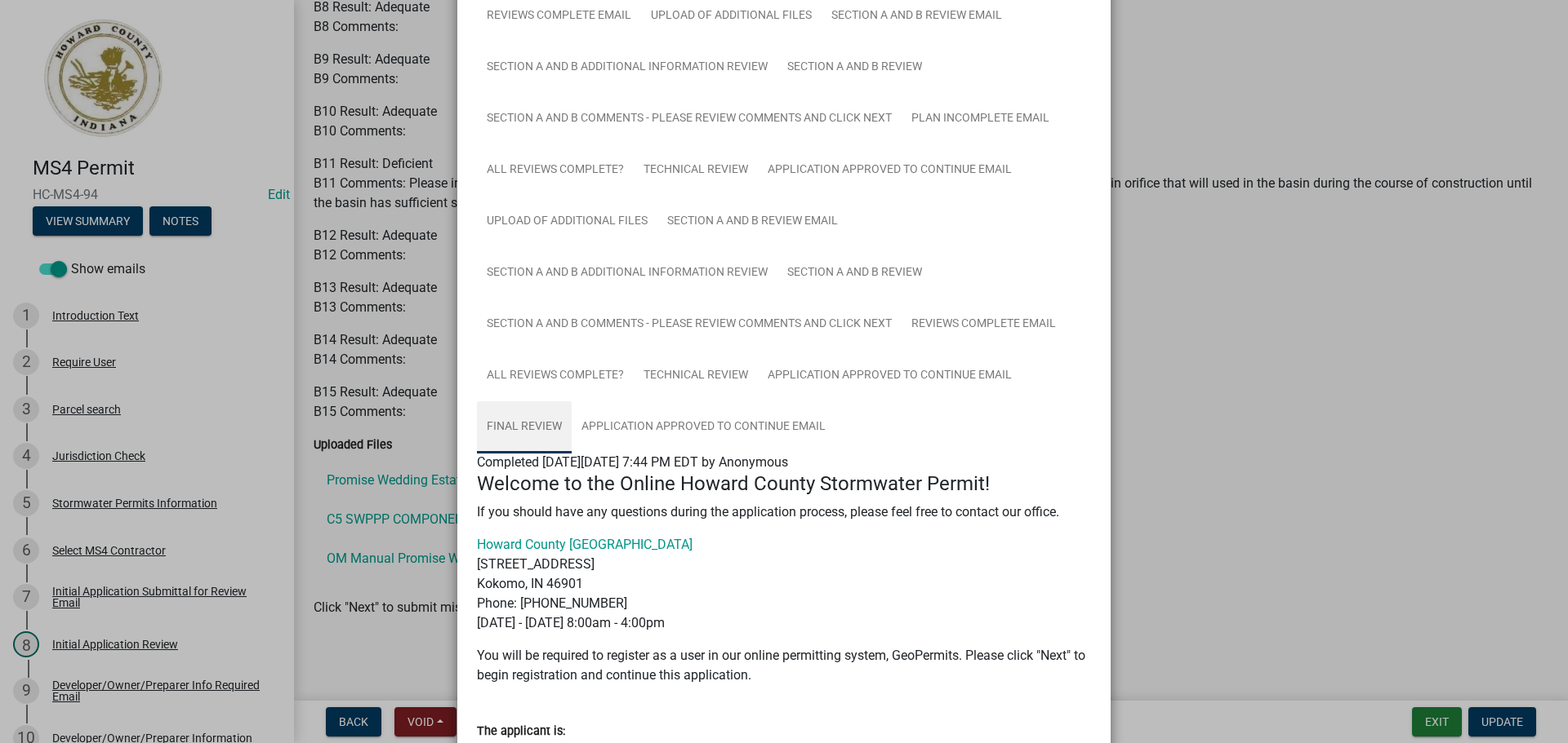
click at [537, 428] on link "Final Review" at bounding box center [524, 427] width 95 height 52
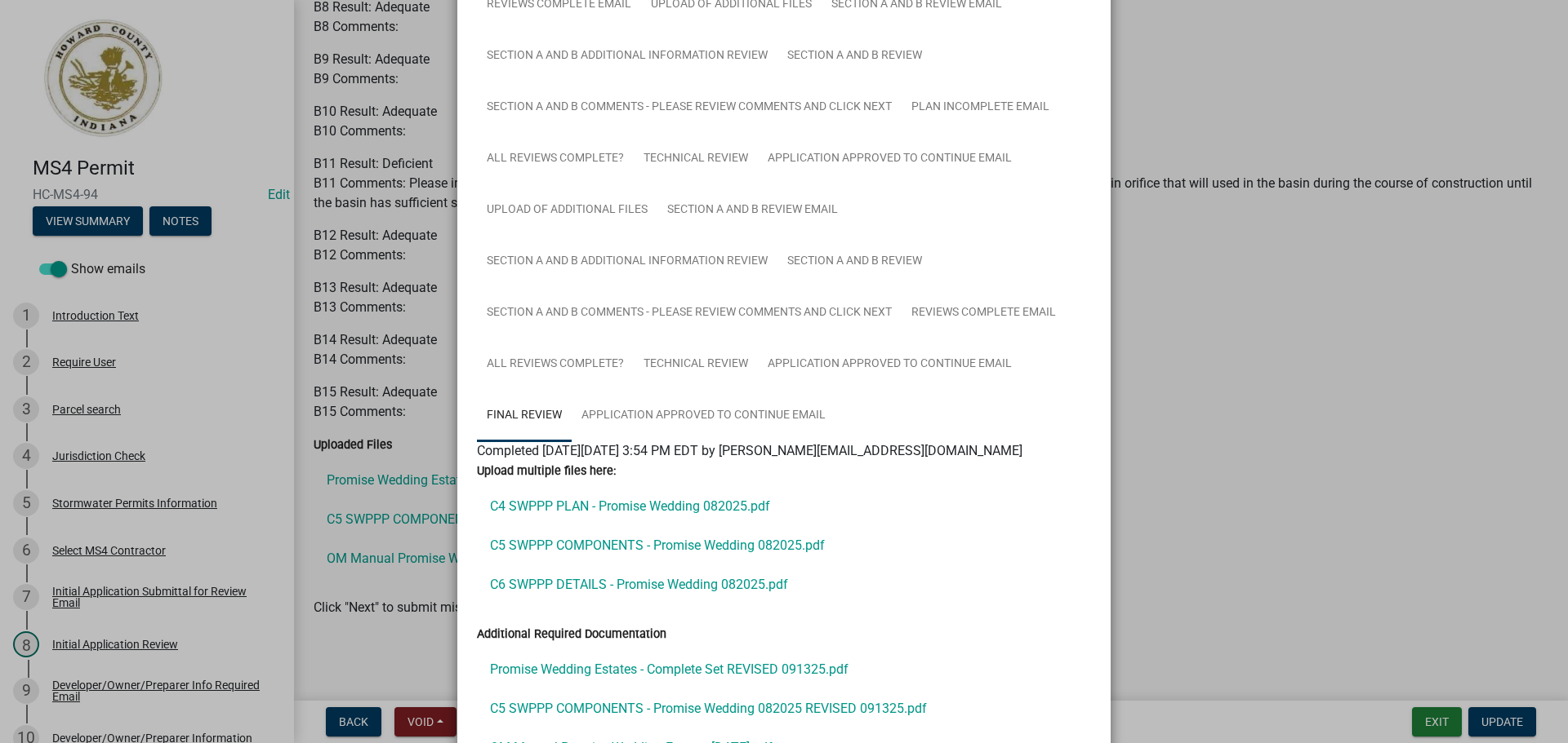
scroll to position [696, 0]
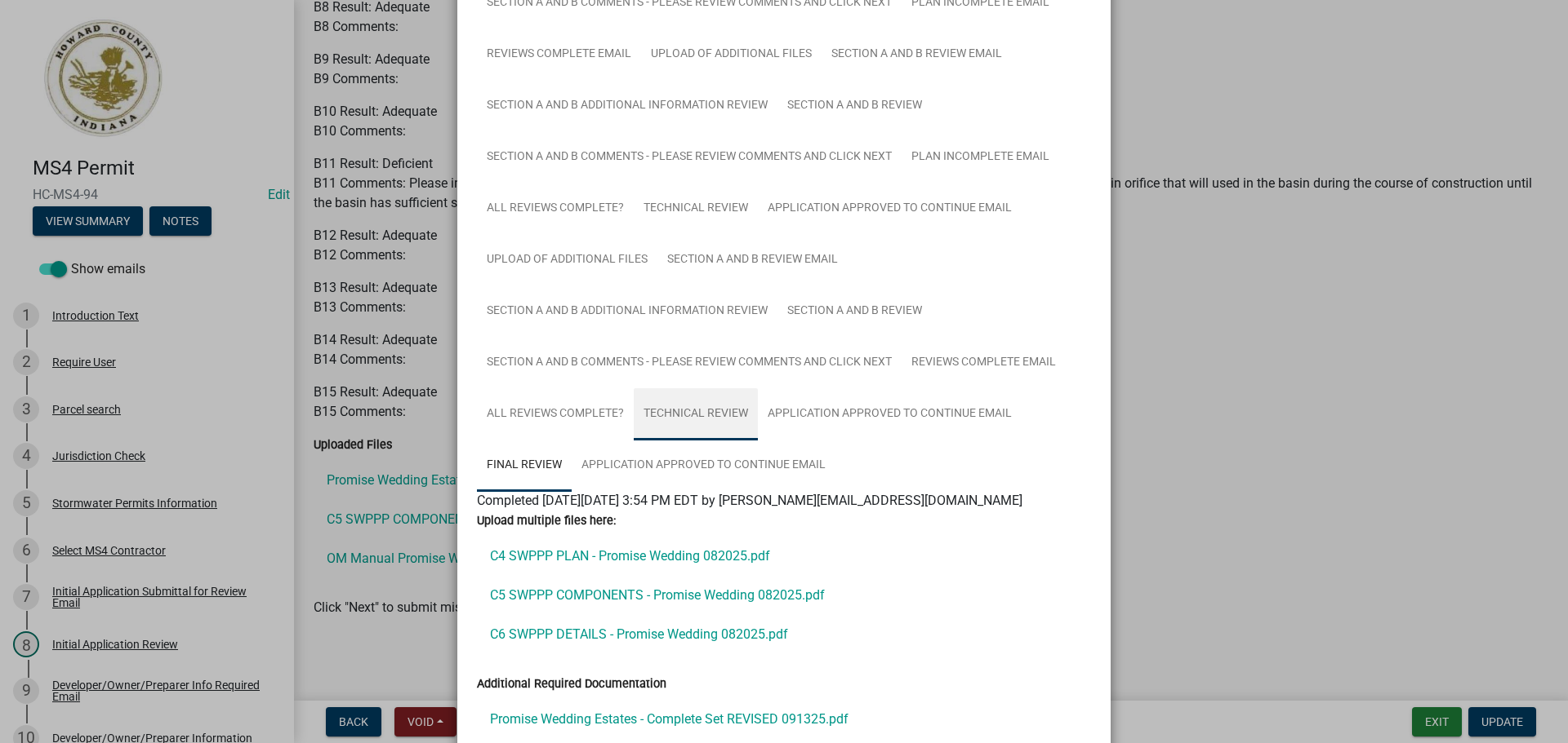
click at [700, 420] on link "Technical Review" at bounding box center [696, 415] width 125 height 52
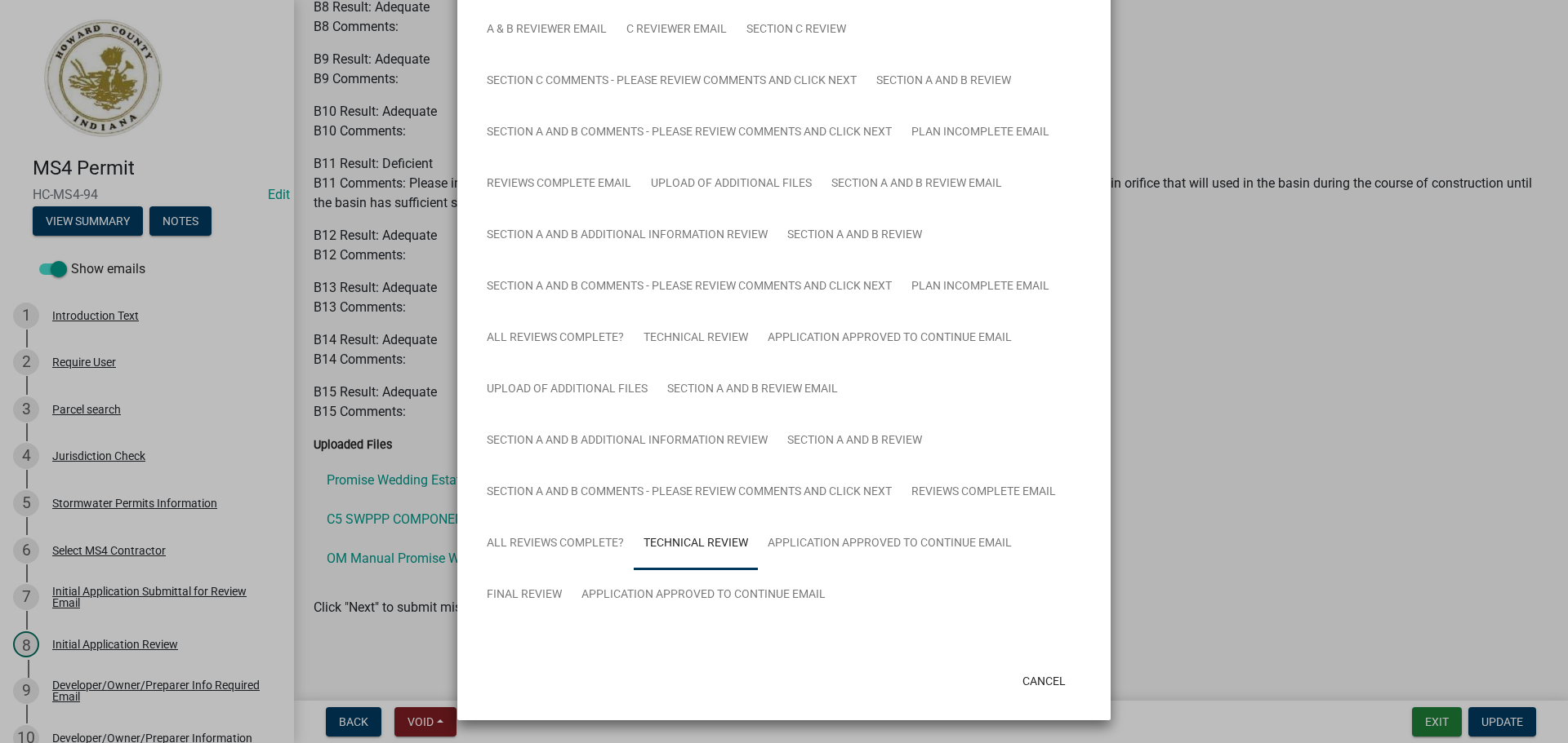
scroll to position [605, 0]
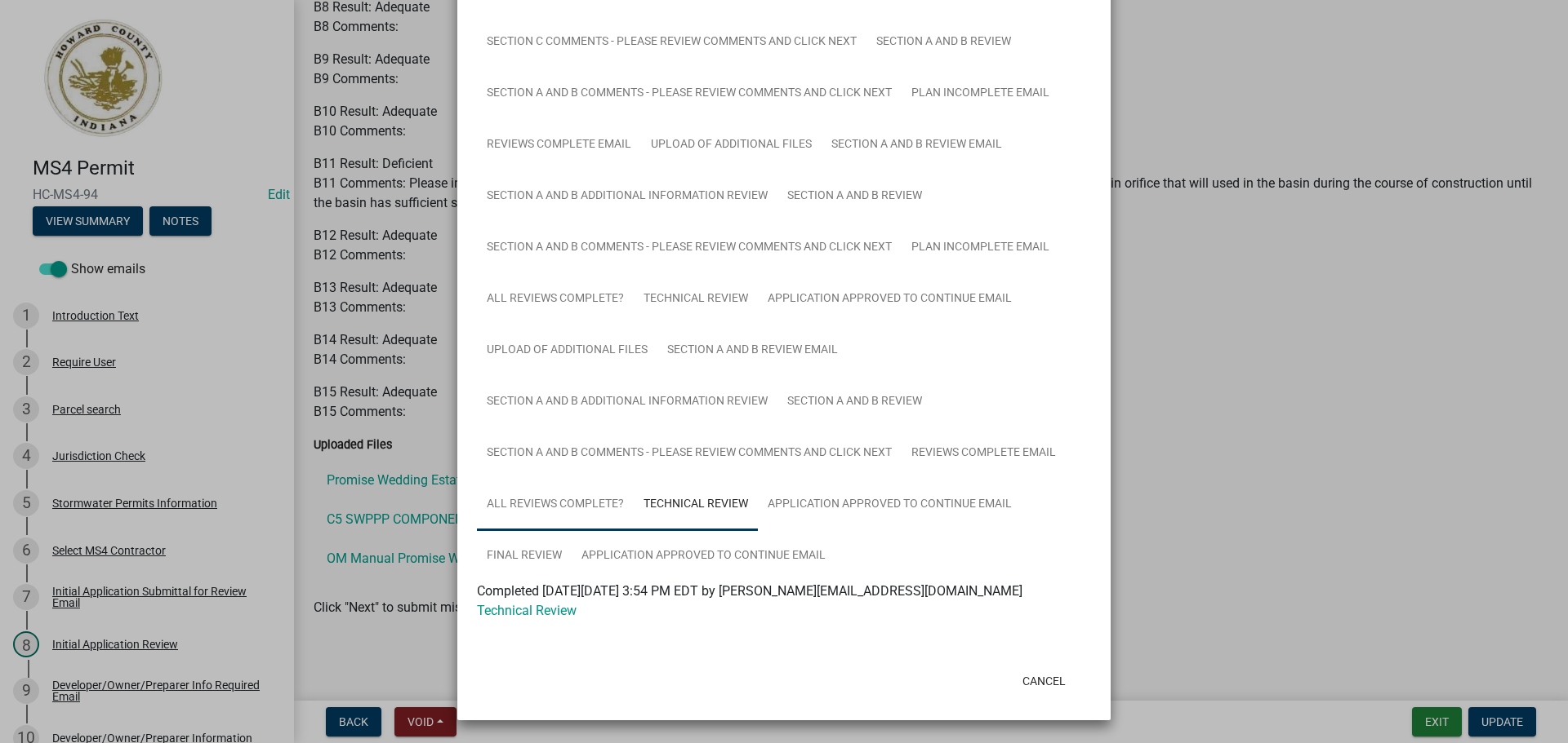
click at [545, 503] on link "All Reviews Complete?" at bounding box center [556, 505] width 157 height 52
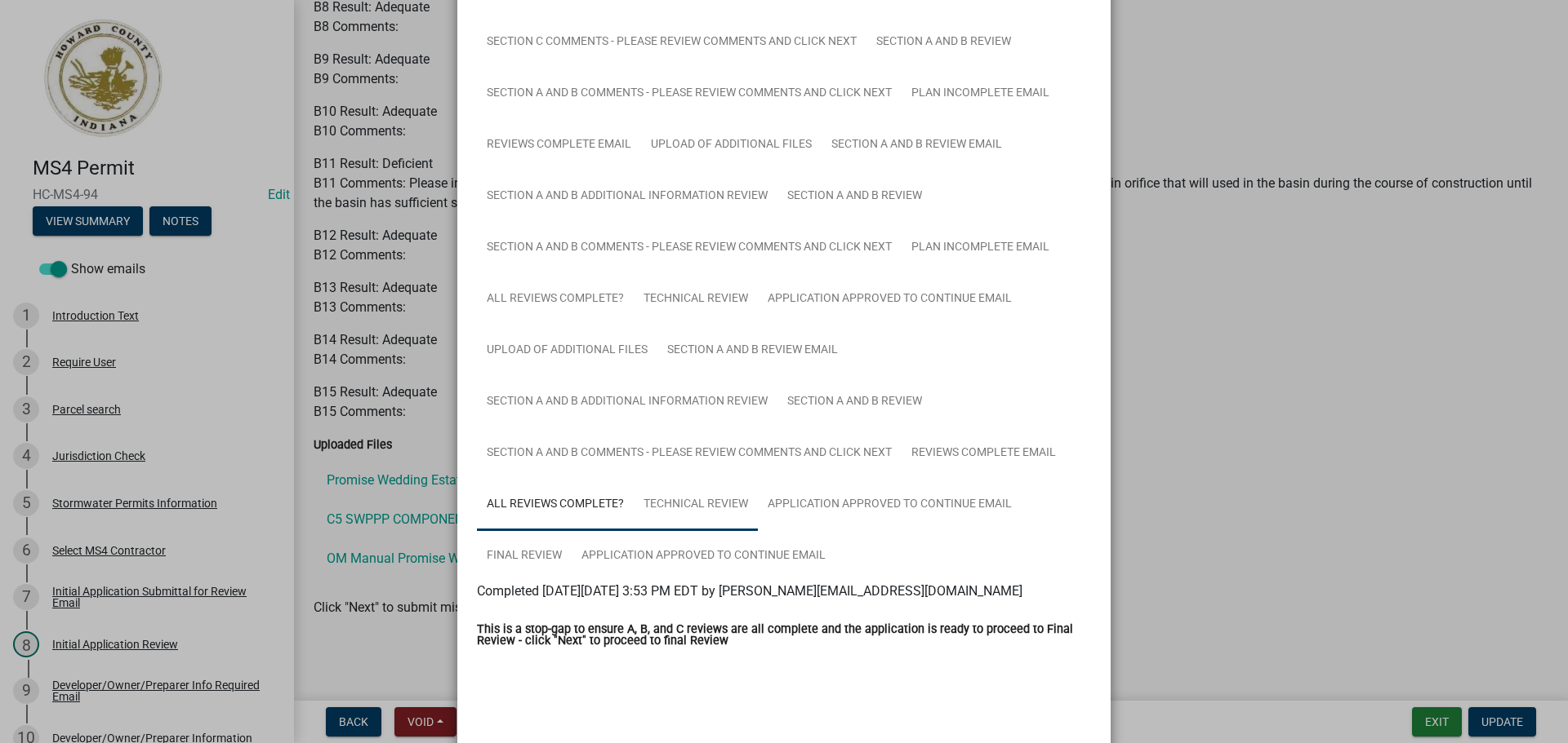
scroll to position [682, 0]
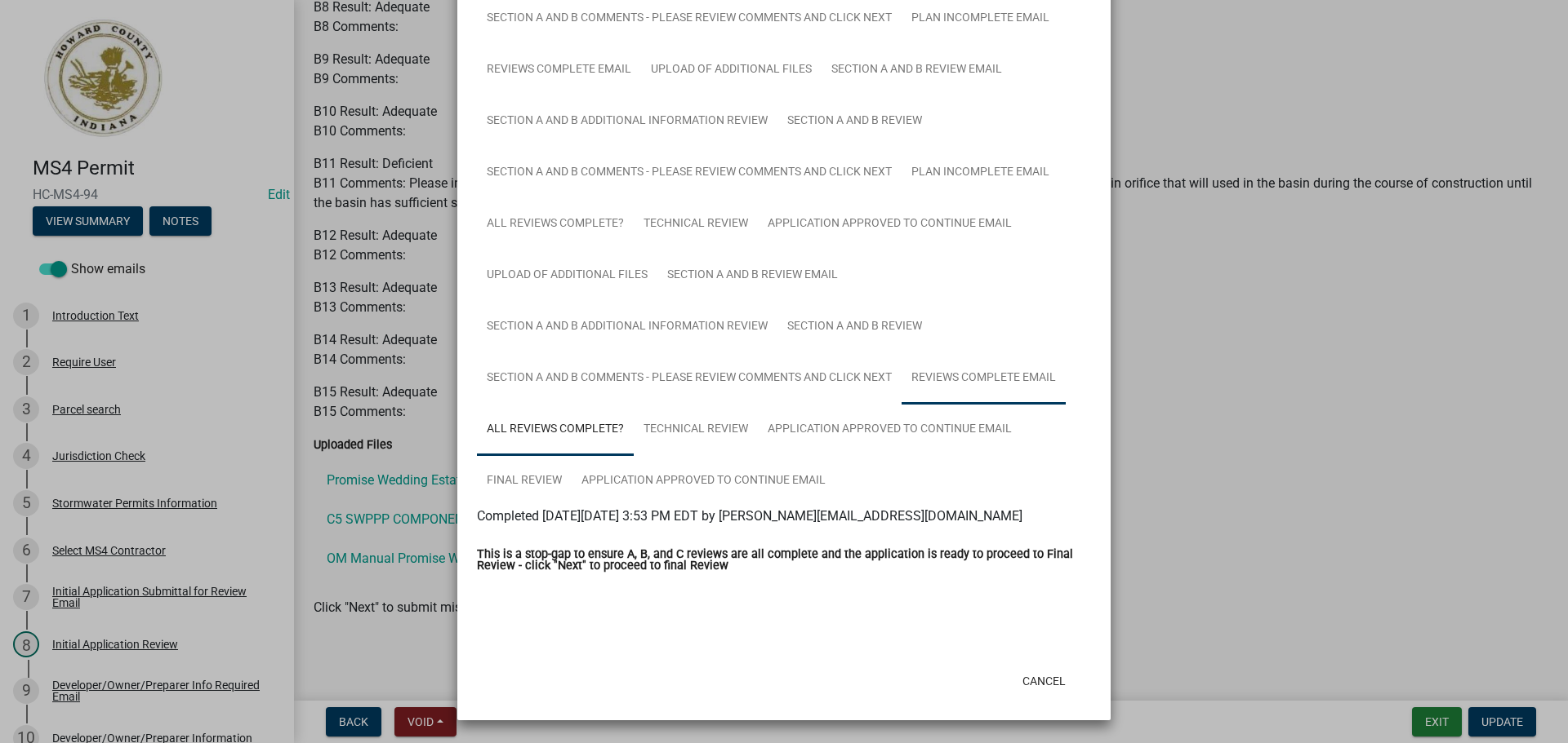
click at [958, 382] on link "Reviews Complete Email" at bounding box center [983, 379] width 164 height 52
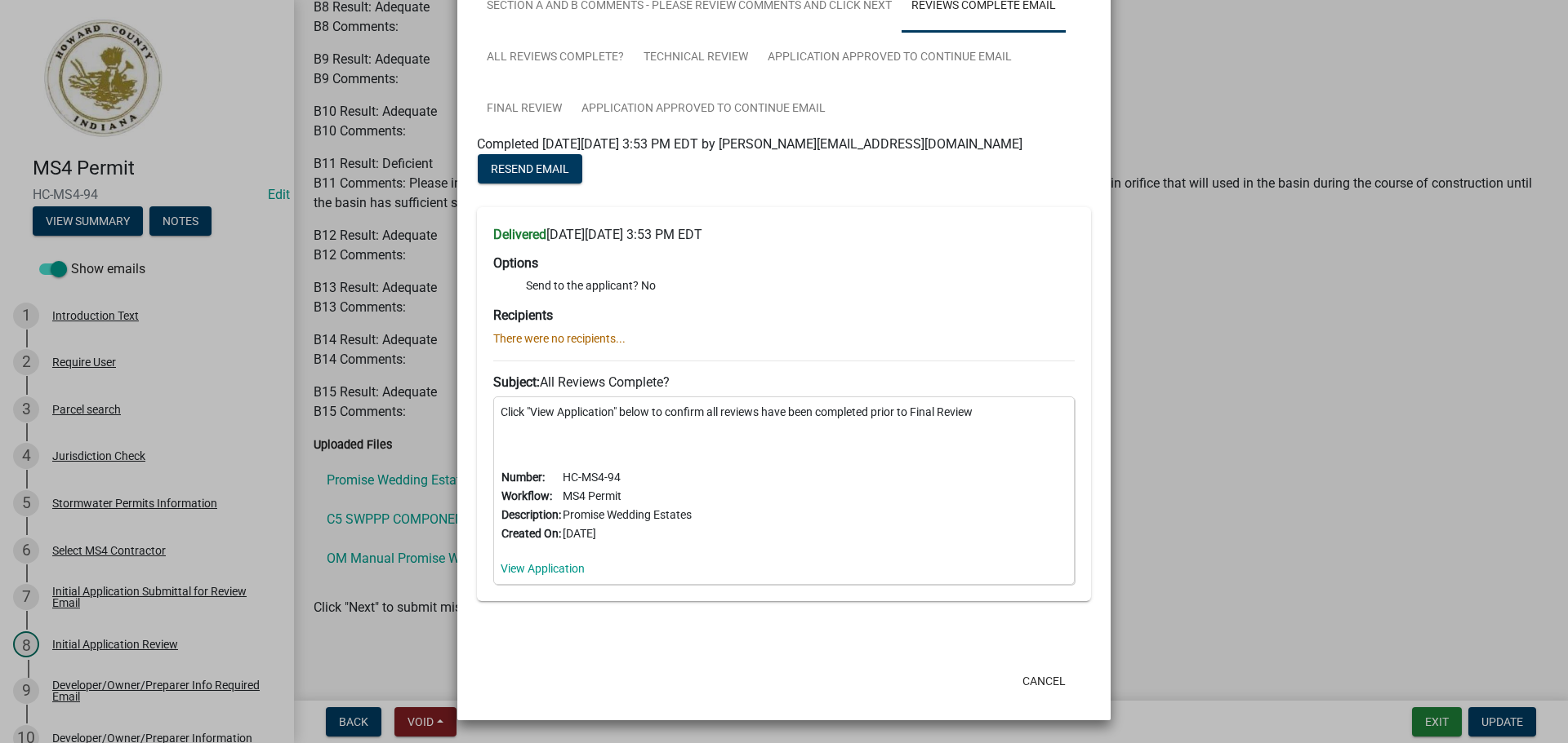
scroll to position [726, 0]
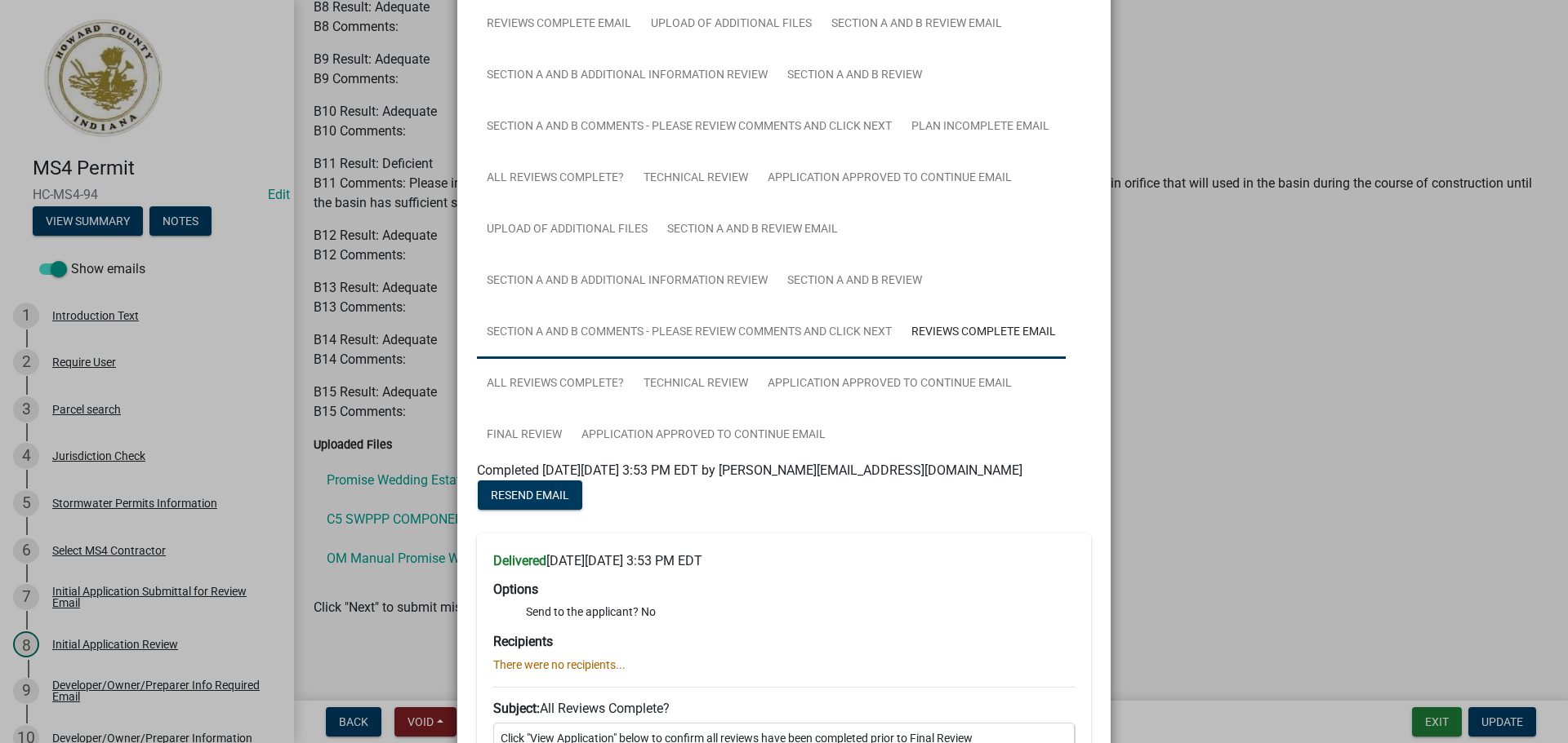
click at [803, 342] on link "Section A and B Comments - Please review comments and click Next" at bounding box center [689, 333] width 425 height 52
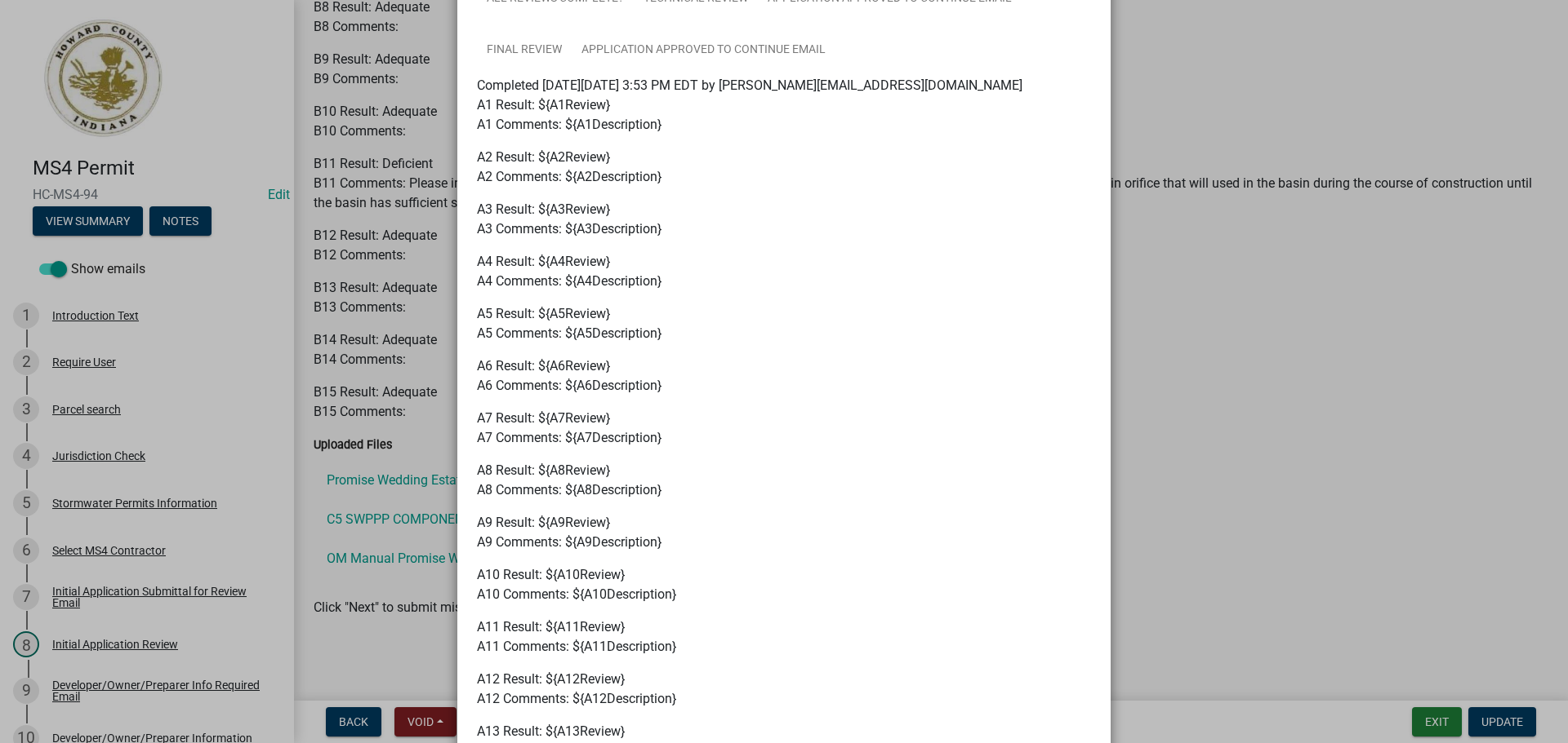
scroll to position [703, 0]
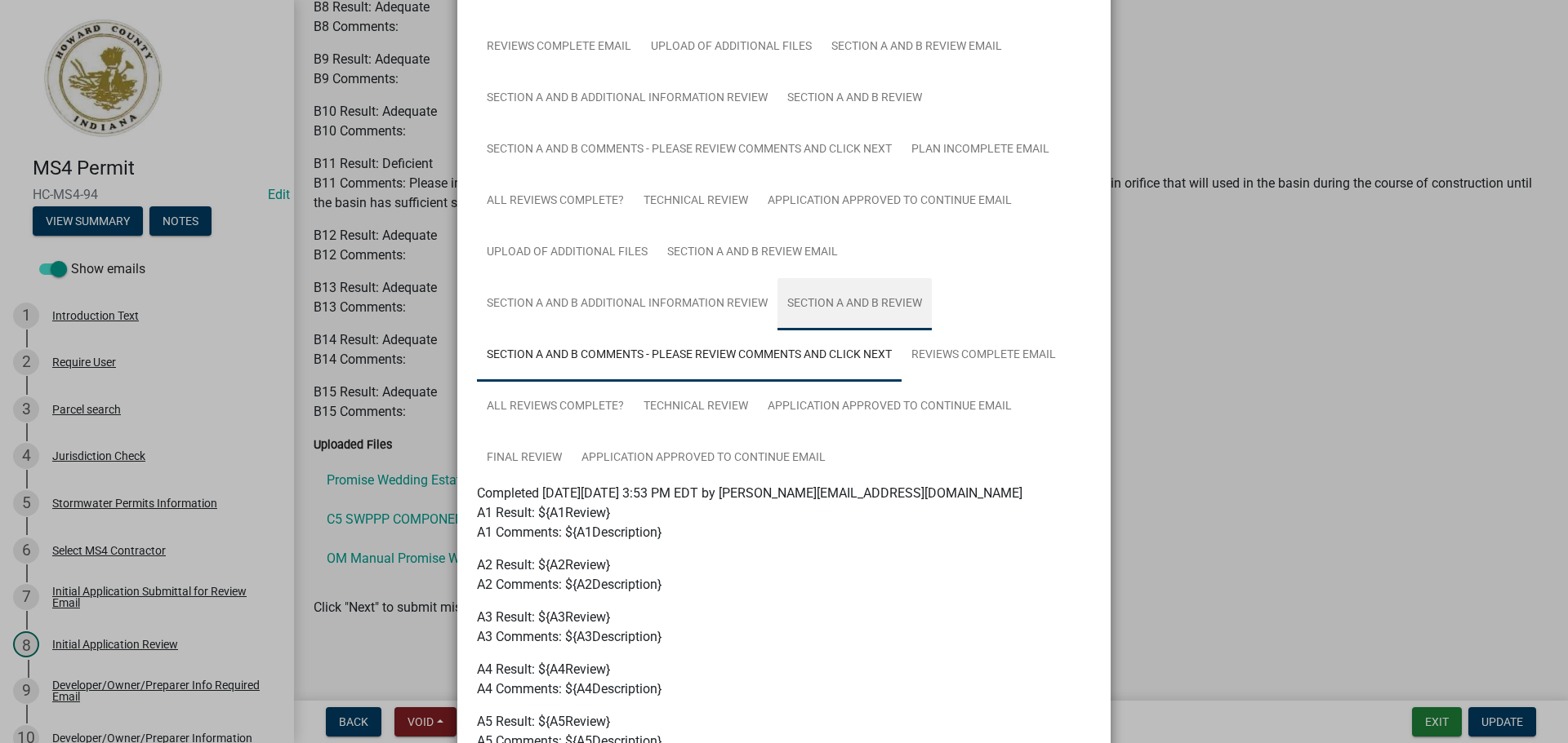
click at [839, 314] on link "Section A and B Review" at bounding box center [854, 305] width 154 height 52
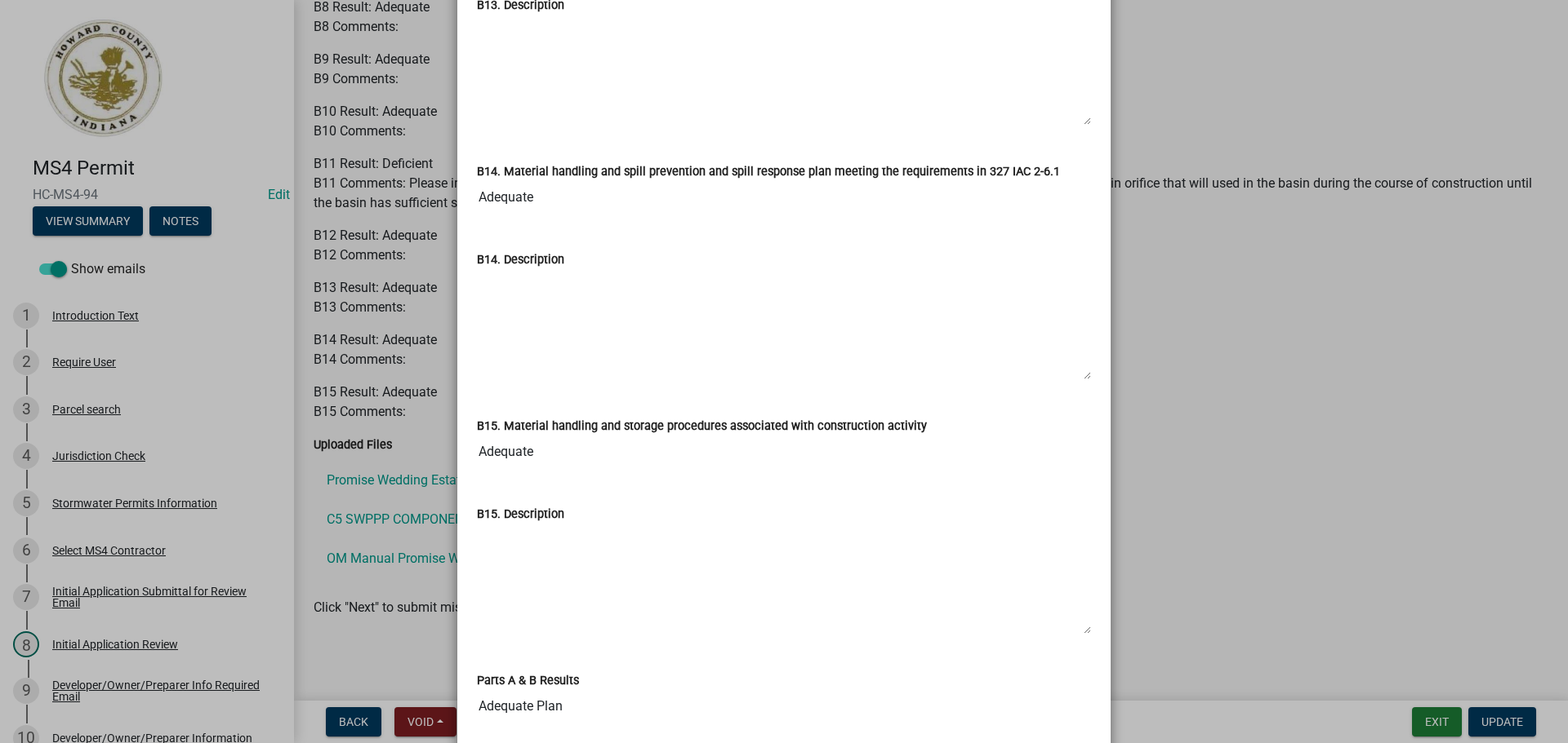
scroll to position [12758, 0]
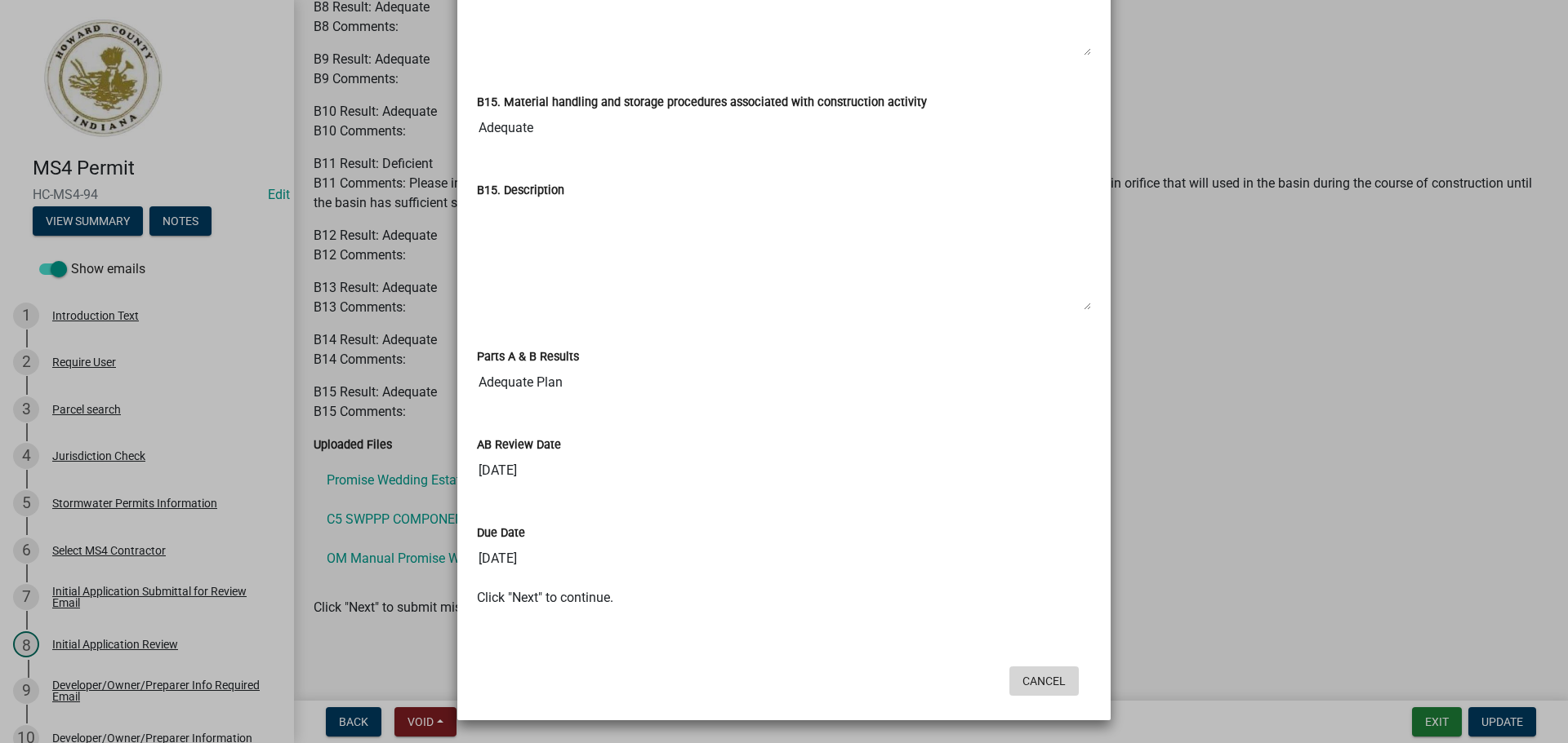
click at [1052, 683] on button "Cancel" at bounding box center [1044, 681] width 69 height 30
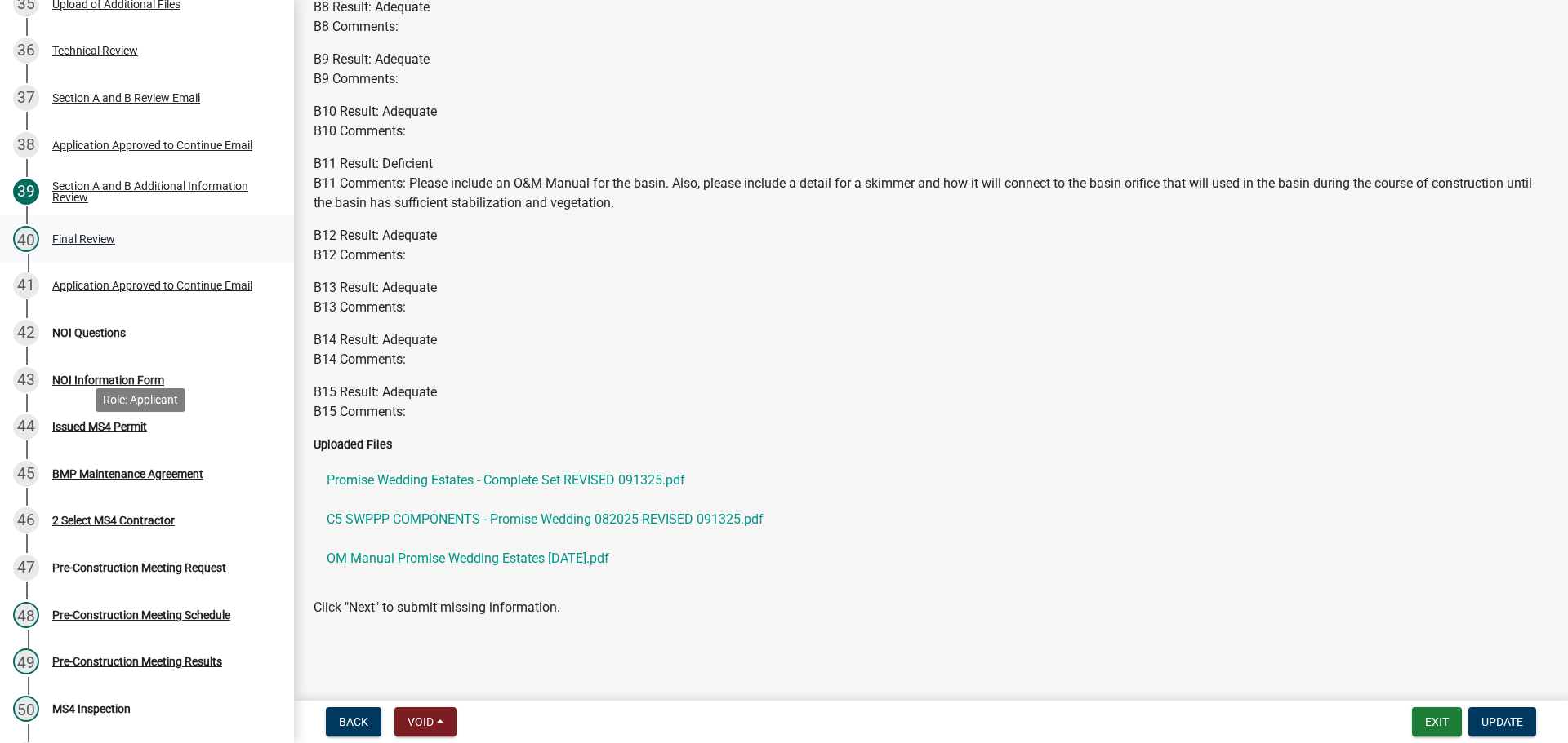
scroll to position [1900, 0]
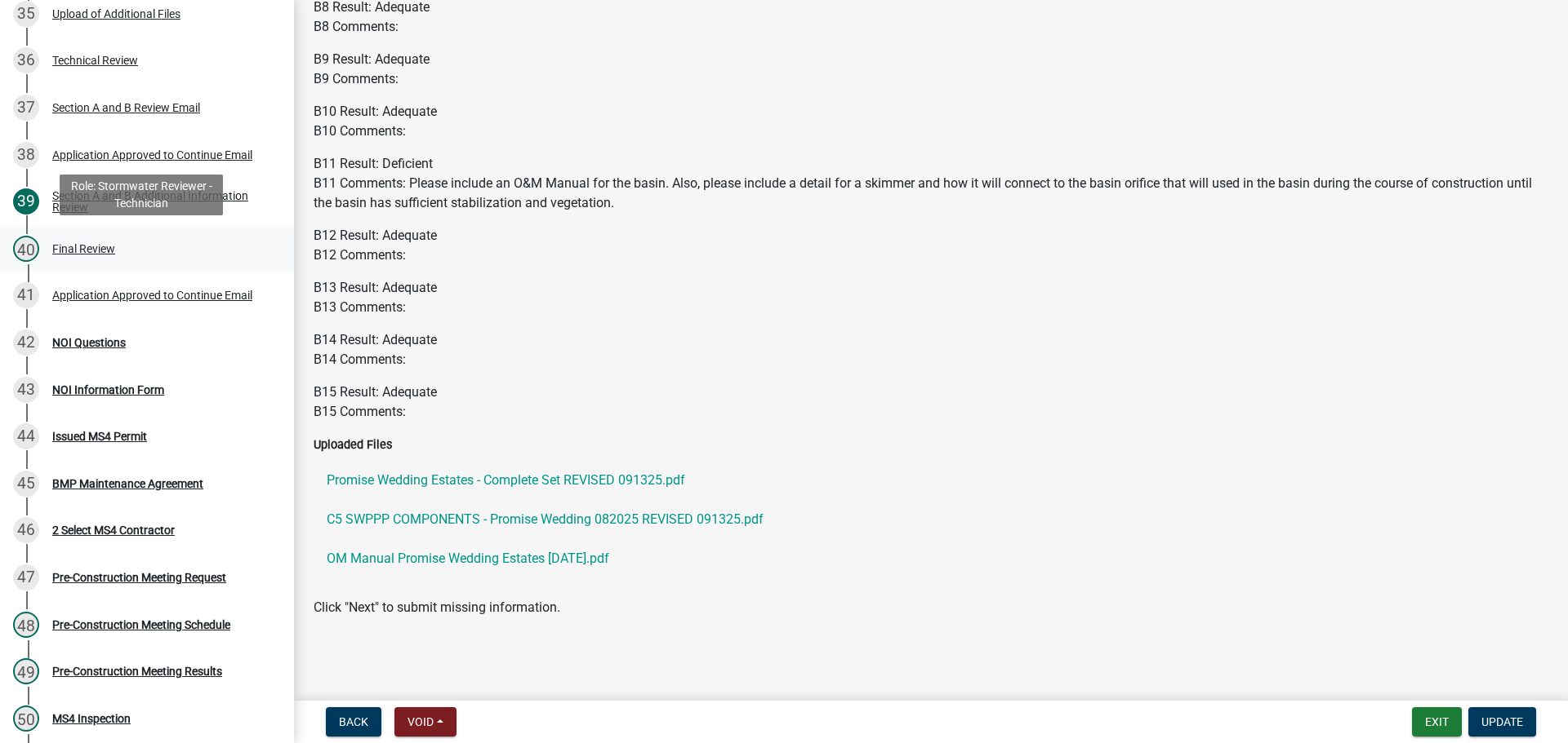
click at [170, 253] on div "40 Final Review" at bounding box center [140, 249] width 254 height 26
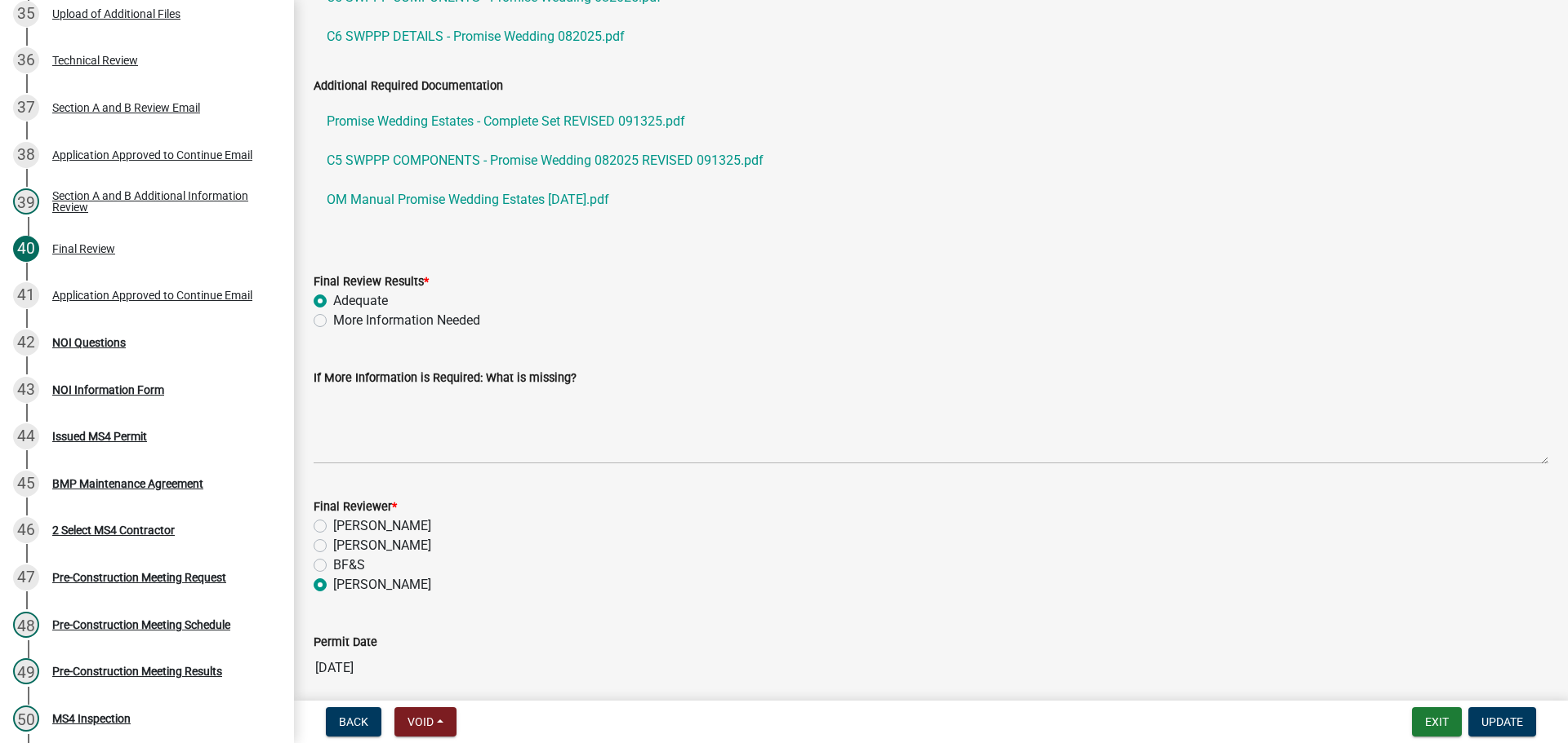
scroll to position [172, 0]
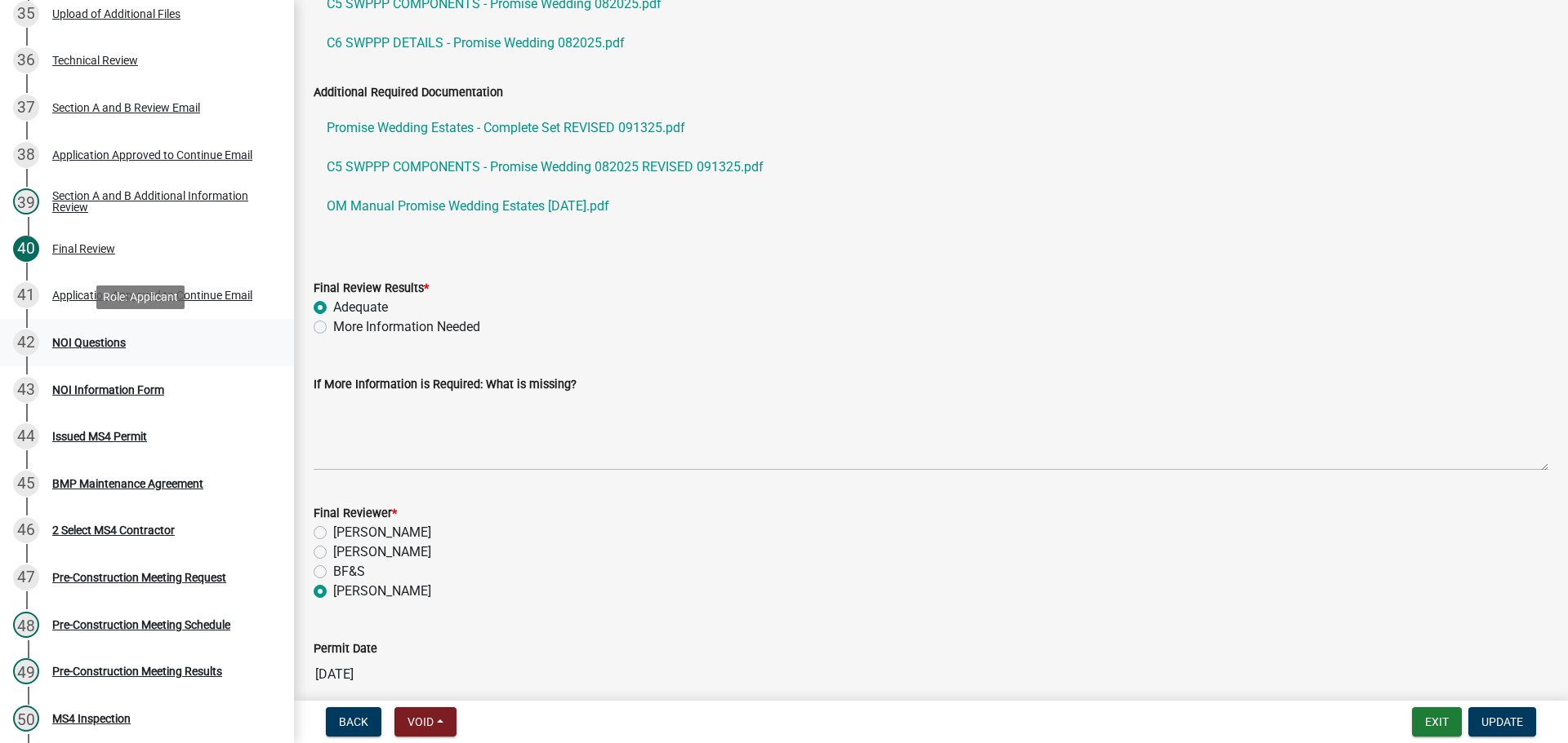
click at [103, 330] on div "42 NOI Questions" at bounding box center [140, 343] width 254 height 26
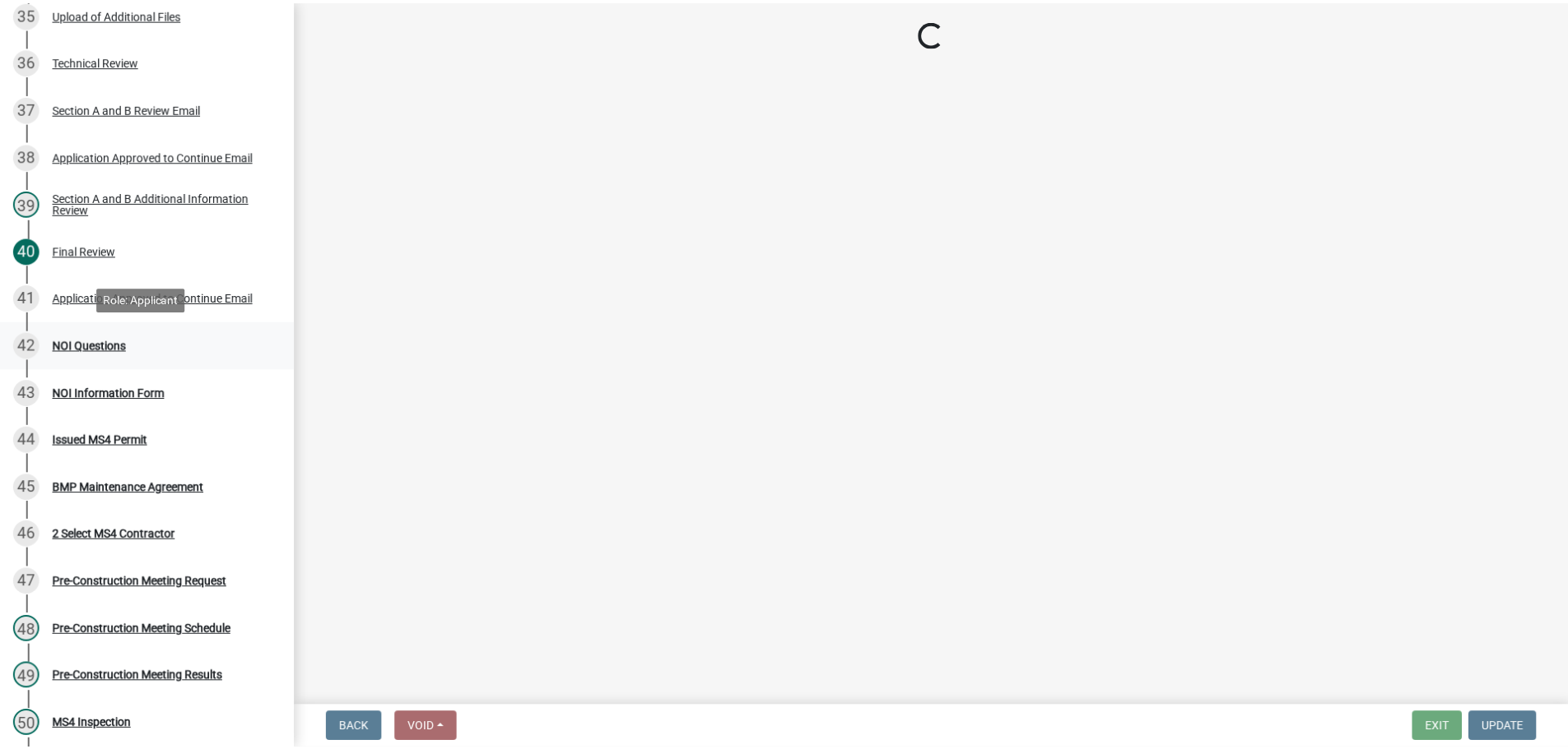
scroll to position [0, 0]
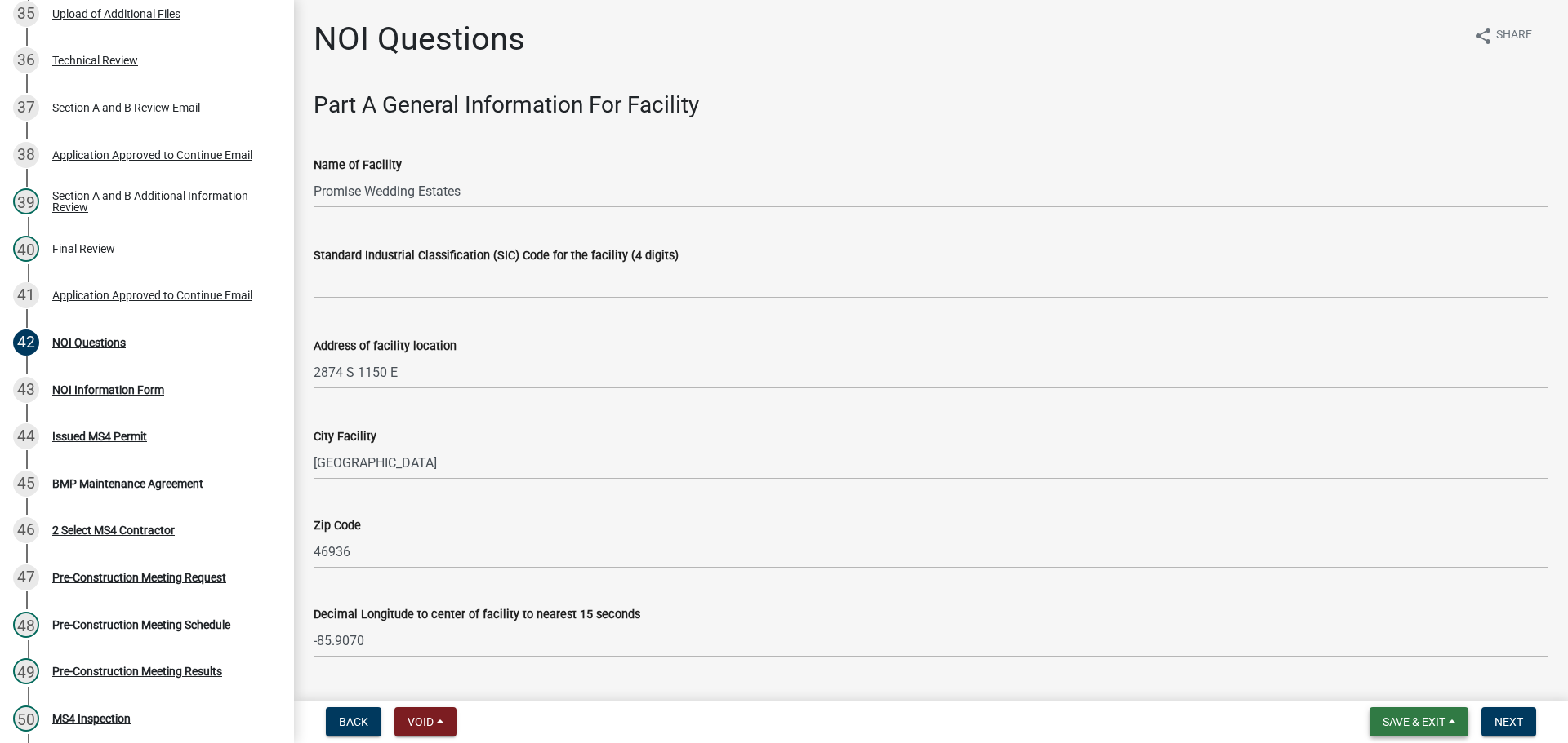
click at [1463, 721] on button "Save & Exit" at bounding box center [1419, 722] width 99 height 30
click at [1423, 685] on button "Save & Exit" at bounding box center [1402, 679] width 131 height 39
